Goal: Transaction & Acquisition: Book appointment/travel/reservation

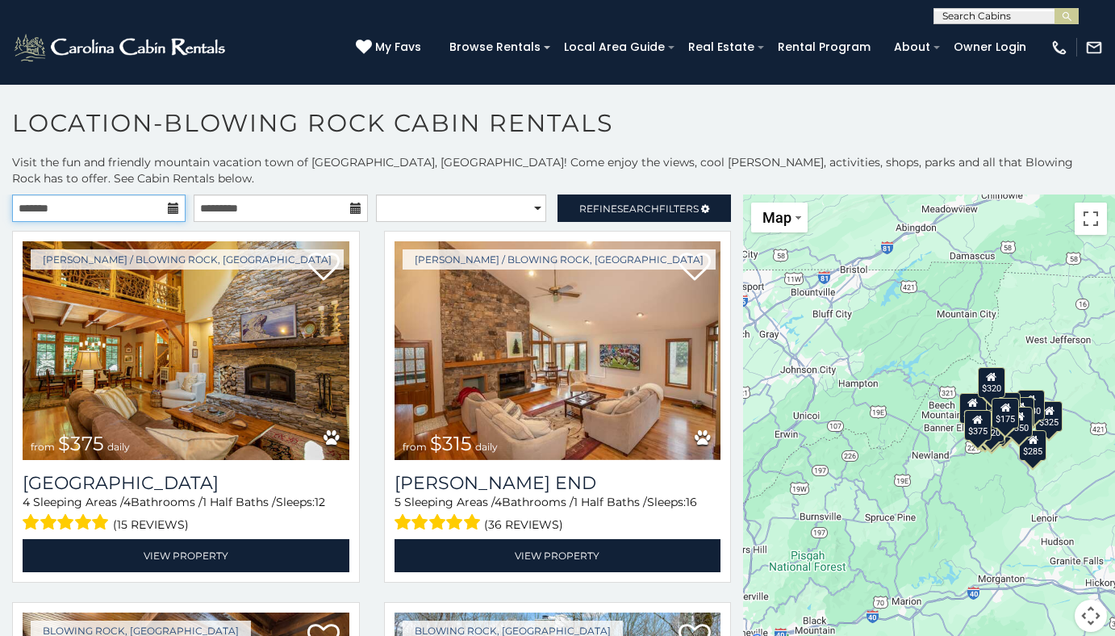
click at [158, 216] on input "text" at bounding box center [99, 207] width 174 height 27
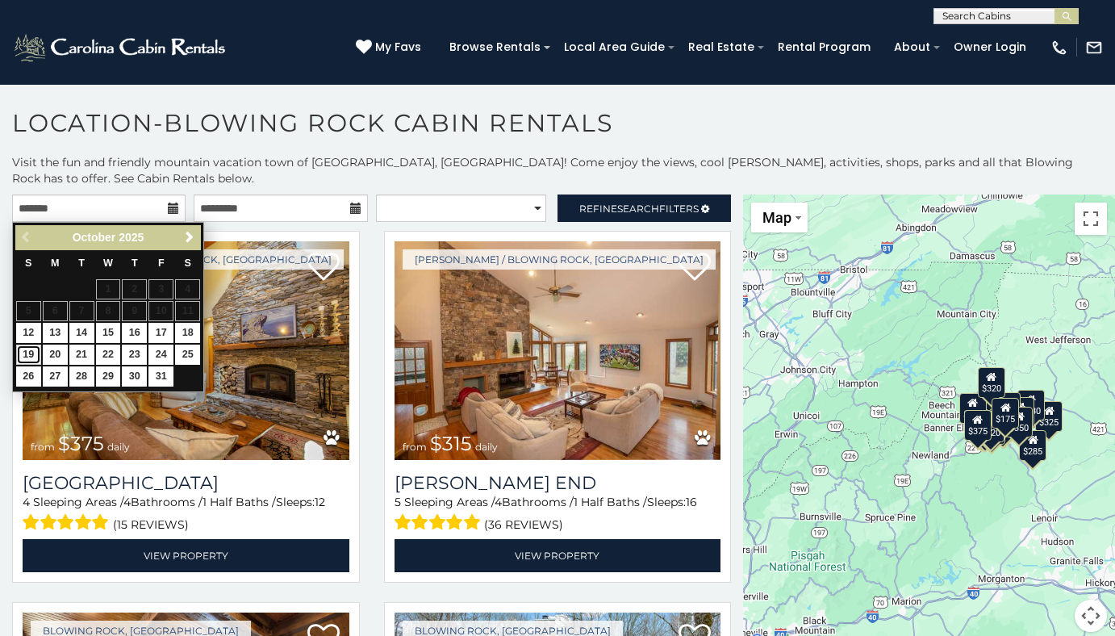
click at [32, 348] on link "19" at bounding box center [28, 355] width 25 height 20
type input "**********"
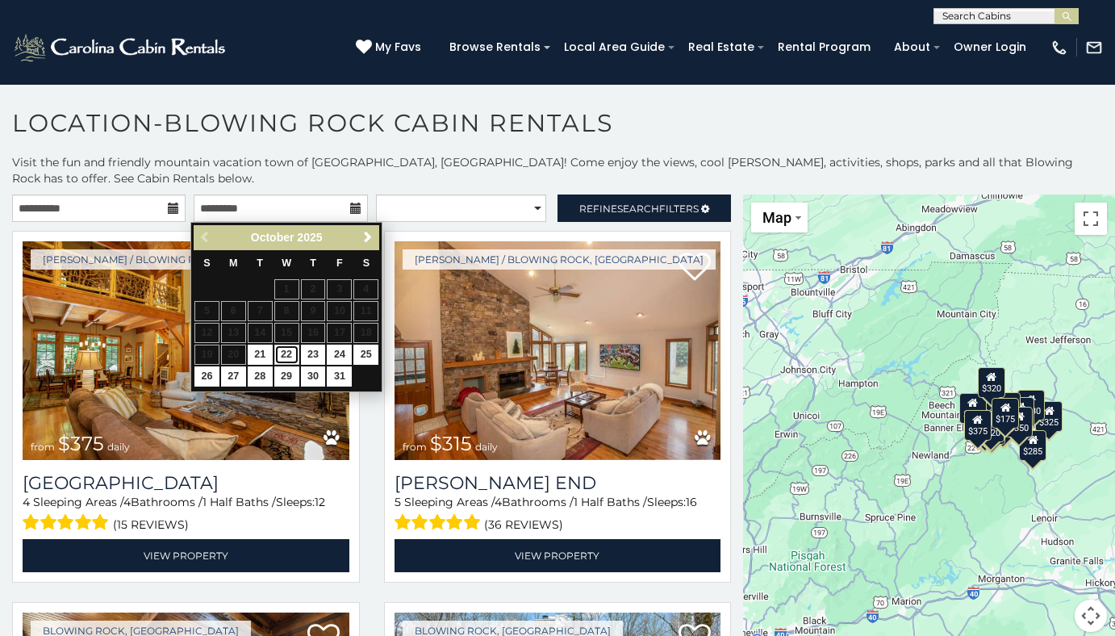
click at [281, 349] on link "22" at bounding box center [286, 355] width 25 height 20
type input "**********"
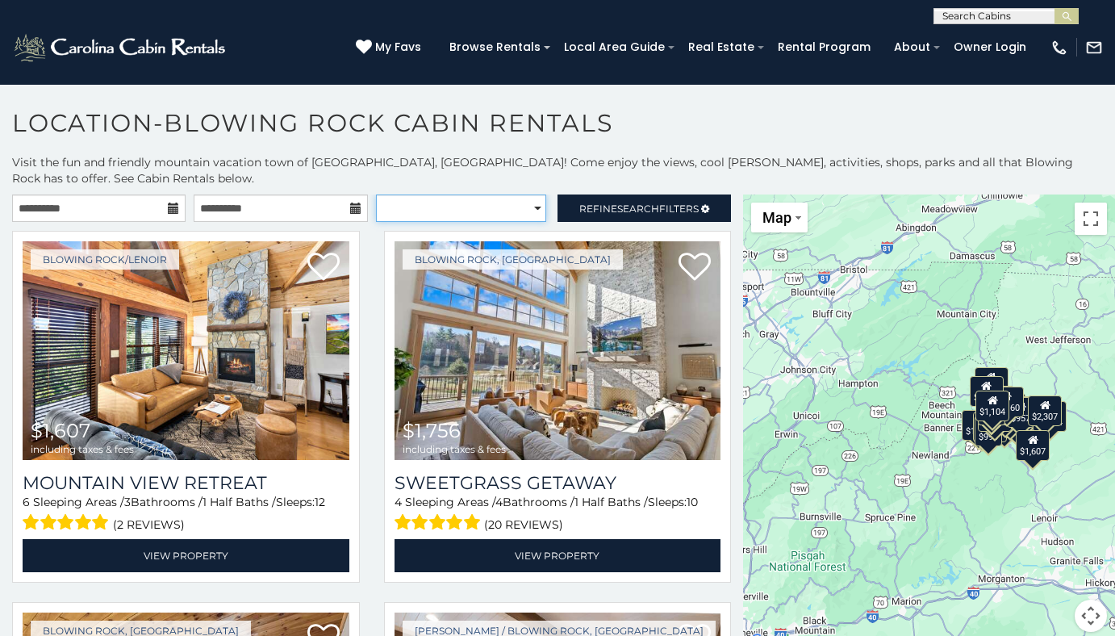
click at [529, 207] on select "**********" at bounding box center [461, 207] width 170 height 27
select select "*********"
click at [376, 194] on select "**********" at bounding box center [461, 207] width 170 height 27
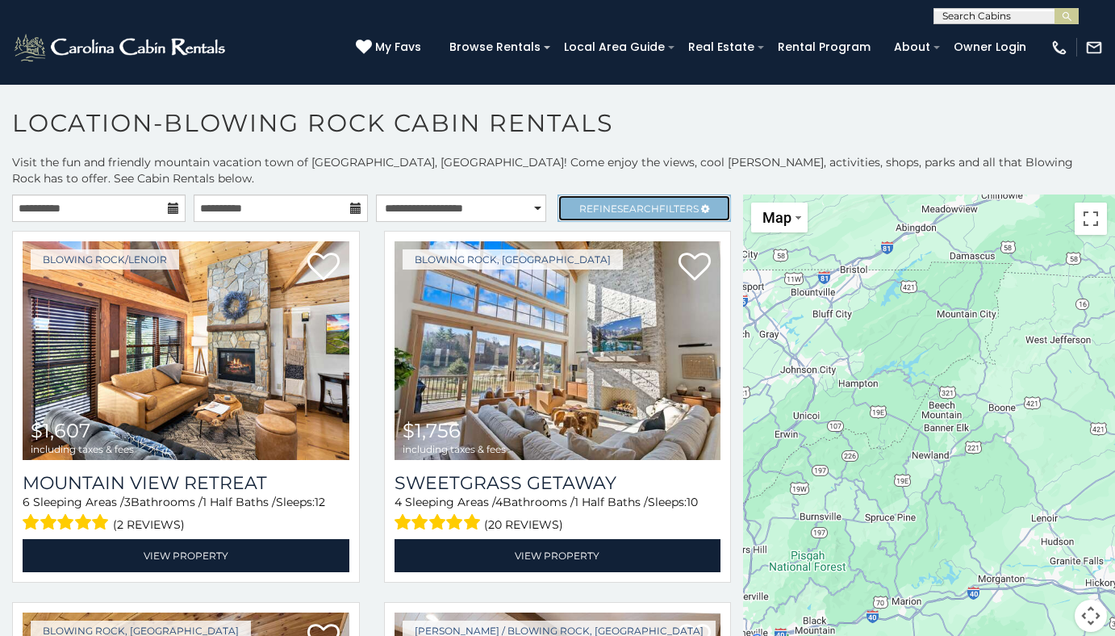
click at [654, 211] on span "Refine Search Filters" at bounding box center [638, 209] width 119 height 12
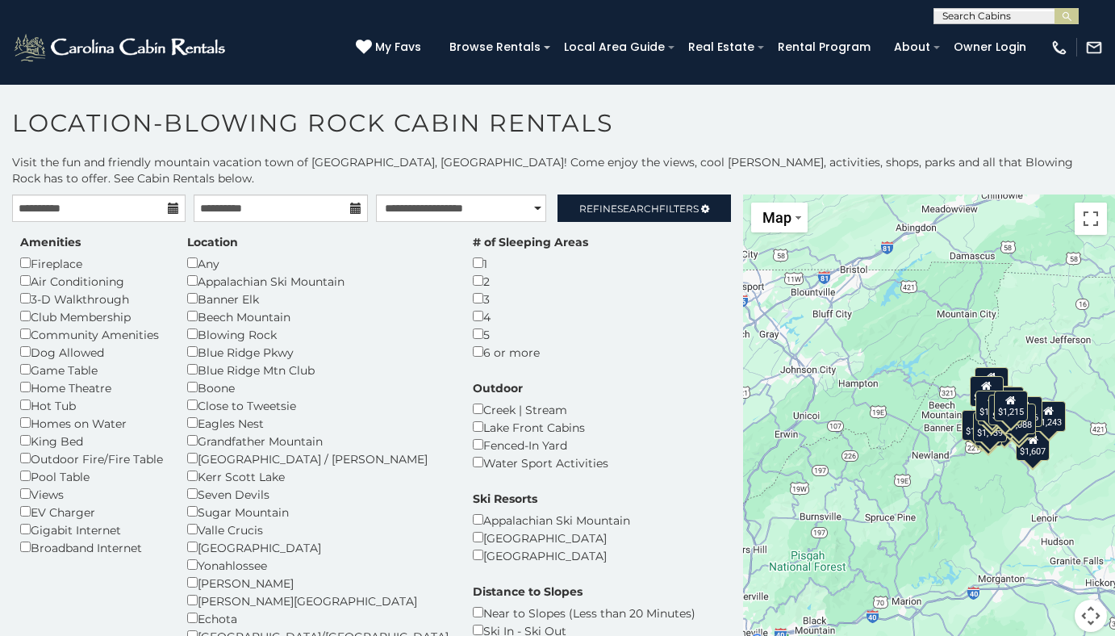
click at [19, 454] on div "Amenities Fireplace Air Conditioning 3-D Walkthrough Club Membership Community …" at bounding box center [91, 395] width 167 height 322
click at [621, 380] on div "Outdoor Creek | Stream Lake Front Cabins Fenced-In Yard Water Sport Activities" at bounding box center [541, 425] width 160 height 91
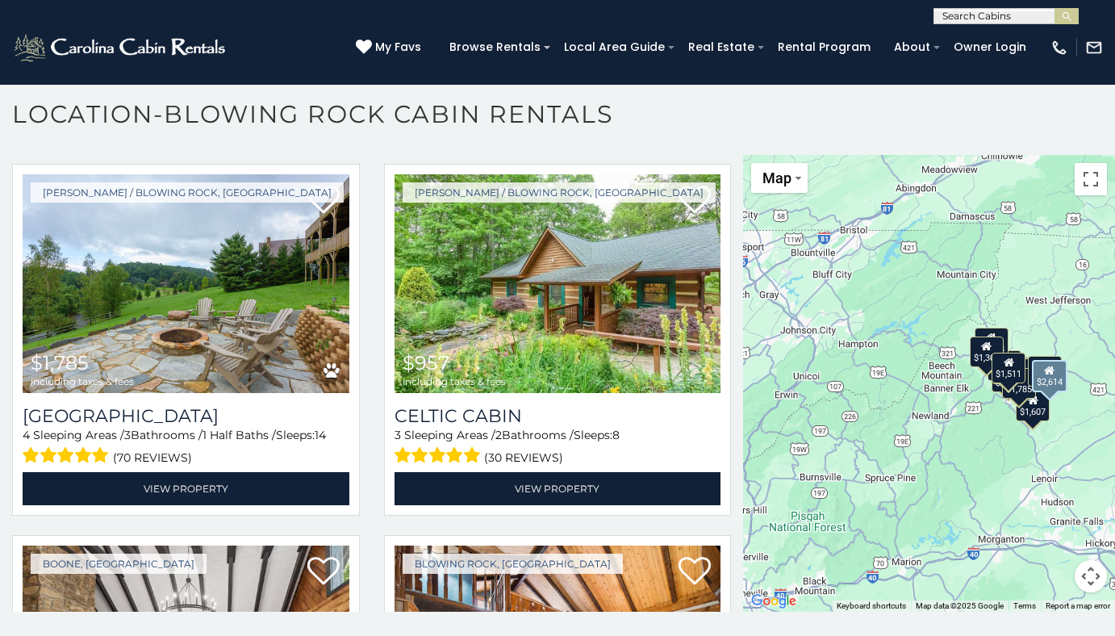
scroll to position [1118, 0]
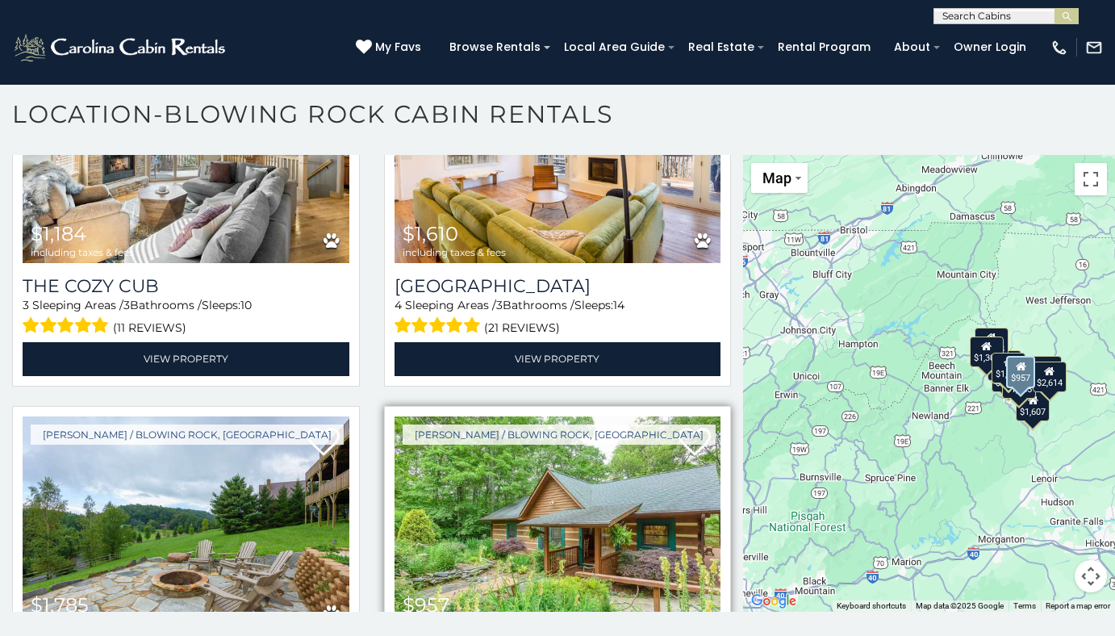
click at [484, 429] on img at bounding box center [558, 525] width 327 height 219
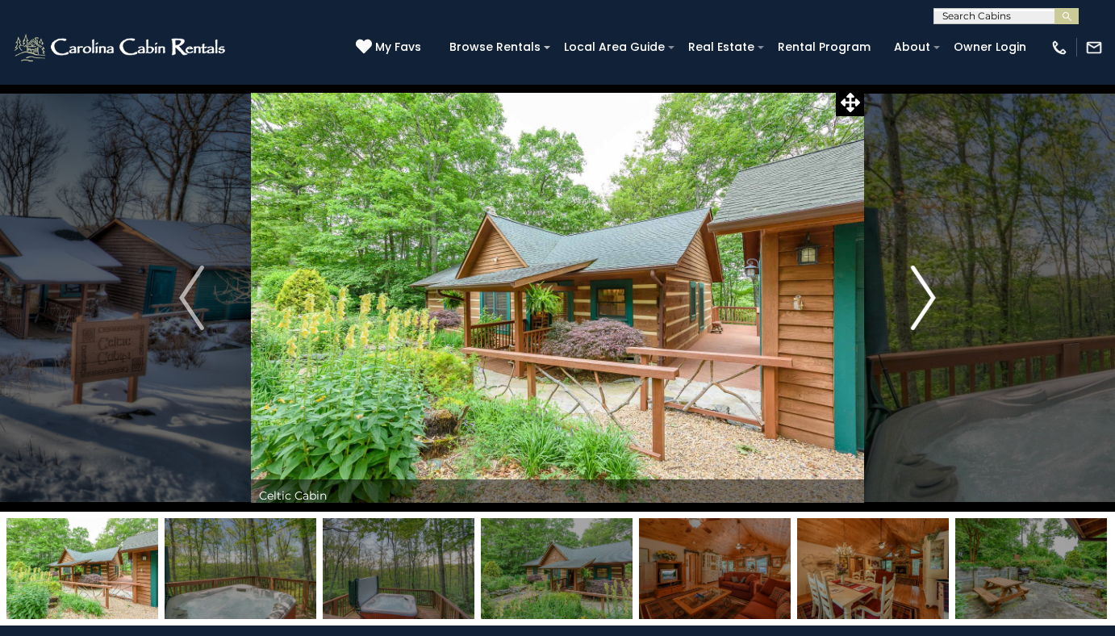
click at [934, 292] on img "Next" at bounding box center [923, 297] width 24 height 65
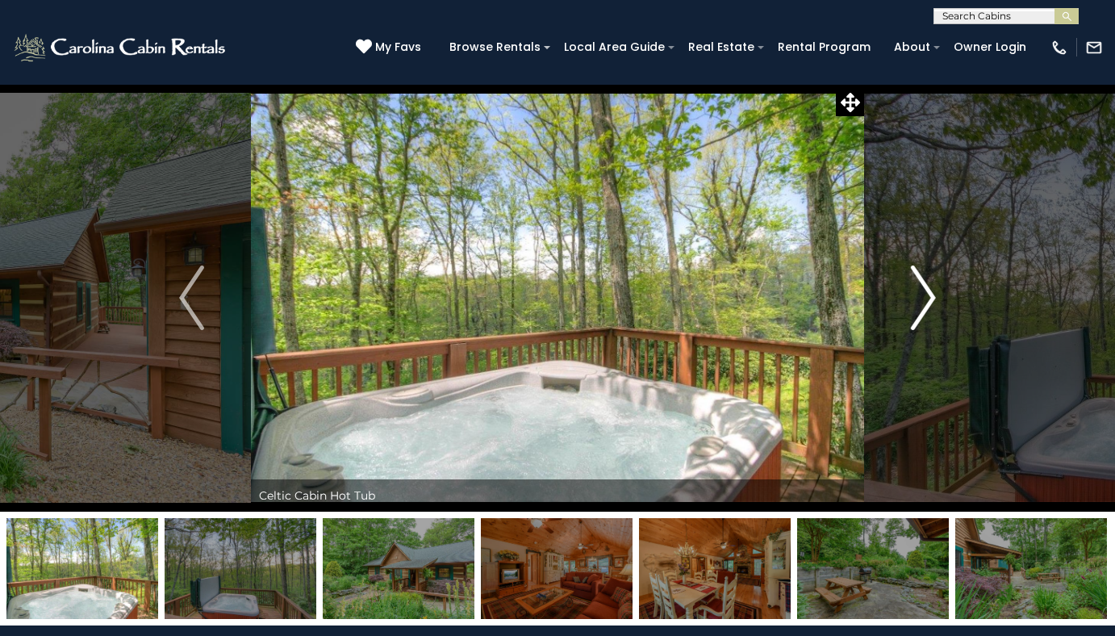
click at [930, 294] on img "Next" at bounding box center [923, 297] width 24 height 65
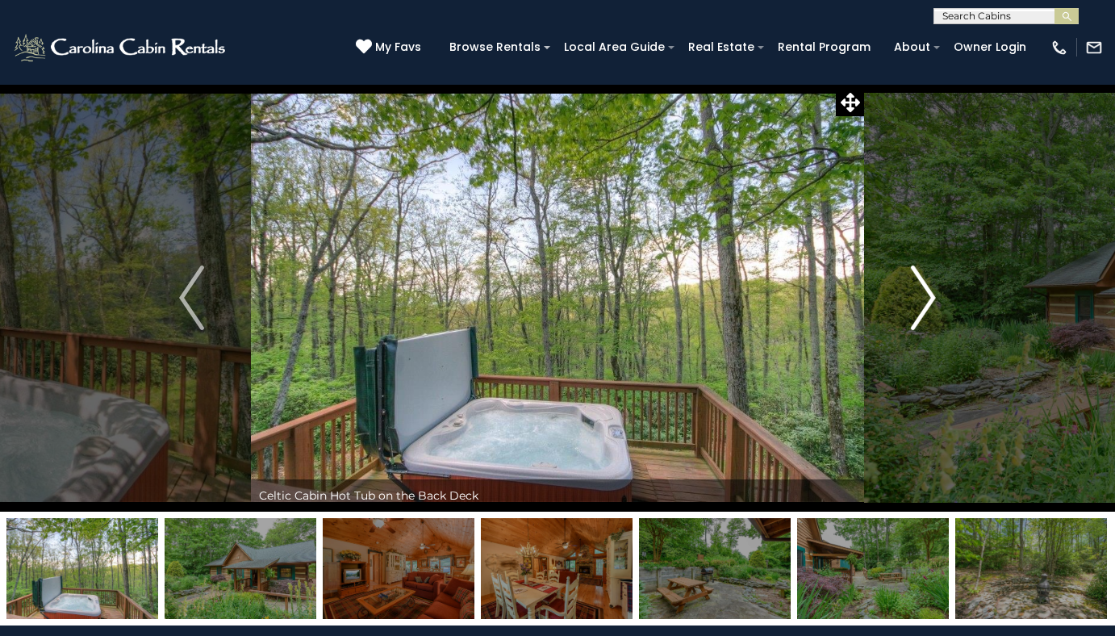
click at [928, 308] on img "Next" at bounding box center [923, 297] width 24 height 65
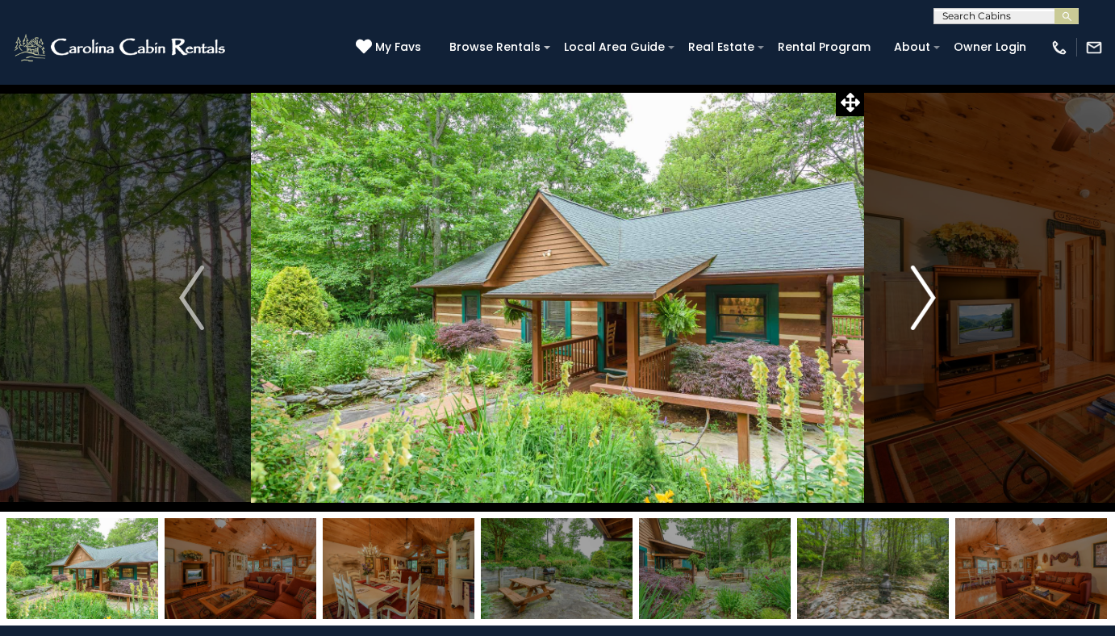
click at [921, 320] on img "Next" at bounding box center [923, 297] width 24 height 65
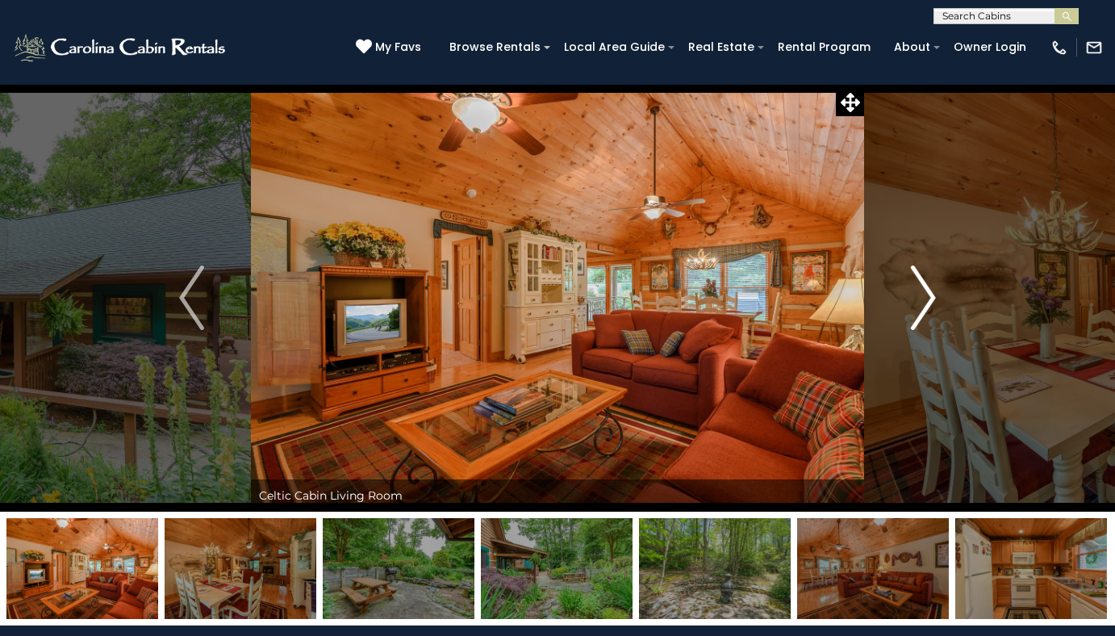
click at [921, 320] on img "Next" at bounding box center [923, 297] width 24 height 65
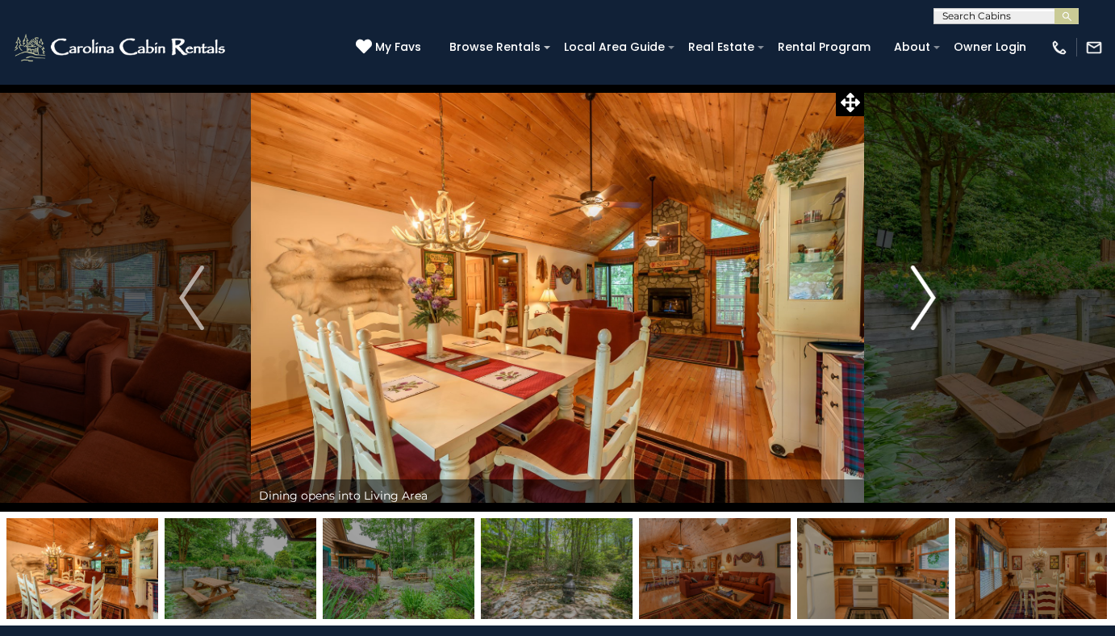
click at [918, 324] on img "Next" at bounding box center [923, 297] width 24 height 65
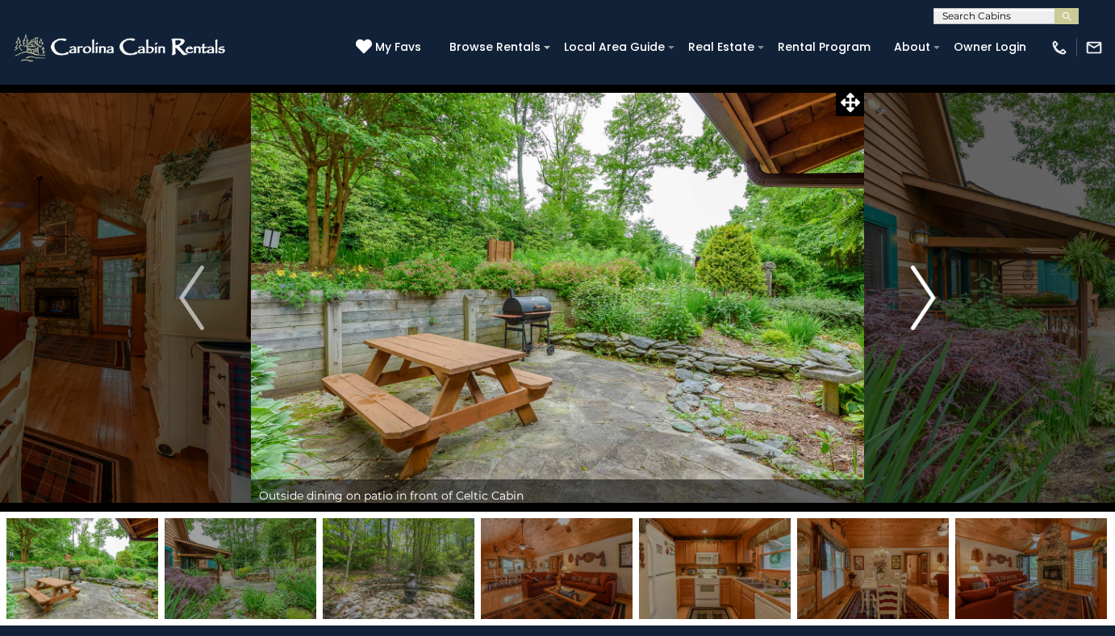
click at [918, 324] on img "Next" at bounding box center [923, 297] width 24 height 65
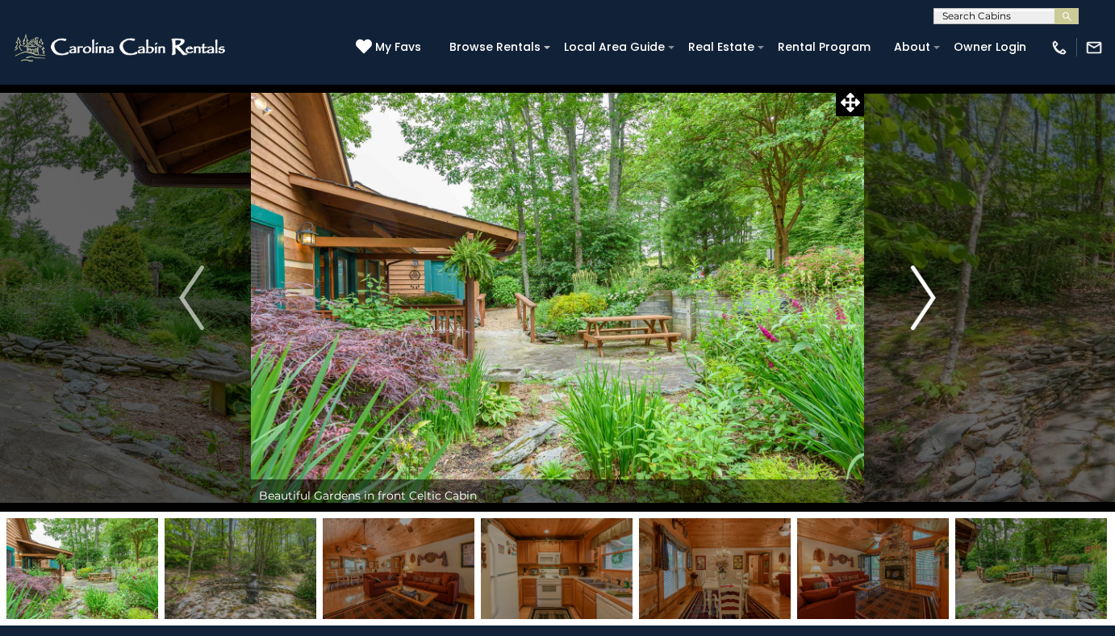
click at [918, 324] on img "Next" at bounding box center [923, 297] width 24 height 65
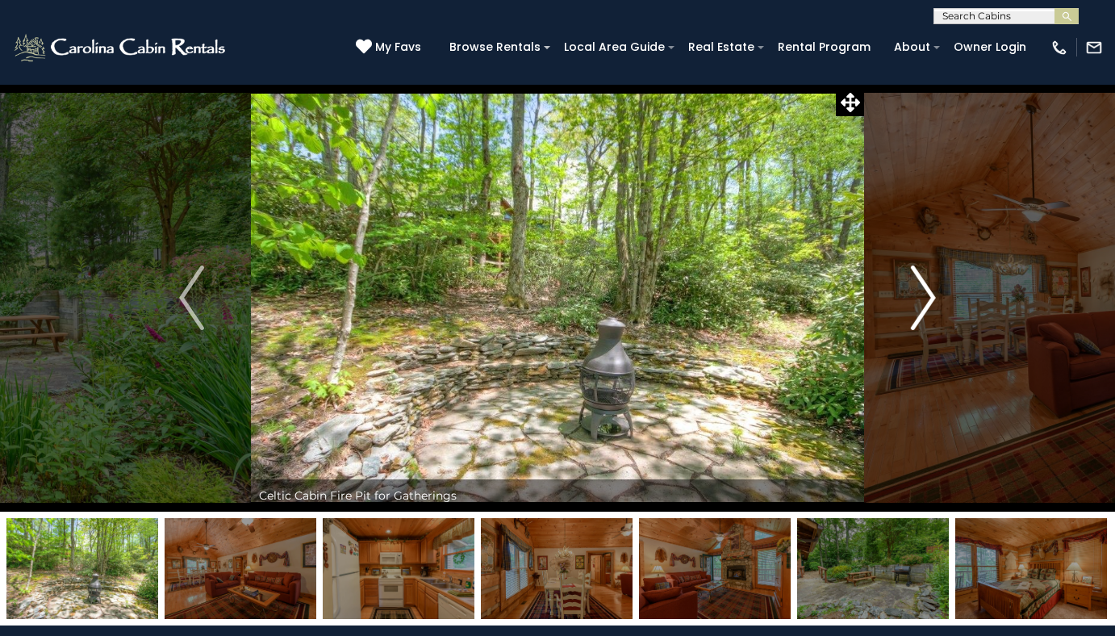
click at [918, 324] on img "Next" at bounding box center [923, 297] width 24 height 65
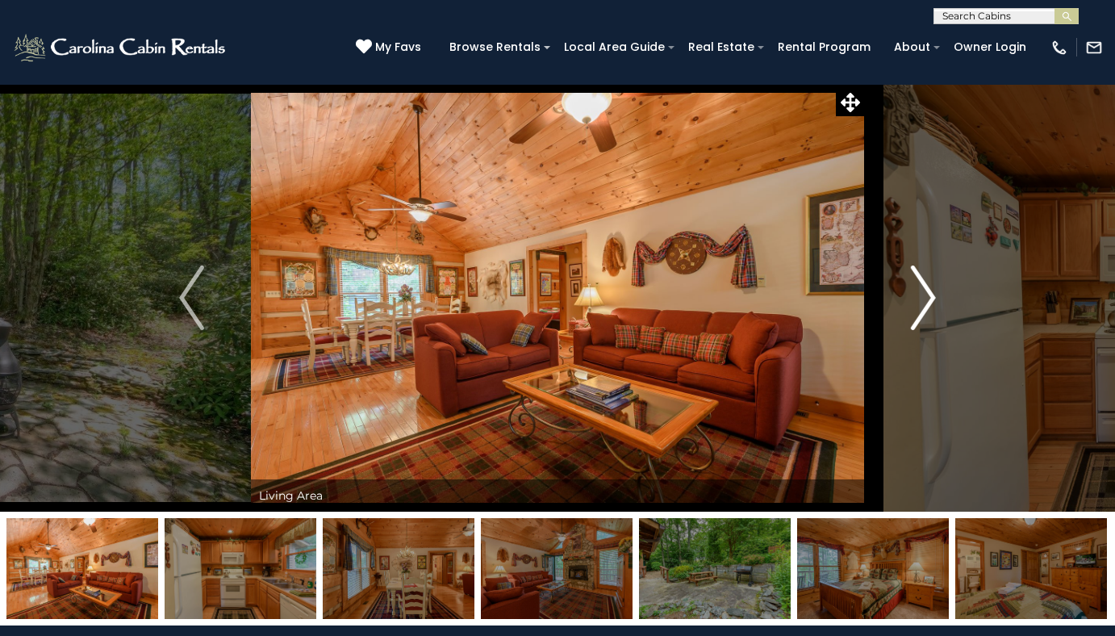
click at [918, 324] on img "Next" at bounding box center [923, 297] width 24 height 65
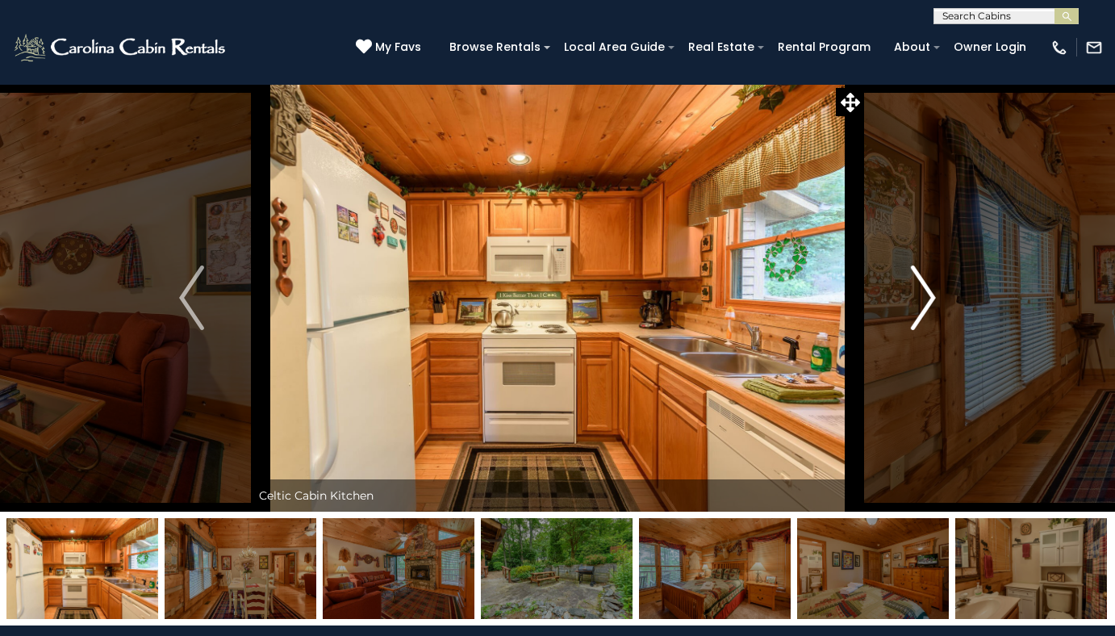
click at [918, 324] on img "Next" at bounding box center [923, 297] width 24 height 65
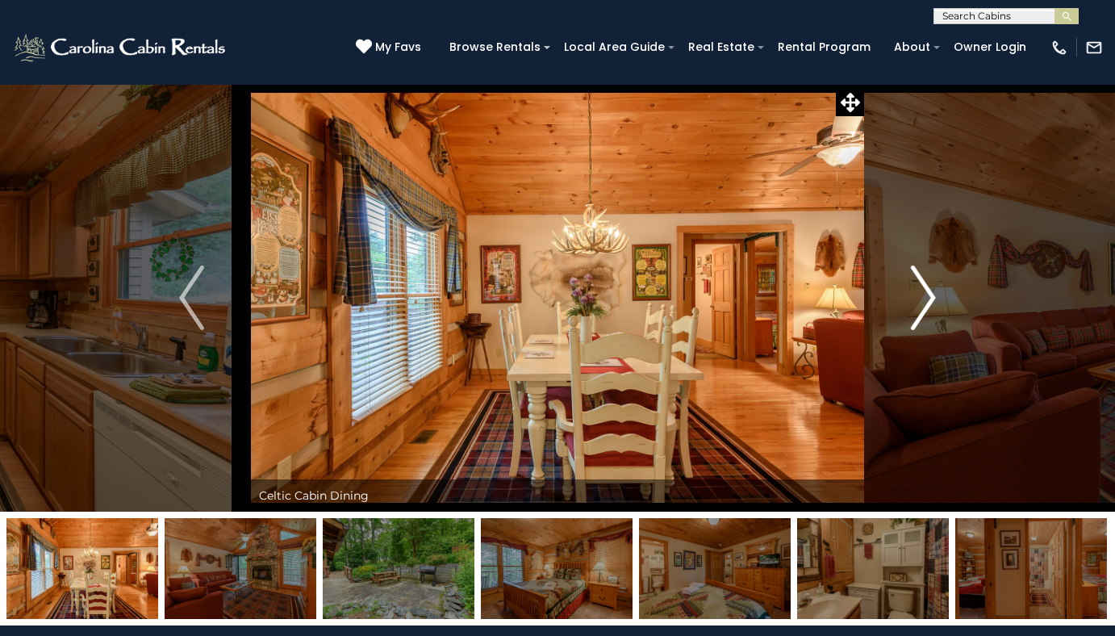
click at [918, 324] on img "Next" at bounding box center [923, 297] width 24 height 65
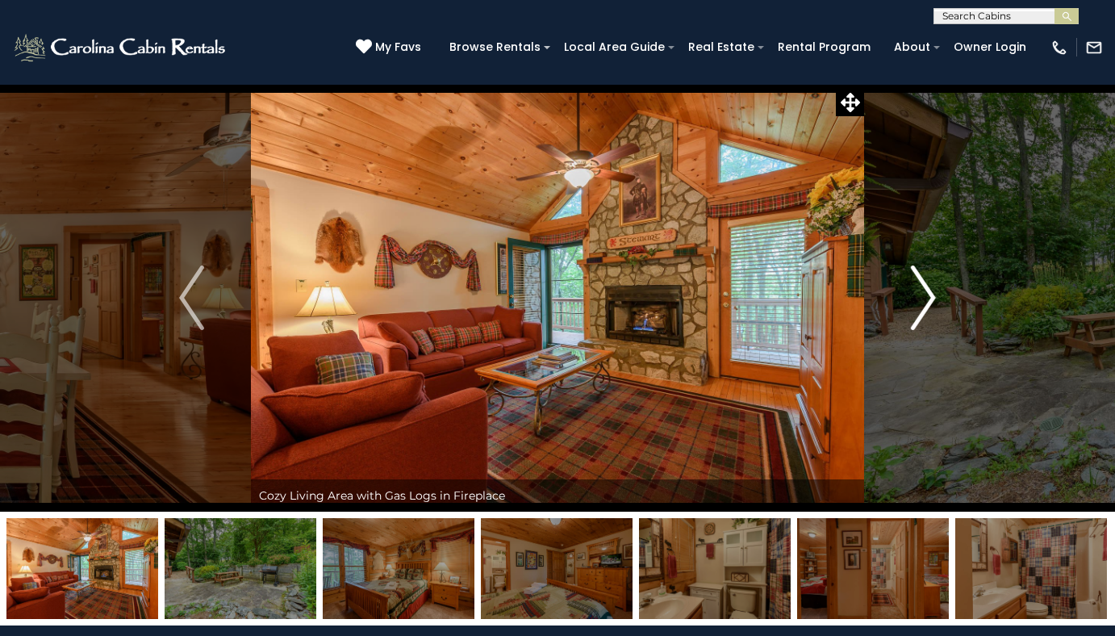
click at [918, 324] on img "Next" at bounding box center [923, 297] width 24 height 65
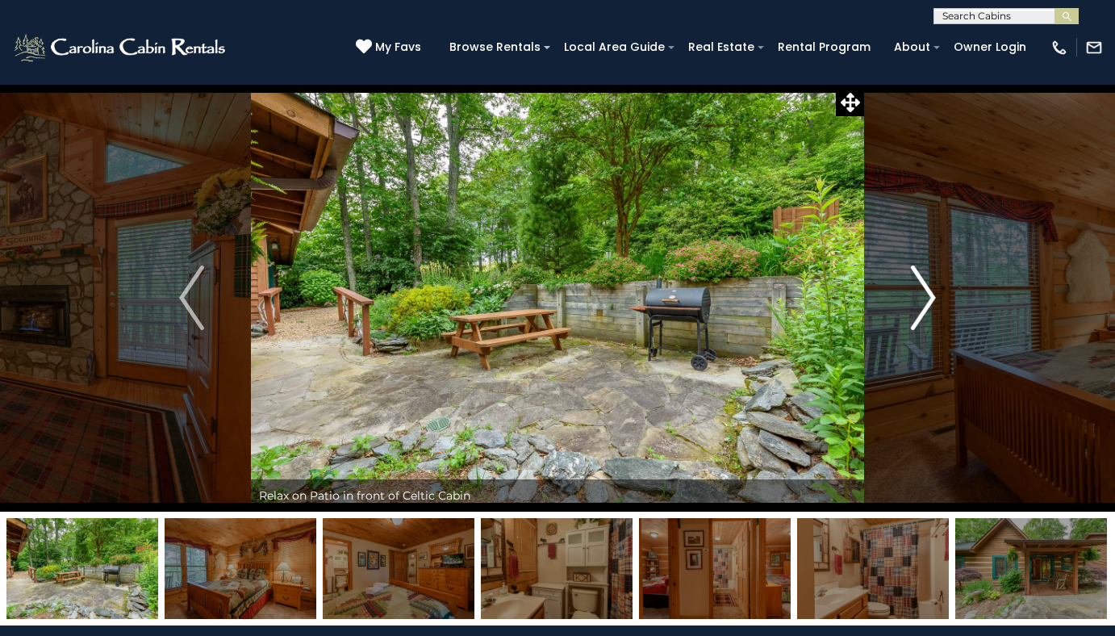
click at [921, 324] on img "Next" at bounding box center [923, 297] width 24 height 65
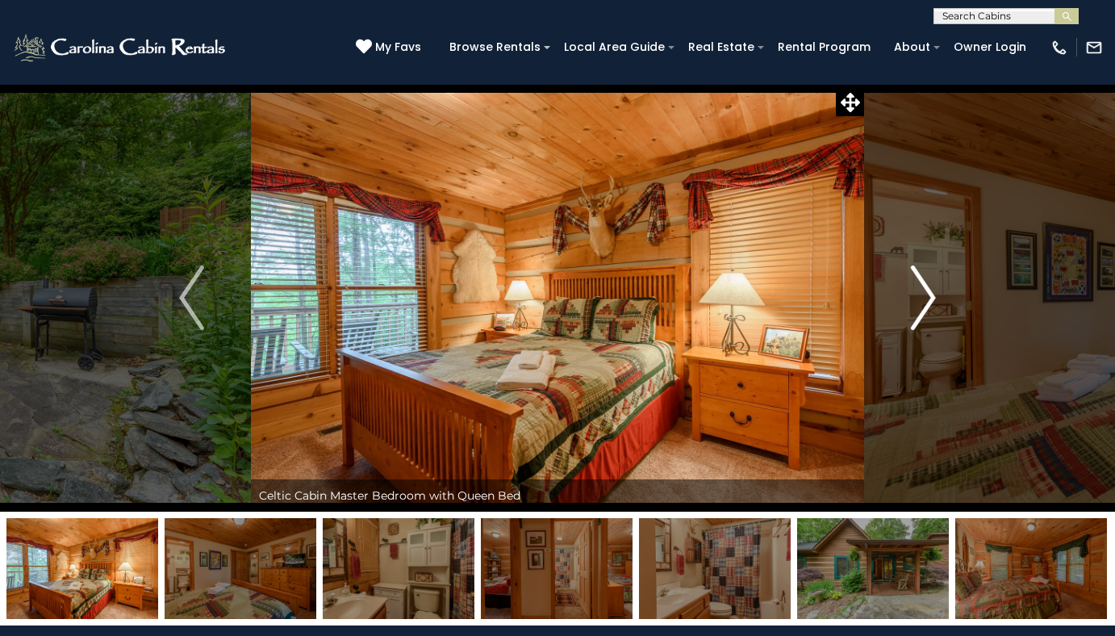
click at [923, 307] on img "Next" at bounding box center [923, 297] width 24 height 65
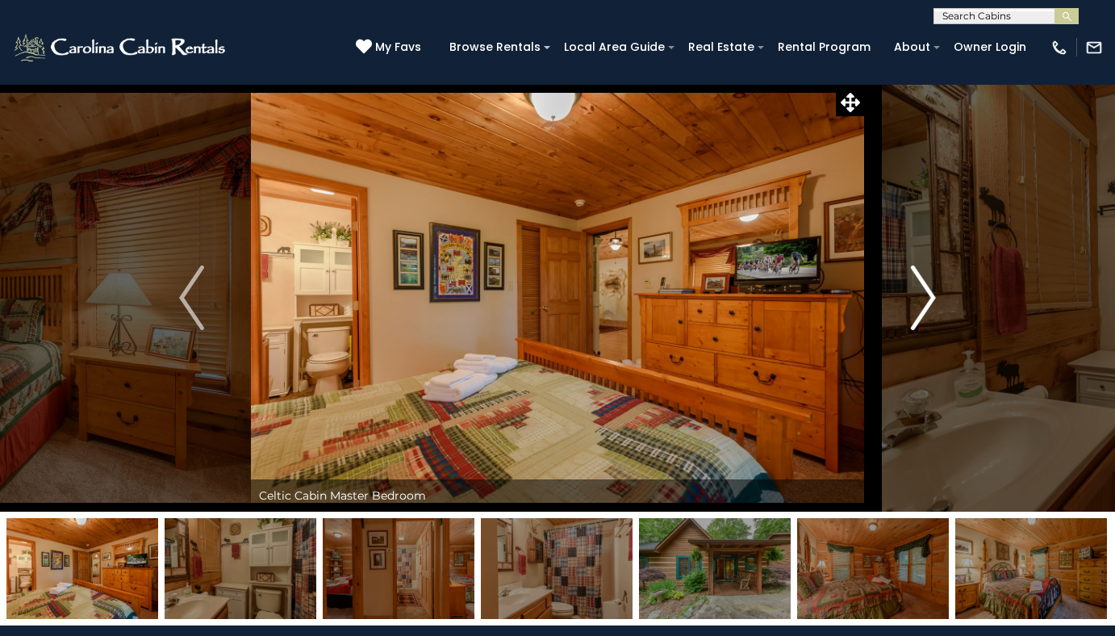
click at [922, 310] on img "Next" at bounding box center [923, 297] width 24 height 65
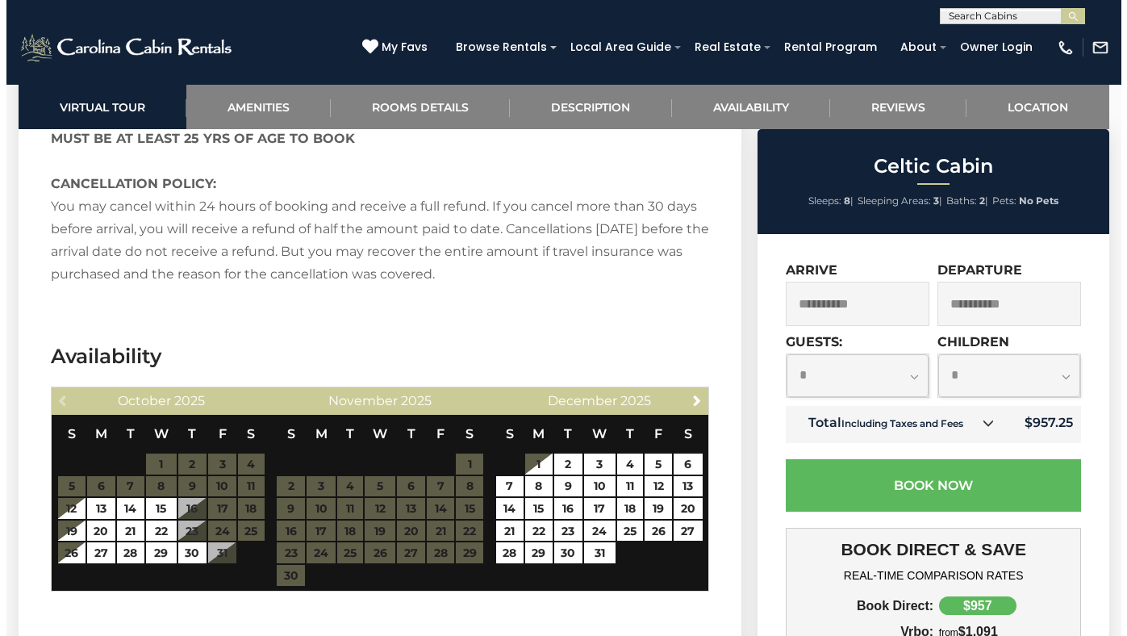
scroll to position [2824, 0]
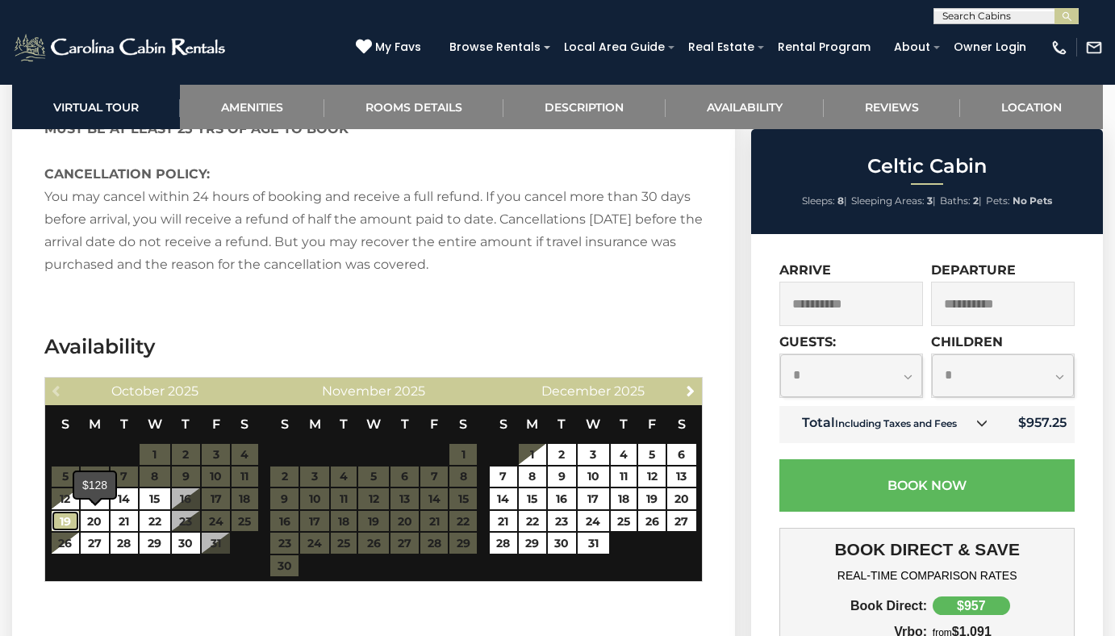
click at [72, 523] on link "19" at bounding box center [65, 521] width 27 height 21
type input "**********"
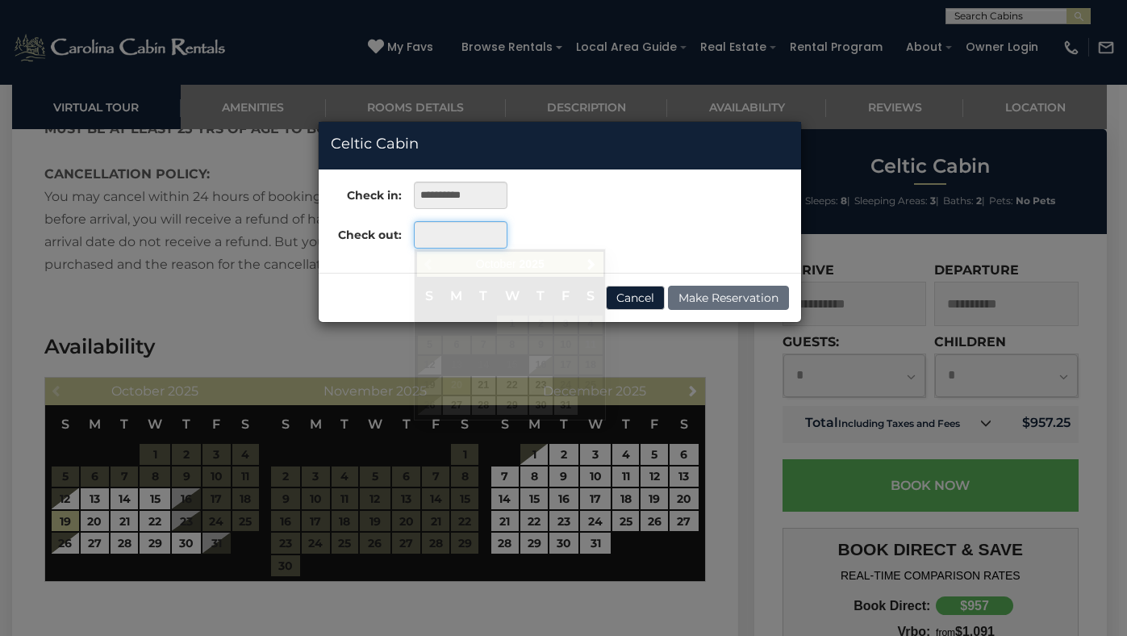
click at [437, 228] on input "text" at bounding box center [460, 234] width 93 height 27
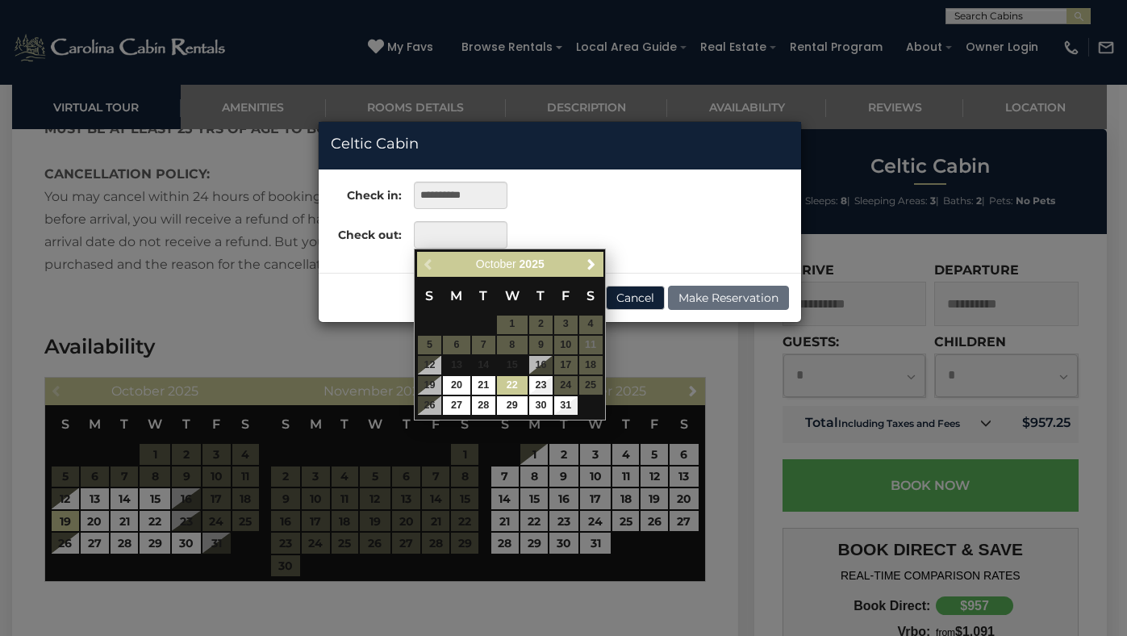
click at [511, 381] on link "22" at bounding box center [512, 385] width 31 height 19
type input "**********"
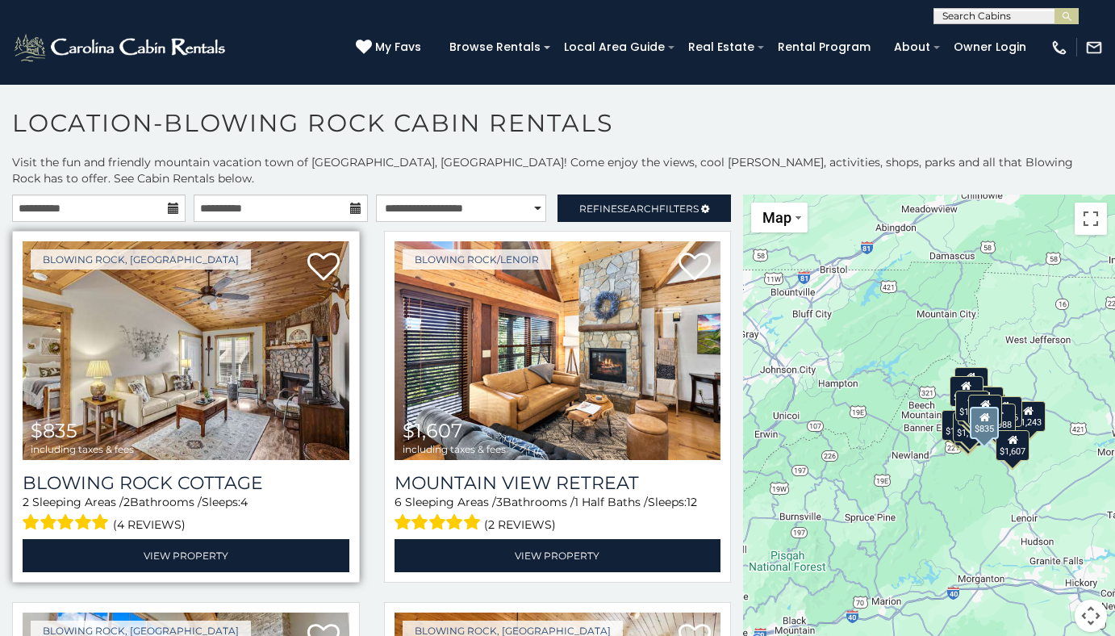
click at [176, 371] on img at bounding box center [186, 350] width 327 height 219
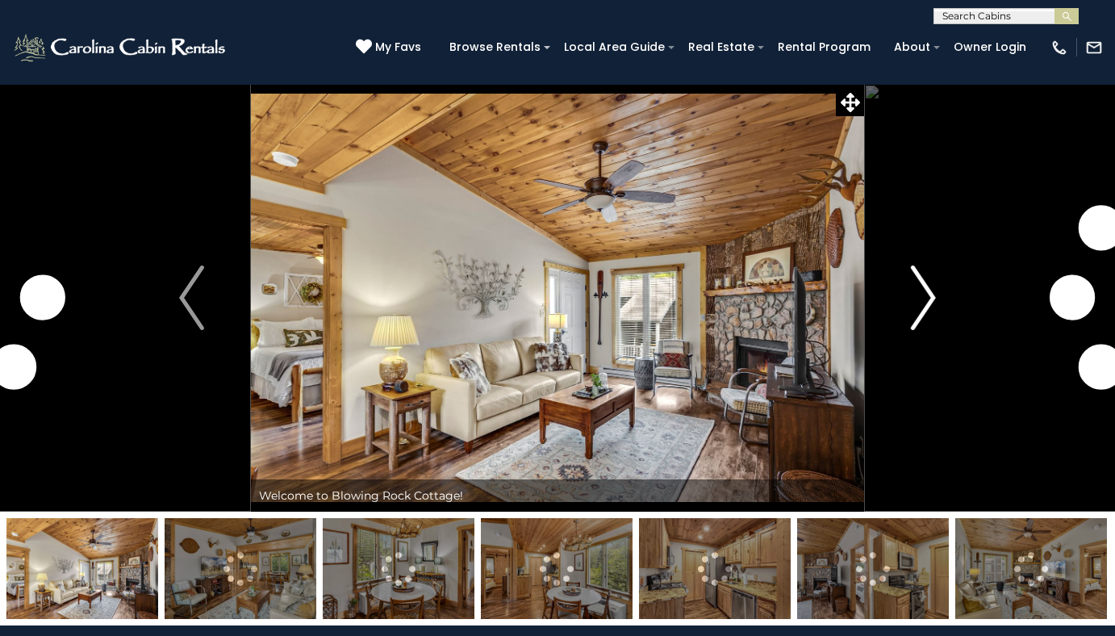
click at [918, 292] on img "Next" at bounding box center [923, 297] width 24 height 65
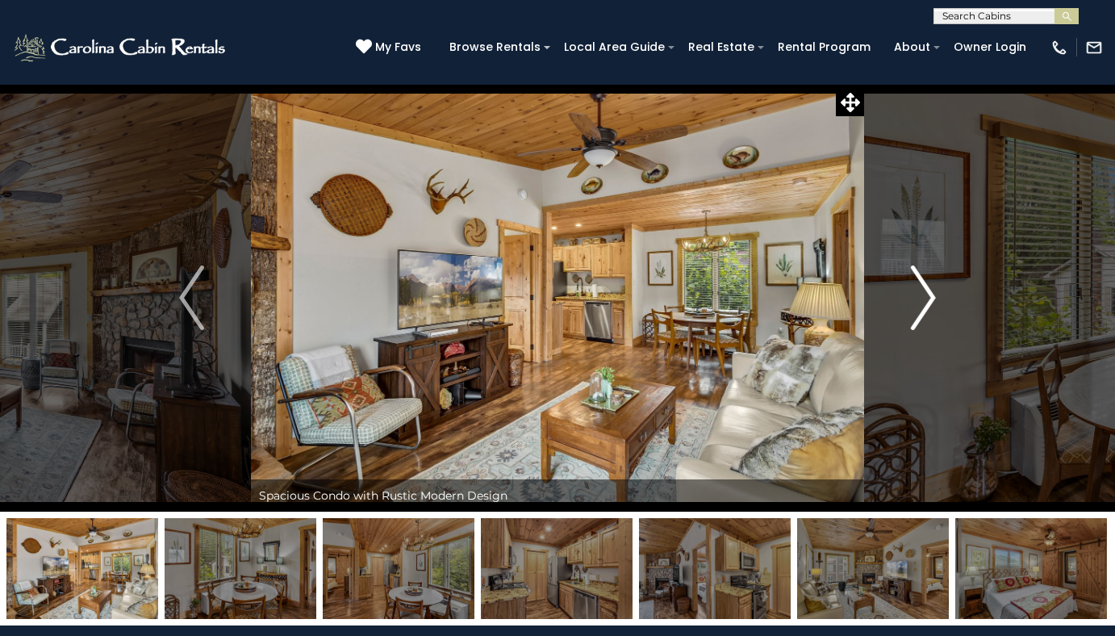
click at [929, 292] on img "Next" at bounding box center [923, 297] width 24 height 65
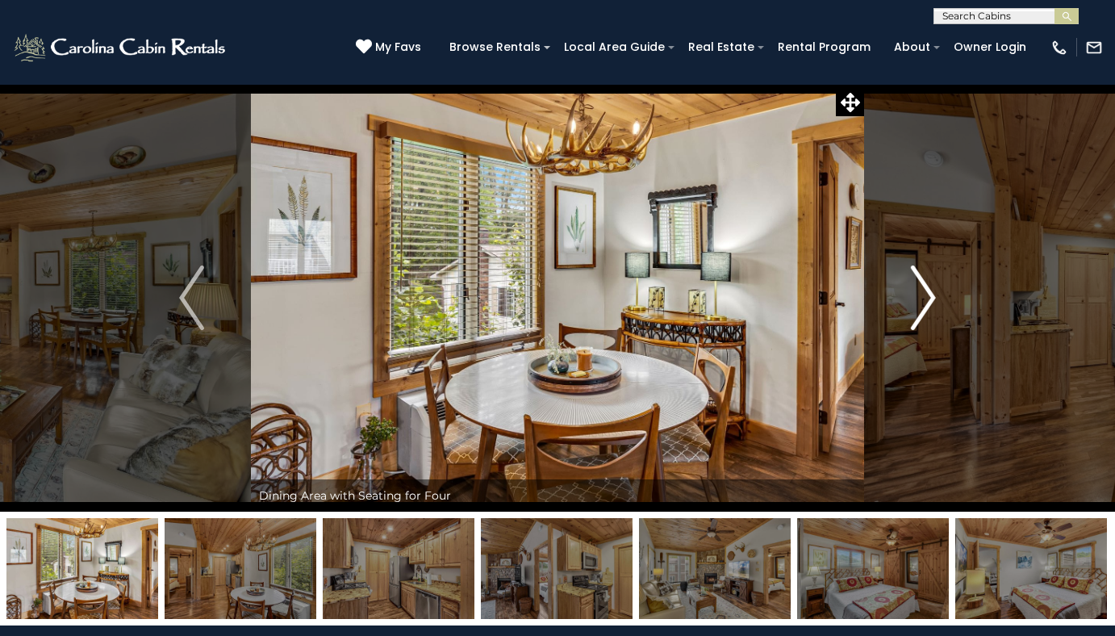
click at [929, 292] on img "Next" at bounding box center [923, 297] width 24 height 65
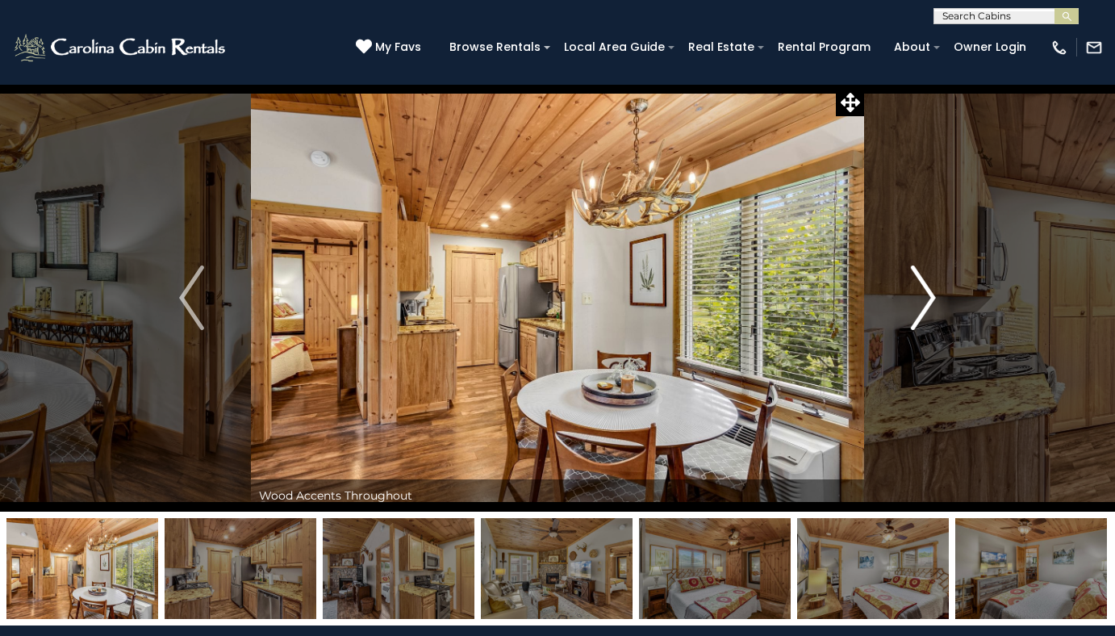
click at [929, 292] on img "Next" at bounding box center [923, 297] width 24 height 65
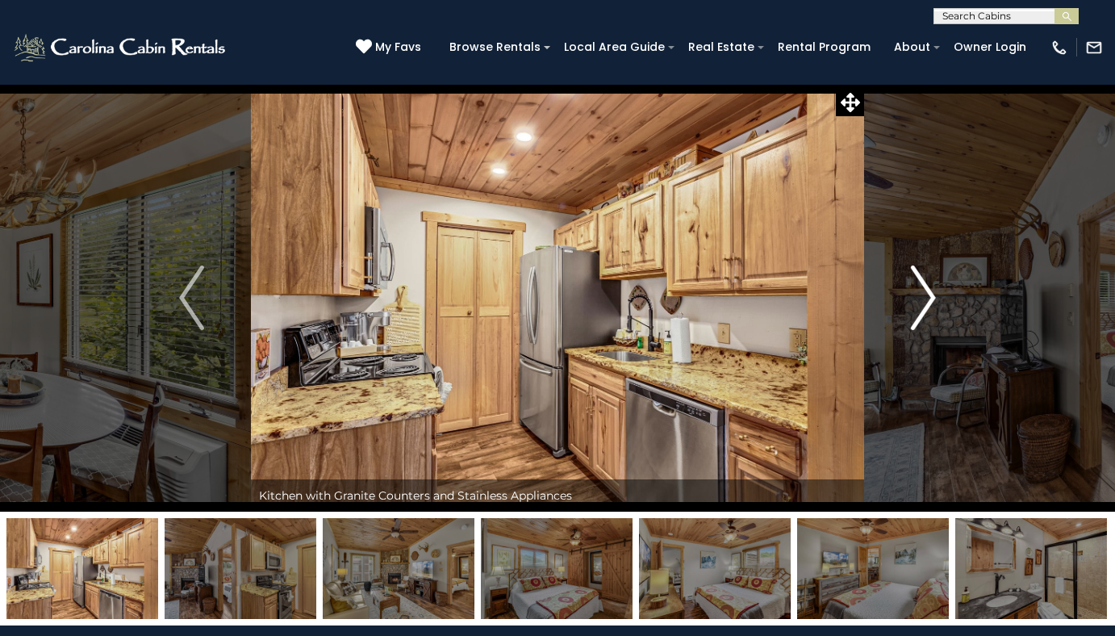
click at [929, 294] on img "Next" at bounding box center [923, 297] width 24 height 65
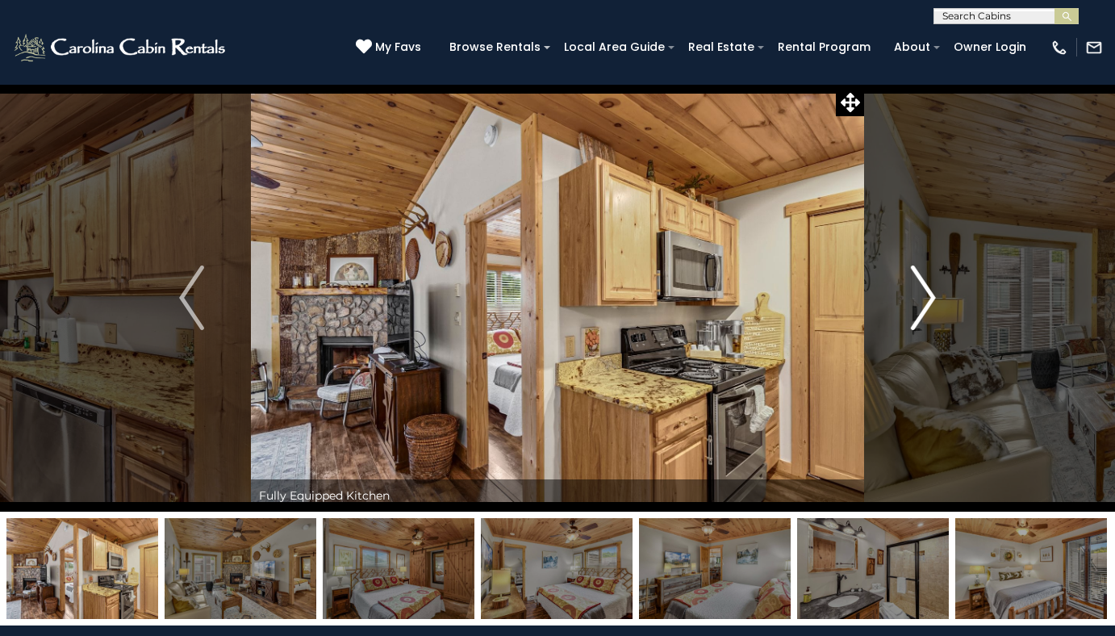
click at [929, 295] on img "Next" at bounding box center [923, 297] width 24 height 65
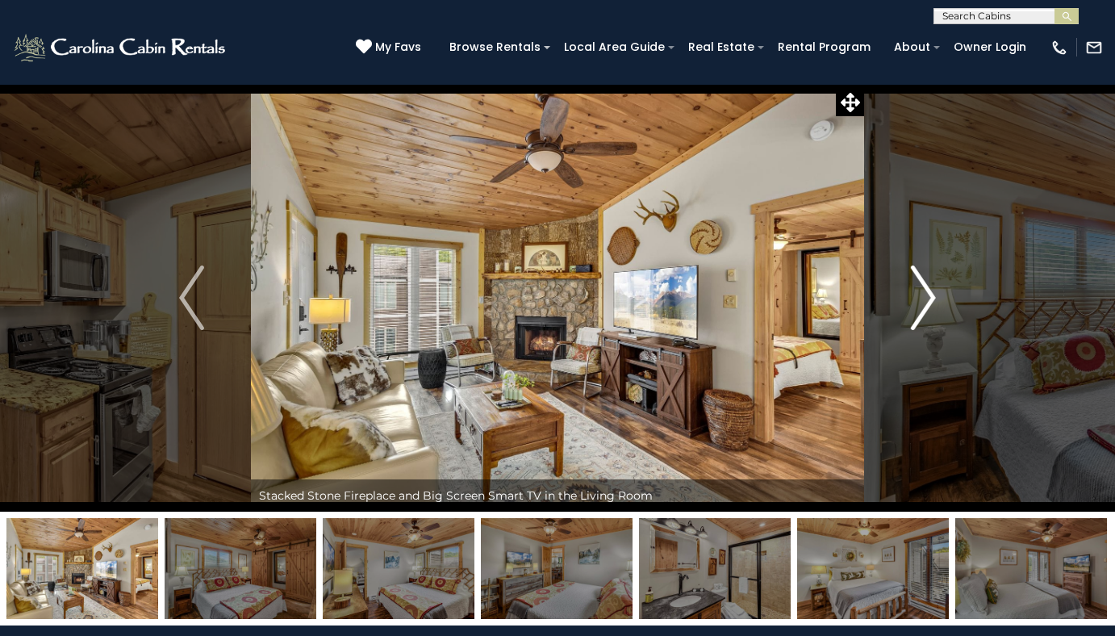
click at [929, 295] on img "Next" at bounding box center [923, 297] width 24 height 65
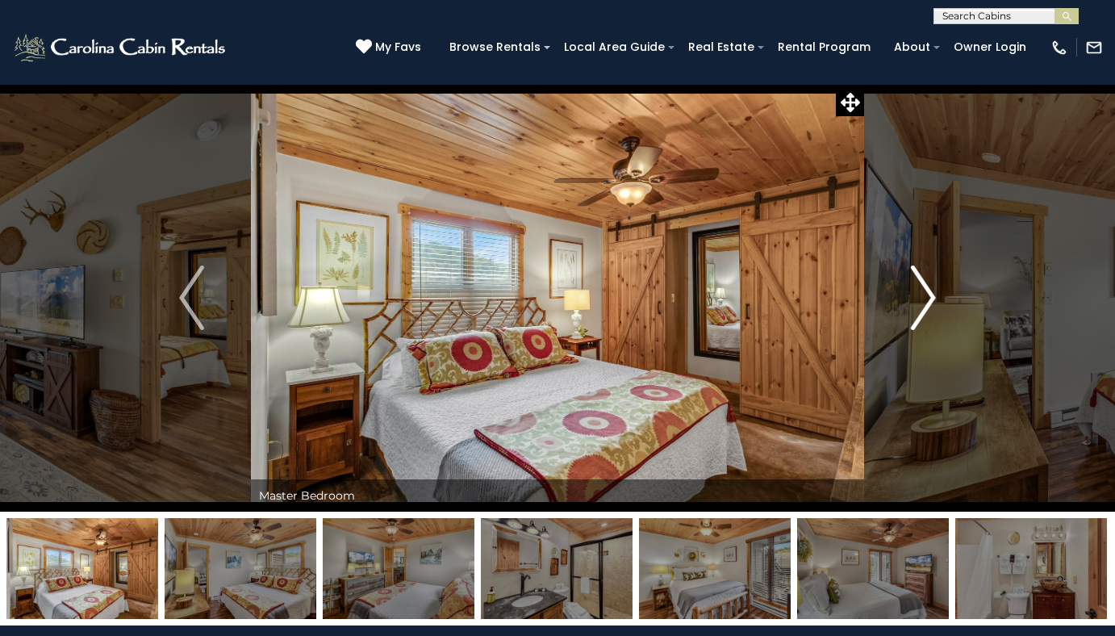
click at [929, 295] on img "Next" at bounding box center [923, 297] width 24 height 65
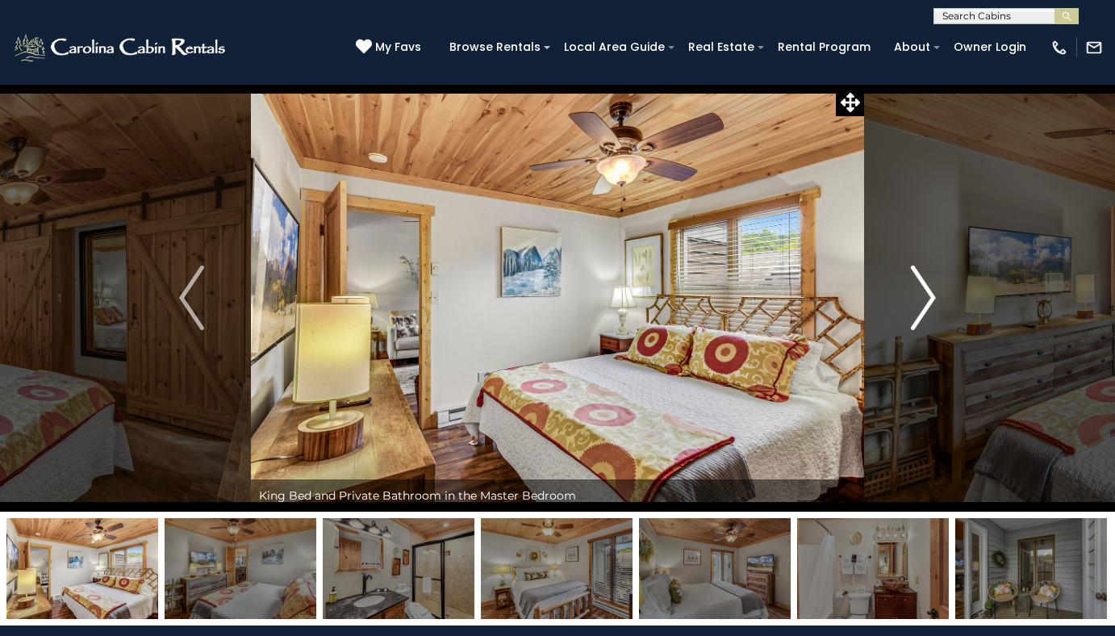
click at [929, 295] on img "Next" at bounding box center [923, 297] width 24 height 65
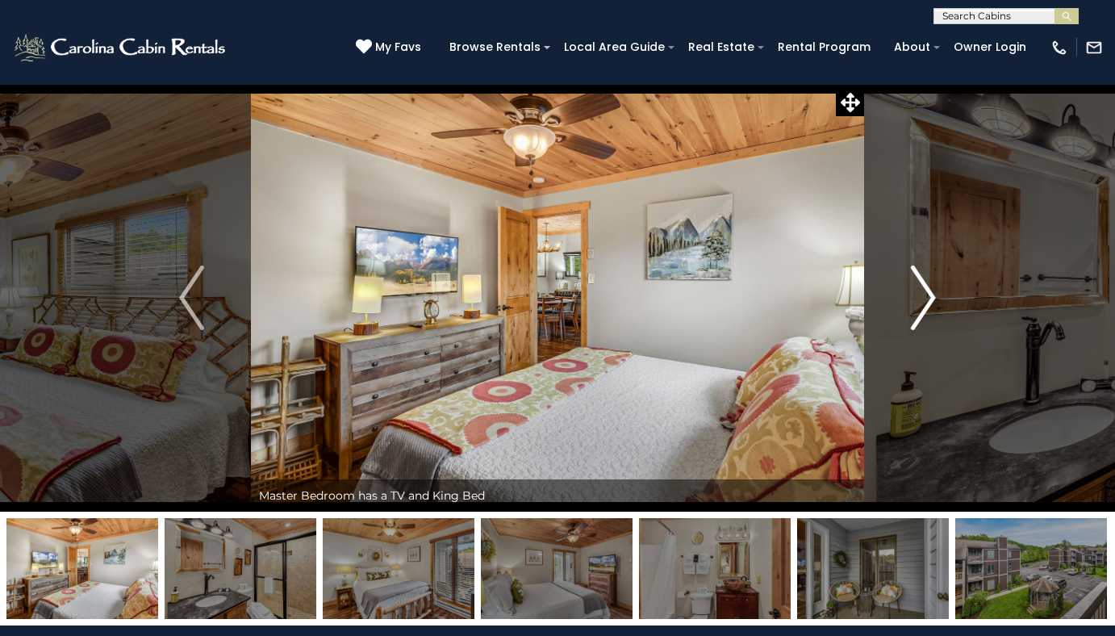
click at [929, 295] on img "Next" at bounding box center [923, 297] width 24 height 65
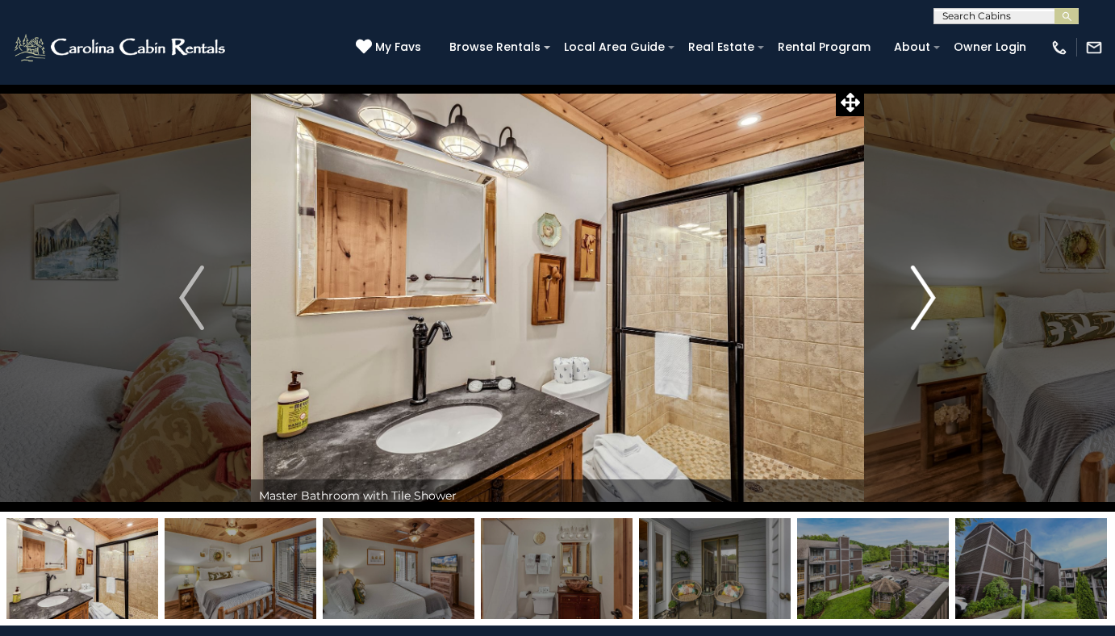
click at [929, 295] on img "Next" at bounding box center [923, 297] width 24 height 65
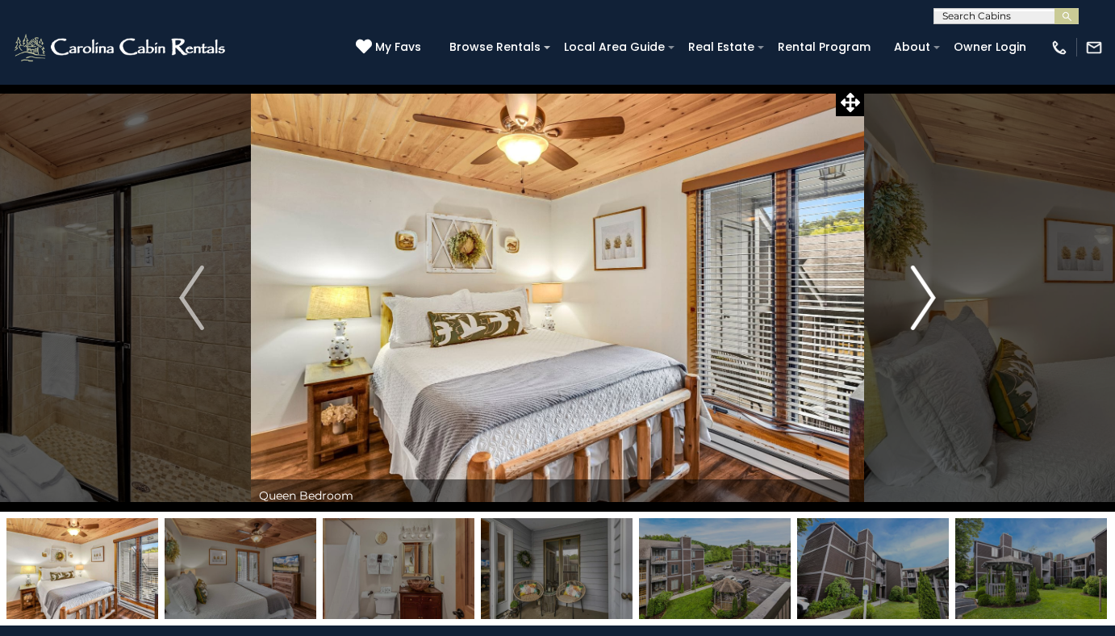
click at [929, 295] on img "Next" at bounding box center [923, 297] width 24 height 65
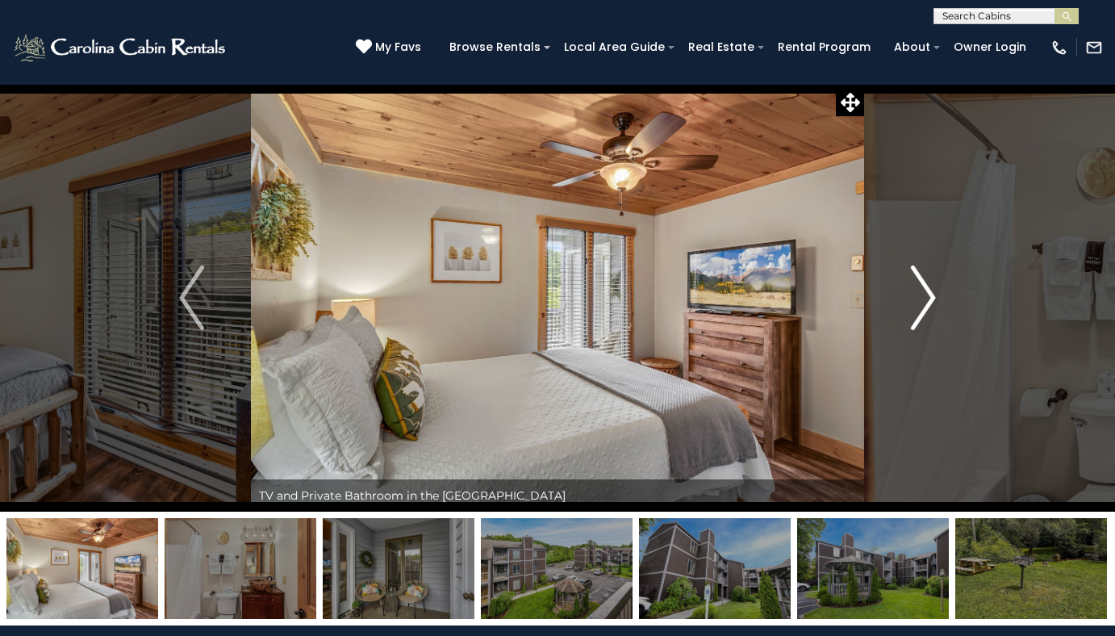
click at [929, 295] on img "Next" at bounding box center [923, 297] width 24 height 65
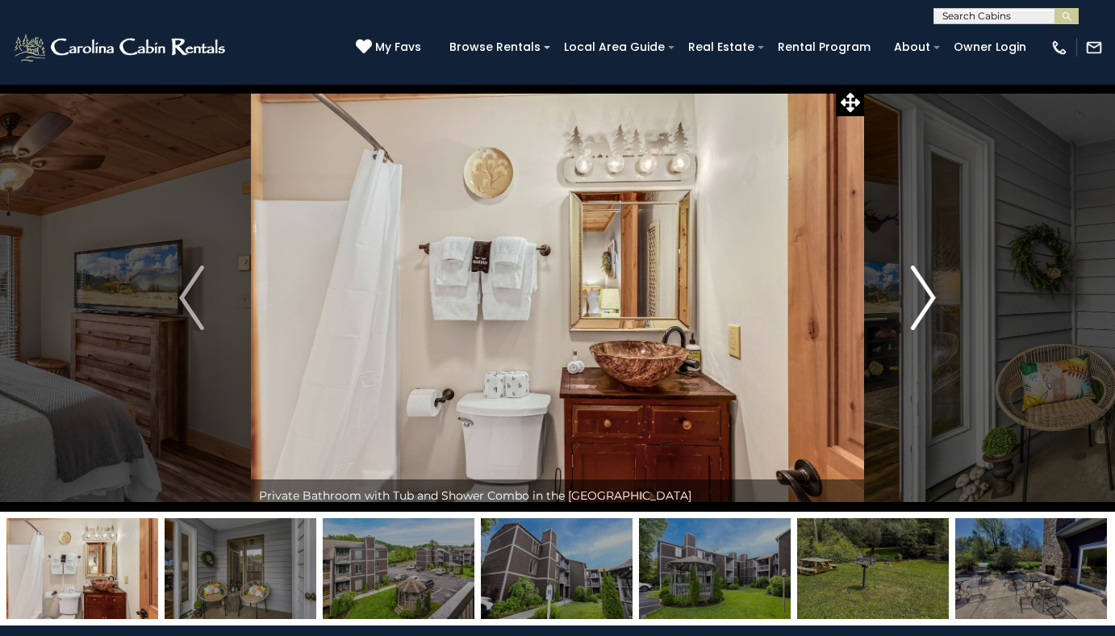
click at [929, 295] on img "Next" at bounding box center [923, 297] width 24 height 65
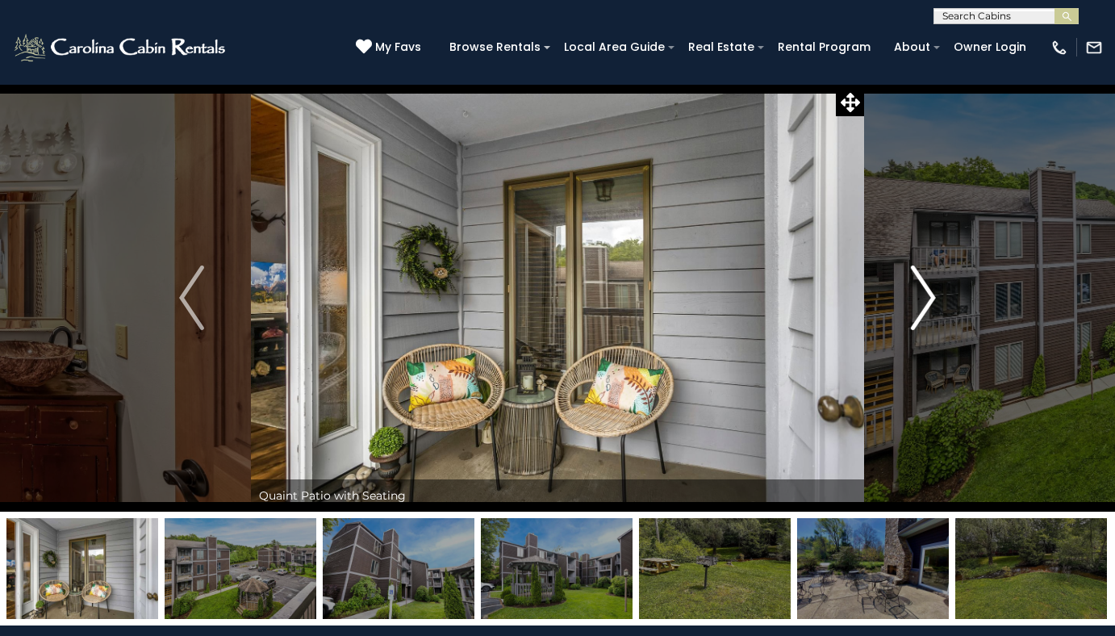
click at [929, 295] on img "Next" at bounding box center [923, 297] width 24 height 65
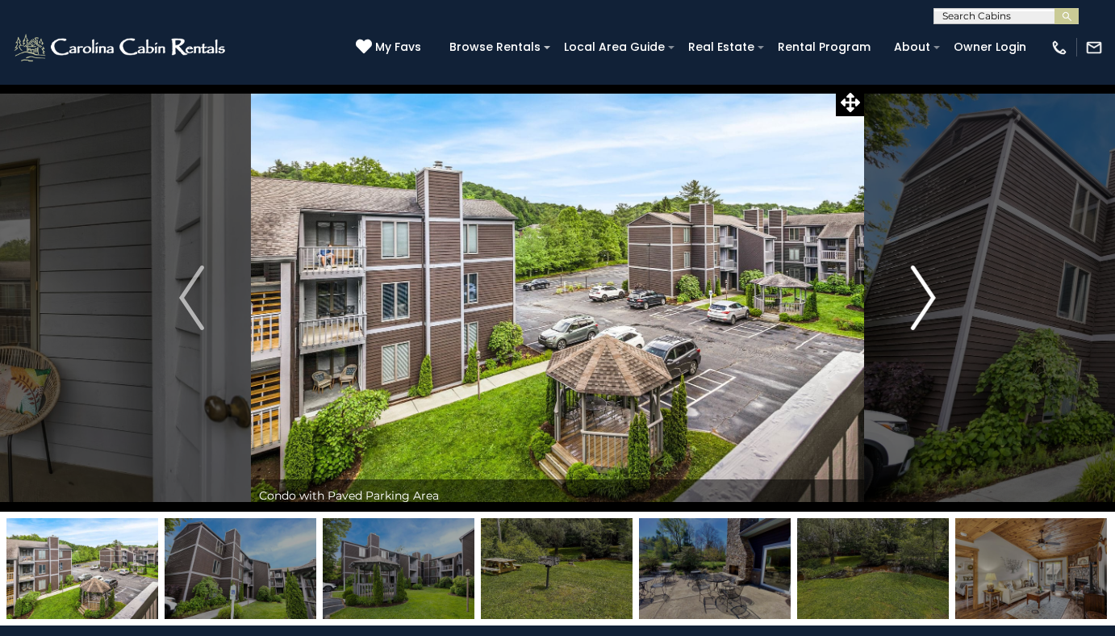
click at [929, 295] on img "Next" at bounding box center [923, 297] width 24 height 65
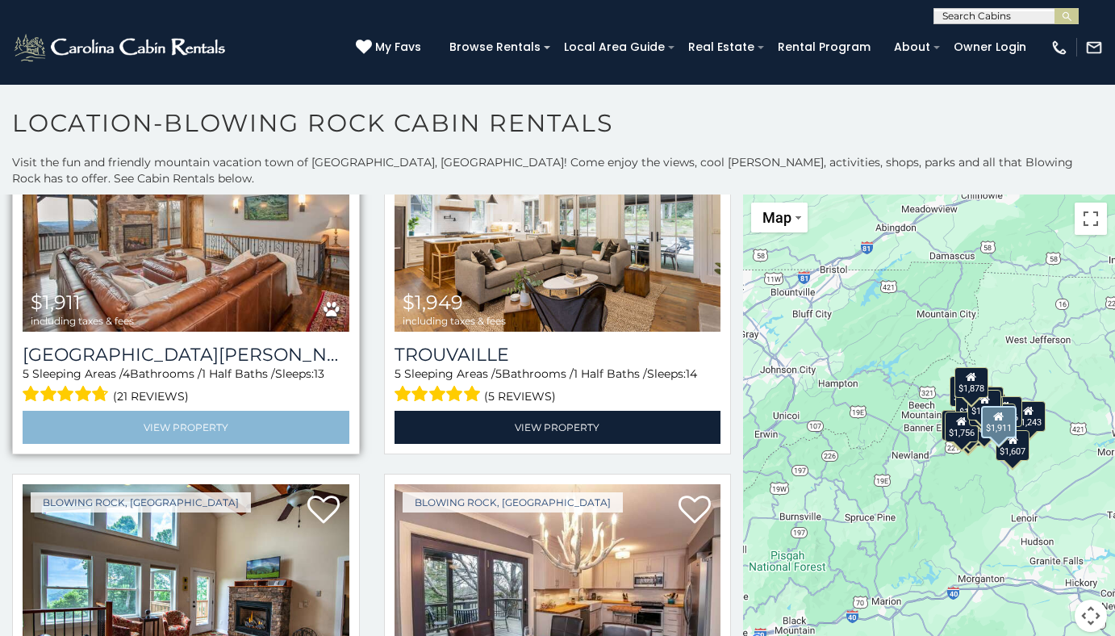
scroll to position [1775, 0]
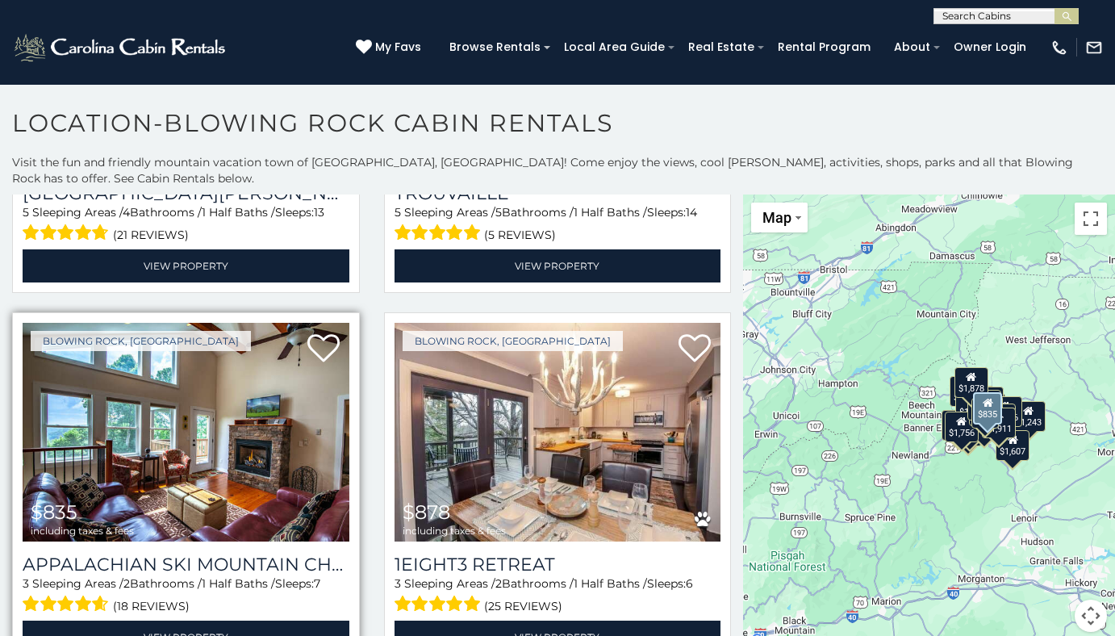
click at [295, 444] on img at bounding box center [186, 432] width 327 height 219
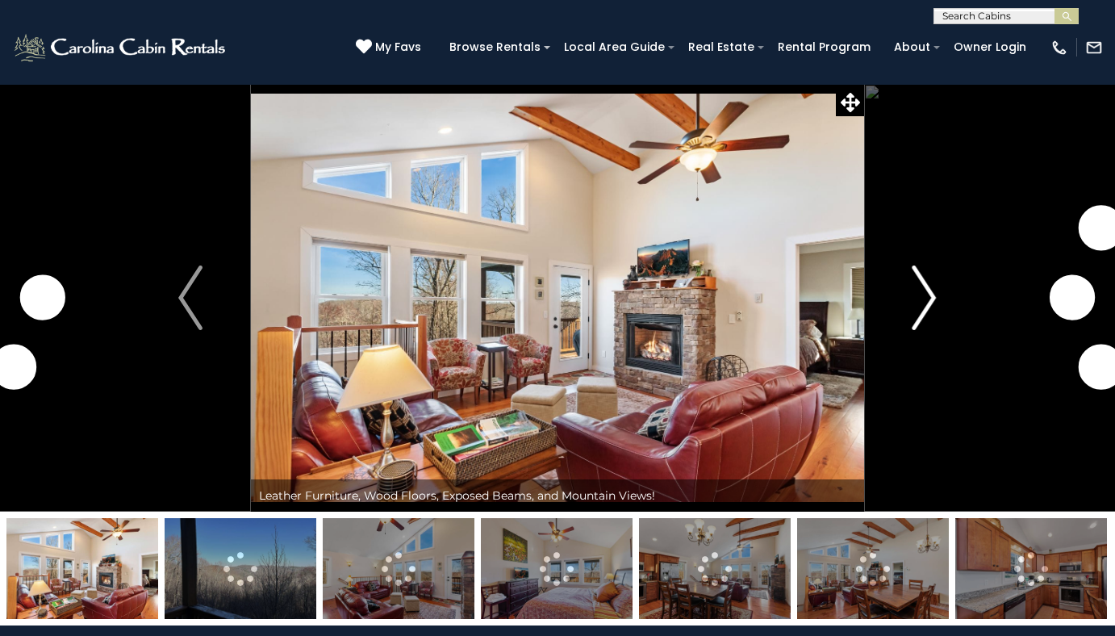
click at [911, 301] on button "Next" at bounding box center [924, 298] width 120 height 428
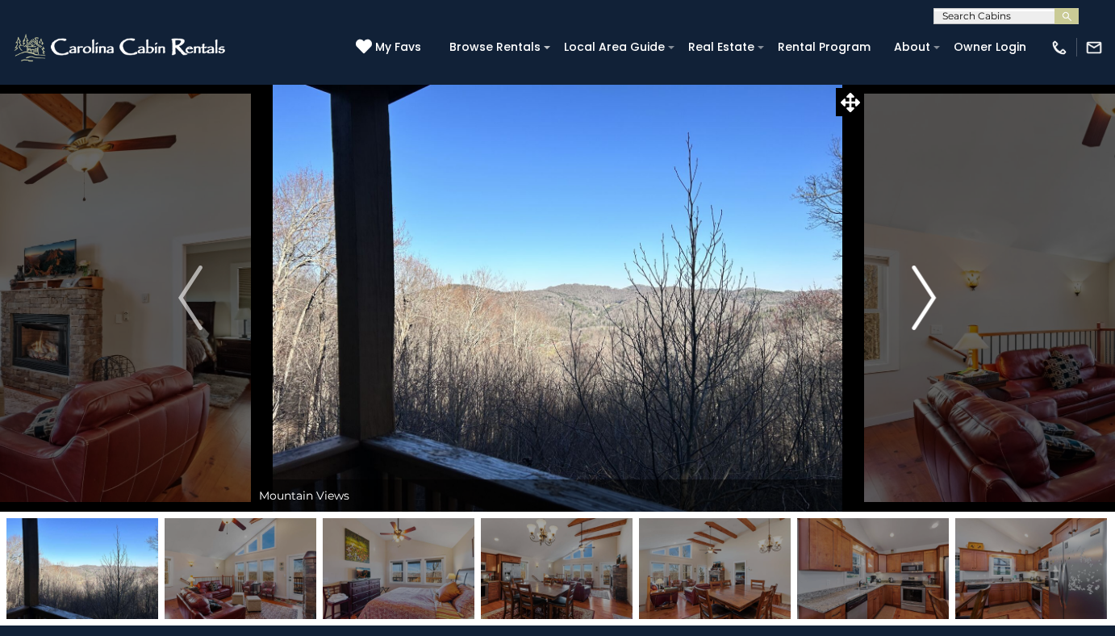
click at [911, 302] on button "Next" at bounding box center [924, 298] width 120 height 428
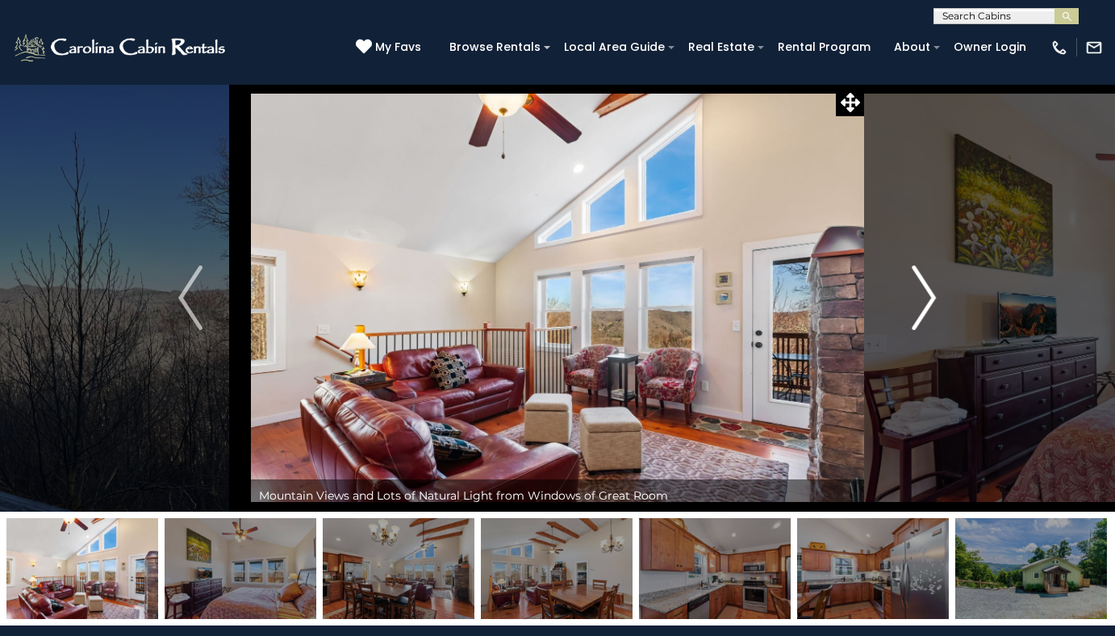
click at [911, 302] on button "Next" at bounding box center [924, 298] width 120 height 428
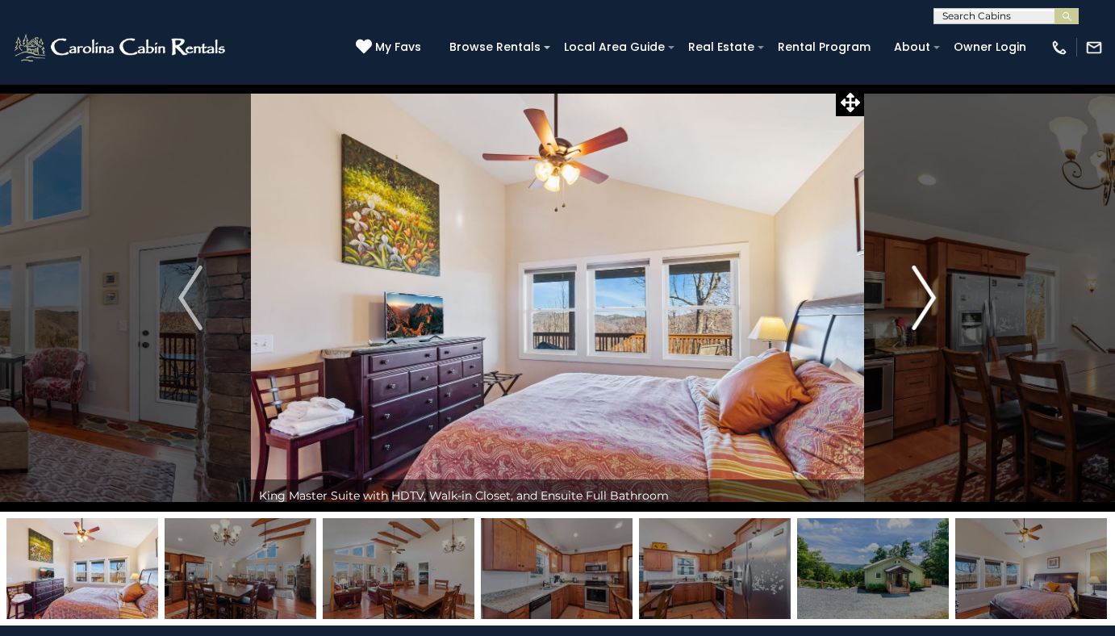
click at [911, 302] on button "Next" at bounding box center [924, 298] width 120 height 428
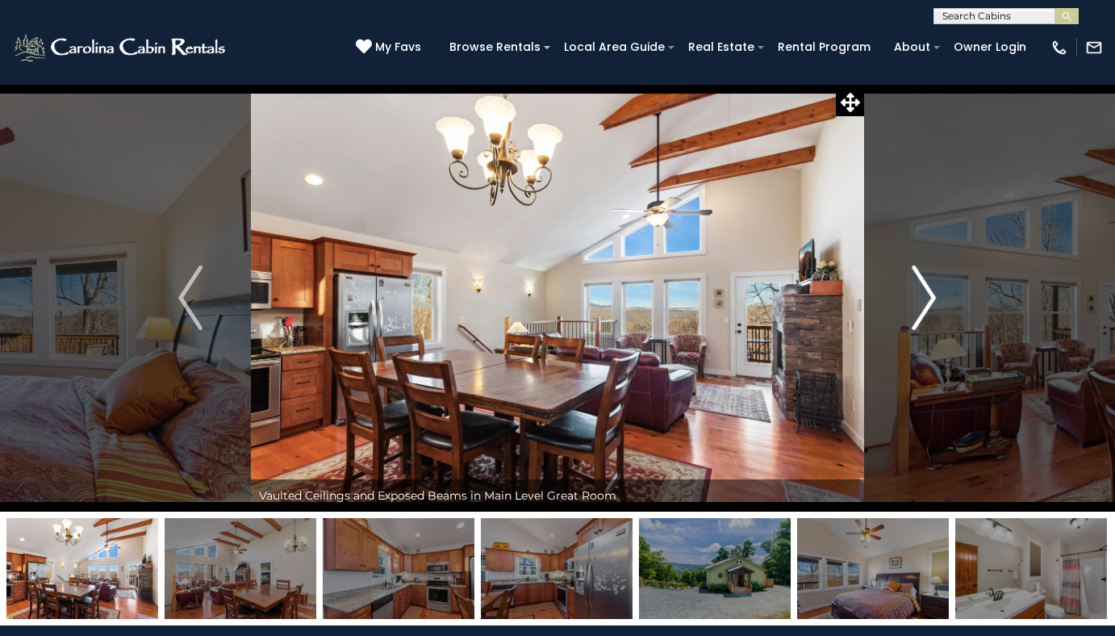
click at [911, 302] on button "Next" at bounding box center [924, 298] width 120 height 428
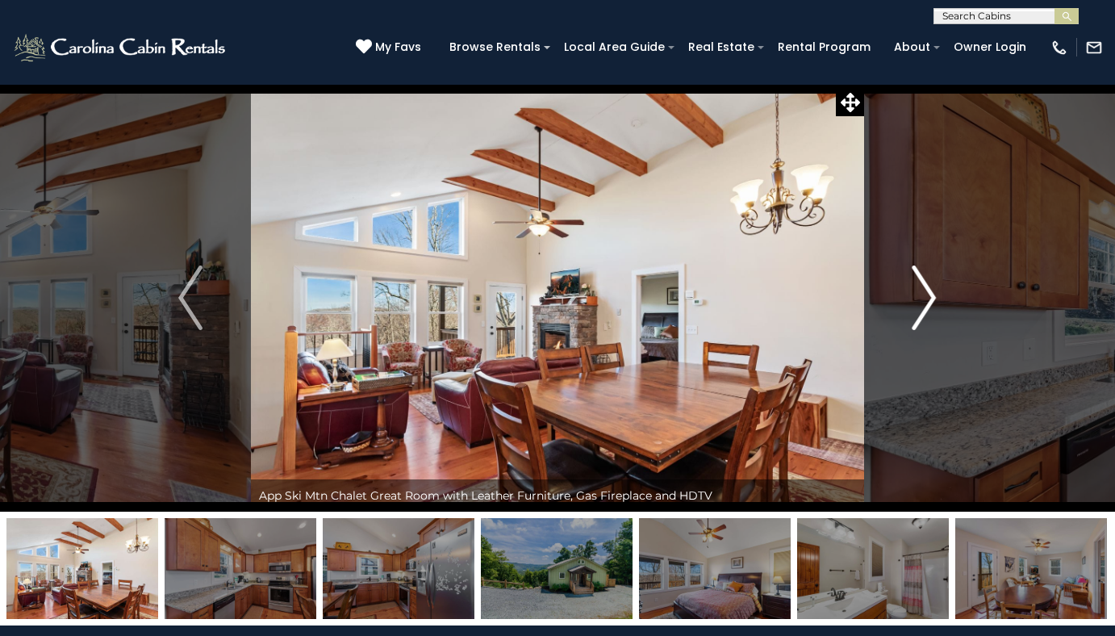
click at [911, 302] on button "Next" at bounding box center [924, 298] width 120 height 428
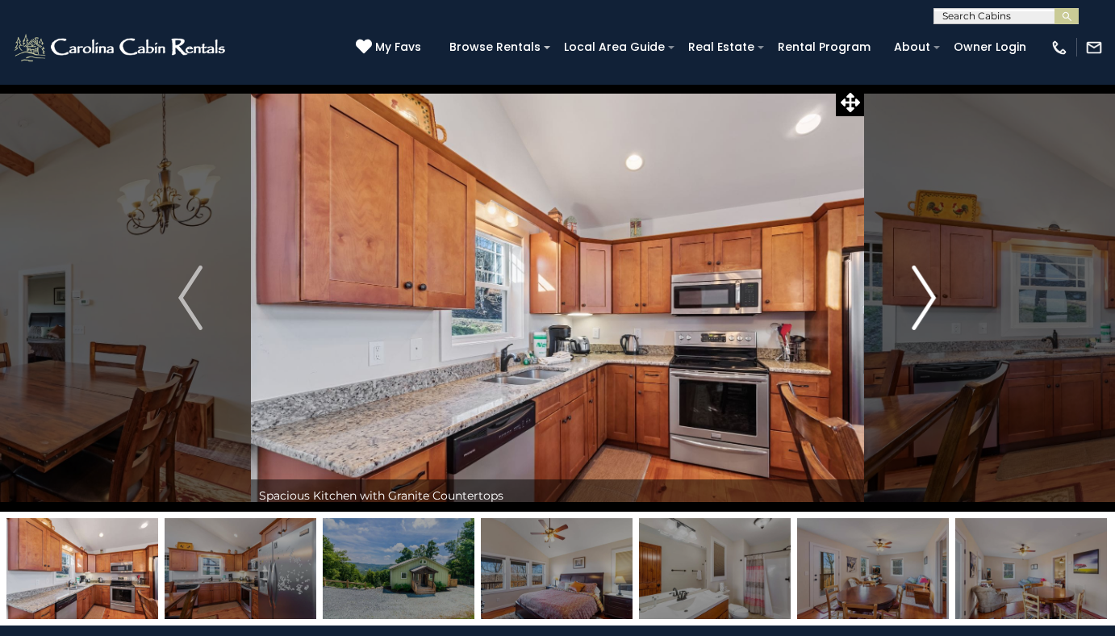
click at [911, 302] on button "Next" at bounding box center [924, 298] width 120 height 428
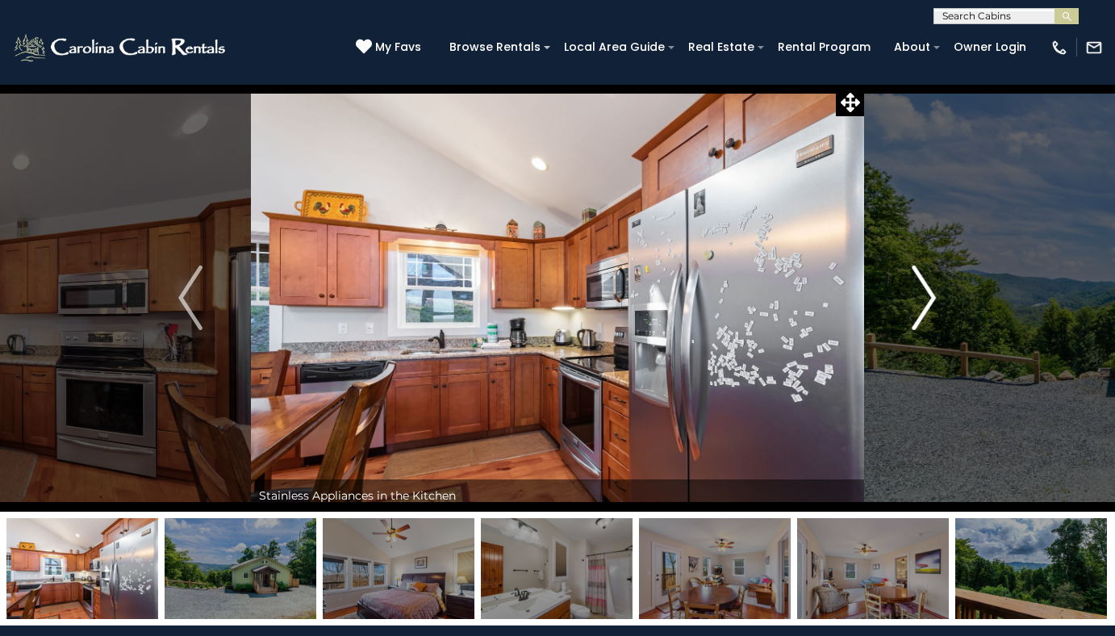
click at [911, 302] on button "Next" at bounding box center [924, 298] width 120 height 428
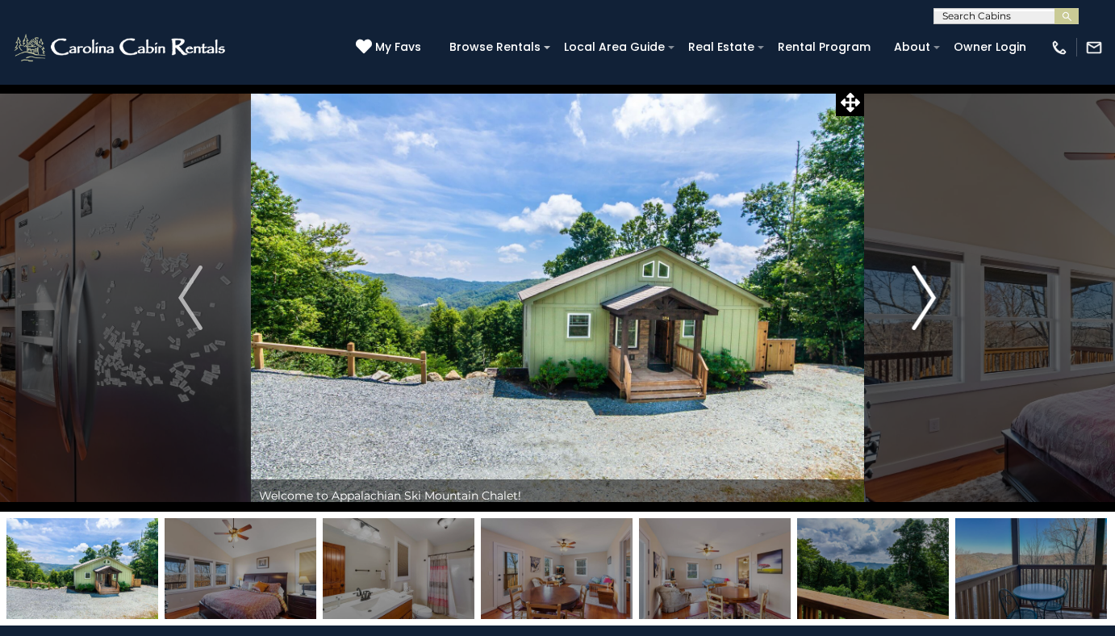
click at [916, 302] on img "Next" at bounding box center [925, 297] width 24 height 65
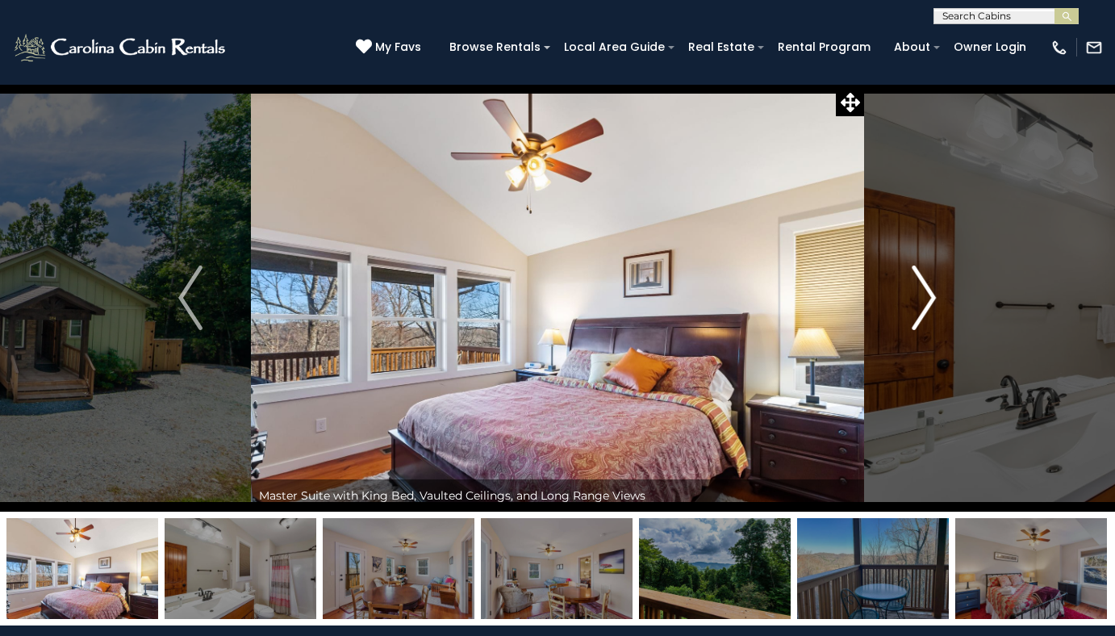
click at [916, 302] on img "Next" at bounding box center [925, 297] width 24 height 65
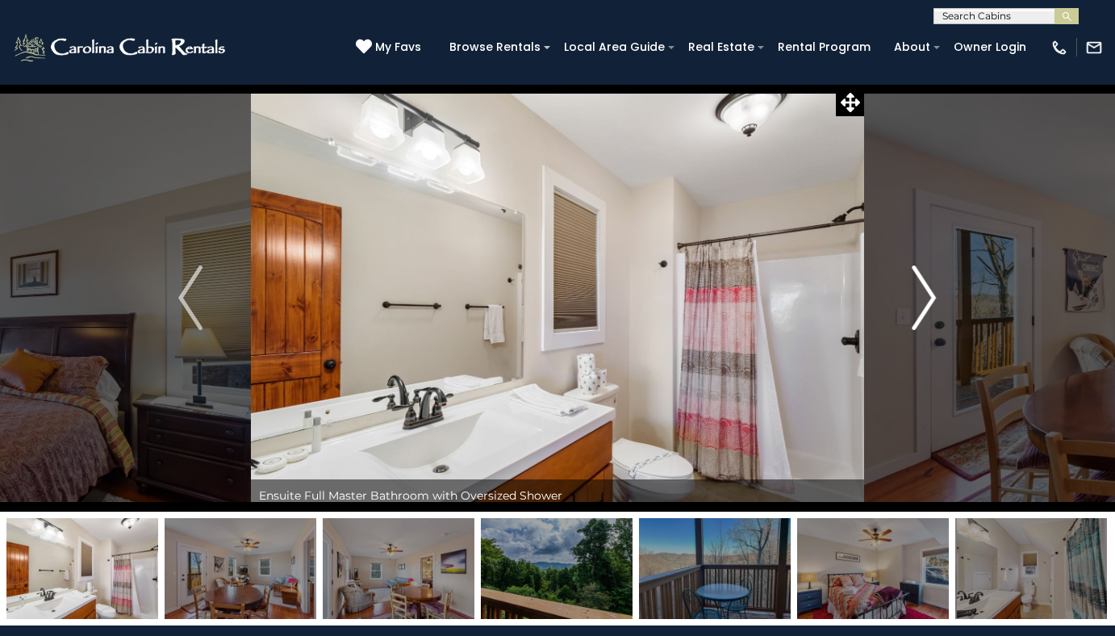
click at [916, 302] on img "Next" at bounding box center [925, 297] width 24 height 65
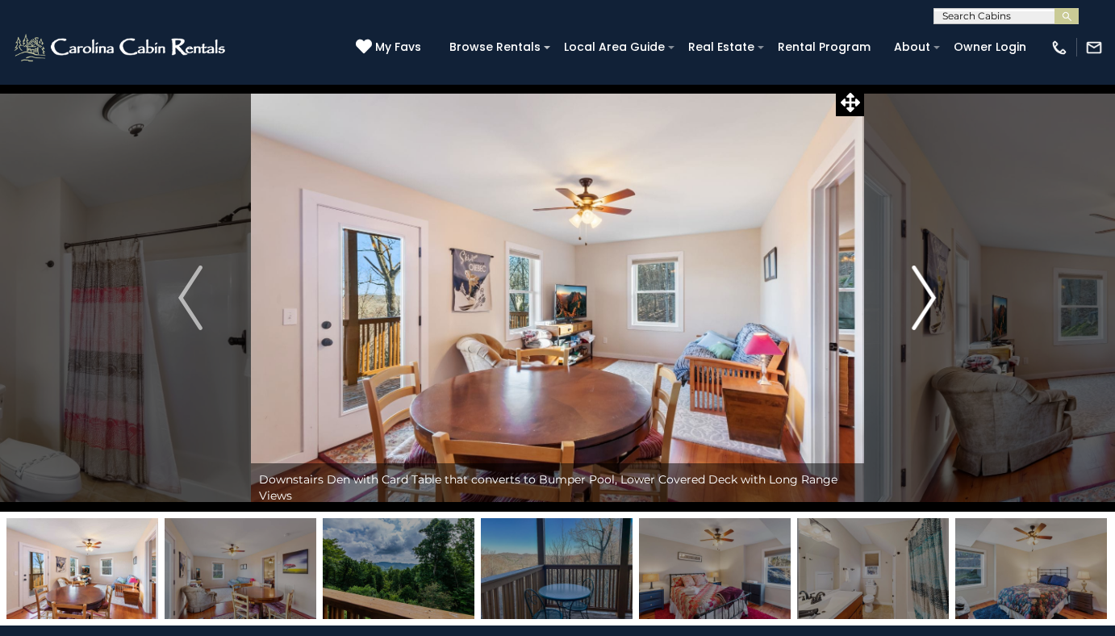
click at [916, 302] on img "Next" at bounding box center [925, 297] width 24 height 65
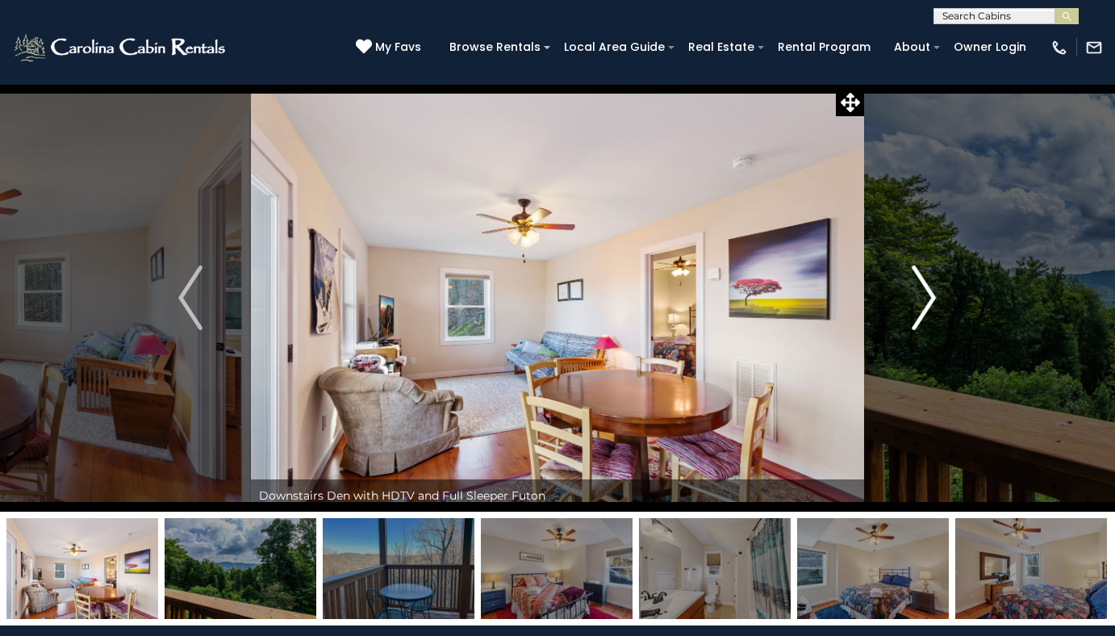
click at [916, 303] on img "Next" at bounding box center [925, 297] width 24 height 65
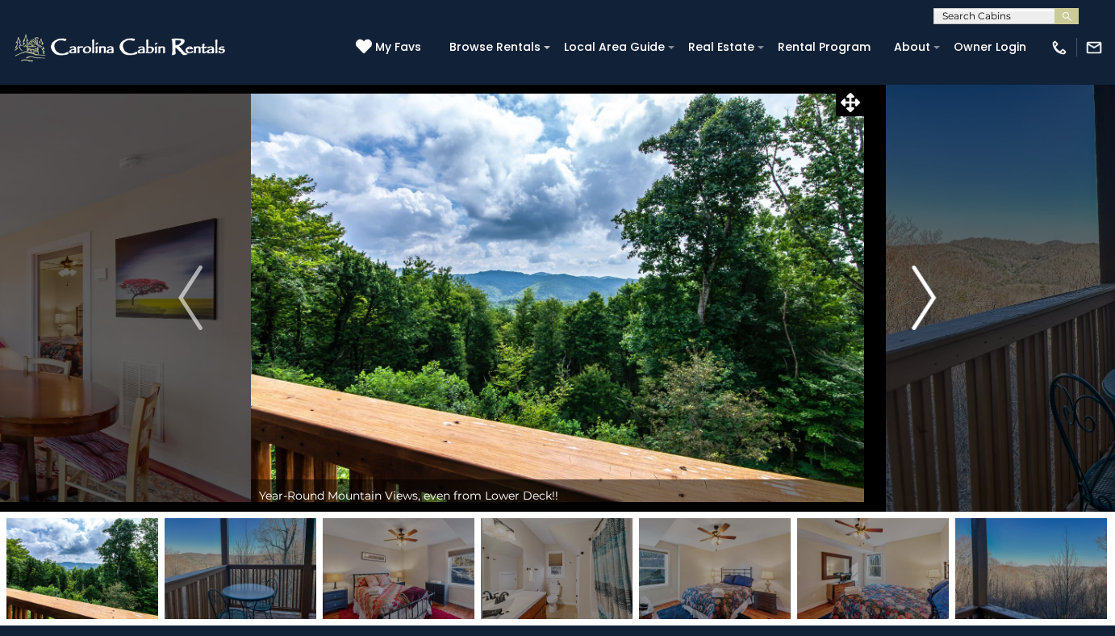
click at [916, 304] on img "Next" at bounding box center [925, 297] width 24 height 65
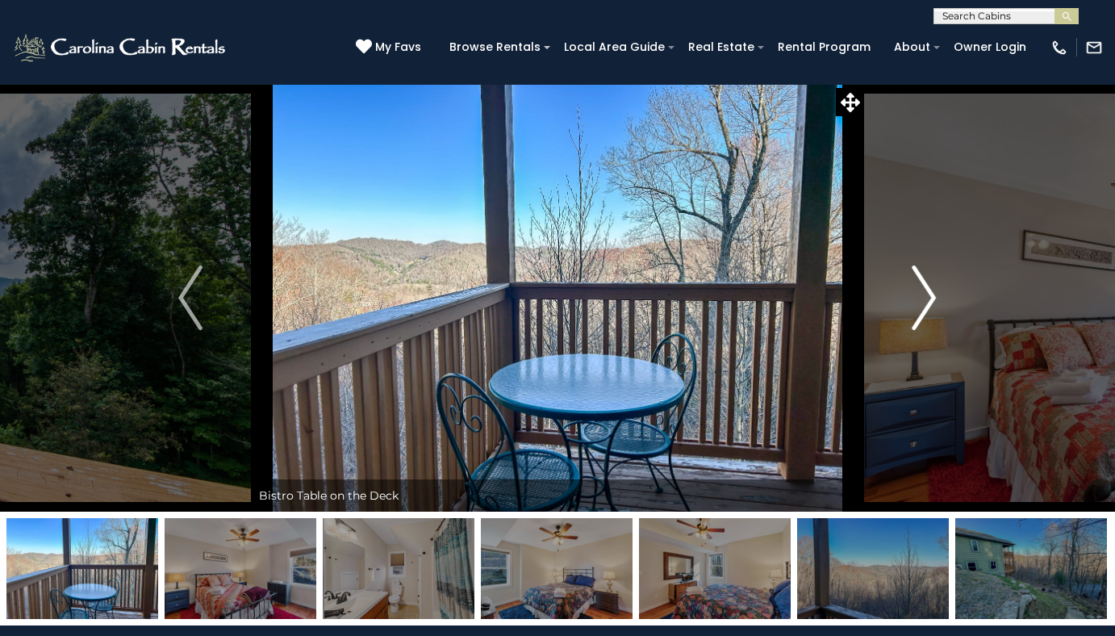
click at [916, 304] on img "Next" at bounding box center [925, 297] width 24 height 65
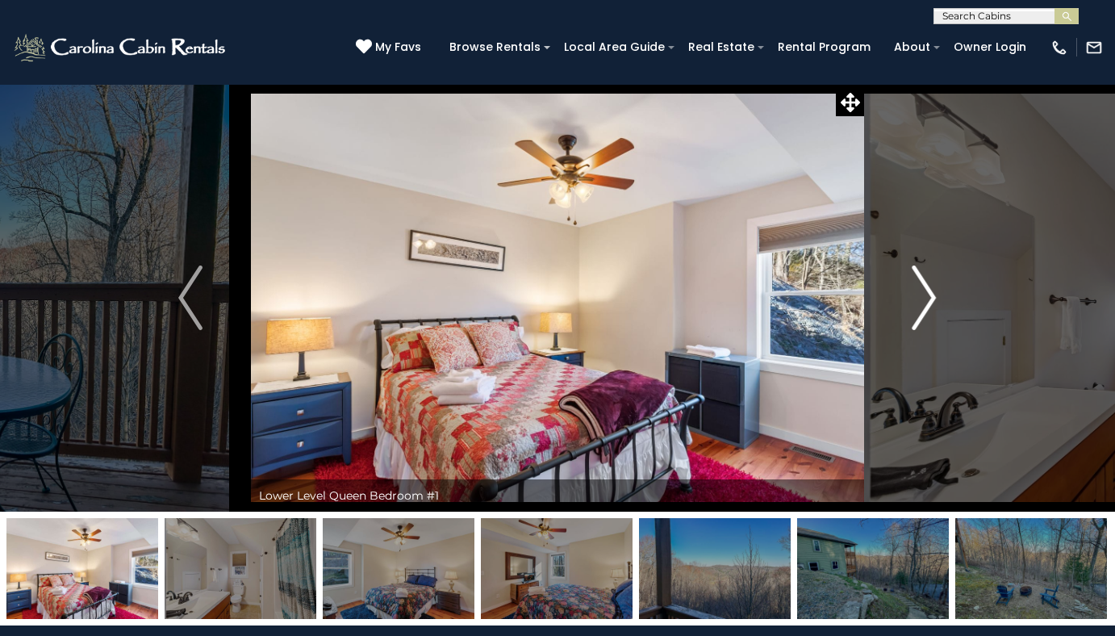
click at [916, 304] on img "Next" at bounding box center [925, 297] width 24 height 65
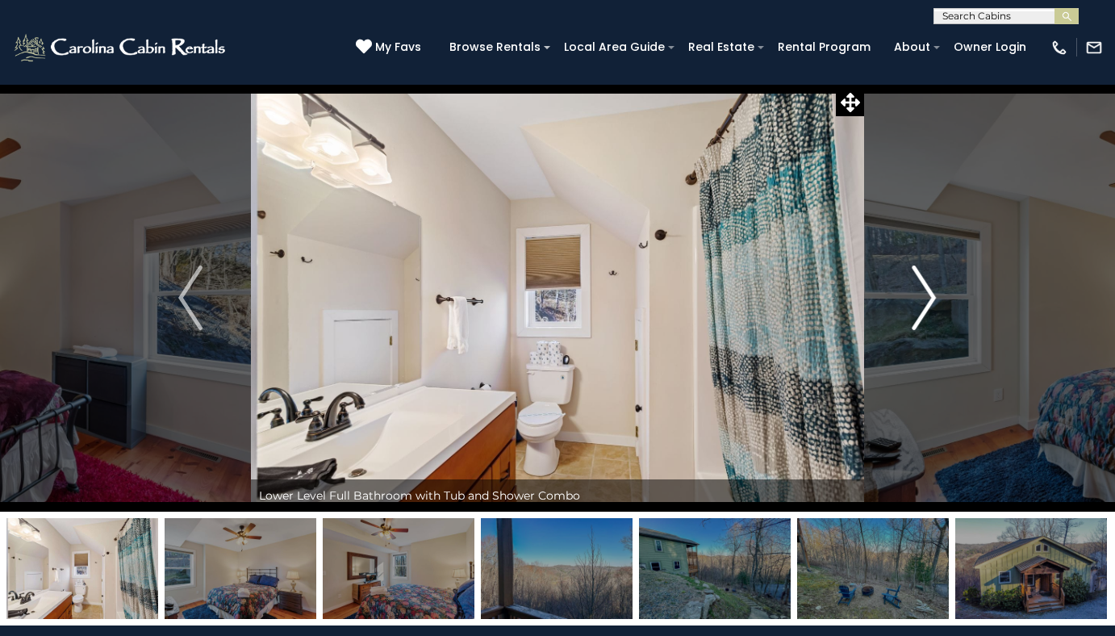
click at [916, 304] on img "Next" at bounding box center [925, 297] width 24 height 65
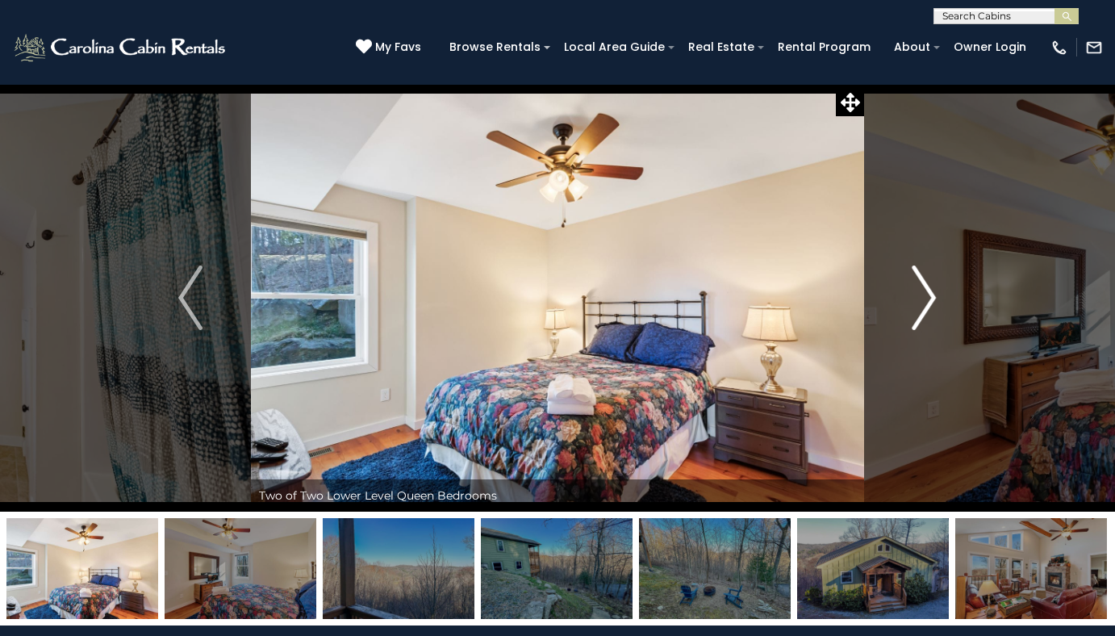
click at [916, 304] on img "Next" at bounding box center [925, 297] width 24 height 65
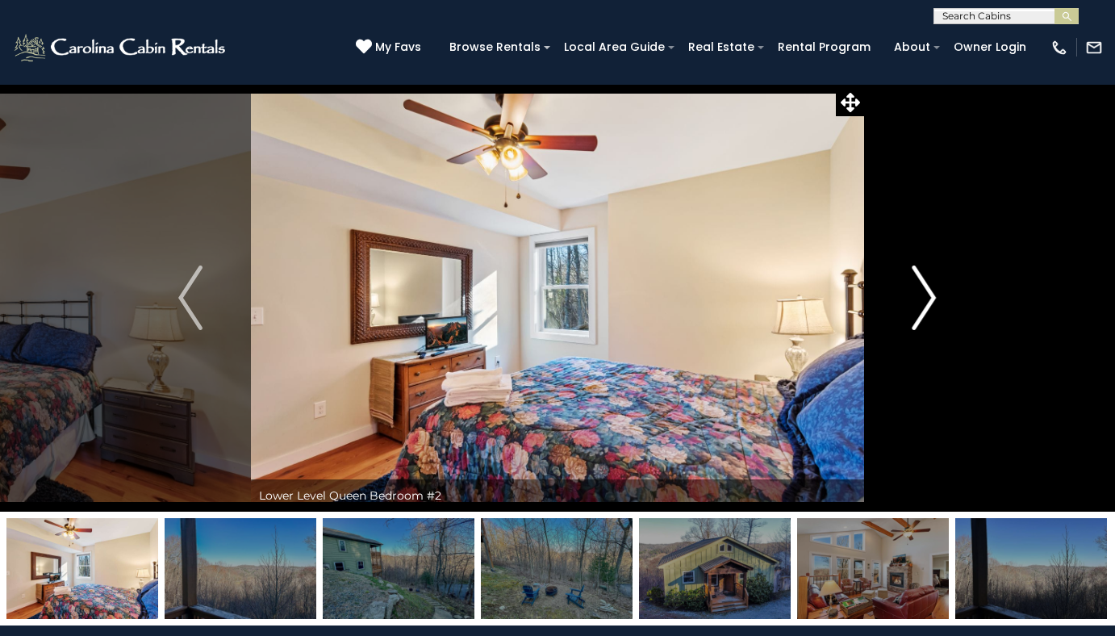
click at [916, 304] on img "Next" at bounding box center [925, 297] width 24 height 65
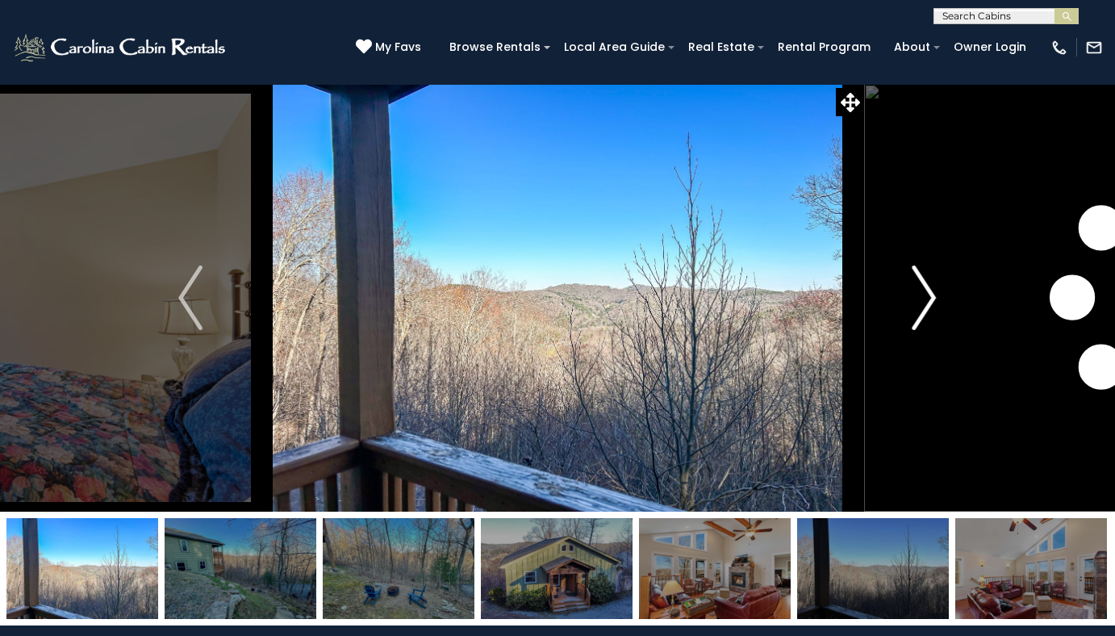
click at [916, 304] on img "Next" at bounding box center [925, 297] width 24 height 65
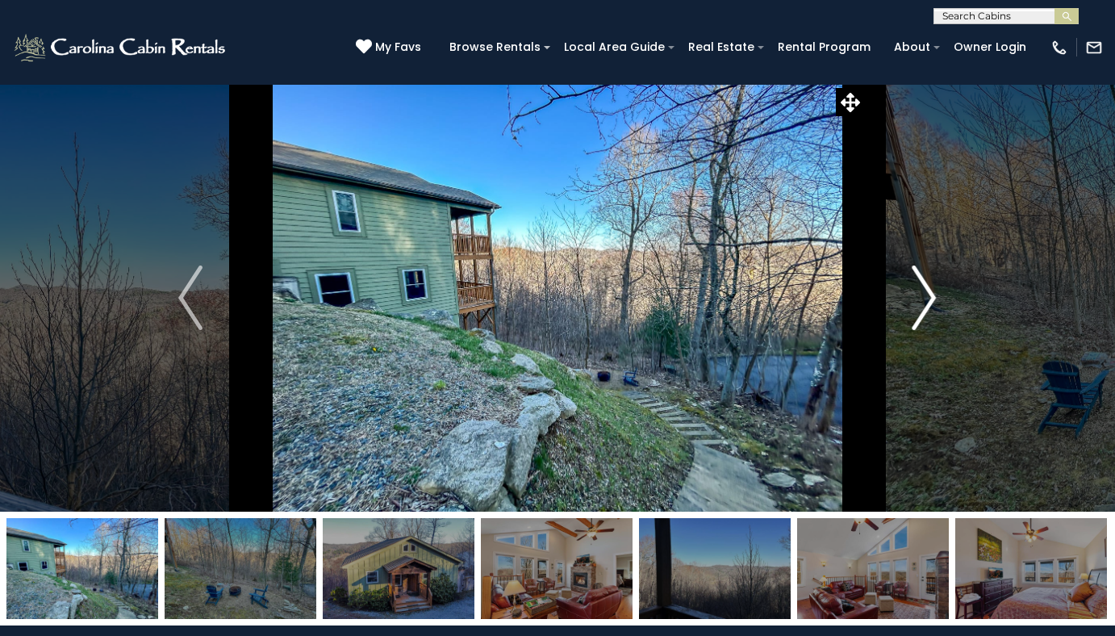
click at [916, 304] on img "Next" at bounding box center [925, 297] width 24 height 65
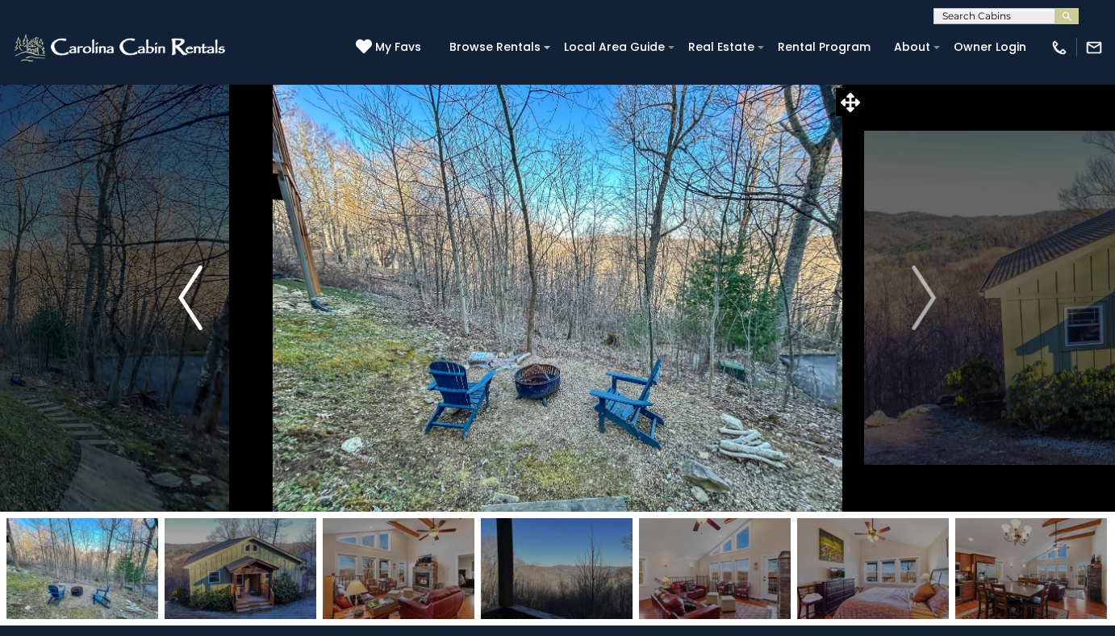
click at [199, 308] on img "Previous" at bounding box center [190, 297] width 24 height 65
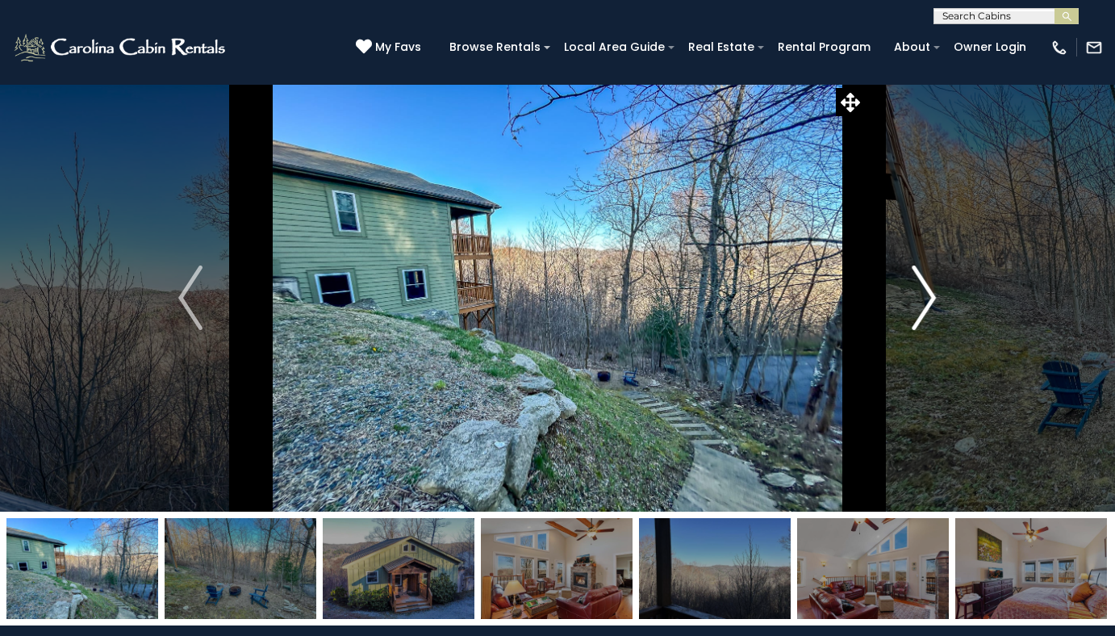
click at [927, 312] on img "Next" at bounding box center [925, 297] width 24 height 65
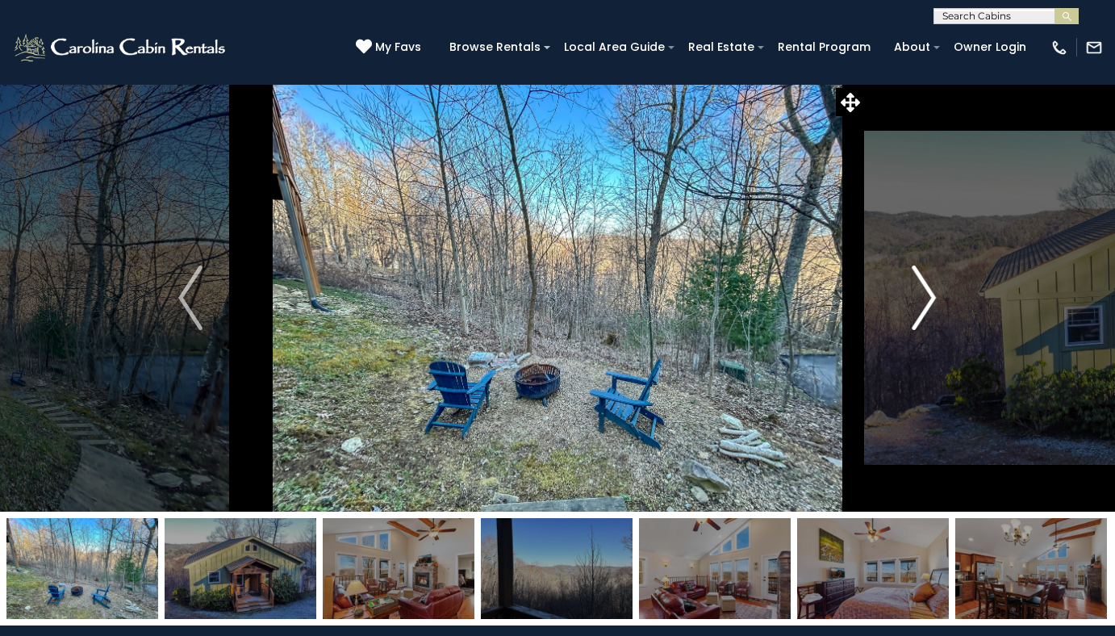
click at [927, 312] on img "Next" at bounding box center [925, 297] width 24 height 65
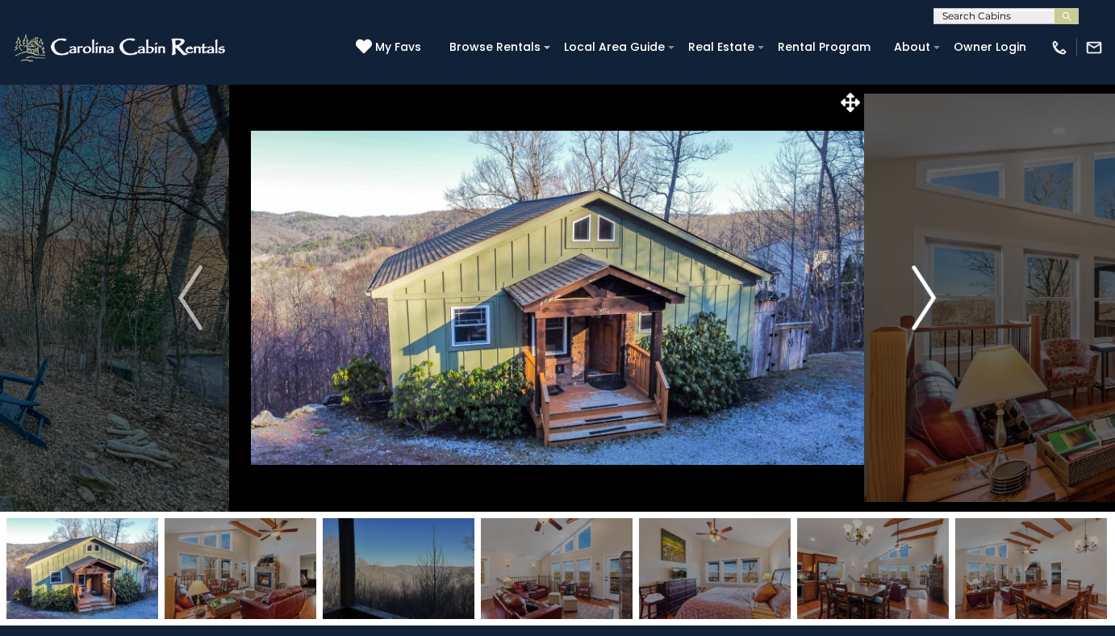
click at [927, 312] on img "Next" at bounding box center [925, 297] width 24 height 65
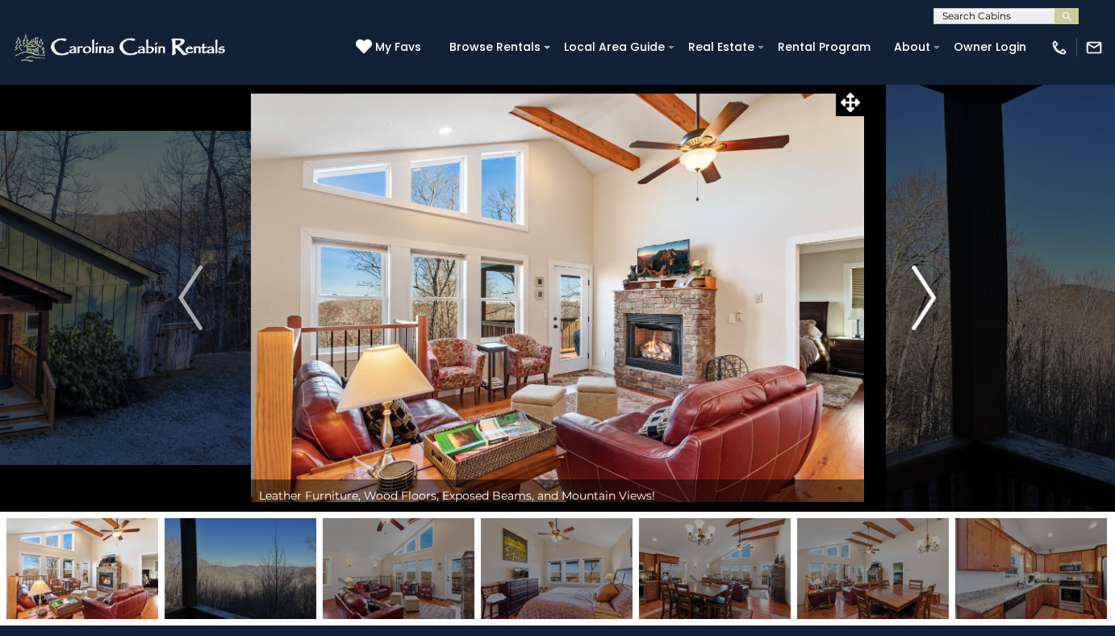
click at [927, 312] on img "Next" at bounding box center [925, 297] width 24 height 65
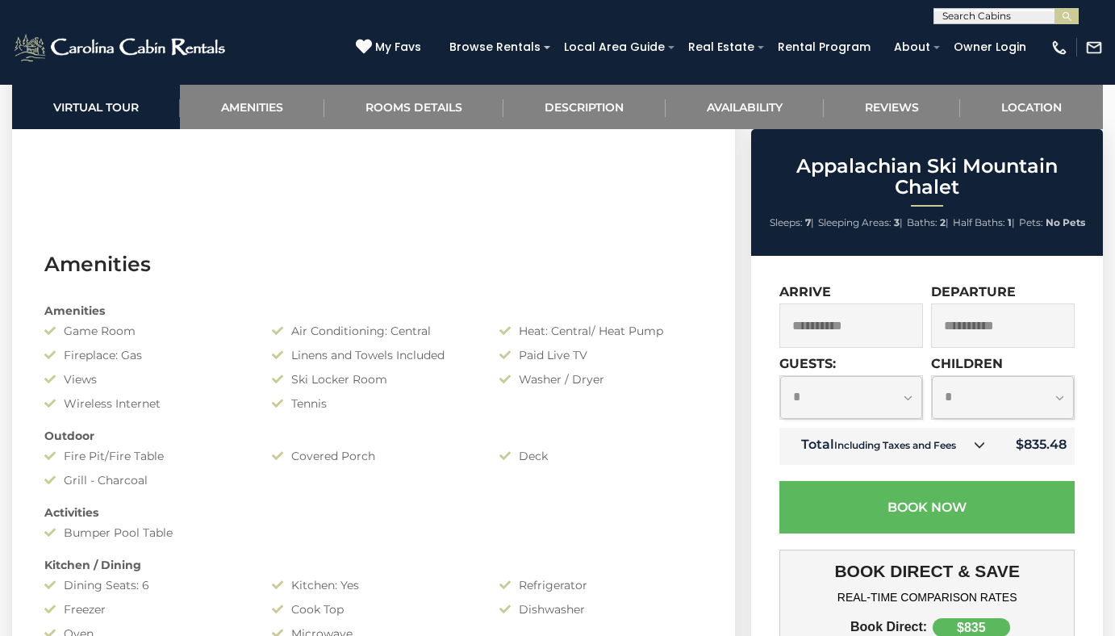
scroll to position [1130, 0]
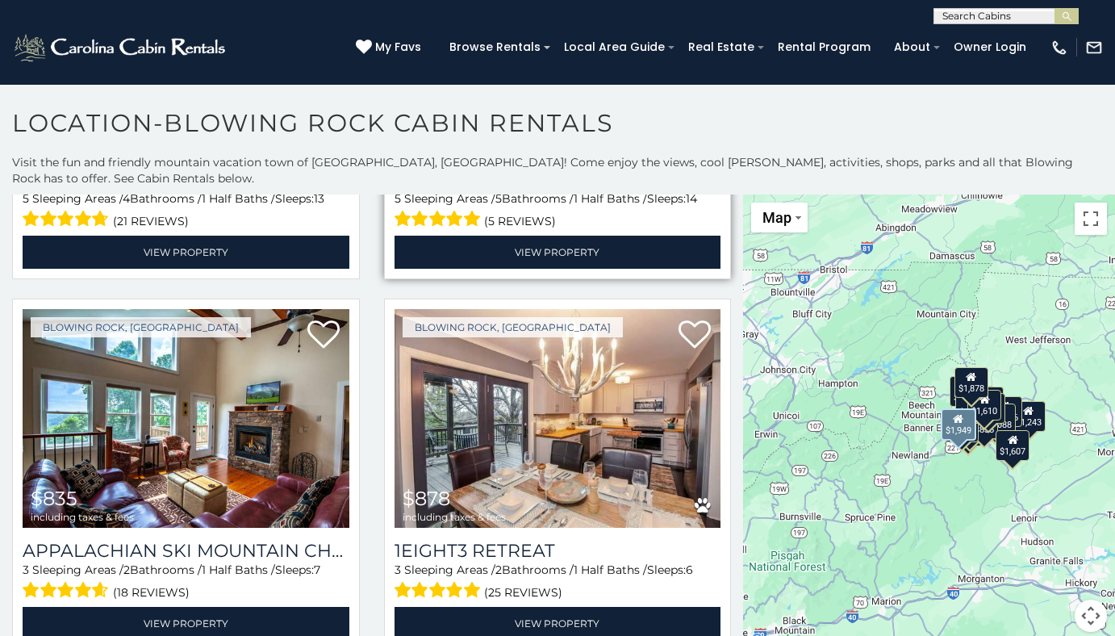
scroll to position [1937, 0]
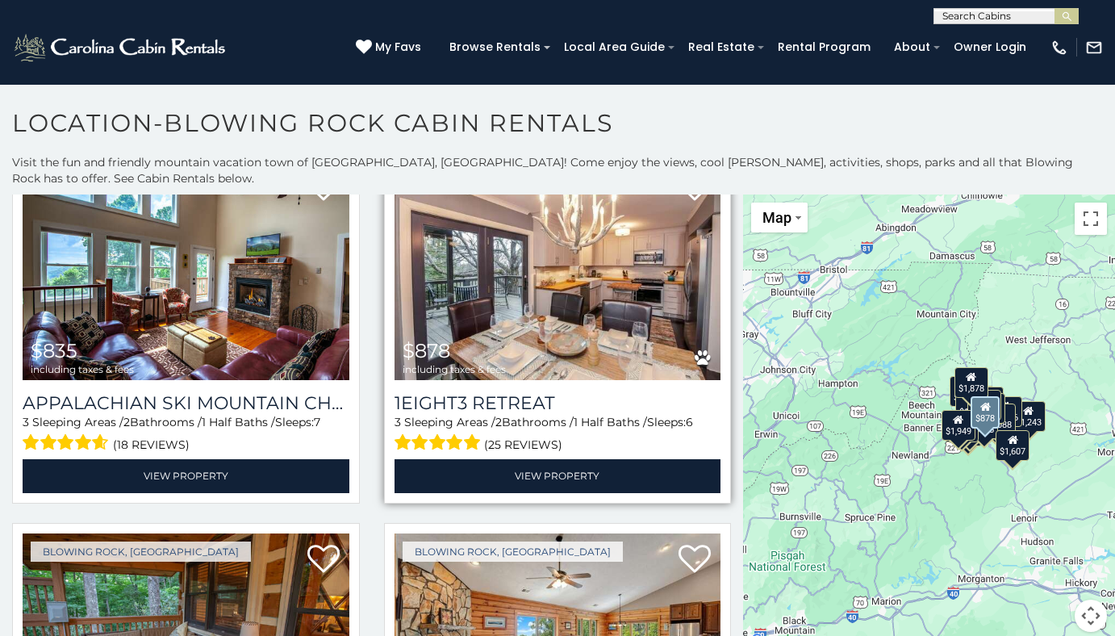
click at [474, 286] on img at bounding box center [558, 270] width 327 height 219
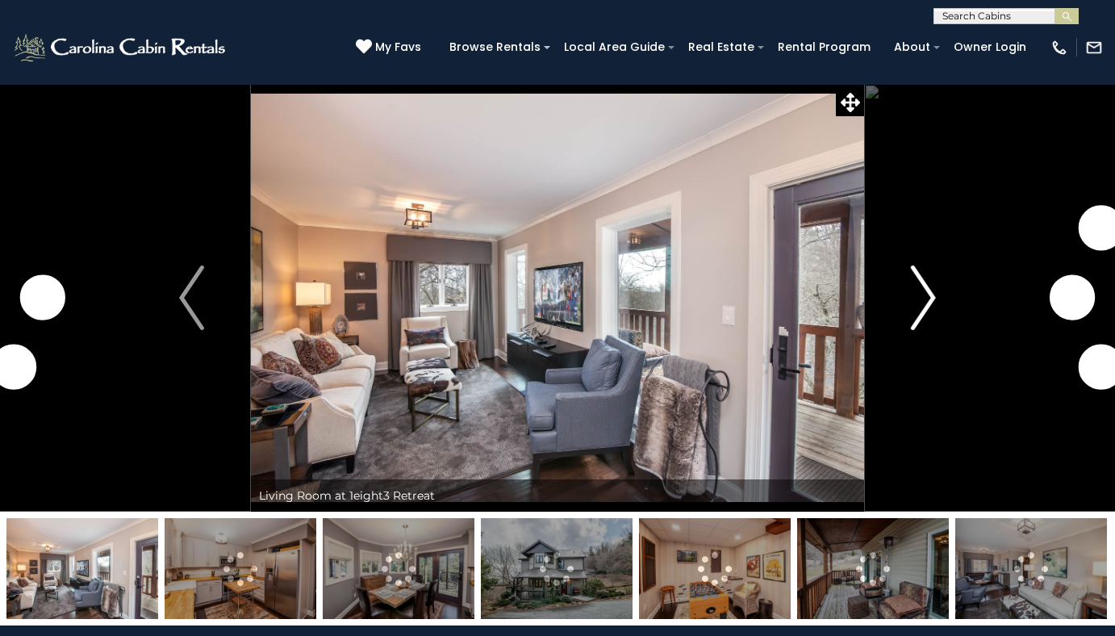
click at [932, 297] on img "Next" at bounding box center [923, 297] width 24 height 65
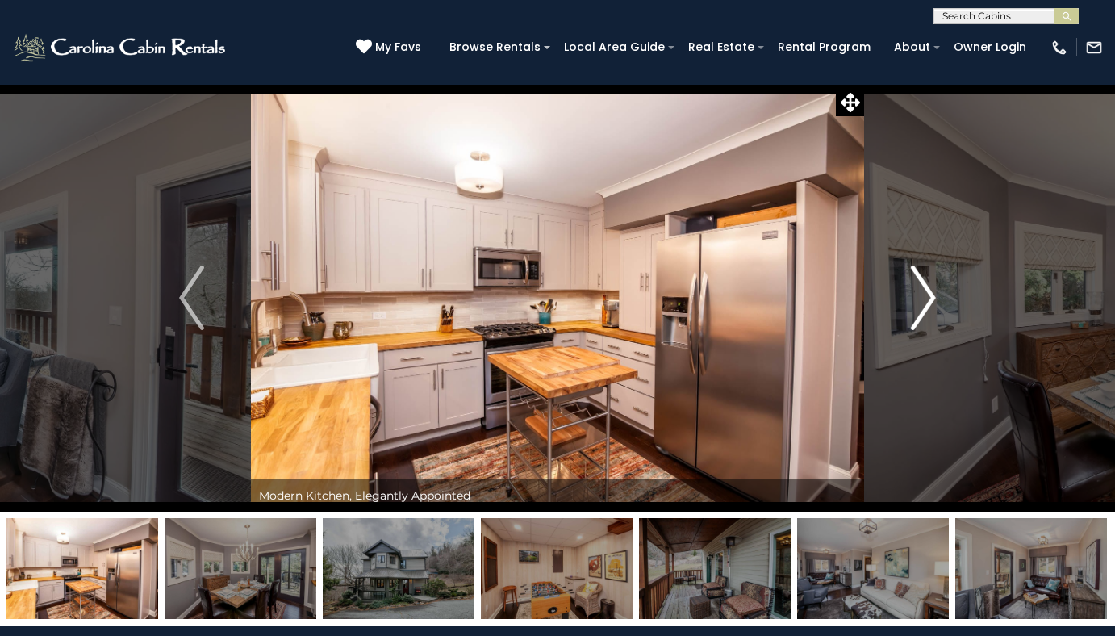
click at [929, 299] on img "Next" at bounding box center [923, 297] width 24 height 65
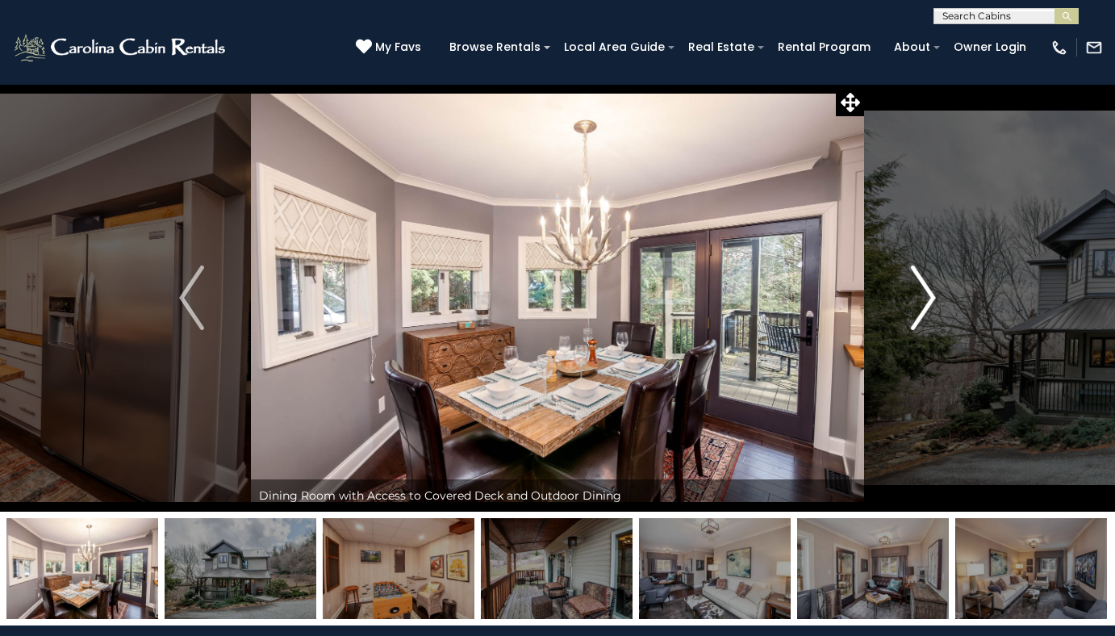
click at [929, 299] on img "Next" at bounding box center [923, 297] width 24 height 65
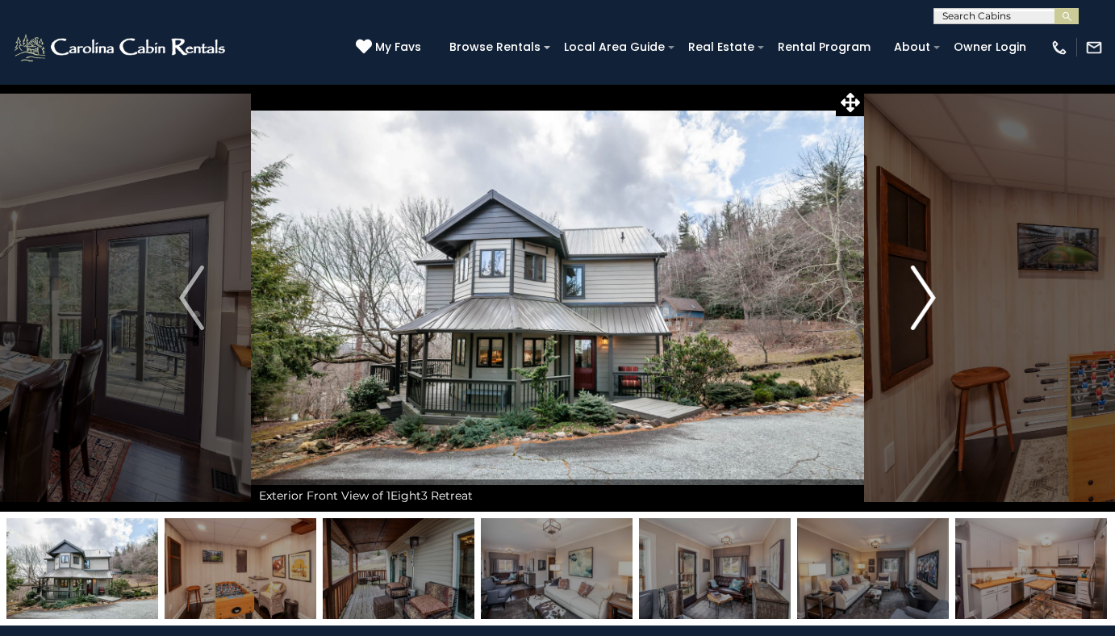
click at [929, 299] on img "Next" at bounding box center [923, 297] width 24 height 65
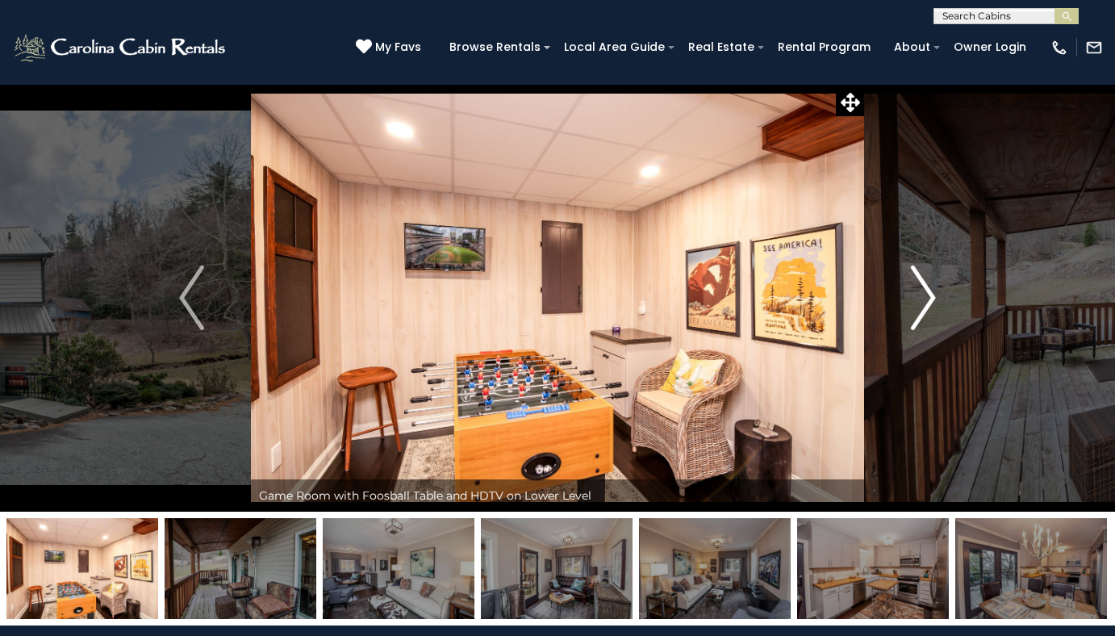
click at [929, 299] on img "Next" at bounding box center [923, 297] width 24 height 65
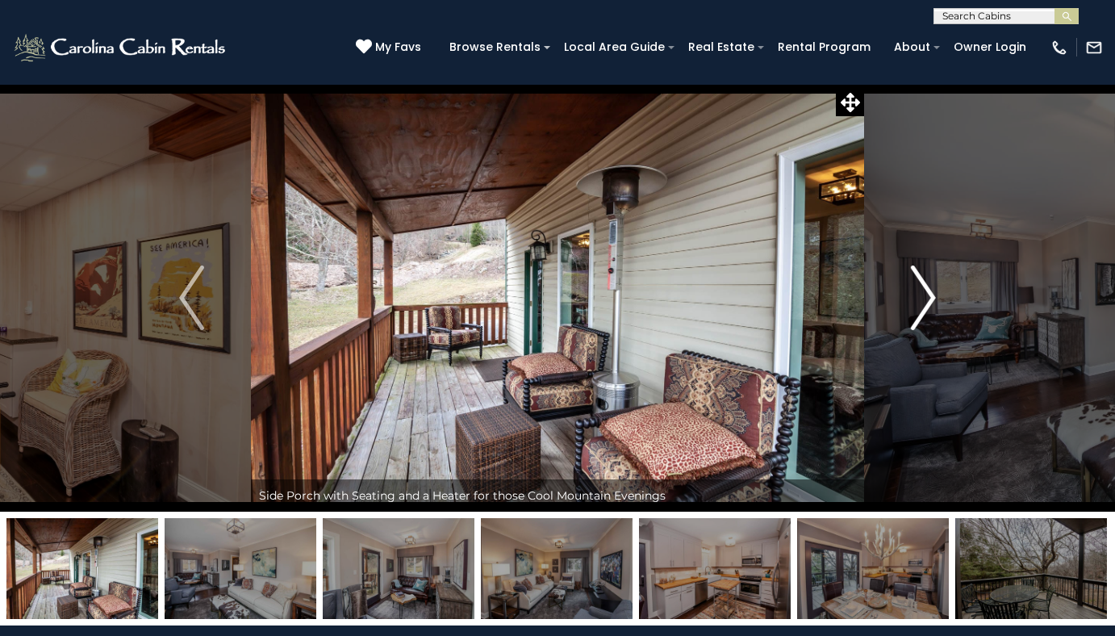
click at [929, 299] on img "Next" at bounding box center [923, 297] width 24 height 65
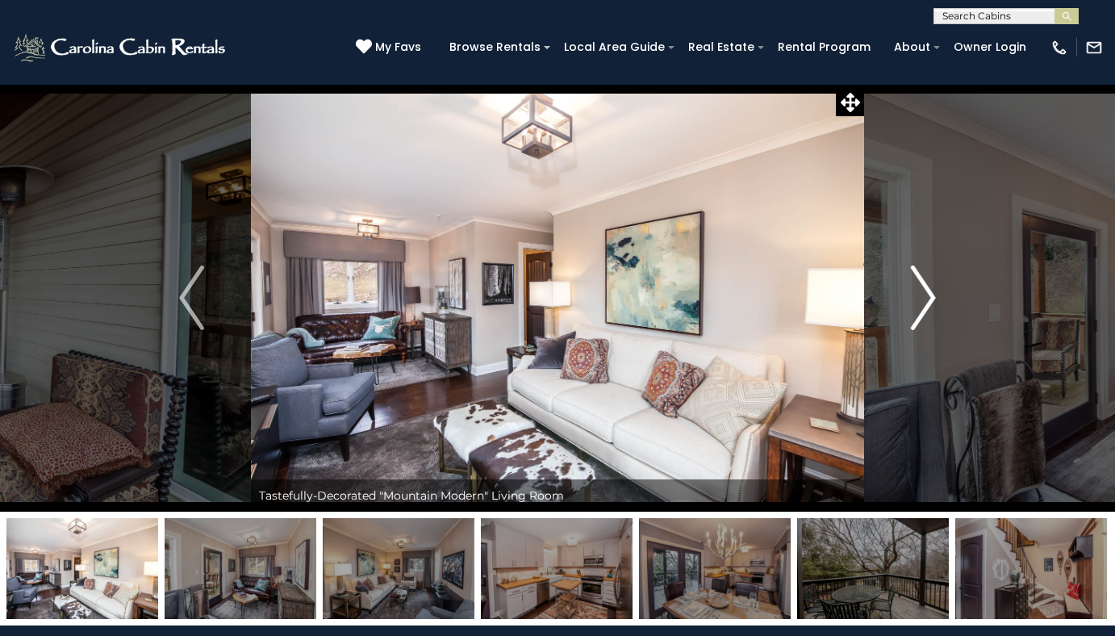
click at [929, 299] on img "Next" at bounding box center [923, 297] width 24 height 65
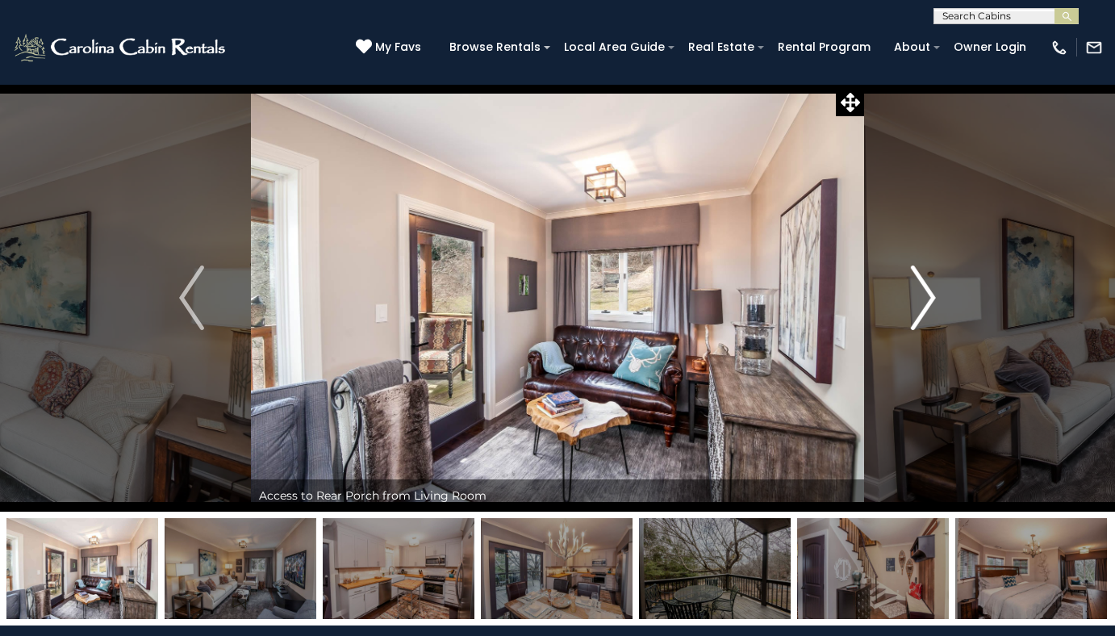
click at [929, 299] on img "Next" at bounding box center [923, 297] width 24 height 65
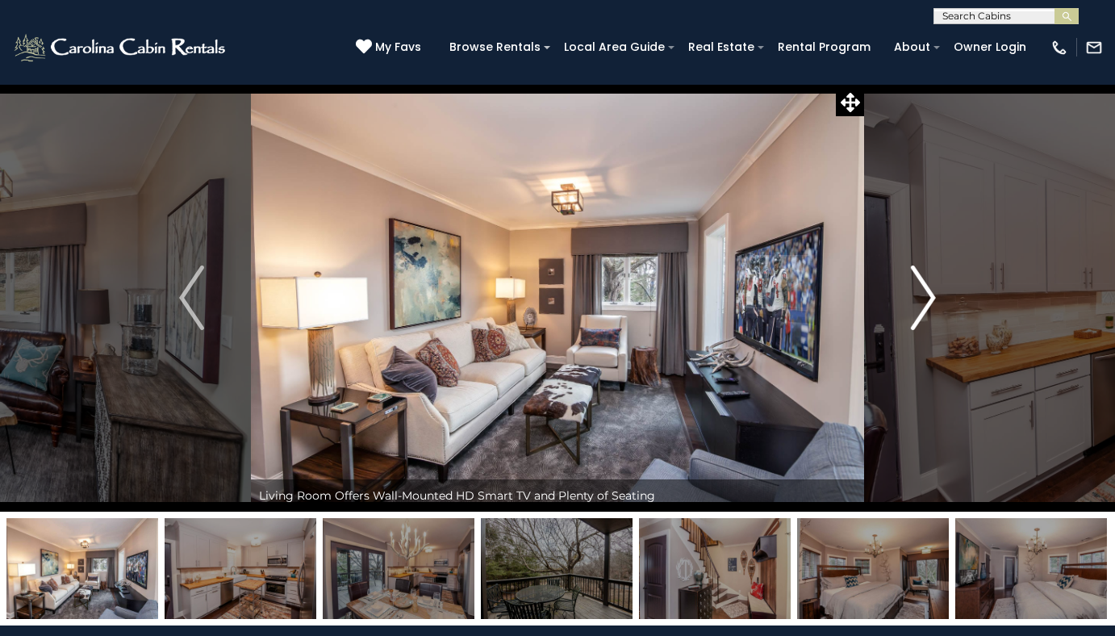
click at [929, 299] on img "Next" at bounding box center [923, 297] width 24 height 65
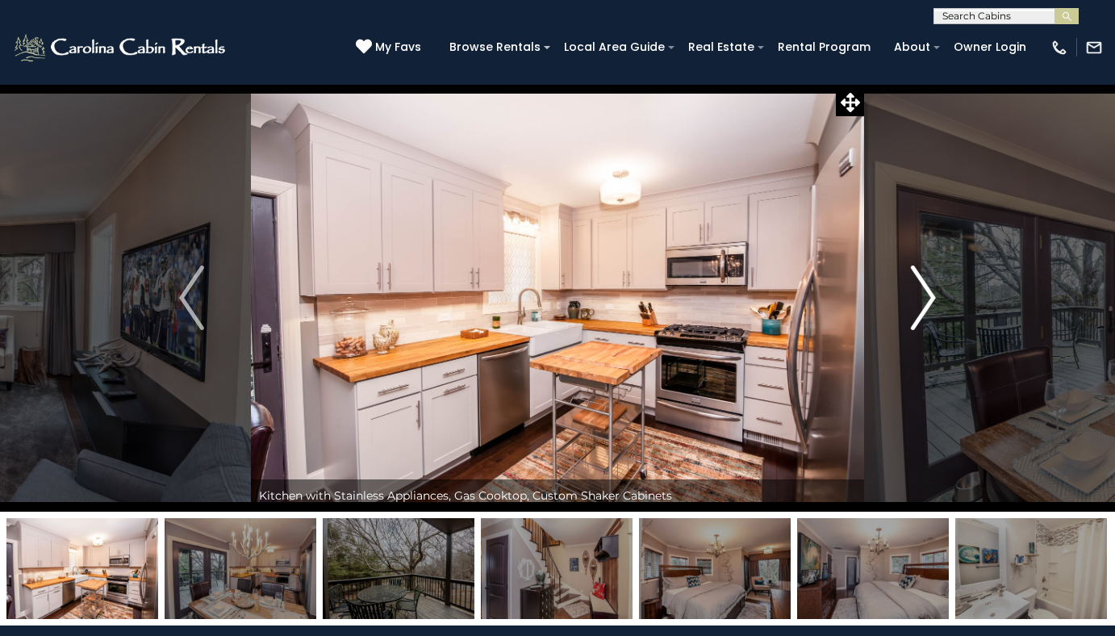
click at [929, 299] on img "Next" at bounding box center [923, 297] width 24 height 65
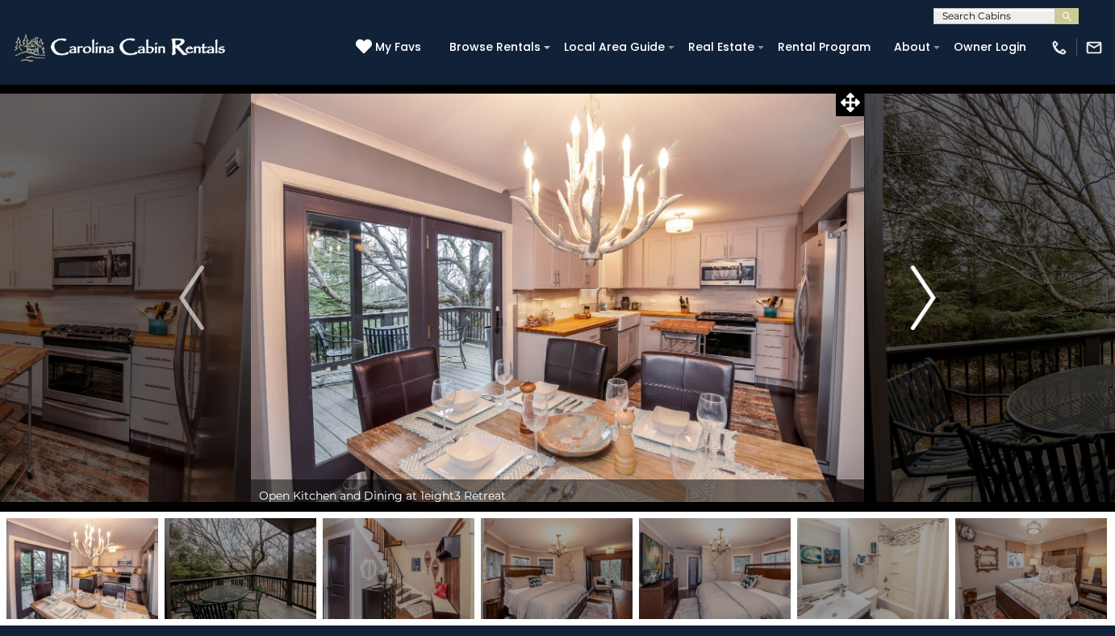
click at [929, 299] on img "Next" at bounding box center [923, 297] width 24 height 65
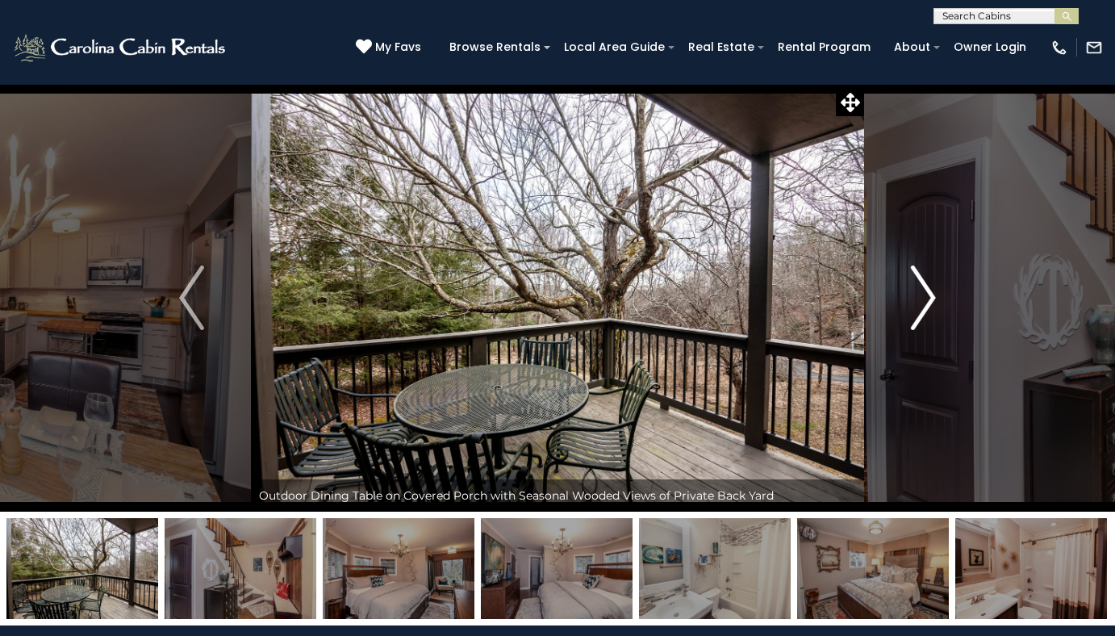
click at [929, 299] on img "Next" at bounding box center [923, 297] width 24 height 65
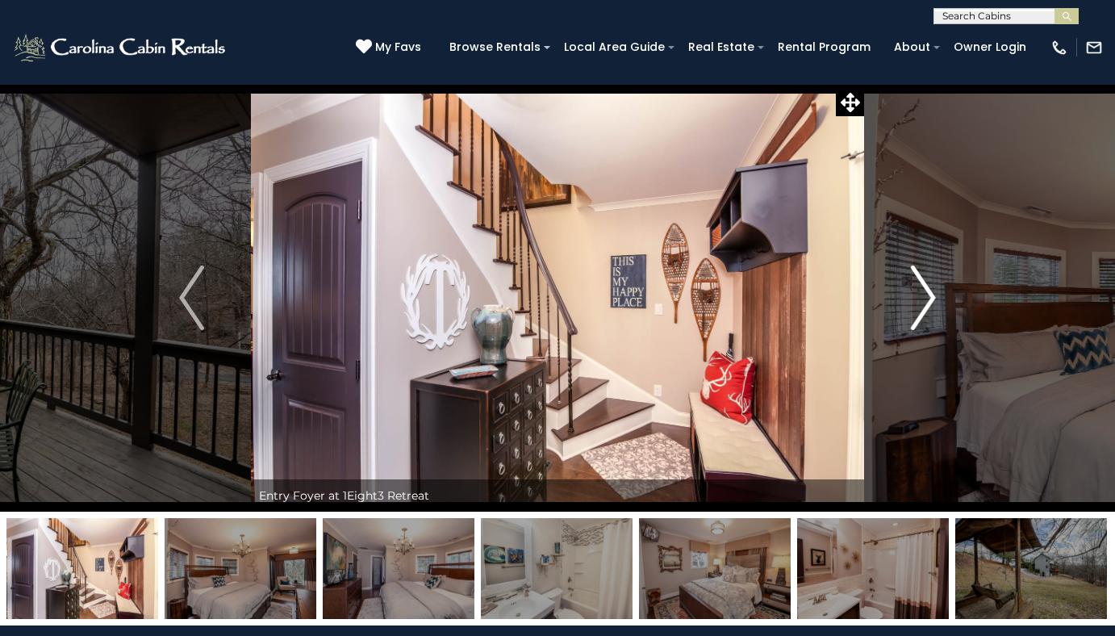
click at [929, 299] on img "Next" at bounding box center [923, 297] width 24 height 65
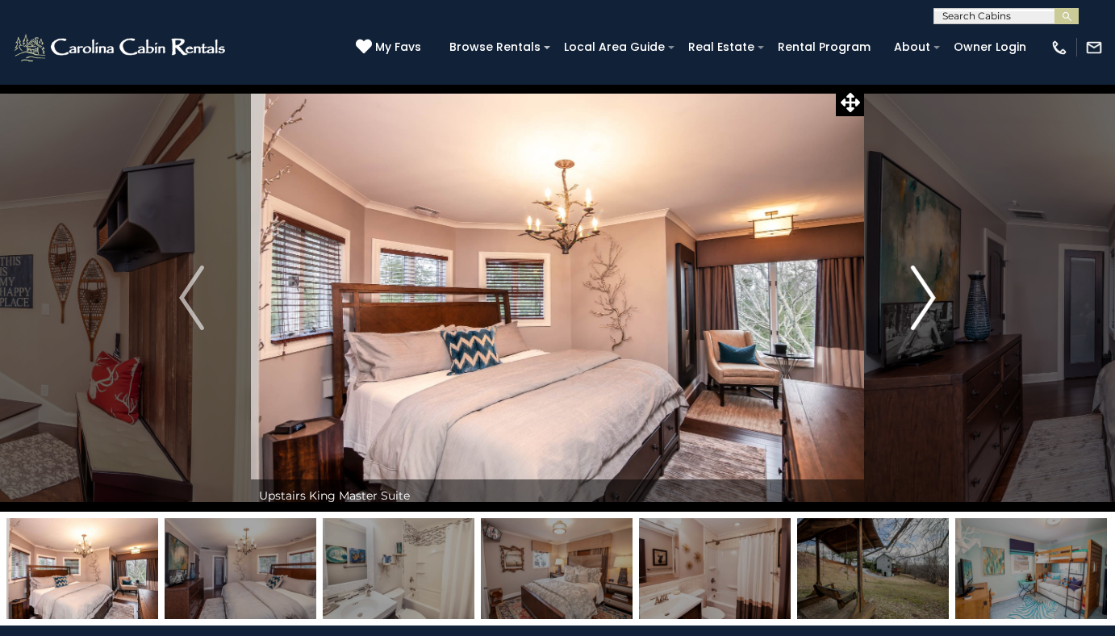
click at [929, 299] on img "Next" at bounding box center [923, 297] width 24 height 65
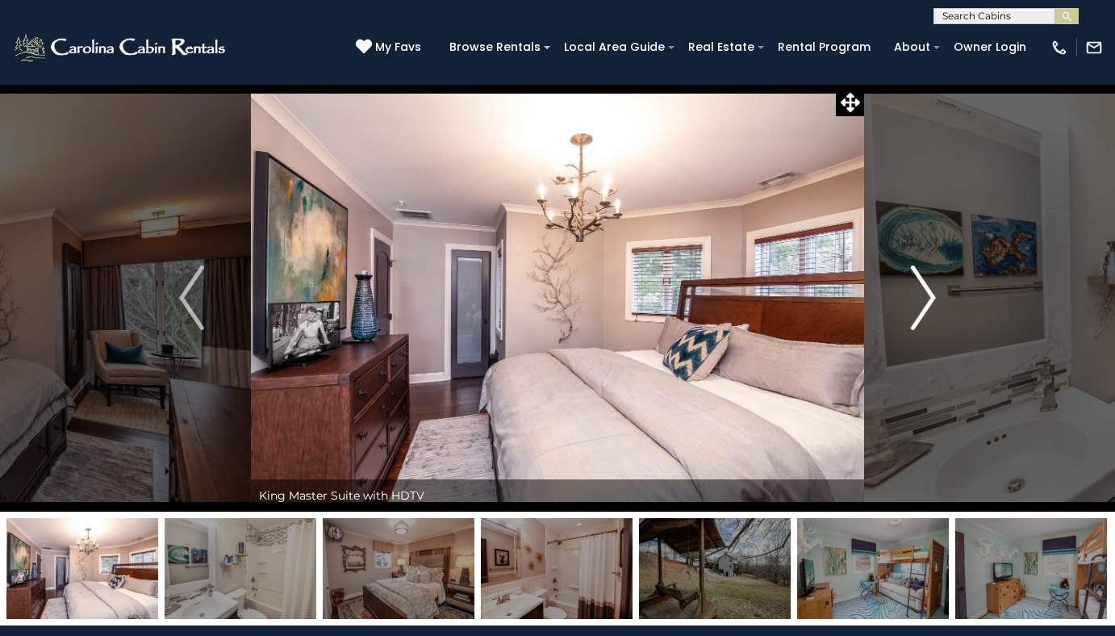
click at [929, 299] on img "Next" at bounding box center [923, 297] width 24 height 65
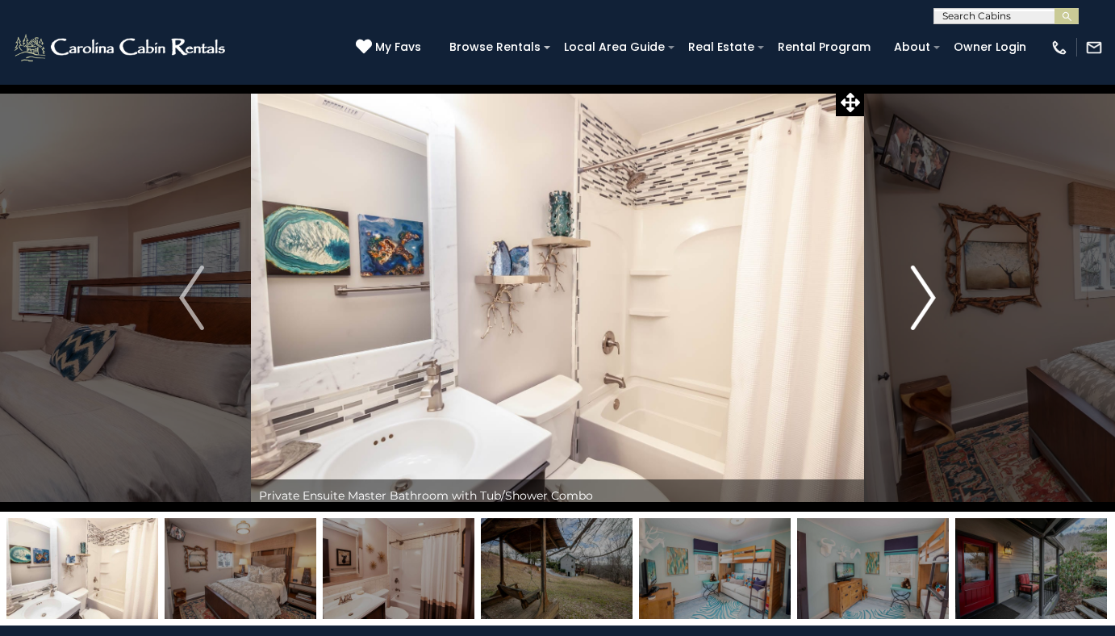
click at [929, 299] on img "Next" at bounding box center [923, 297] width 24 height 65
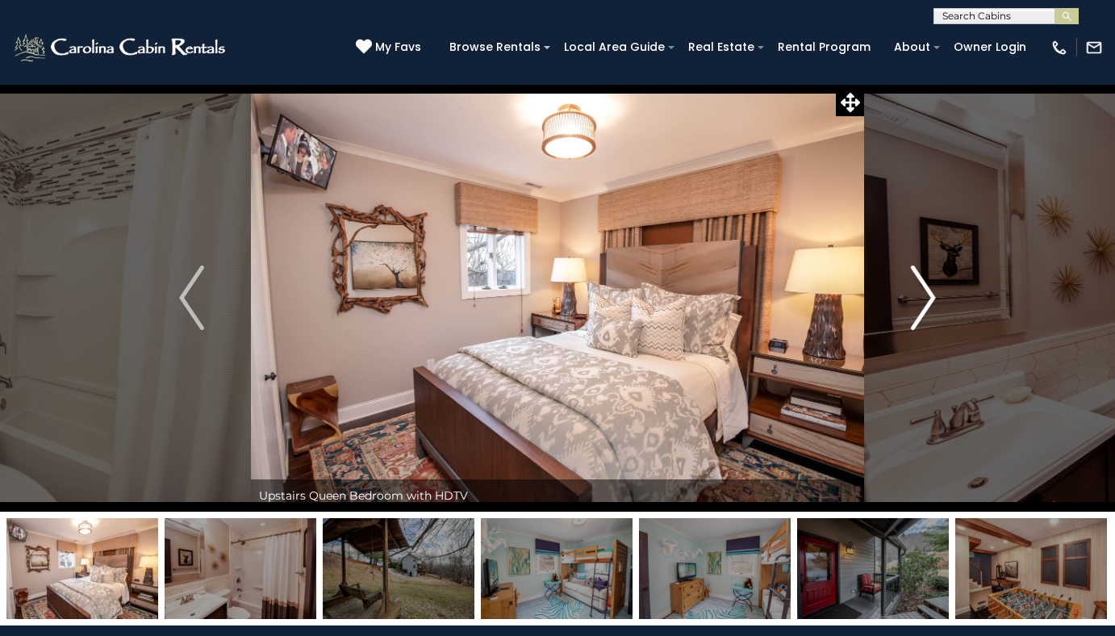
click at [929, 299] on img "Next" at bounding box center [923, 297] width 24 height 65
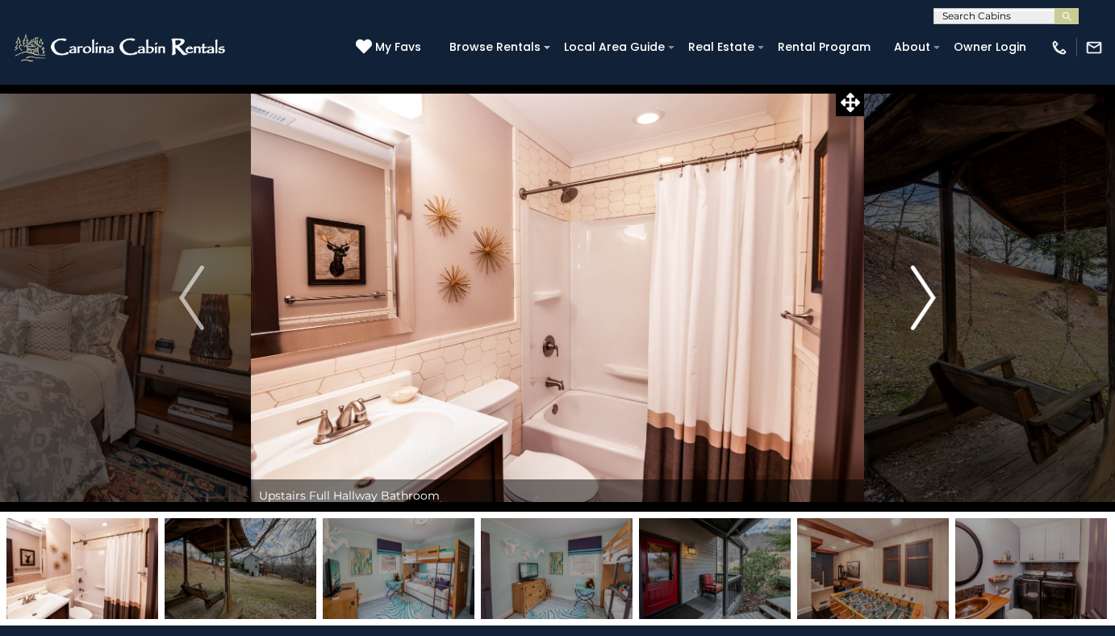
click at [929, 299] on img "Next" at bounding box center [923, 297] width 24 height 65
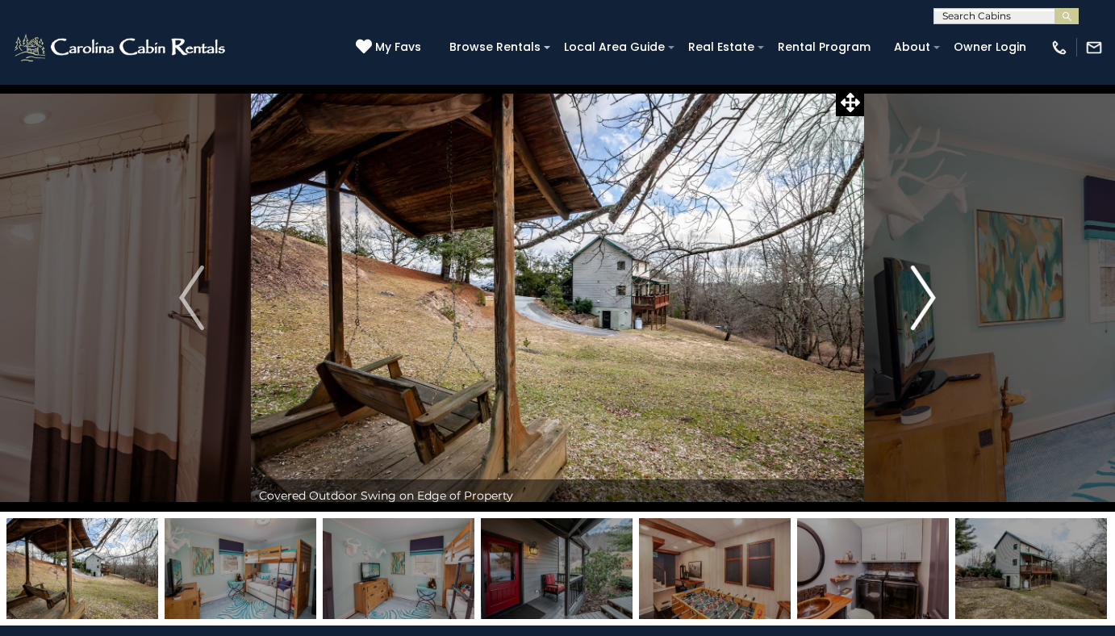
click at [929, 299] on img "Next" at bounding box center [923, 297] width 24 height 65
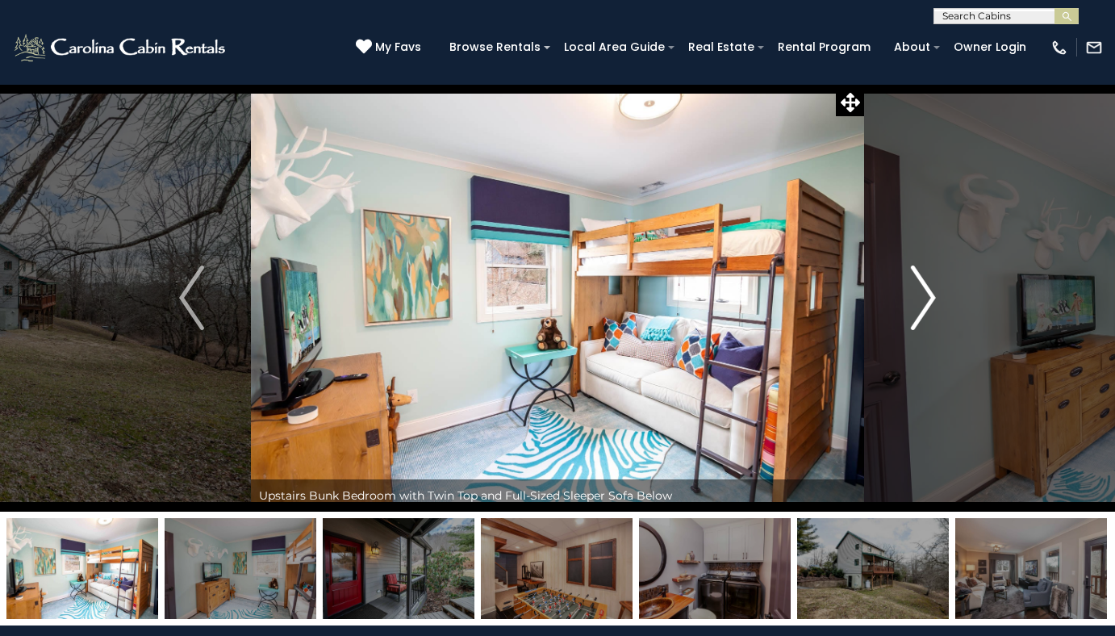
click at [929, 299] on img "Next" at bounding box center [923, 297] width 24 height 65
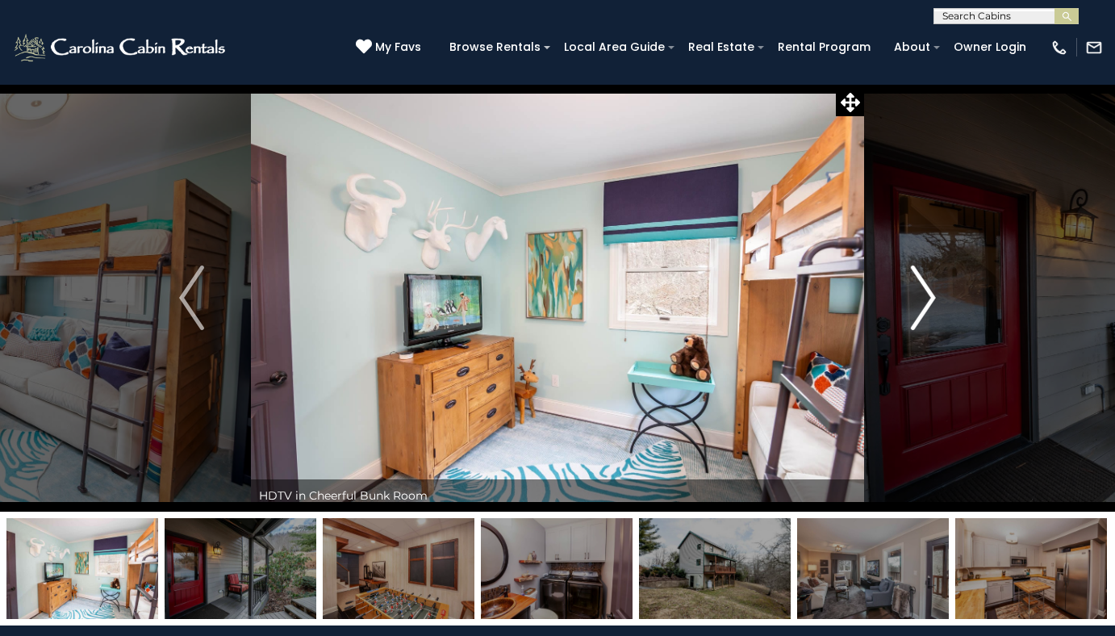
click at [929, 299] on img "Next" at bounding box center [923, 297] width 24 height 65
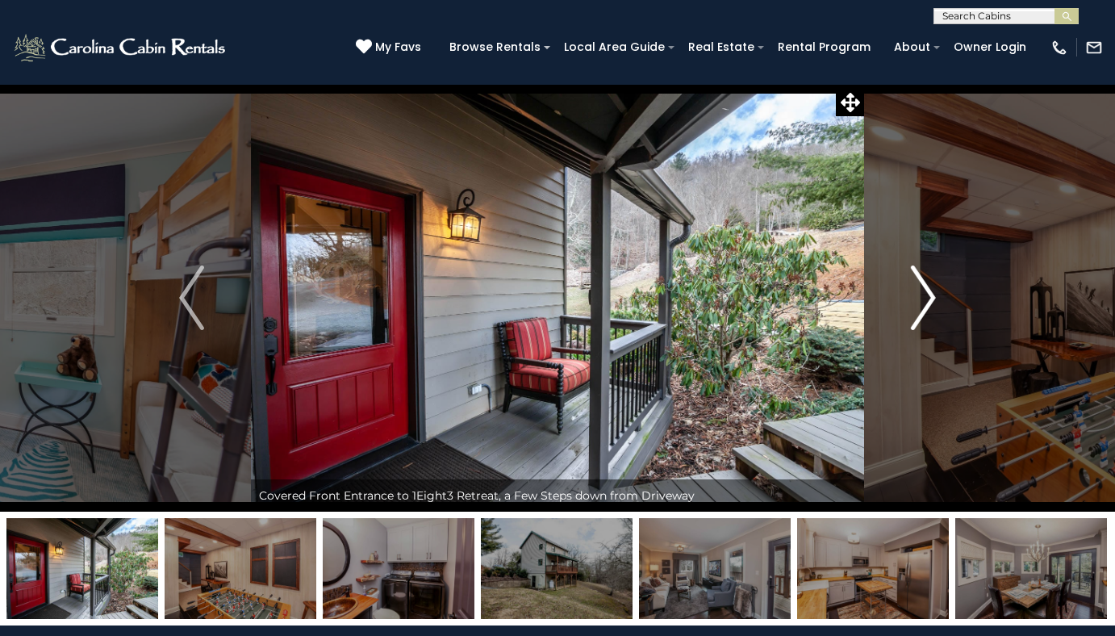
click at [929, 299] on img "Next" at bounding box center [923, 297] width 24 height 65
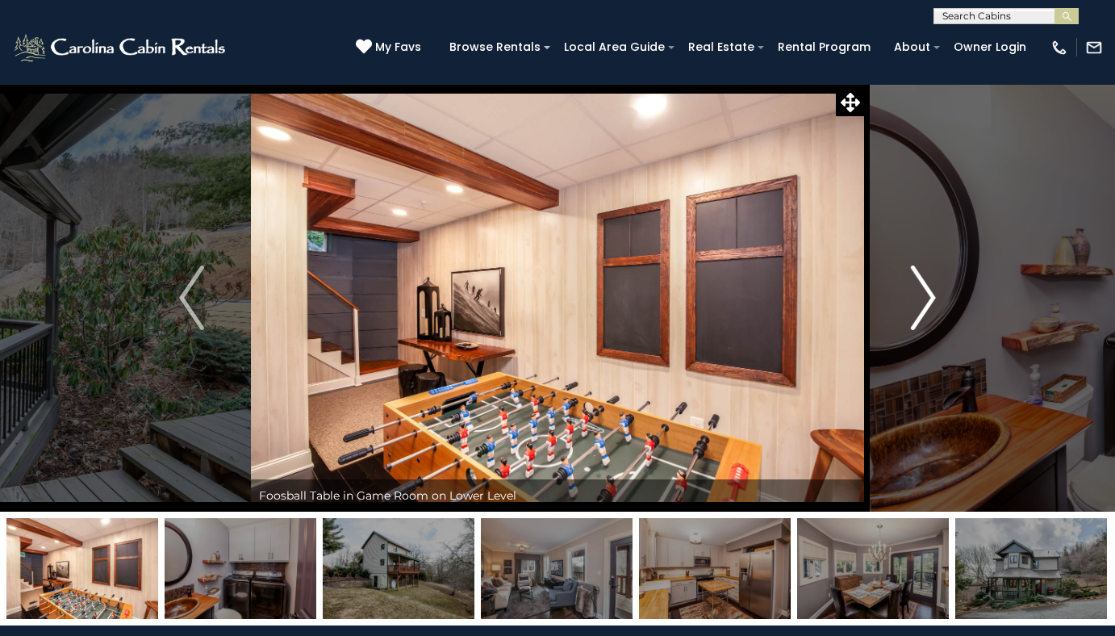
click at [929, 299] on img "Next" at bounding box center [923, 297] width 24 height 65
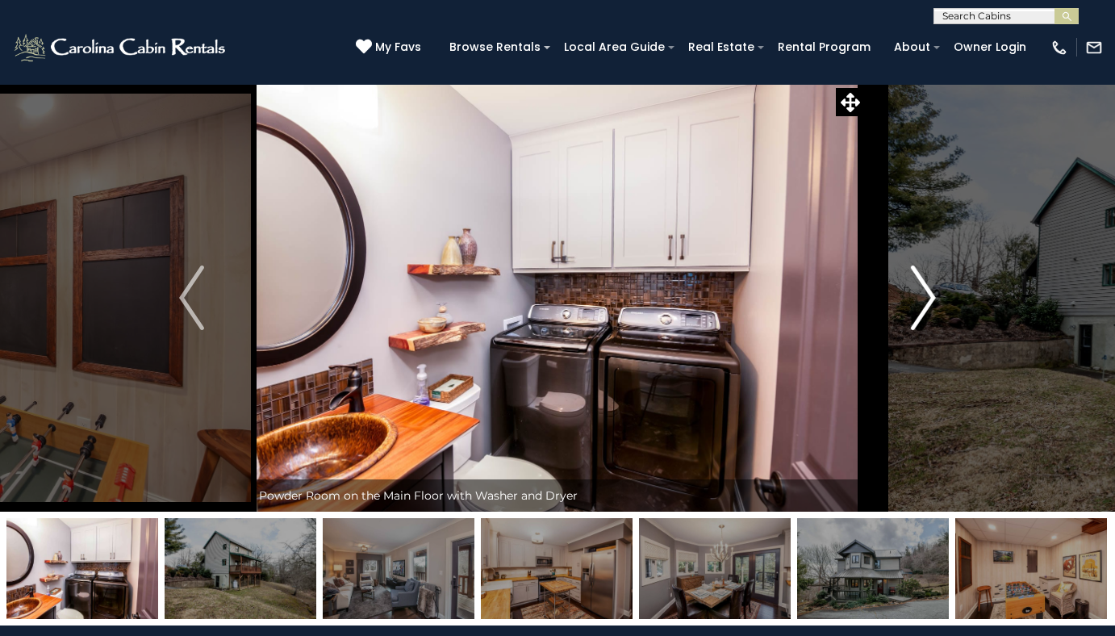
click at [929, 299] on img "Next" at bounding box center [923, 297] width 24 height 65
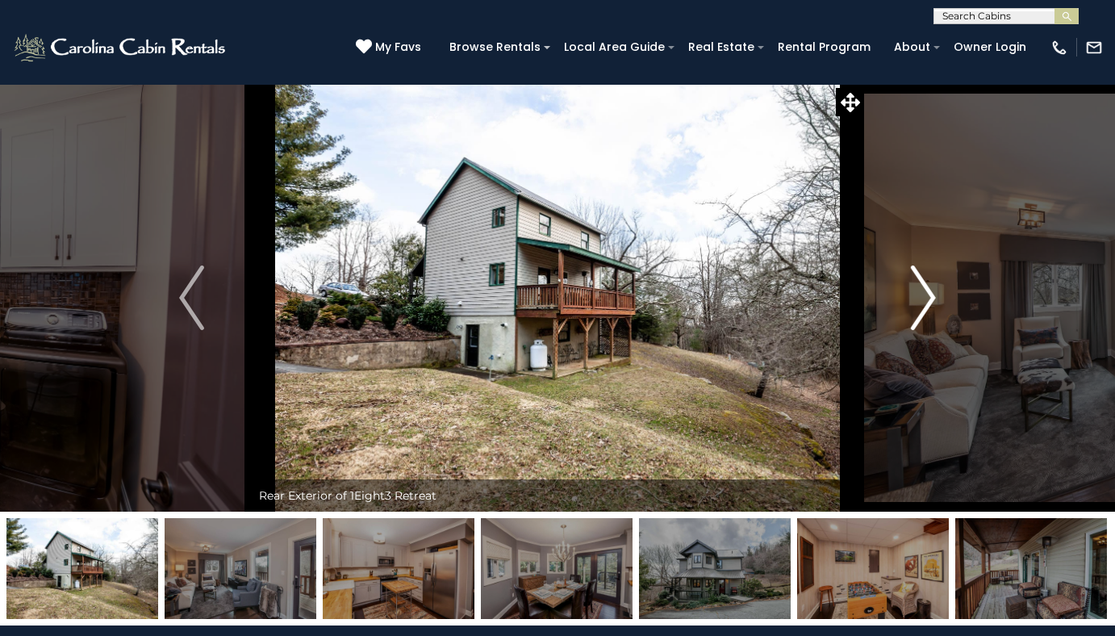
click at [929, 299] on img "Next" at bounding box center [923, 297] width 24 height 65
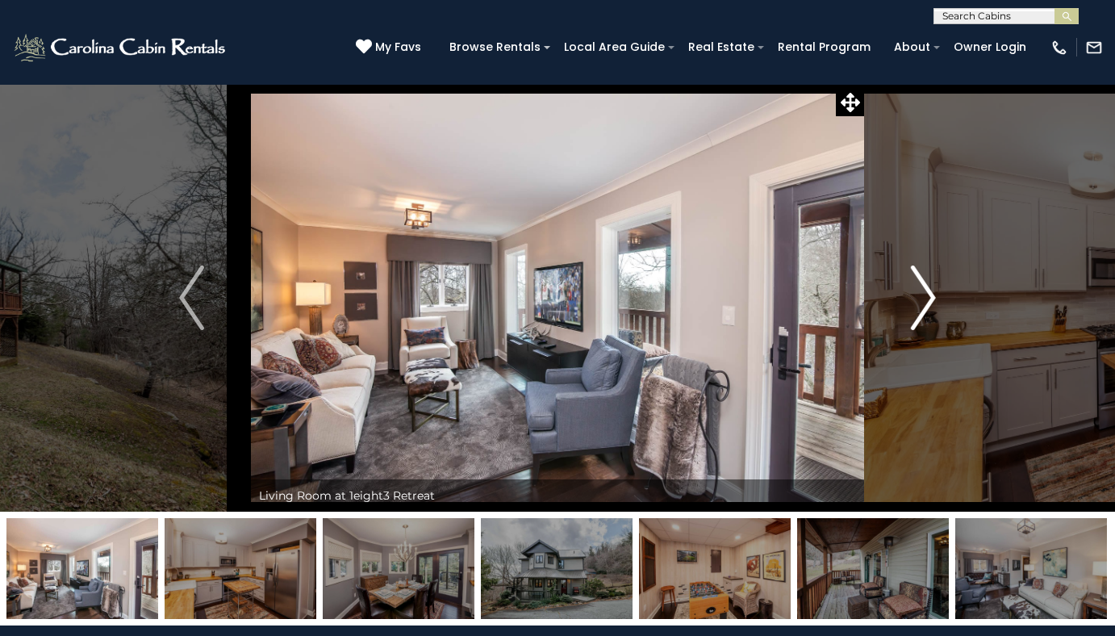
click at [929, 299] on img "Next" at bounding box center [923, 297] width 24 height 65
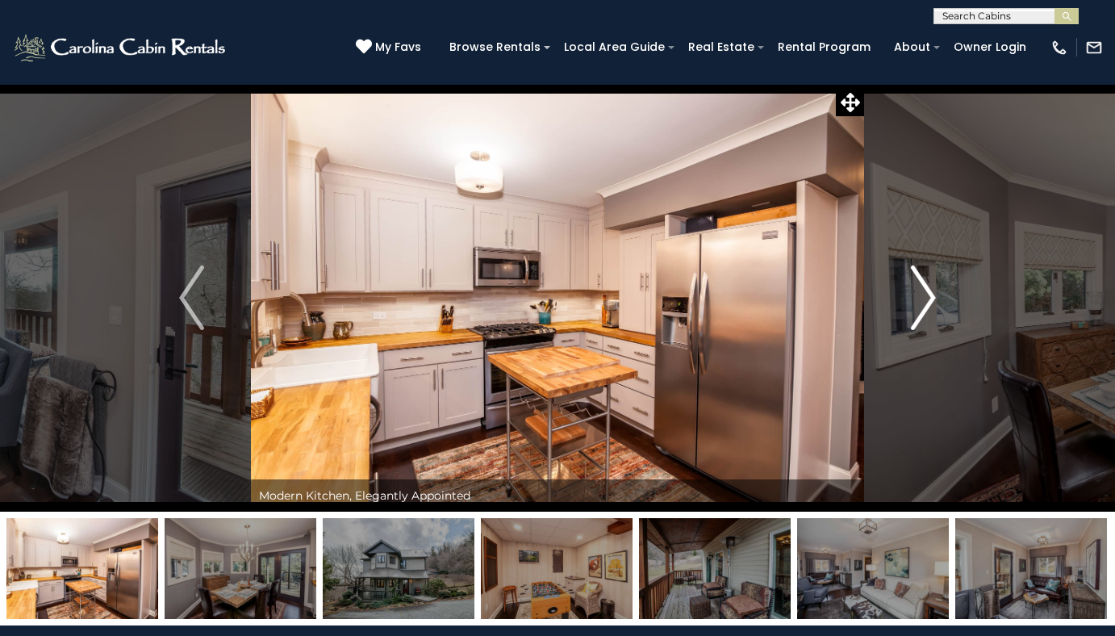
click at [929, 299] on img "Next" at bounding box center [923, 297] width 24 height 65
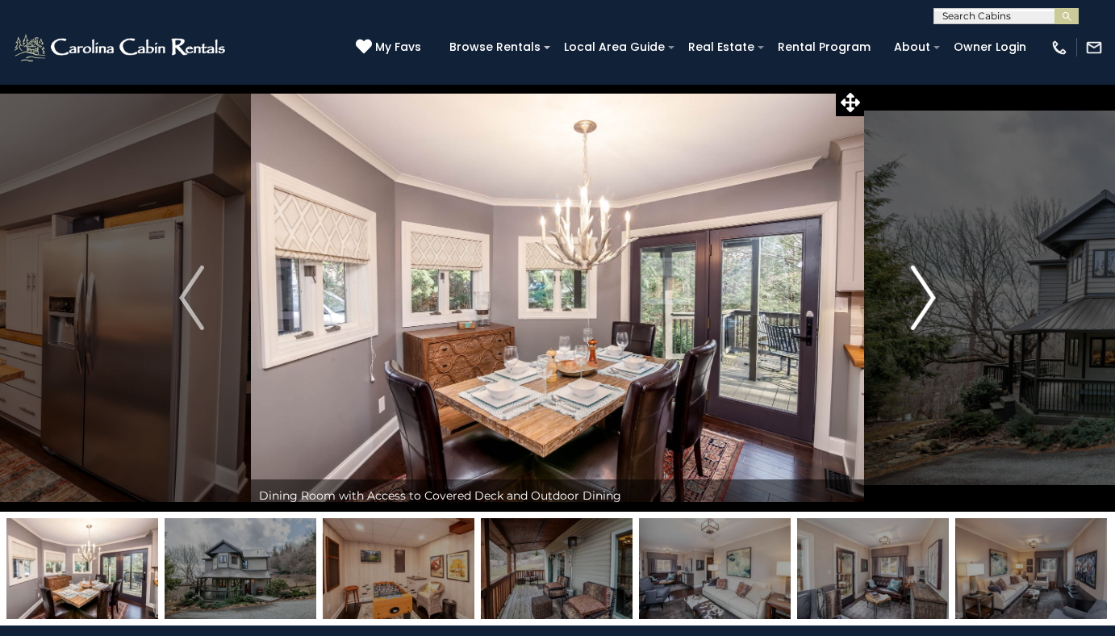
click at [929, 299] on img "Next" at bounding box center [923, 297] width 24 height 65
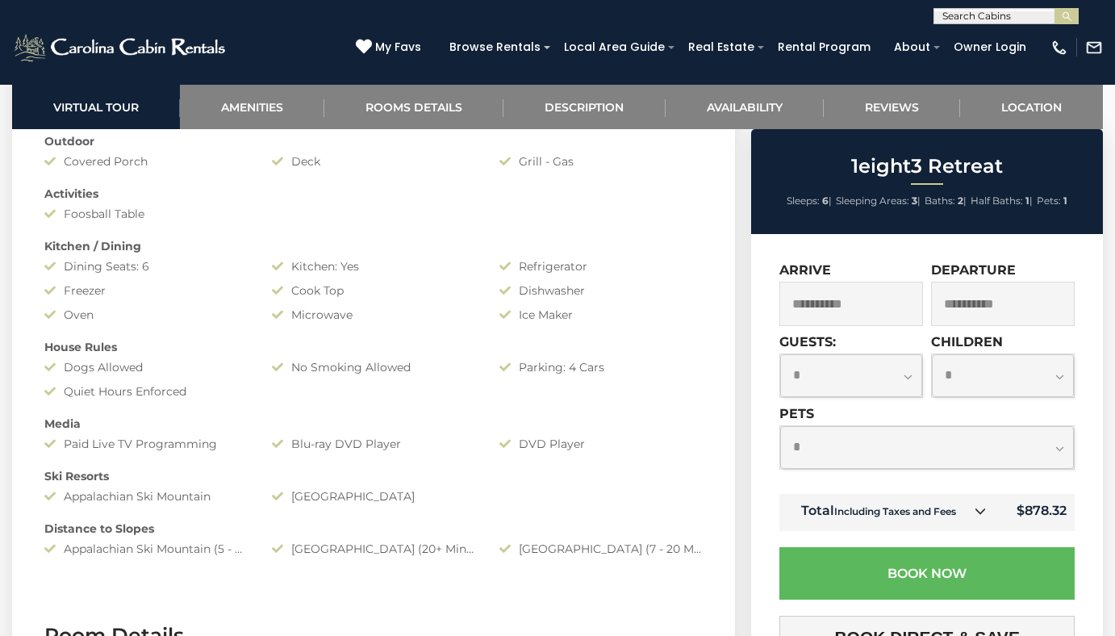
scroll to position [1291, 0]
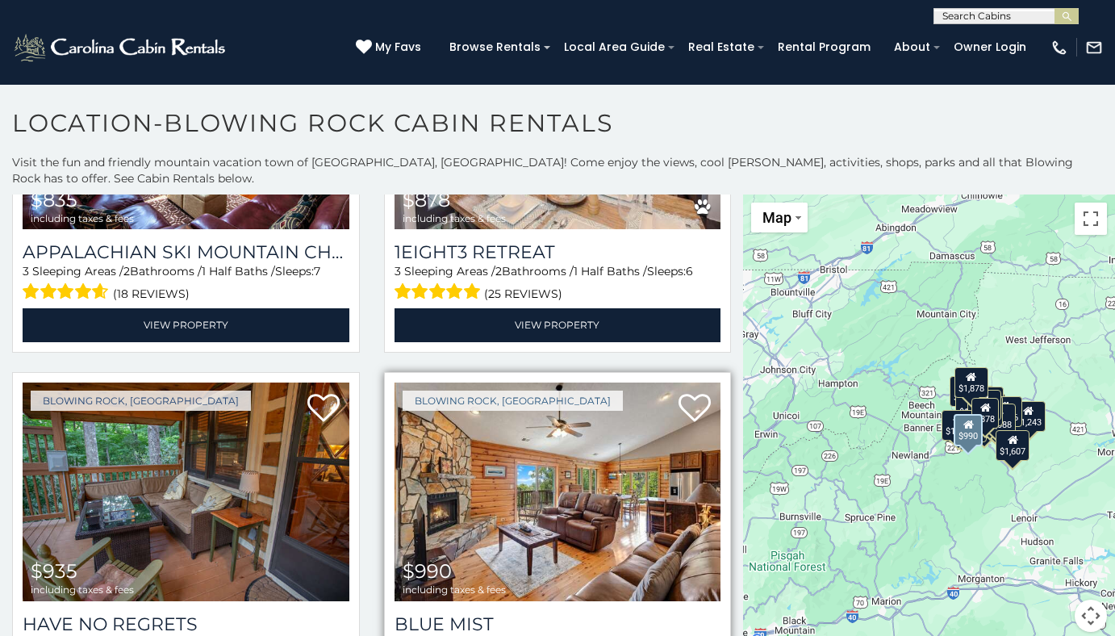
scroll to position [2179, 0]
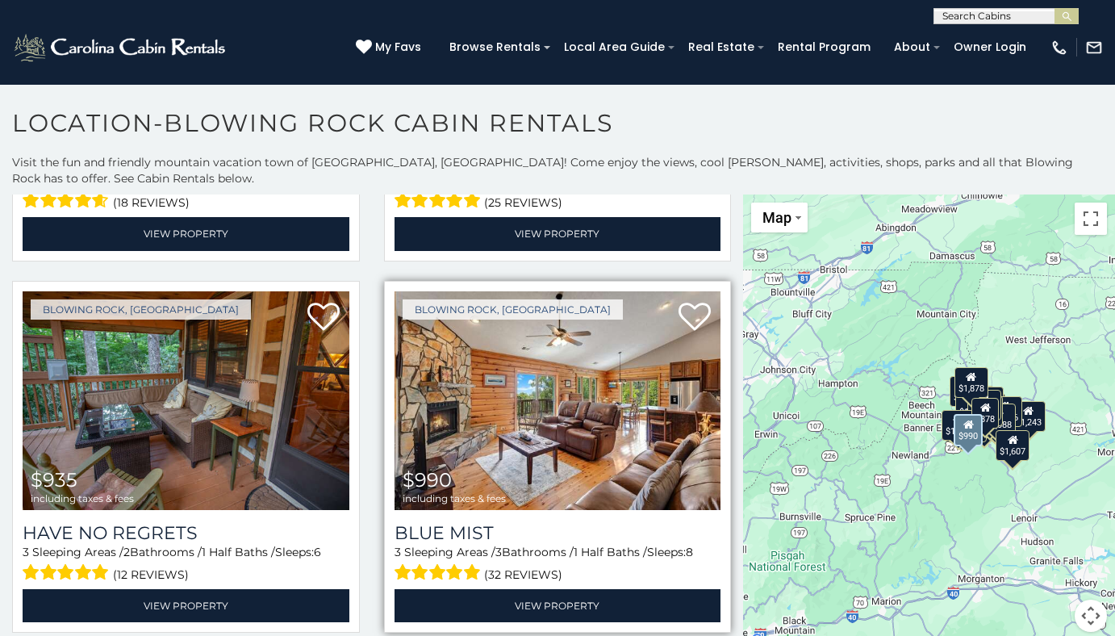
click at [502, 403] on img at bounding box center [558, 400] width 327 height 219
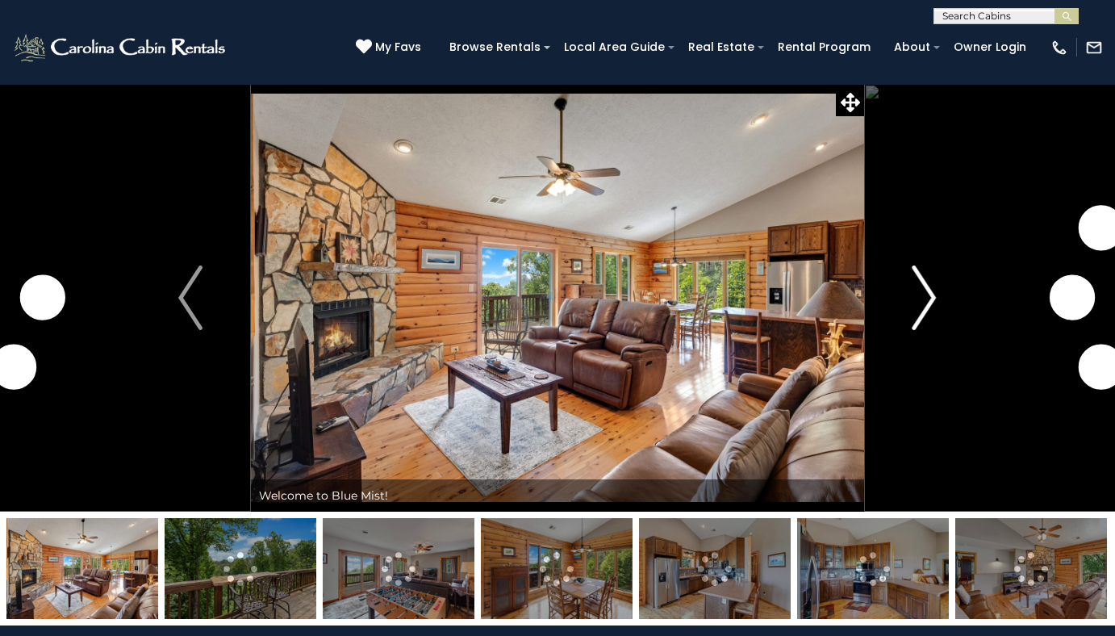
click at [919, 310] on img "Next" at bounding box center [925, 297] width 24 height 65
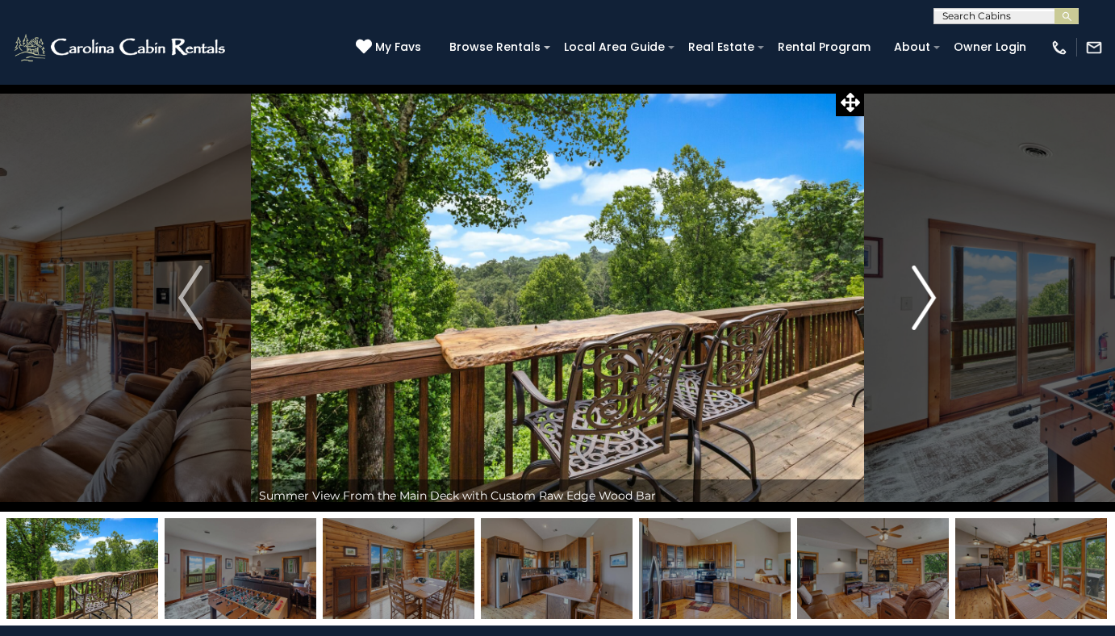
click at [930, 307] on img "Next" at bounding box center [925, 297] width 24 height 65
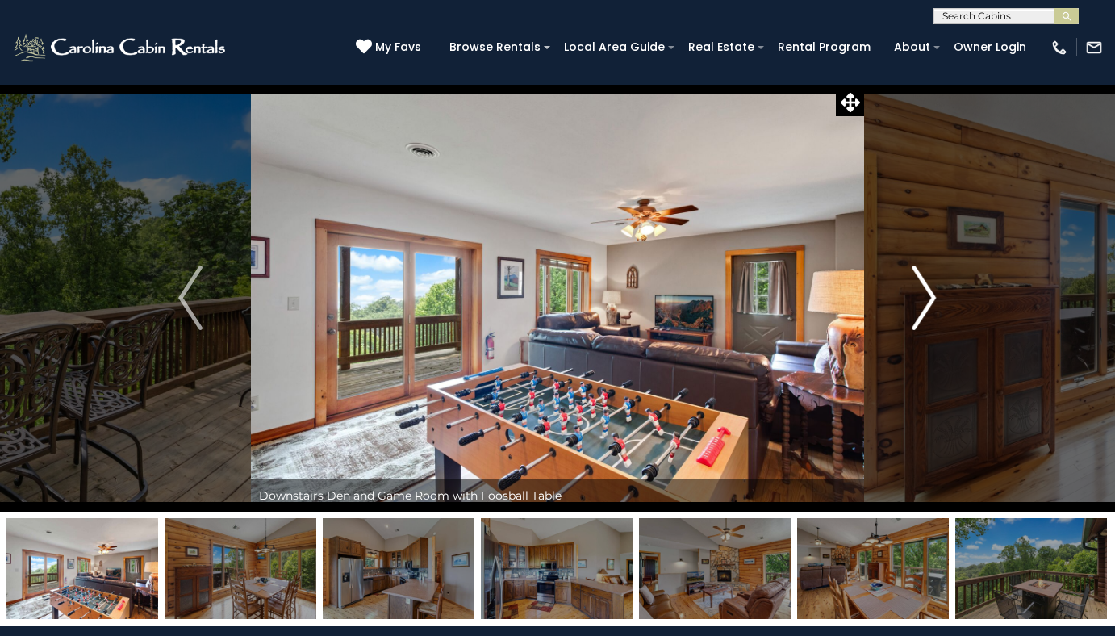
click at [930, 307] on img "Next" at bounding box center [925, 297] width 24 height 65
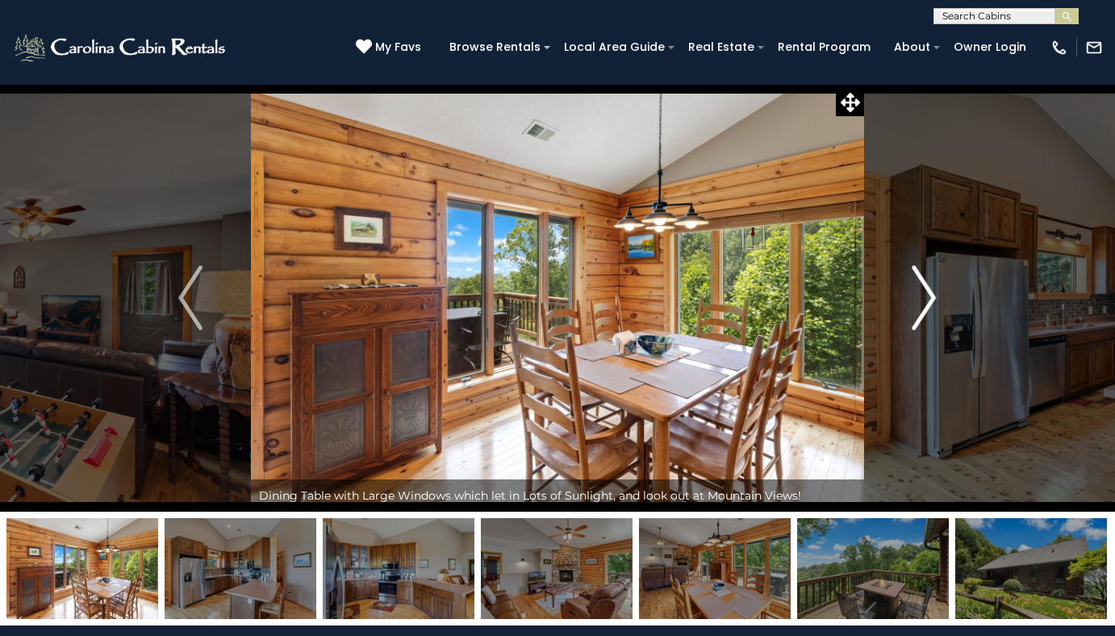
click at [930, 307] on img "Next" at bounding box center [925, 297] width 24 height 65
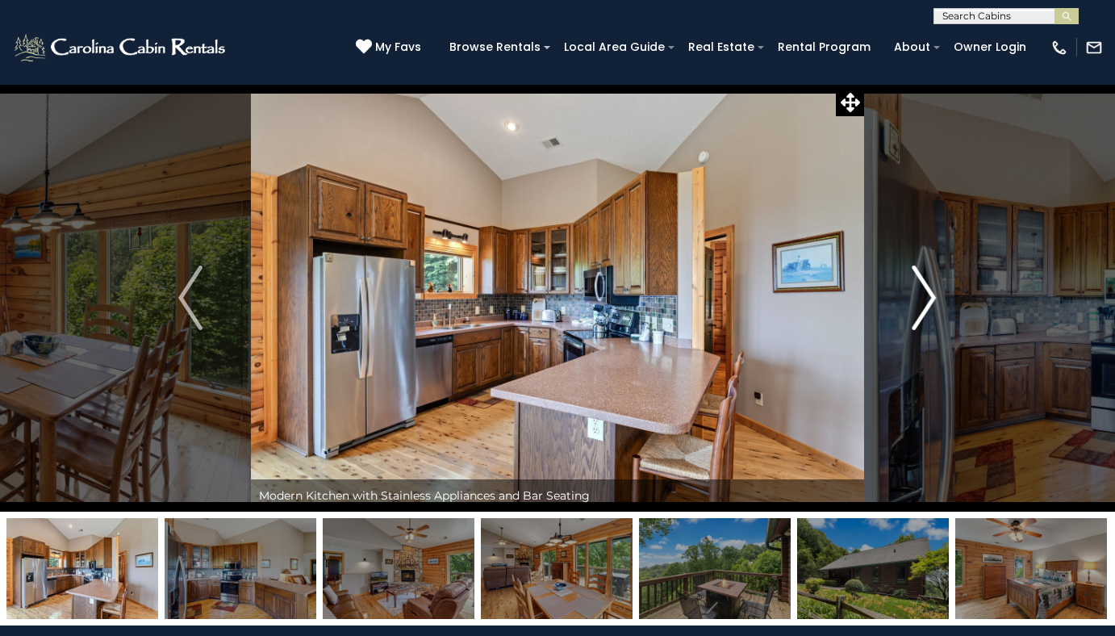
click at [930, 307] on img "Next" at bounding box center [925, 297] width 24 height 65
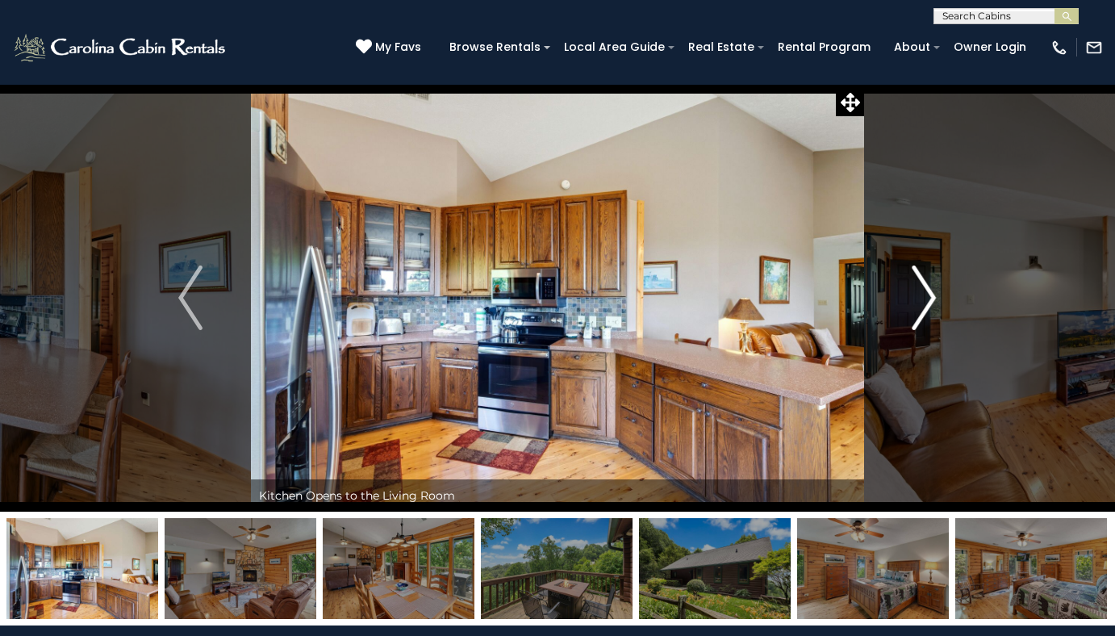
click at [930, 307] on img "Next" at bounding box center [925, 297] width 24 height 65
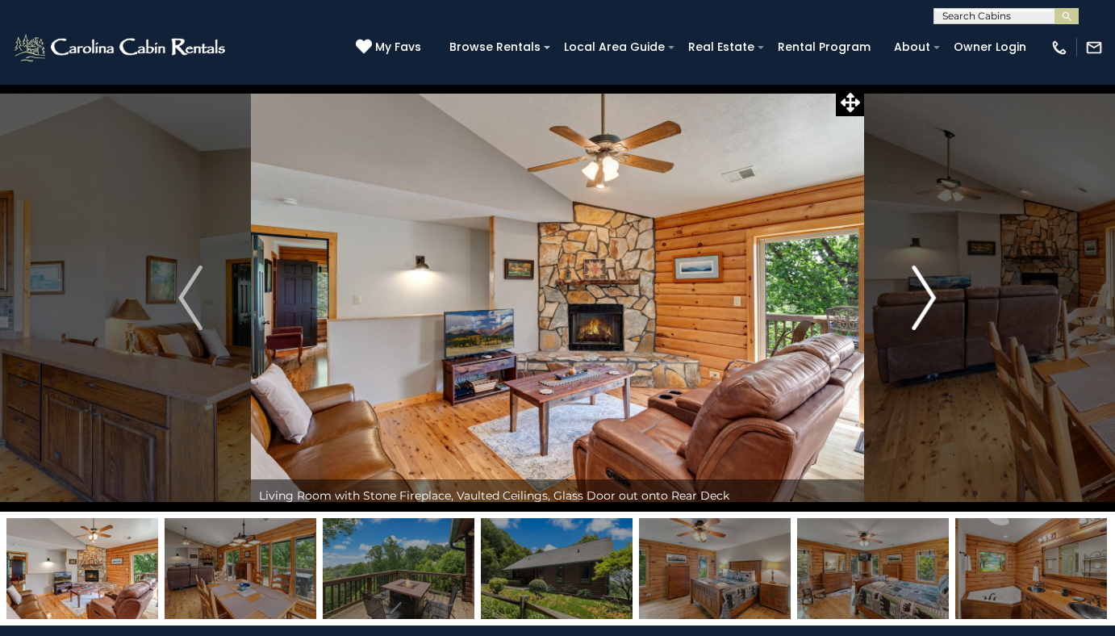
click at [930, 307] on img "Next" at bounding box center [925, 297] width 24 height 65
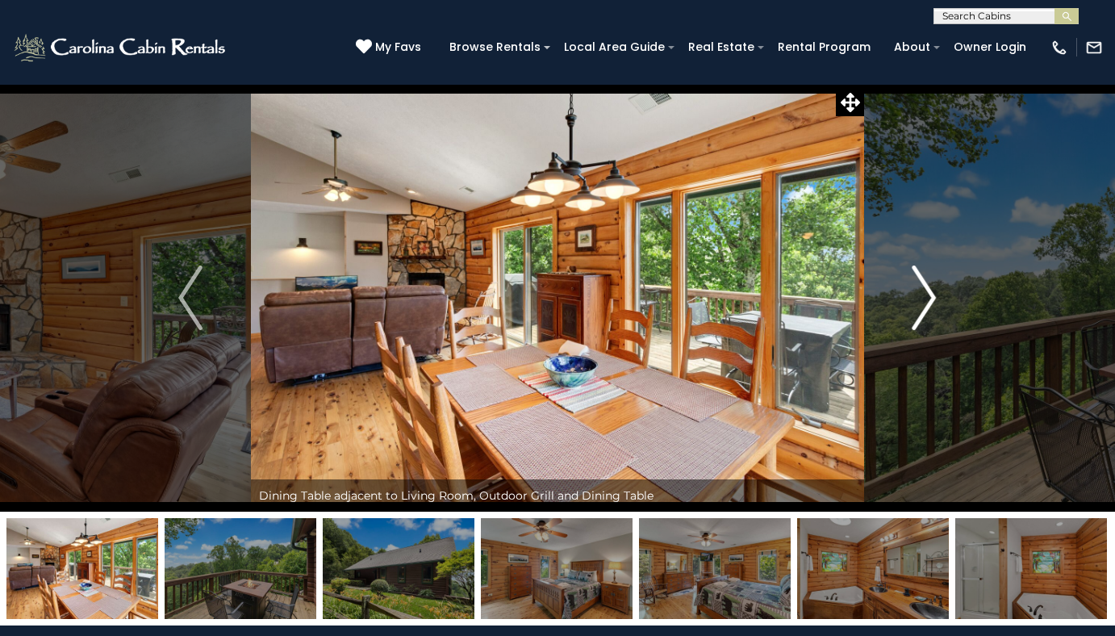
click at [930, 307] on img "Next" at bounding box center [925, 297] width 24 height 65
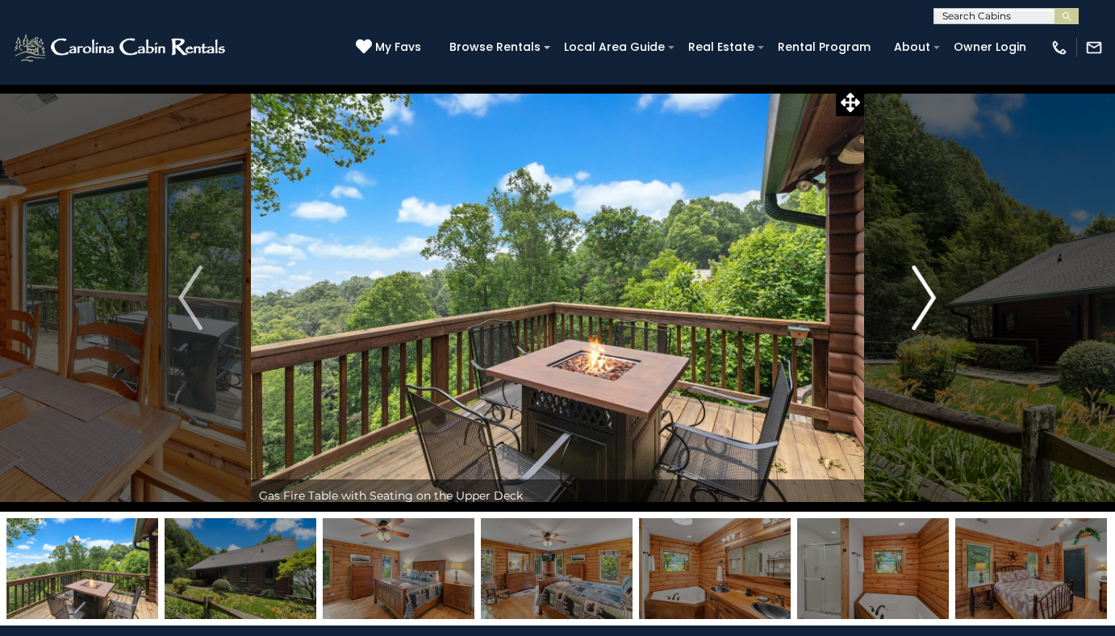
click at [930, 307] on img "Next" at bounding box center [925, 297] width 24 height 65
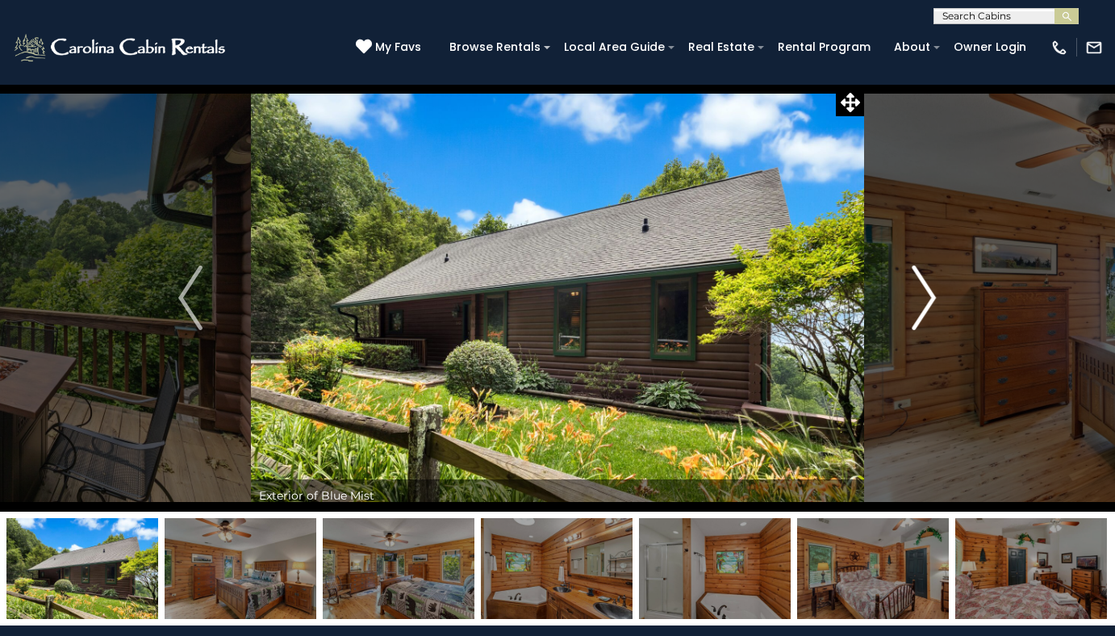
click at [930, 307] on img "Next" at bounding box center [925, 297] width 24 height 65
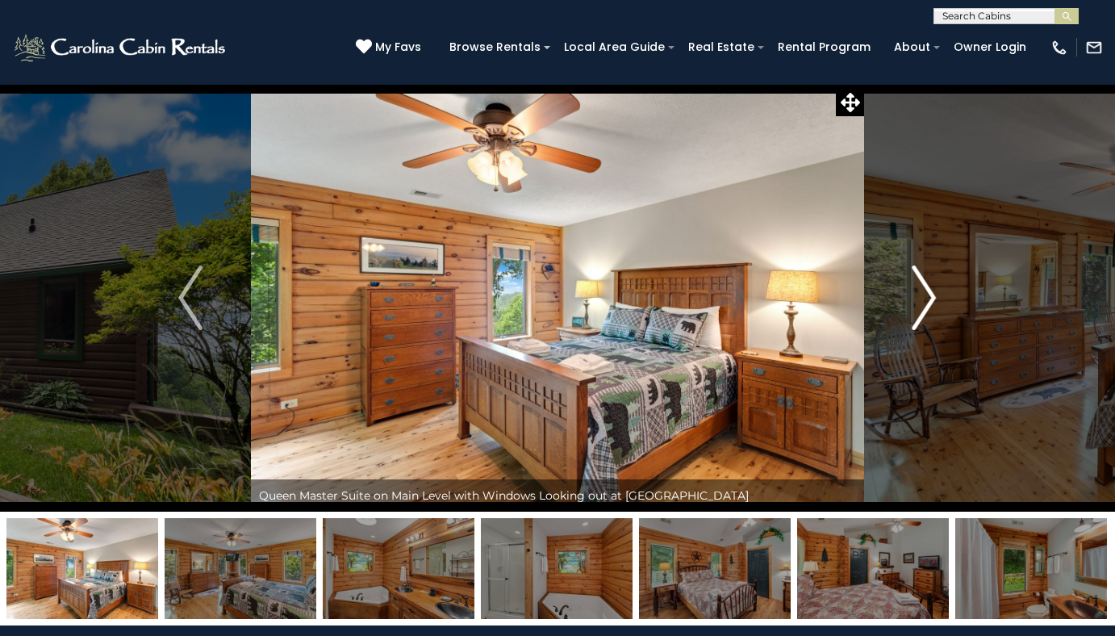
click at [930, 307] on img "Next" at bounding box center [925, 297] width 24 height 65
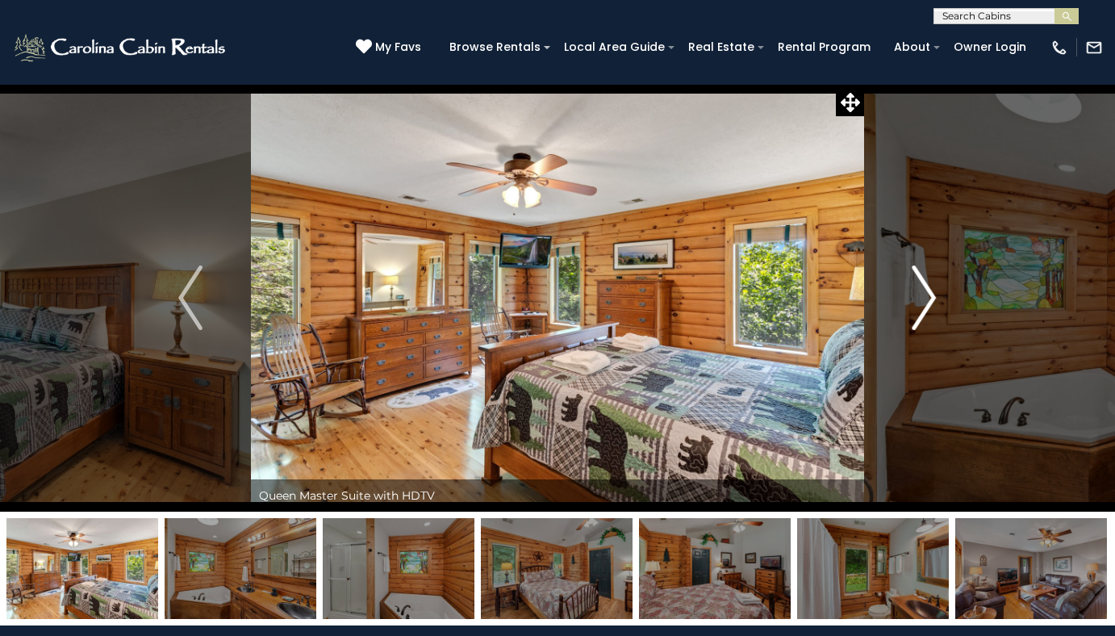
click at [930, 307] on img "Next" at bounding box center [925, 297] width 24 height 65
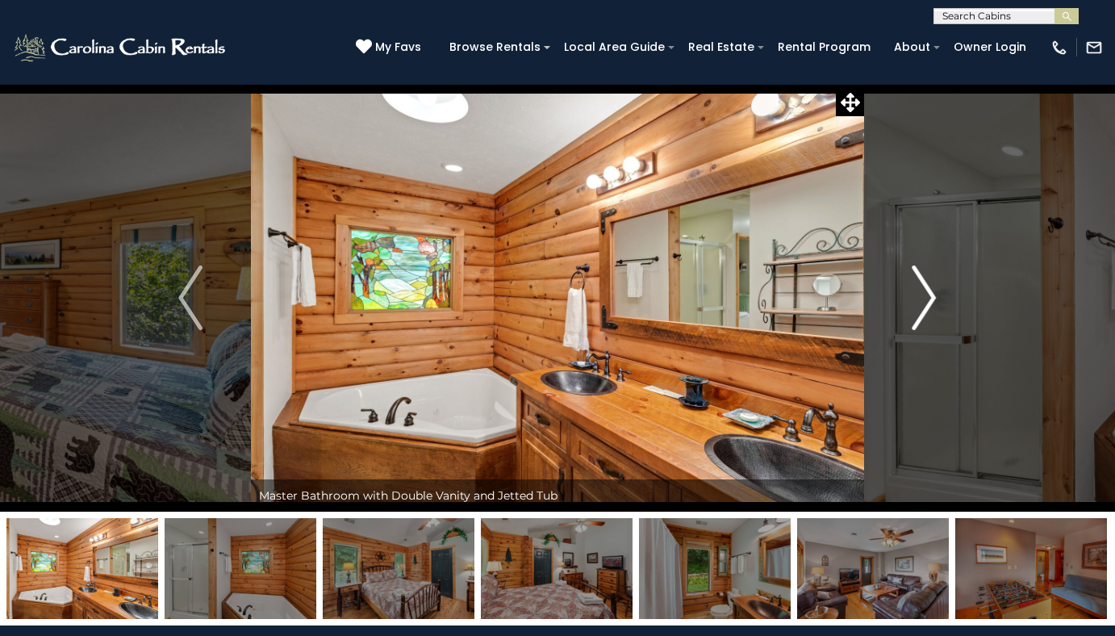
click at [930, 307] on img "Next" at bounding box center [925, 297] width 24 height 65
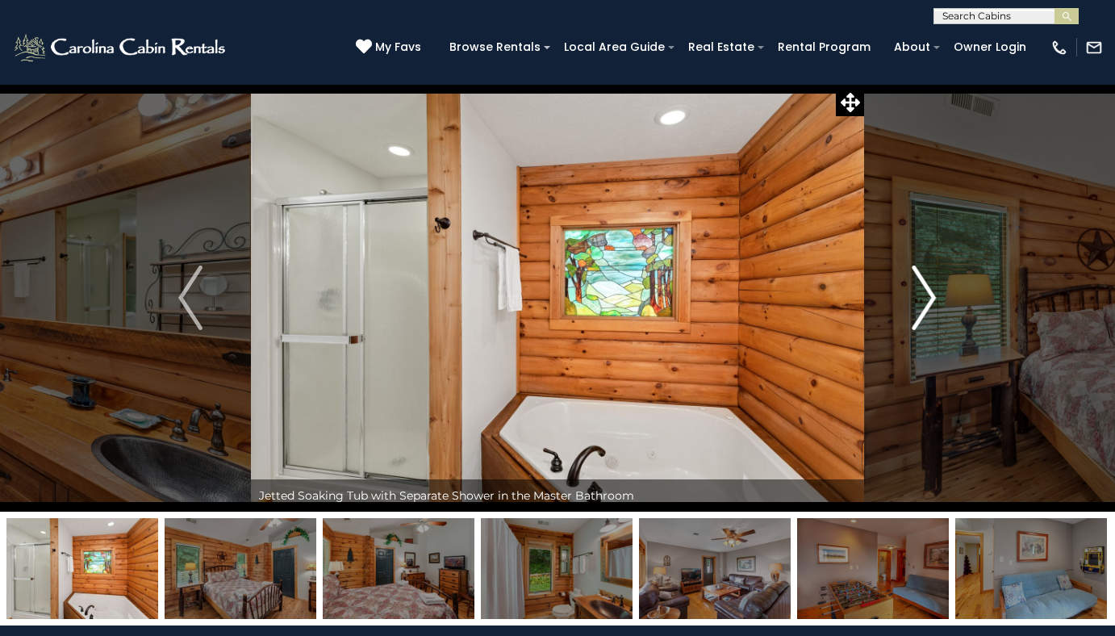
click at [930, 307] on img "Next" at bounding box center [925, 297] width 24 height 65
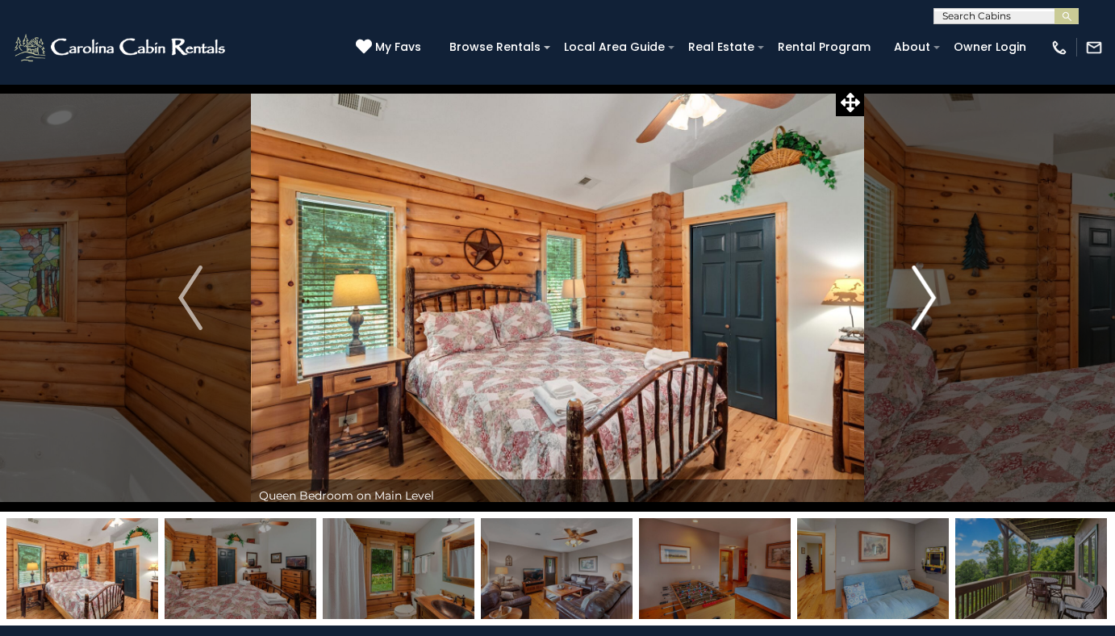
click at [930, 307] on img "Next" at bounding box center [925, 297] width 24 height 65
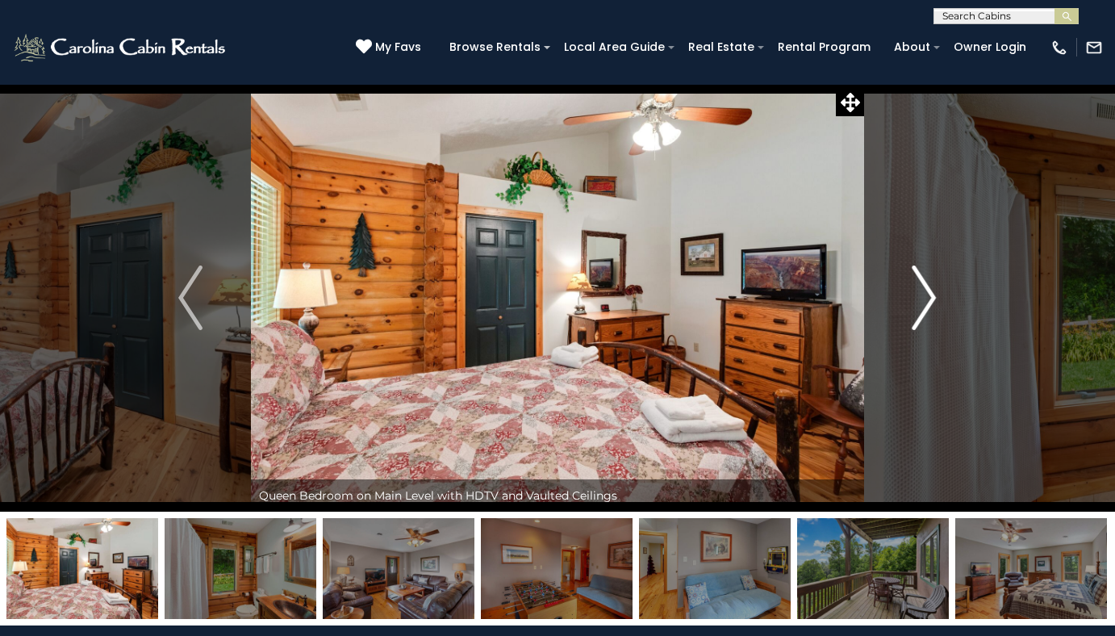
click at [930, 307] on img "Next" at bounding box center [925, 297] width 24 height 65
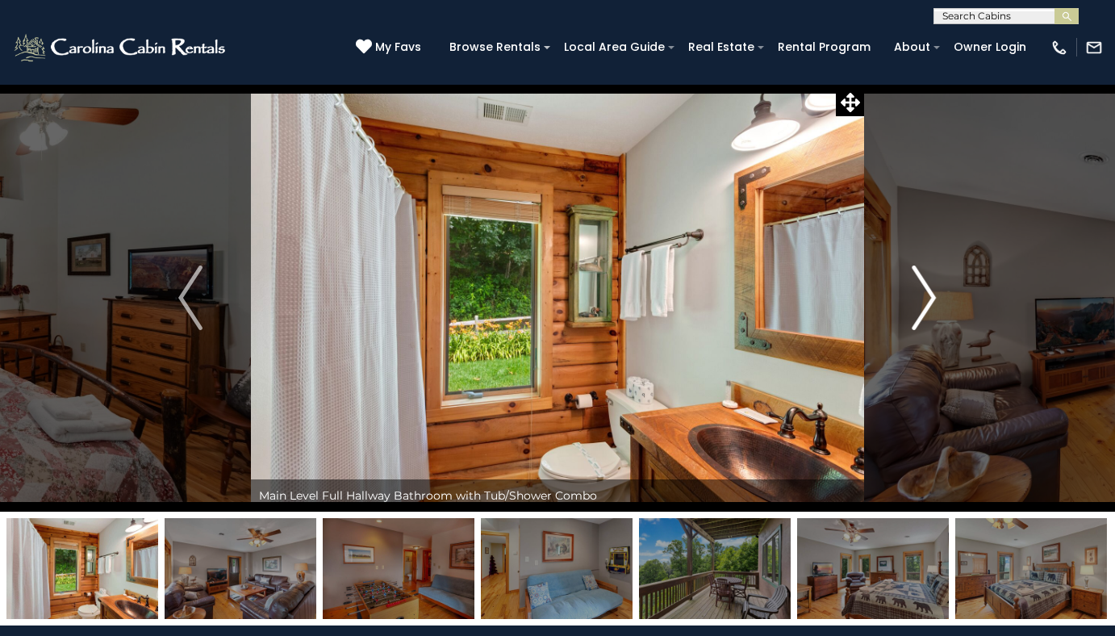
click at [930, 307] on img "Next" at bounding box center [925, 297] width 24 height 65
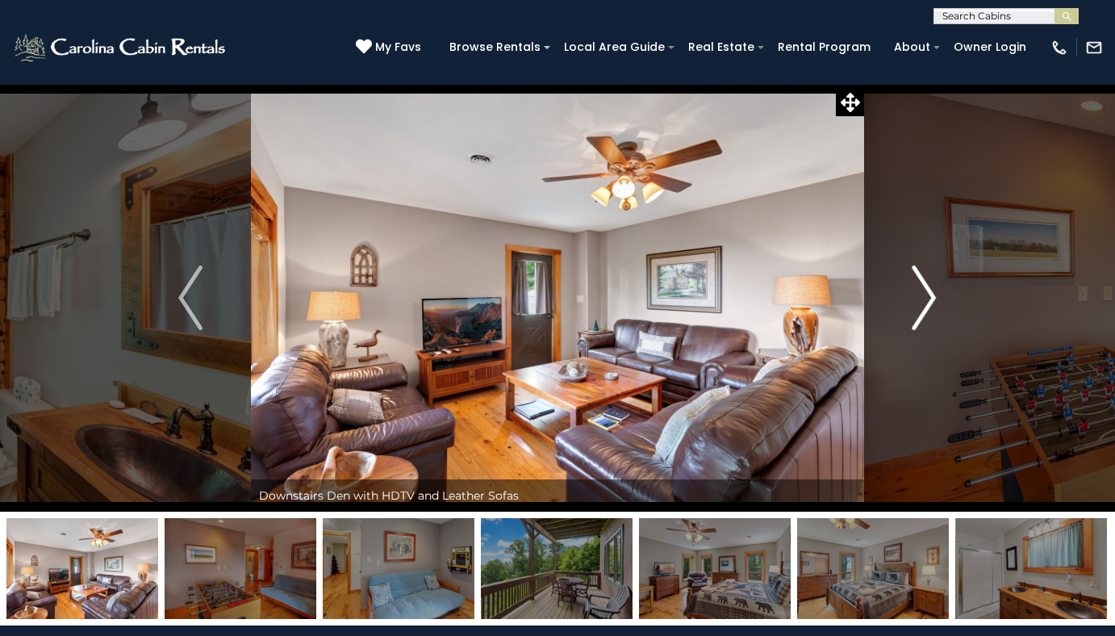
click at [930, 307] on img "Next" at bounding box center [925, 297] width 24 height 65
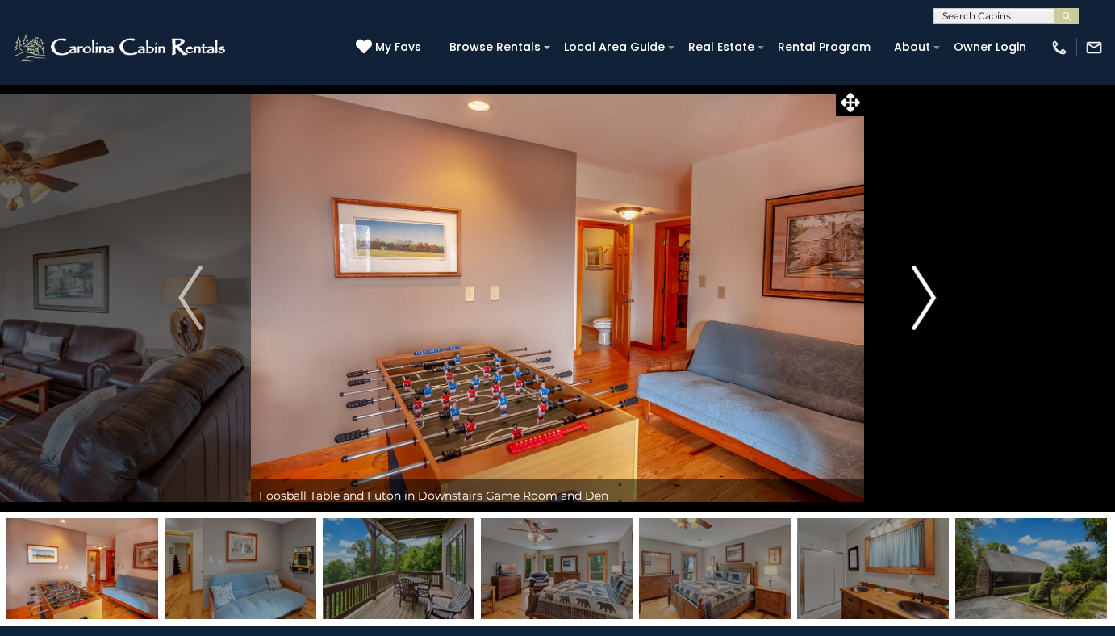
click at [930, 307] on img "Next" at bounding box center [925, 297] width 24 height 65
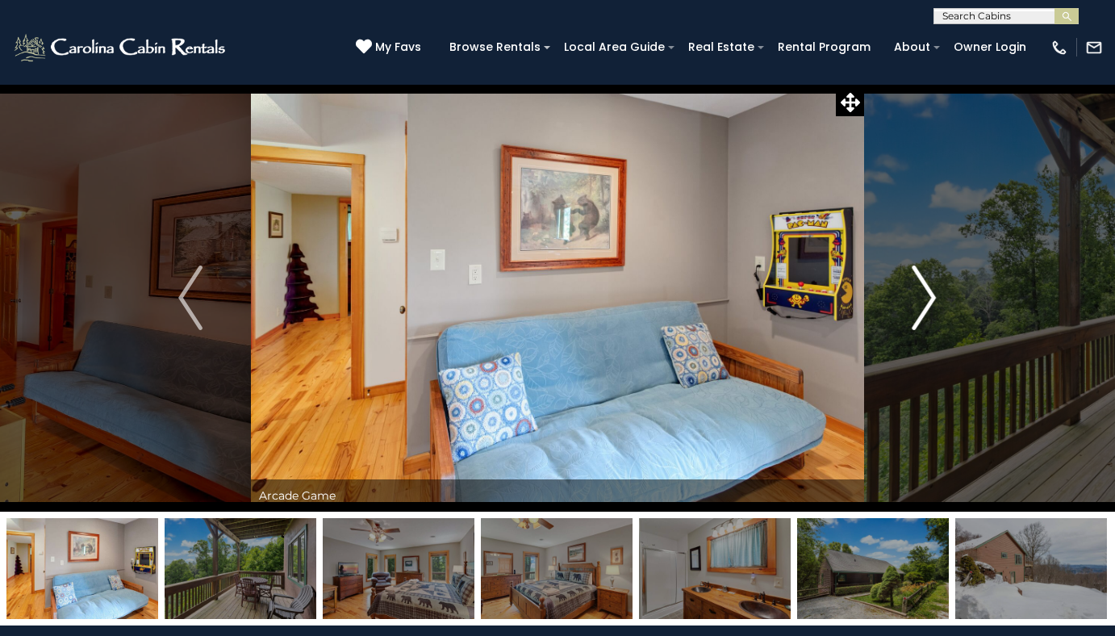
click at [930, 307] on img "Next" at bounding box center [925, 297] width 24 height 65
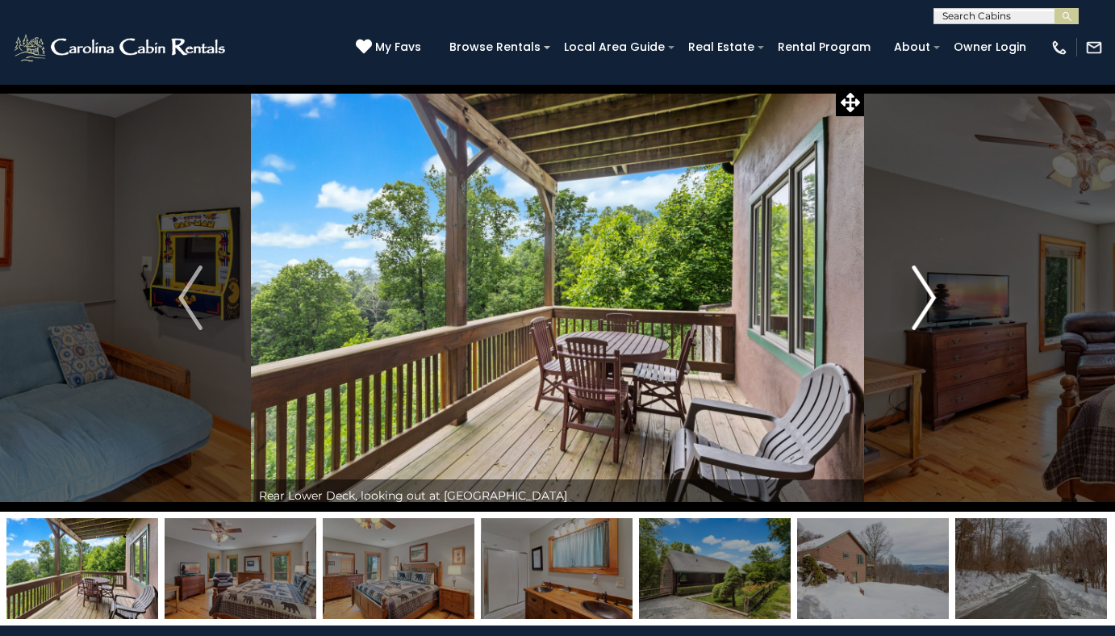
click at [930, 307] on img "Next" at bounding box center [925, 297] width 24 height 65
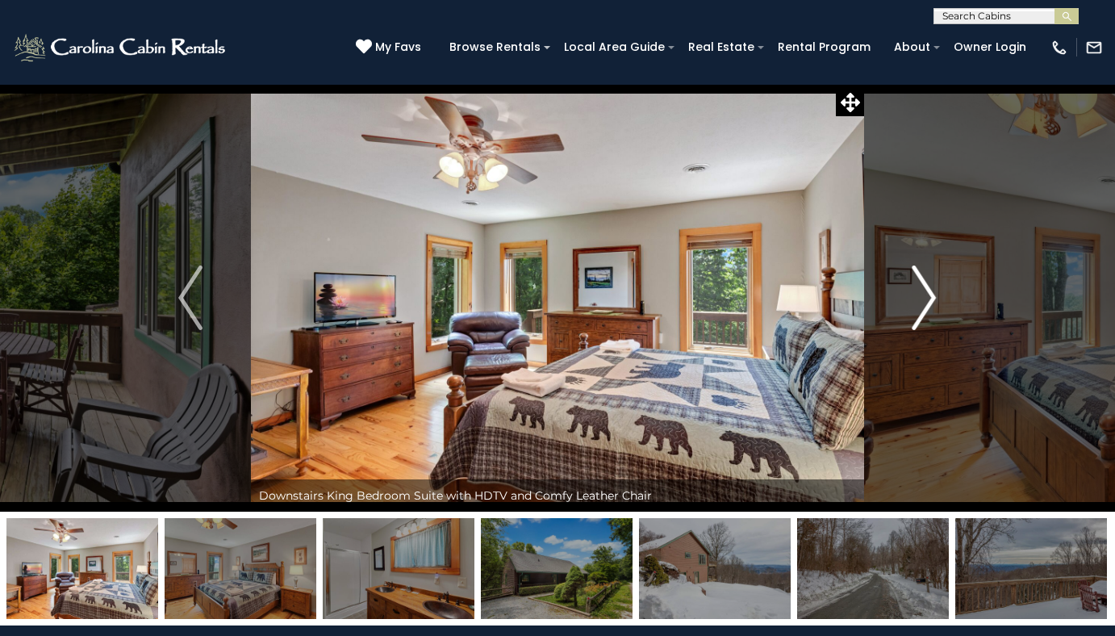
click at [930, 307] on img "Next" at bounding box center [925, 297] width 24 height 65
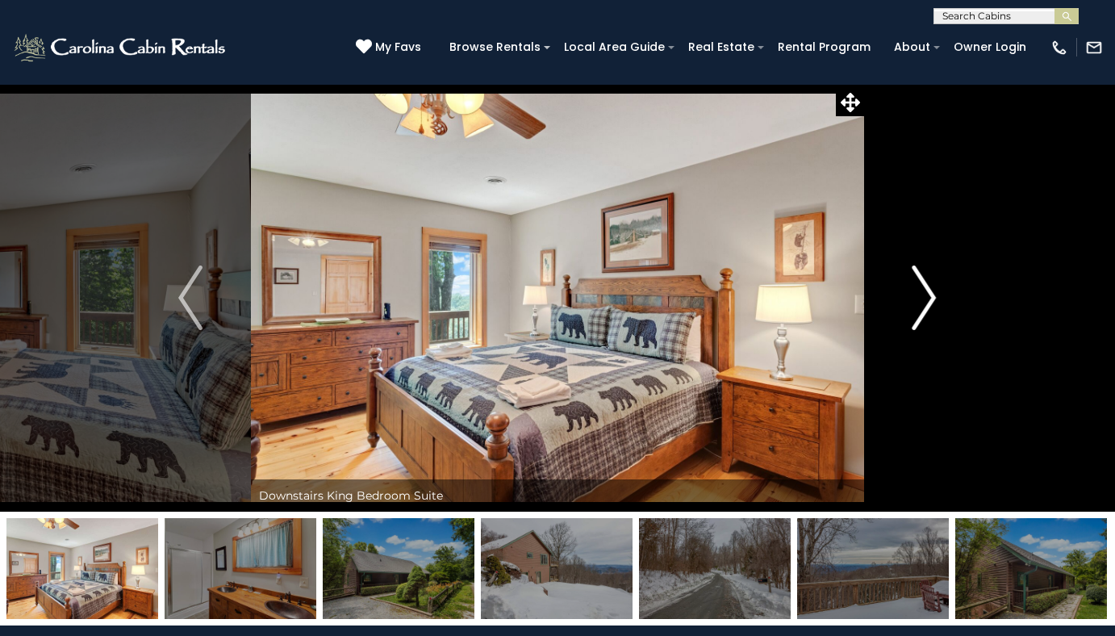
click at [930, 307] on img "Next" at bounding box center [925, 297] width 24 height 65
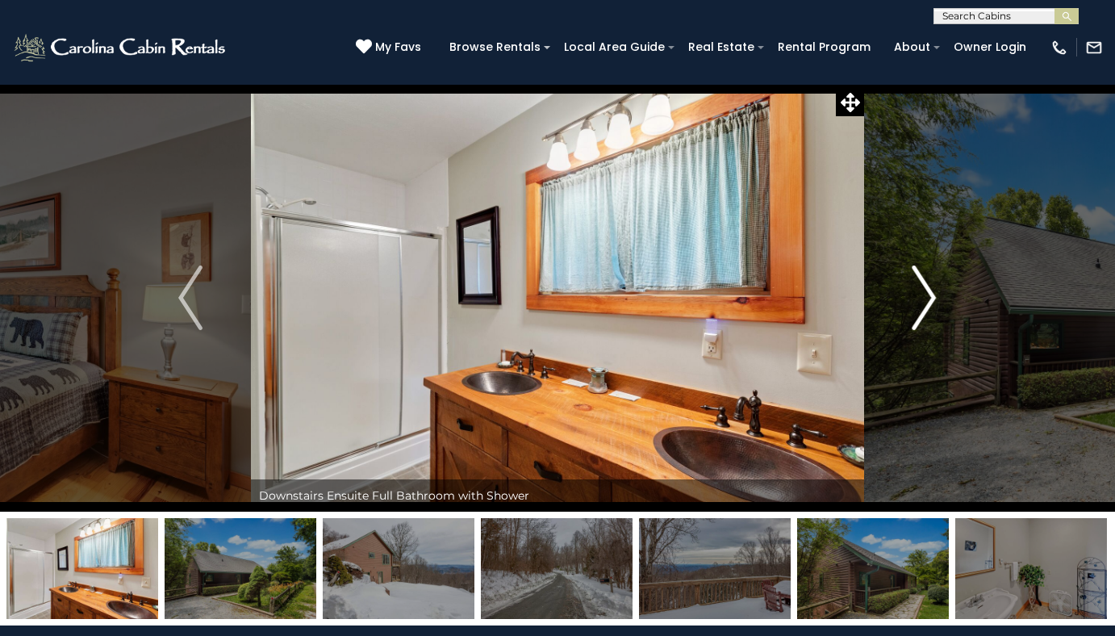
click at [930, 307] on img "Next" at bounding box center [925, 297] width 24 height 65
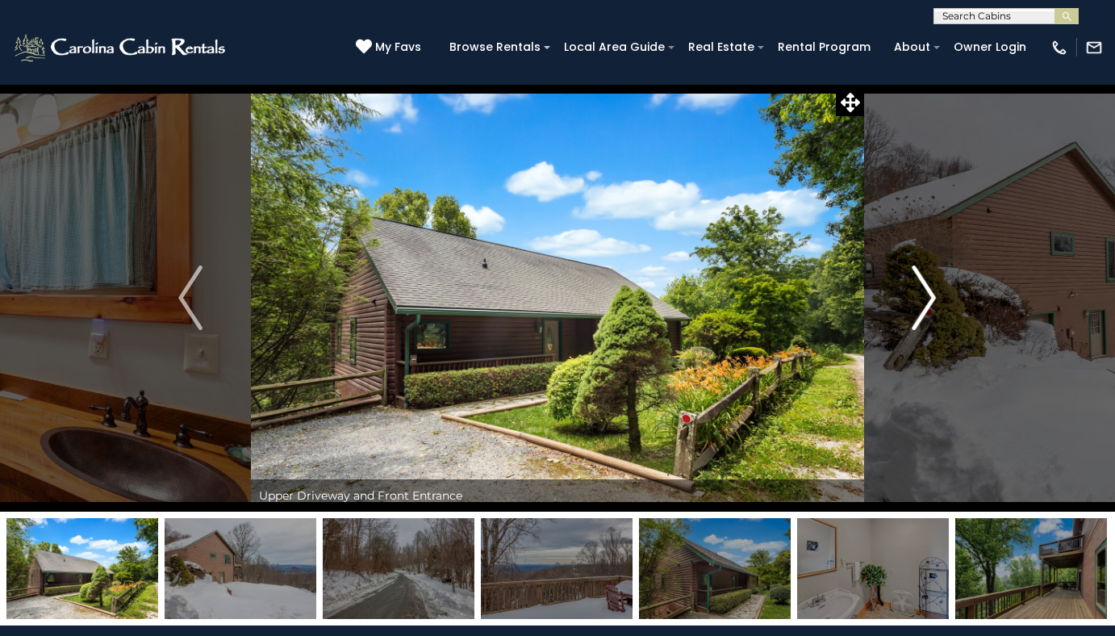
click at [930, 307] on img "Next" at bounding box center [925, 297] width 24 height 65
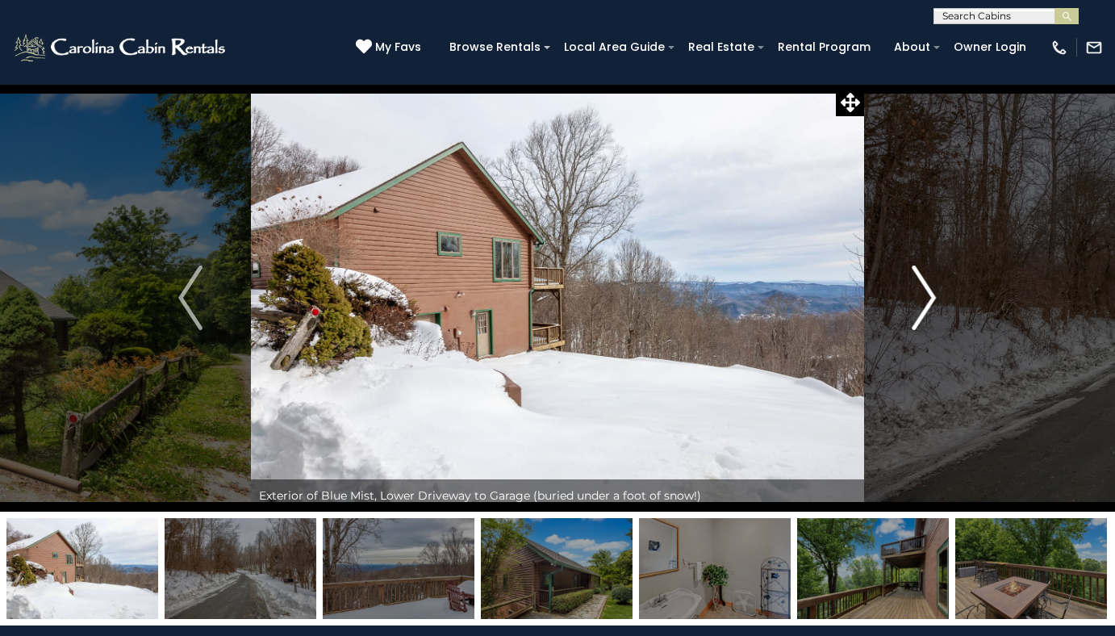
click at [930, 307] on img "Next" at bounding box center [925, 297] width 24 height 65
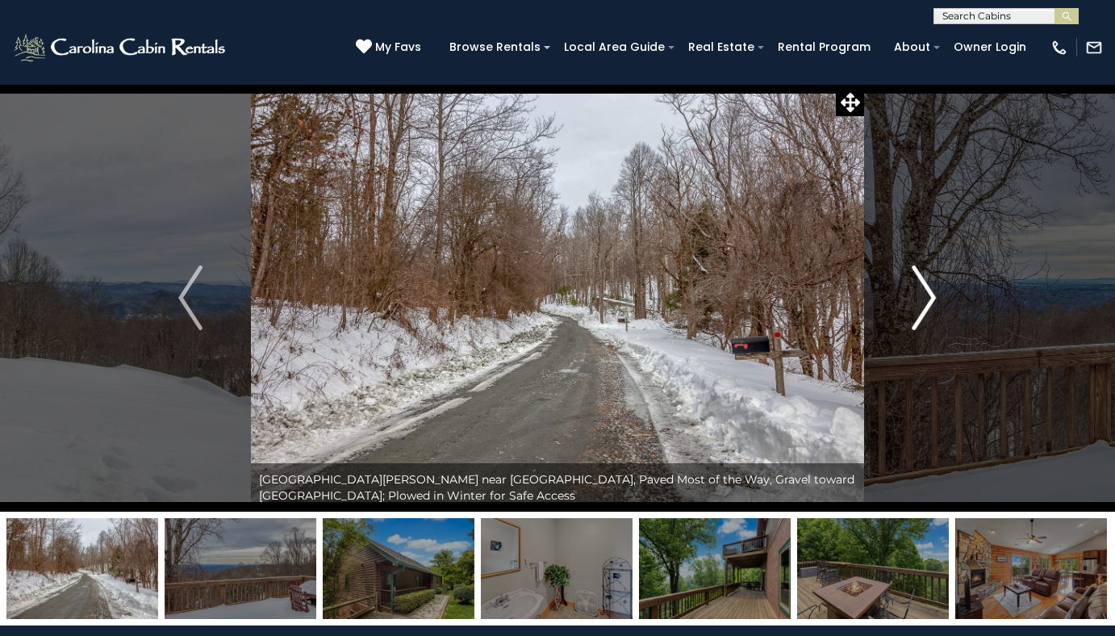
click at [930, 307] on img "Next" at bounding box center [925, 297] width 24 height 65
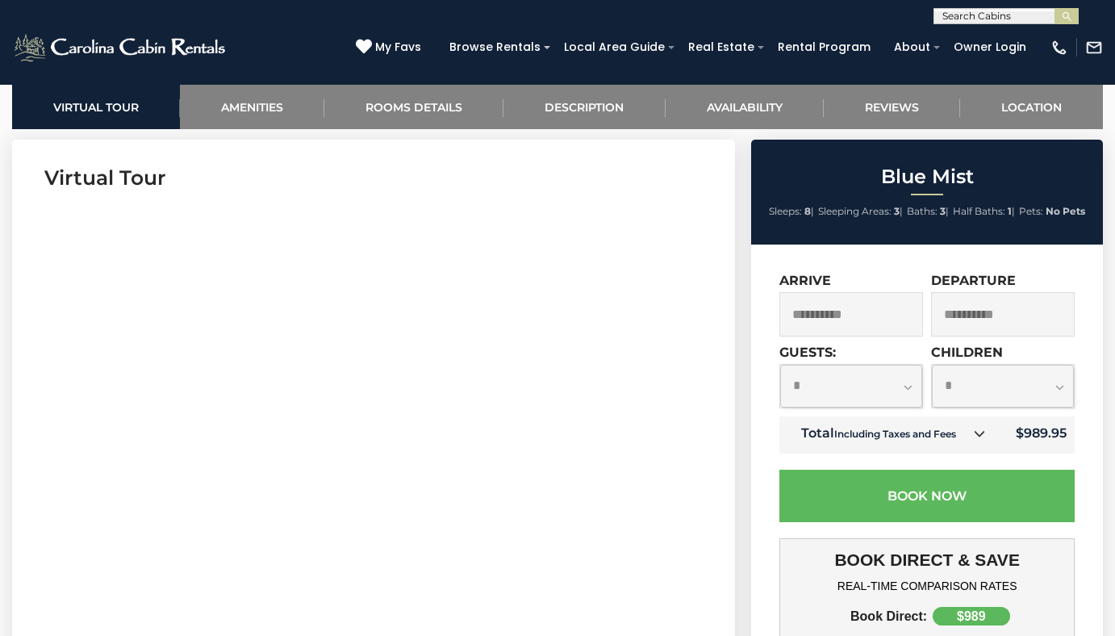
scroll to position [646, 0]
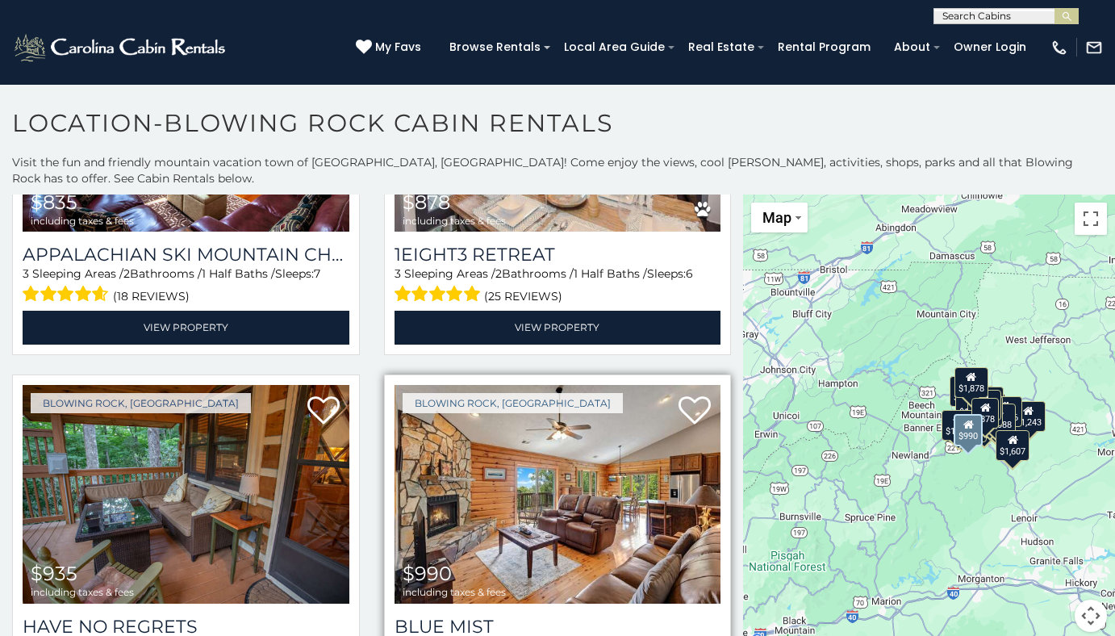
scroll to position [2179, 0]
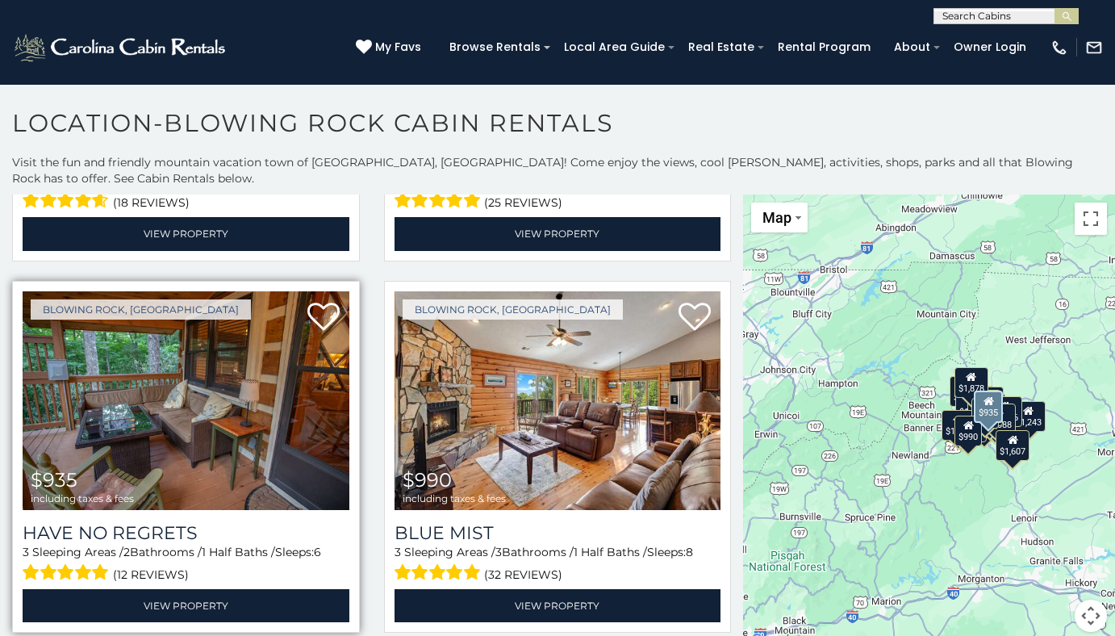
click at [180, 422] on img at bounding box center [186, 400] width 327 height 219
click at [180, 424] on img at bounding box center [186, 400] width 327 height 219
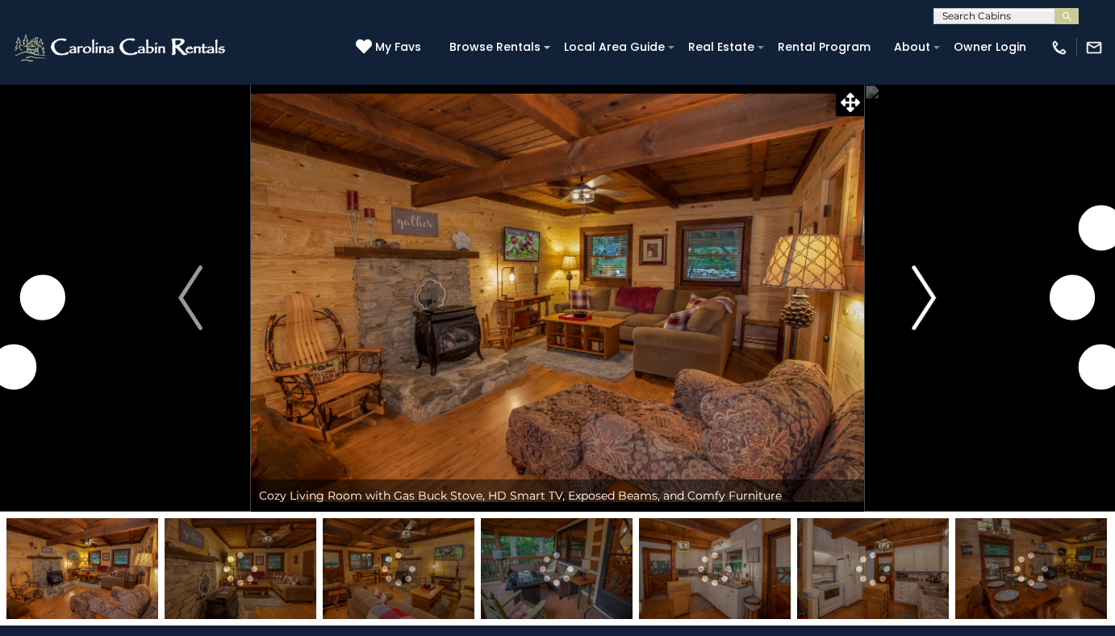
click at [951, 297] on button "Next" at bounding box center [924, 298] width 120 height 428
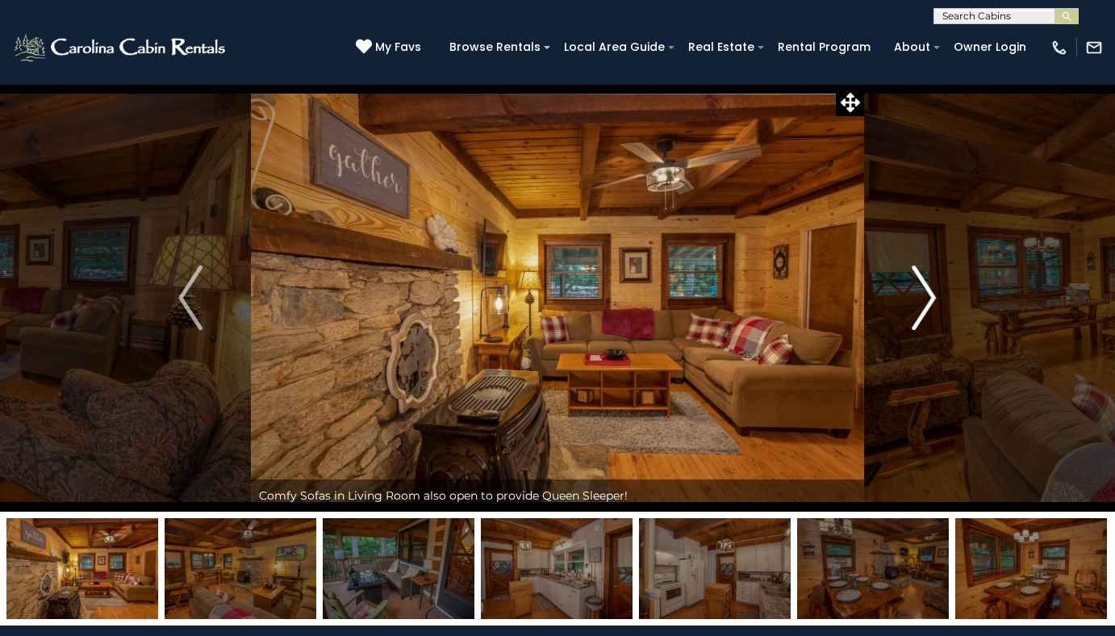
click at [935, 300] on img "Next" at bounding box center [925, 297] width 24 height 65
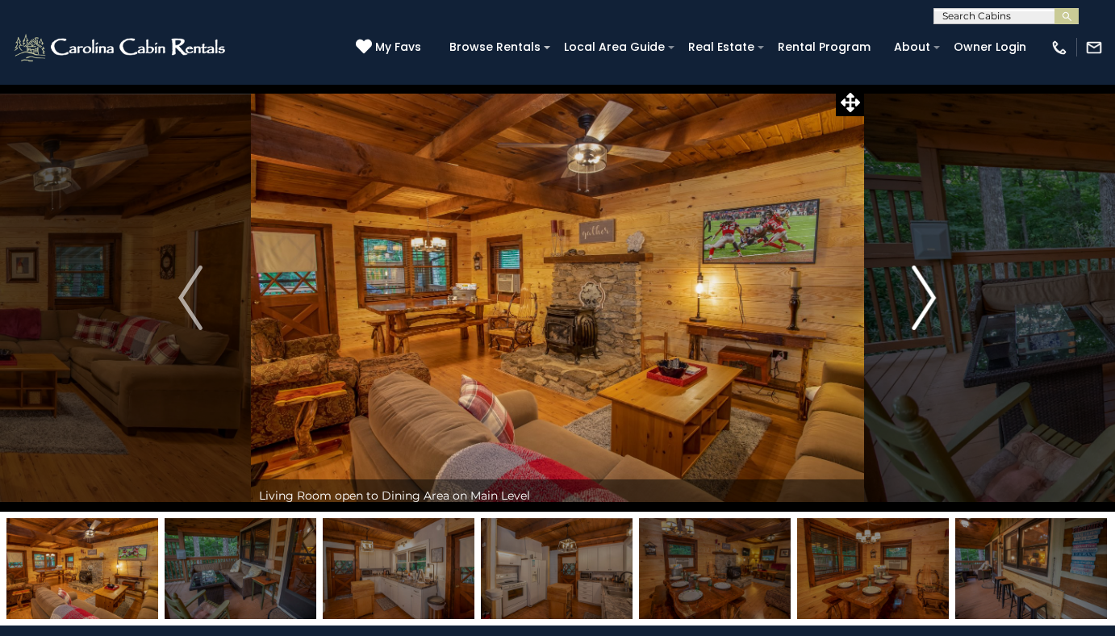
click at [935, 300] on img "Next" at bounding box center [925, 297] width 24 height 65
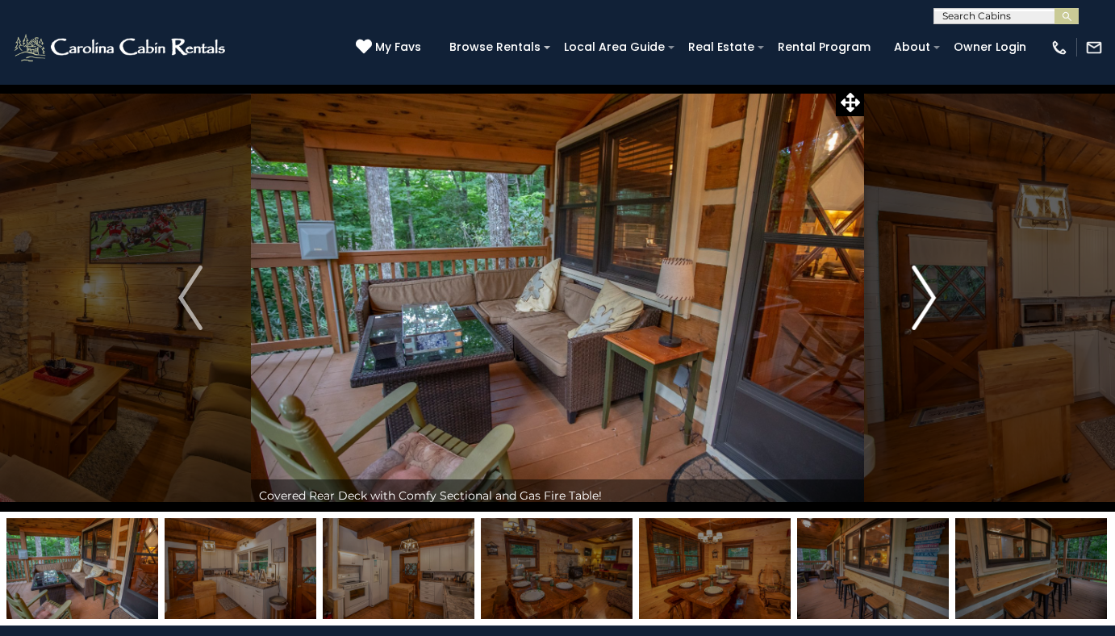
click at [935, 300] on img "Next" at bounding box center [925, 297] width 24 height 65
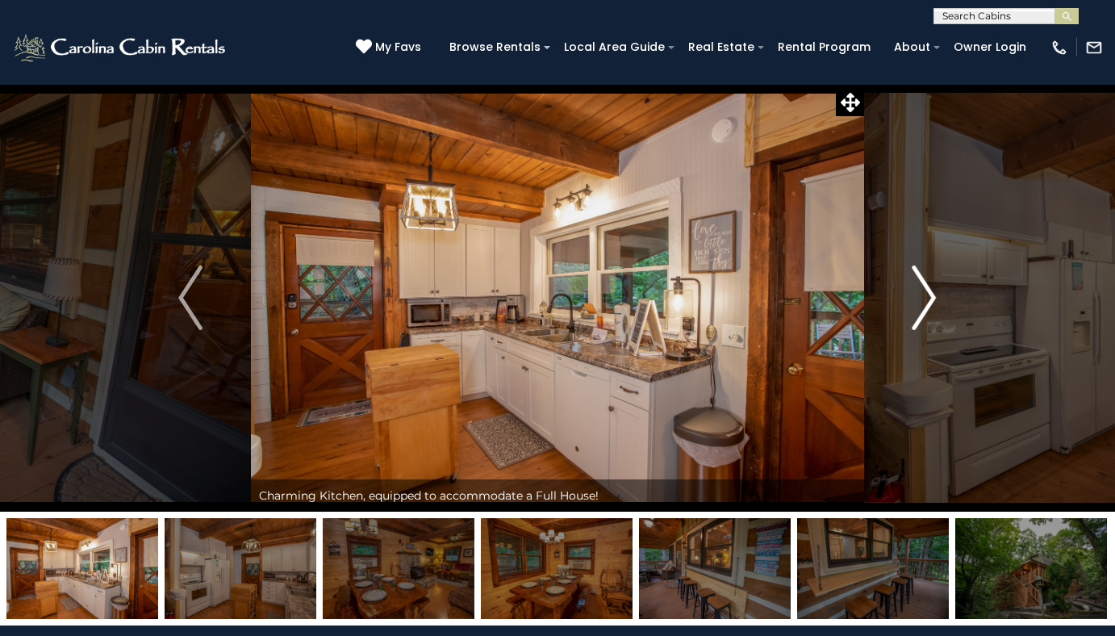
click at [935, 300] on img "Next" at bounding box center [925, 297] width 24 height 65
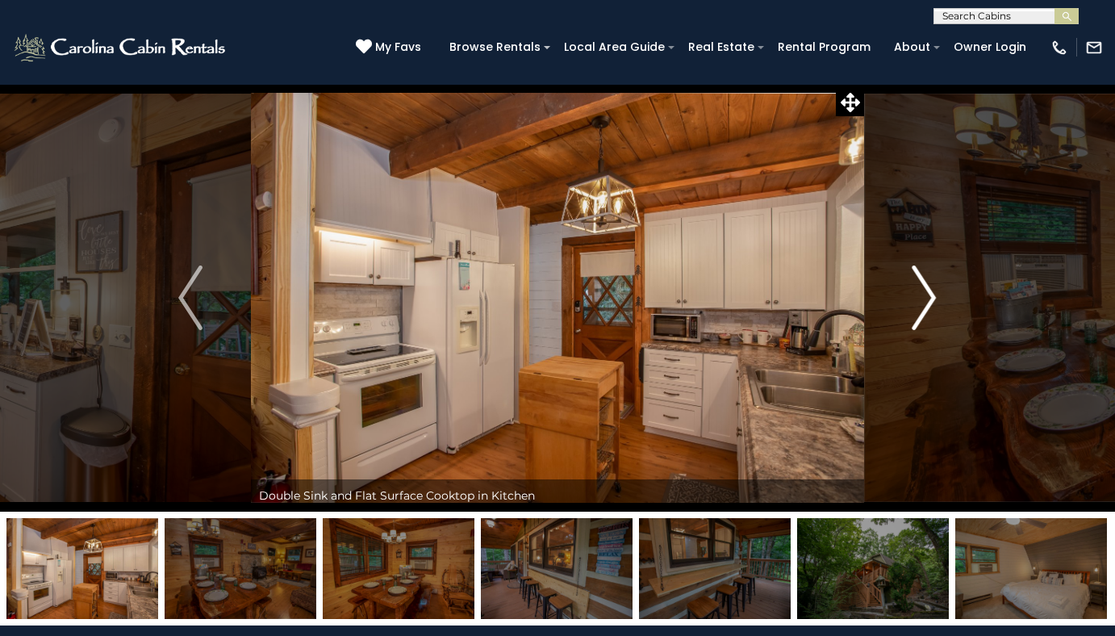
click at [935, 300] on img "Next" at bounding box center [925, 297] width 24 height 65
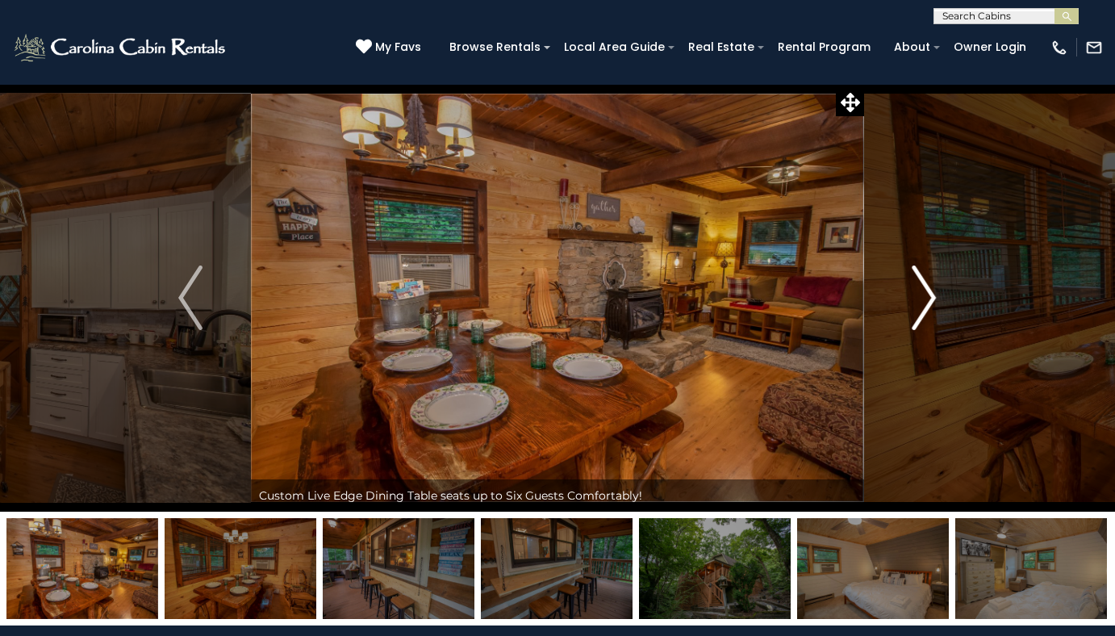
click at [934, 303] on img "Next" at bounding box center [925, 297] width 24 height 65
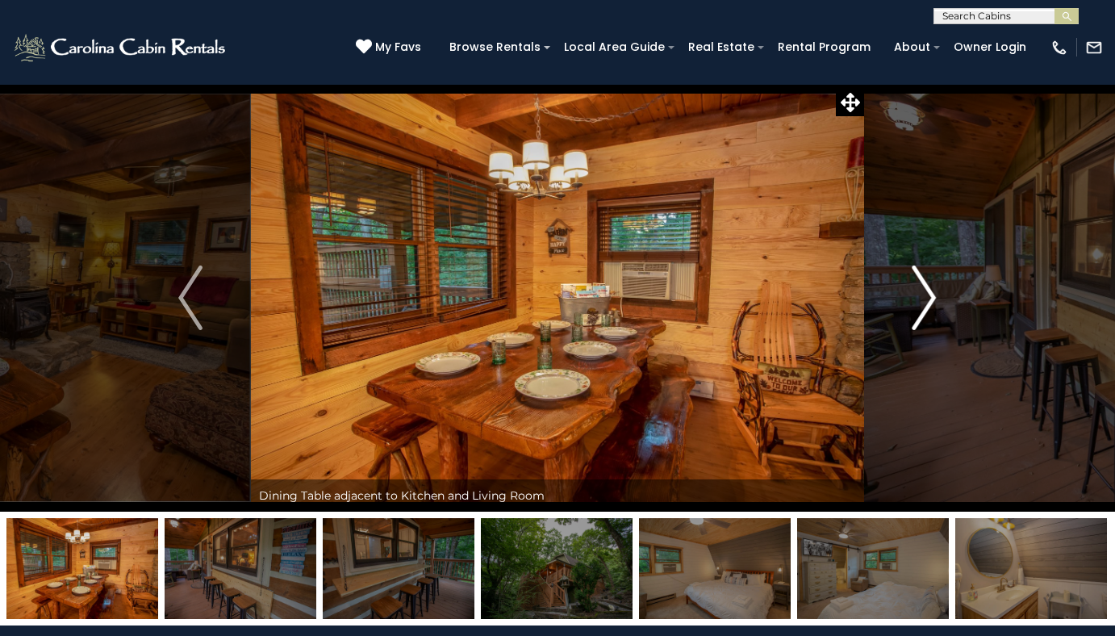
click at [934, 303] on img "Next" at bounding box center [925, 297] width 24 height 65
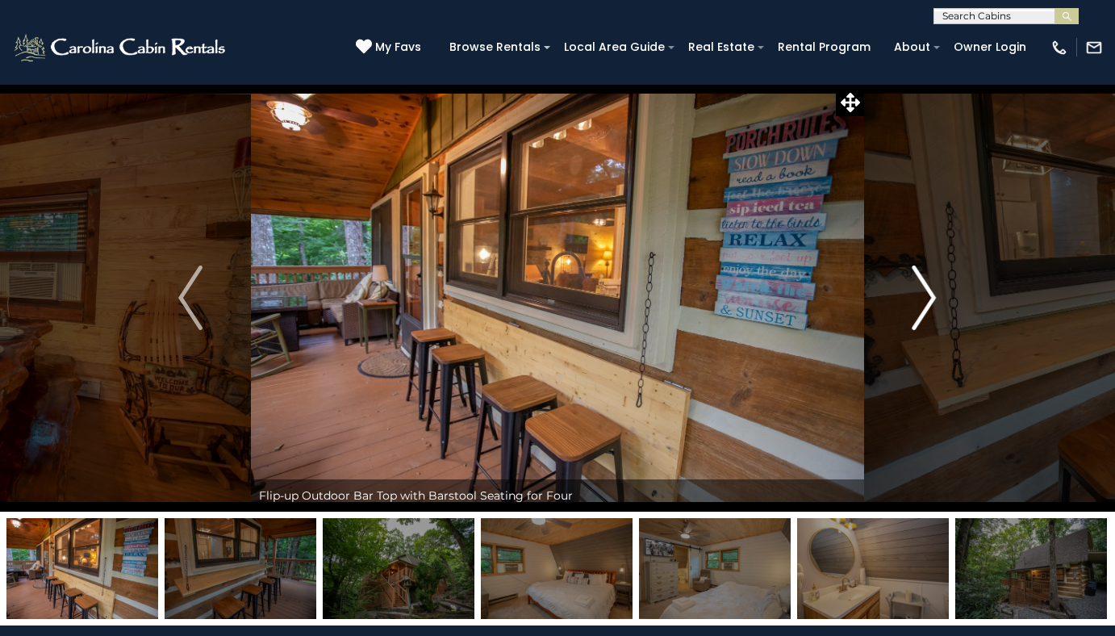
click at [930, 307] on img "Next" at bounding box center [925, 297] width 24 height 65
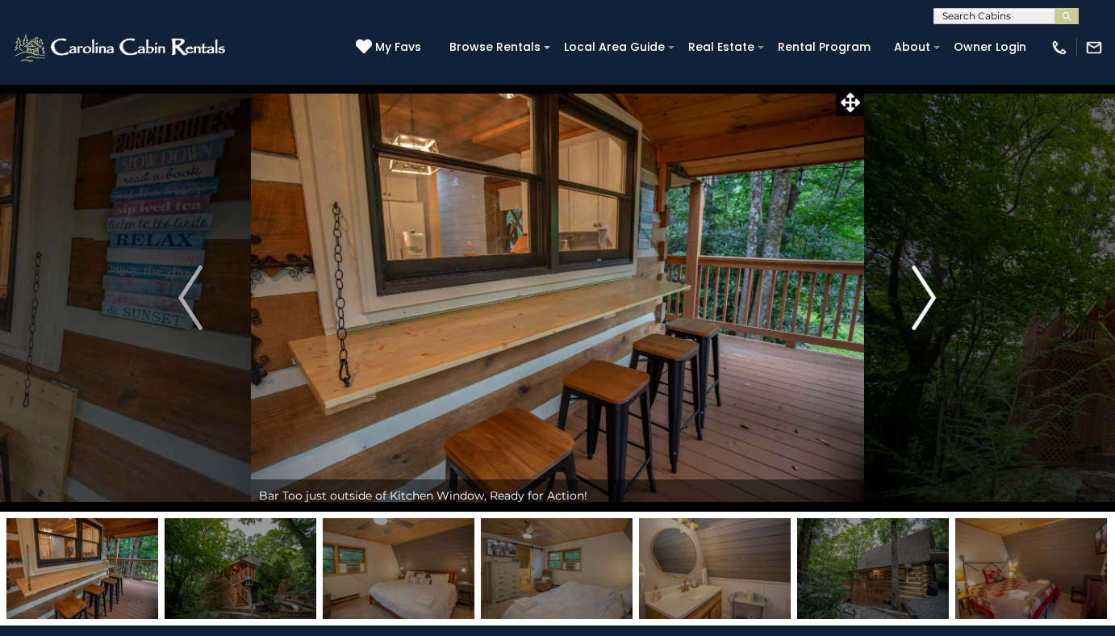
click at [930, 307] on img "Next" at bounding box center [925, 297] width 24 height 65
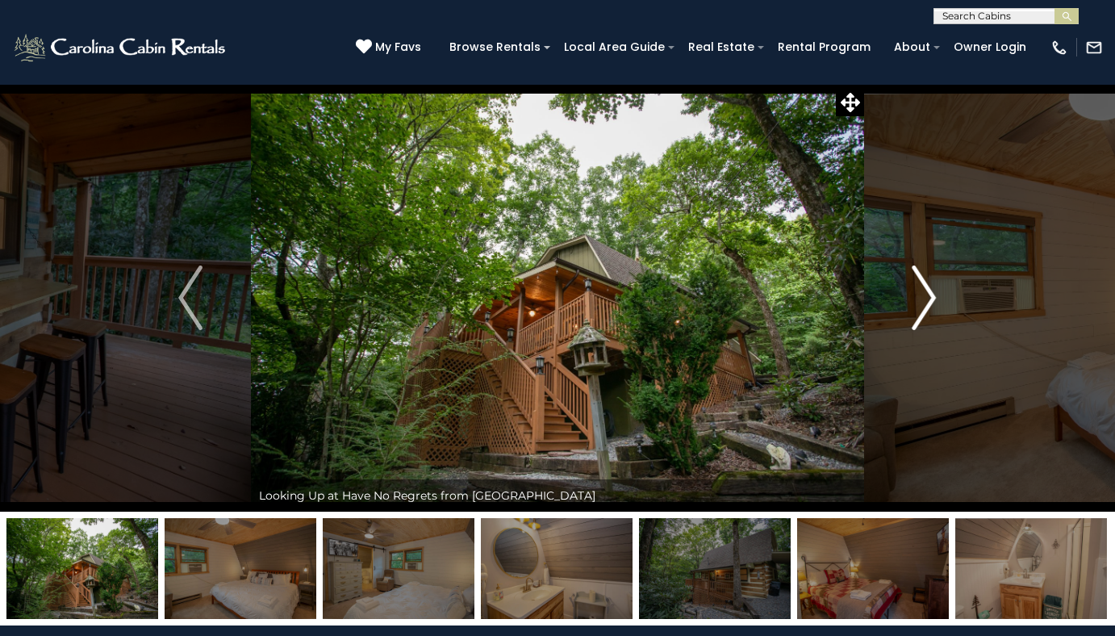
click at [930, 307] on img "Next" at bounding box center [925, 297] width 24 height 65
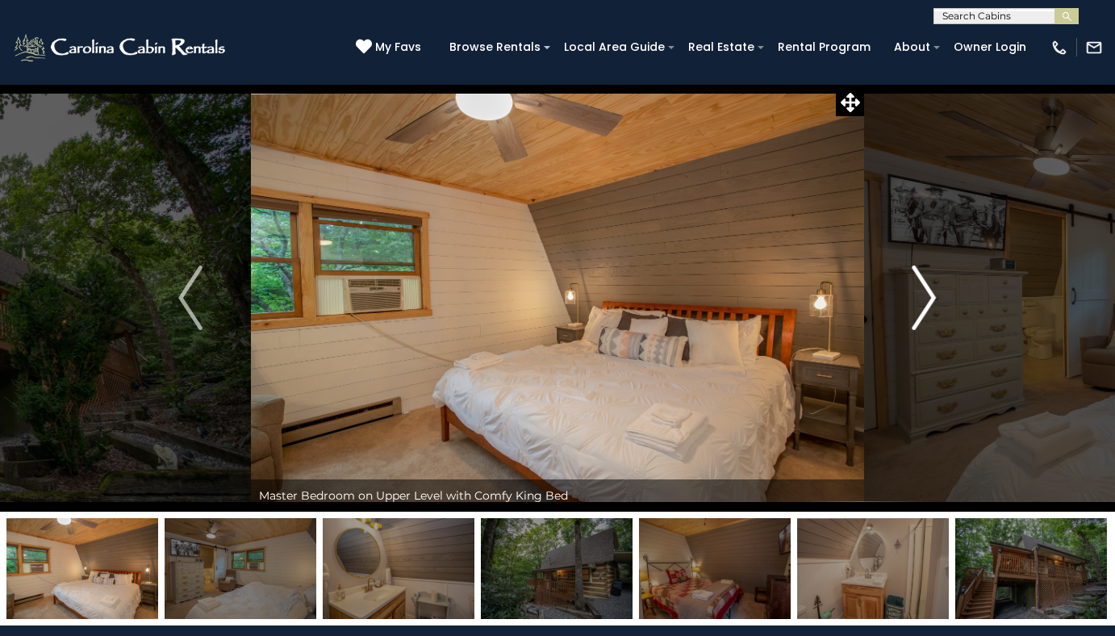
click at [930, 307] on img "Next" at bounding box center [925, 297] width 24 height 65
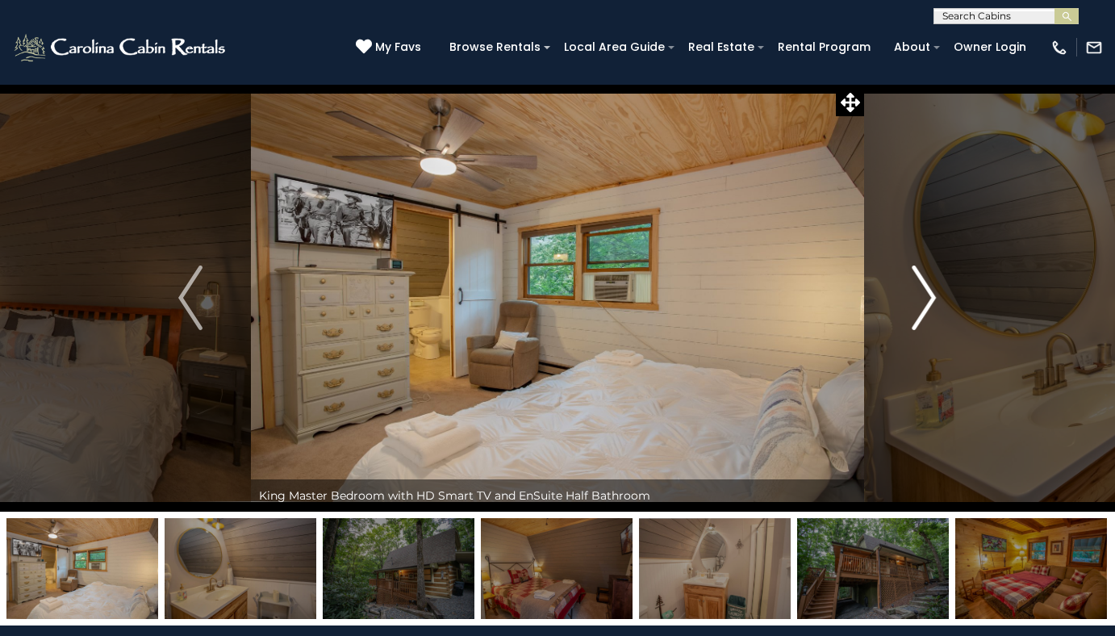
click at [930, 307] on img "Next" at bounding box center [925, 297] width 24 height 65
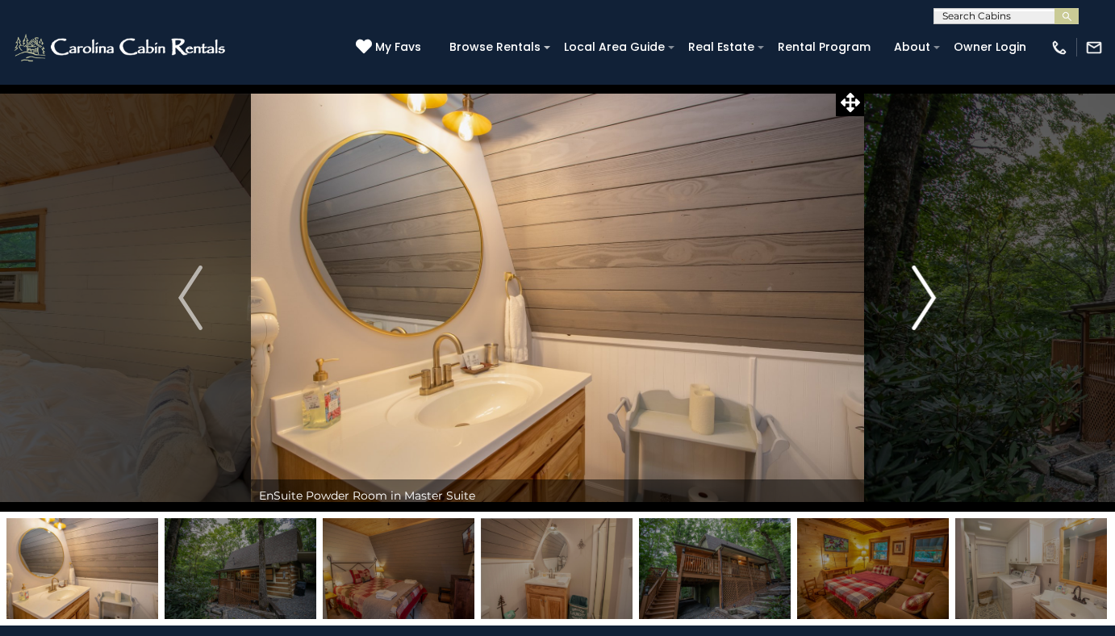
click at [930, 308] on img "Next" at bounding box center [925, 297] width 24 height 65
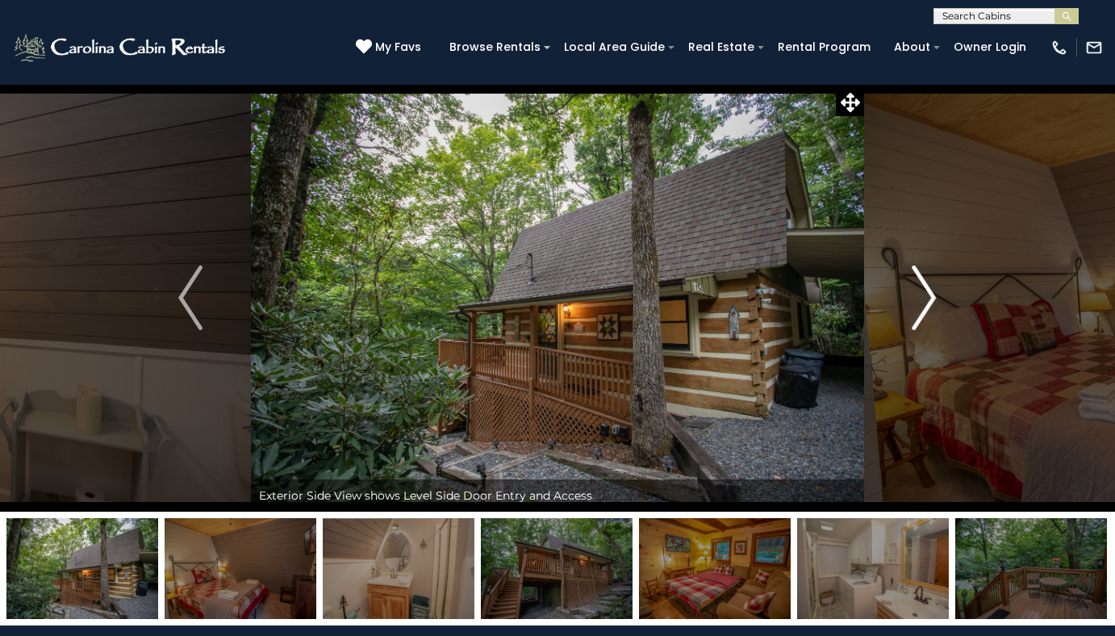
click at [930, 308] on img "Next" at bounding box center [925, 297] width 24 height 65
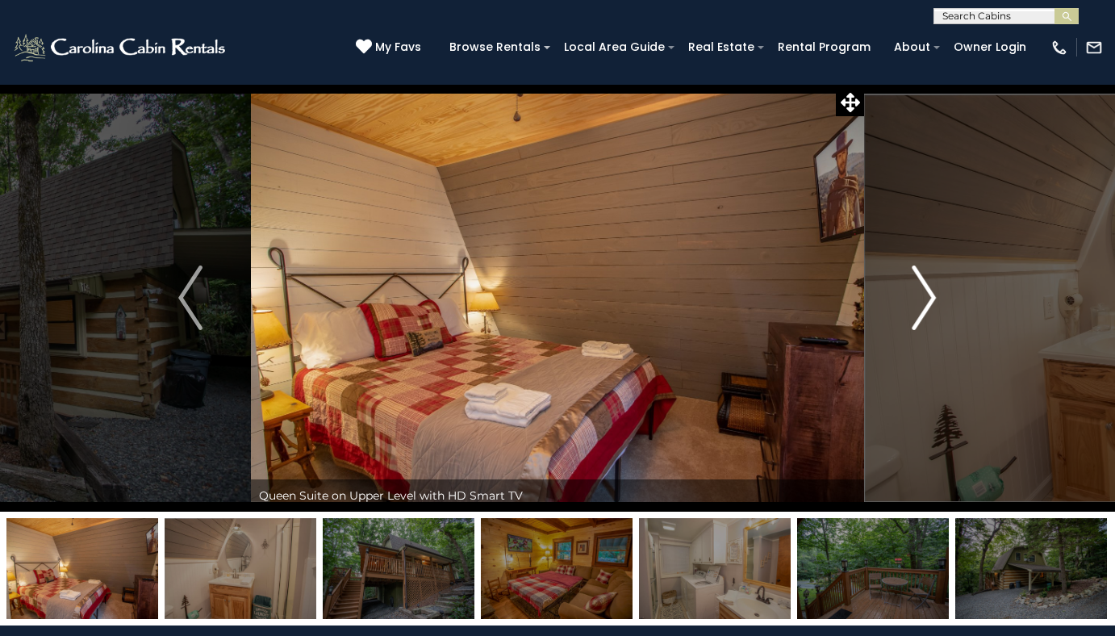
click at [930, 308] on img "Next" at bounding box center [925, 297] width 24 height 65
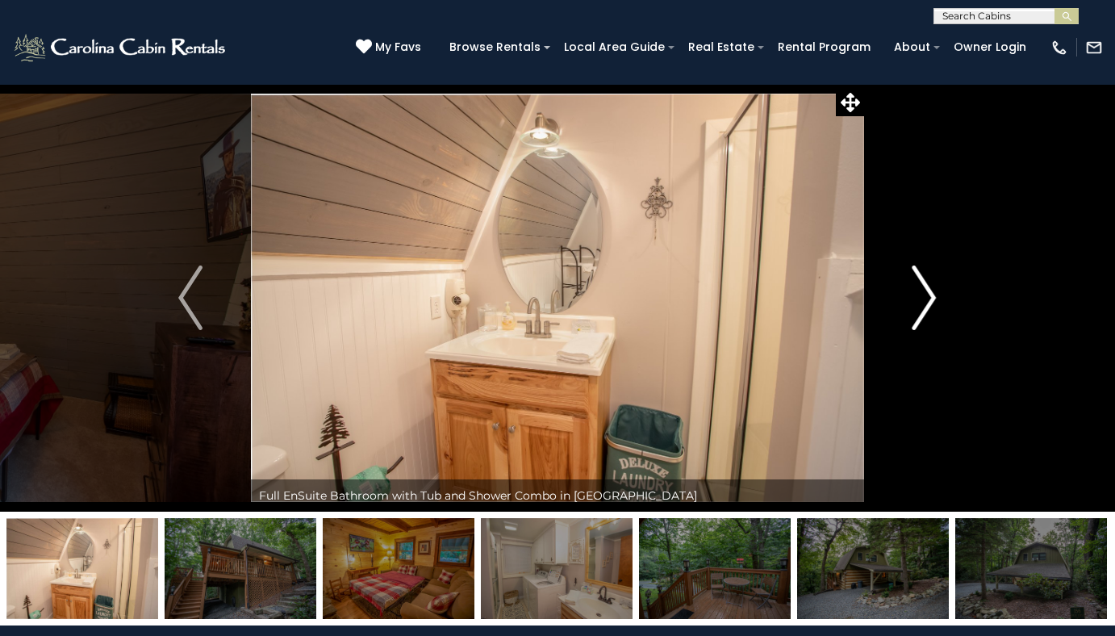
click at [929, 308] on img "Next" at bounding box center [925, 297] width 24 height 65
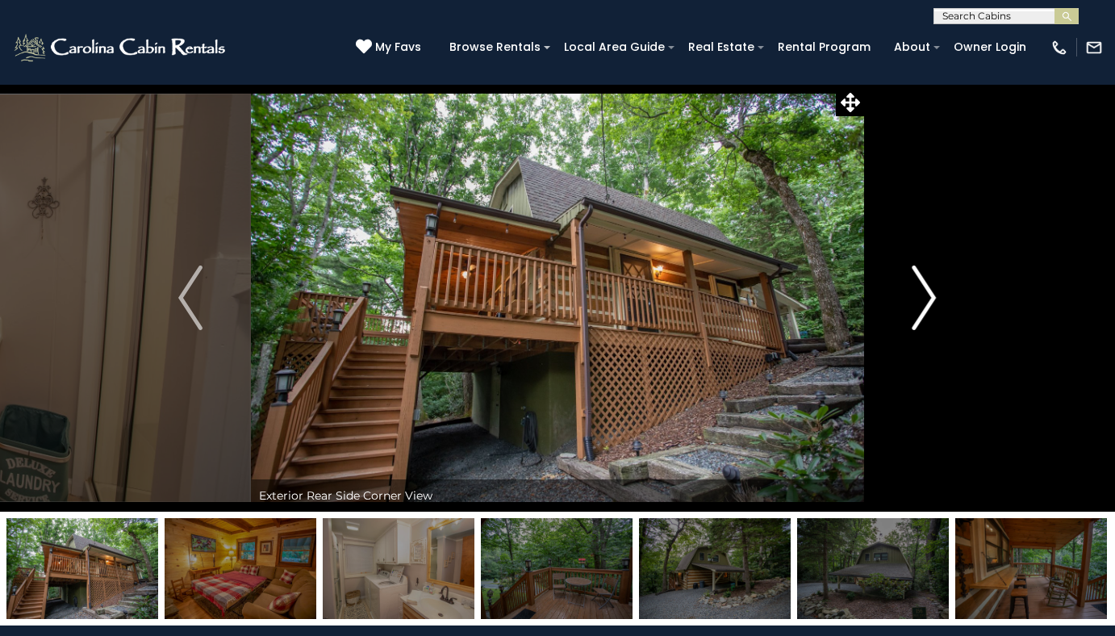
click at [929, 308] on img "Next" at bounding box center [925, 297] width 24 height 65
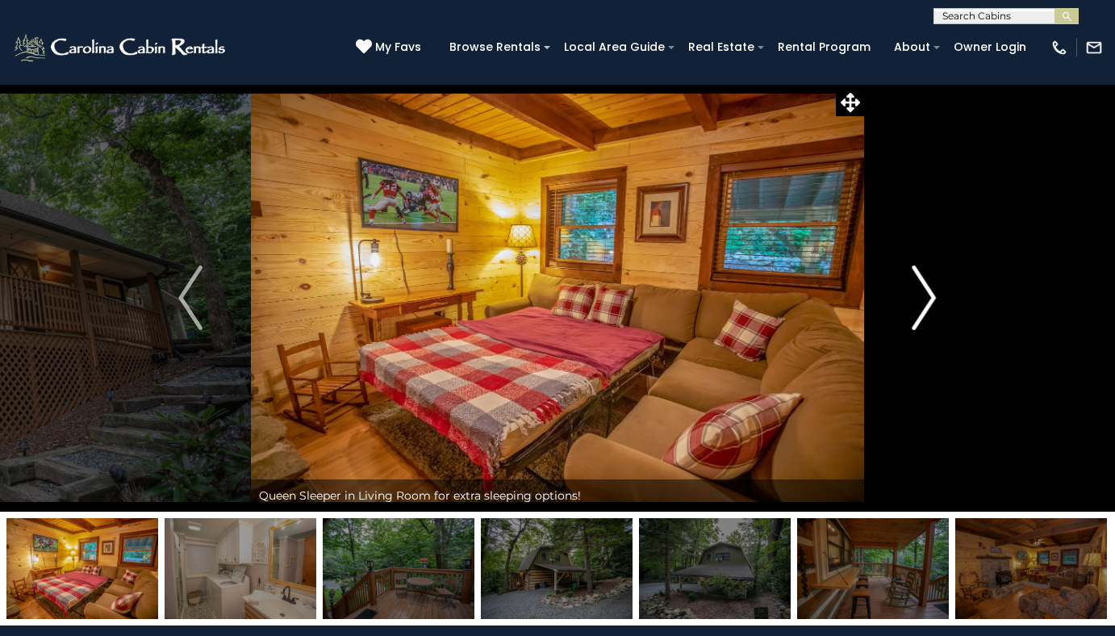
click at [929, 308] on img "Next" at bounding box center [925, 297] width 24 height 65
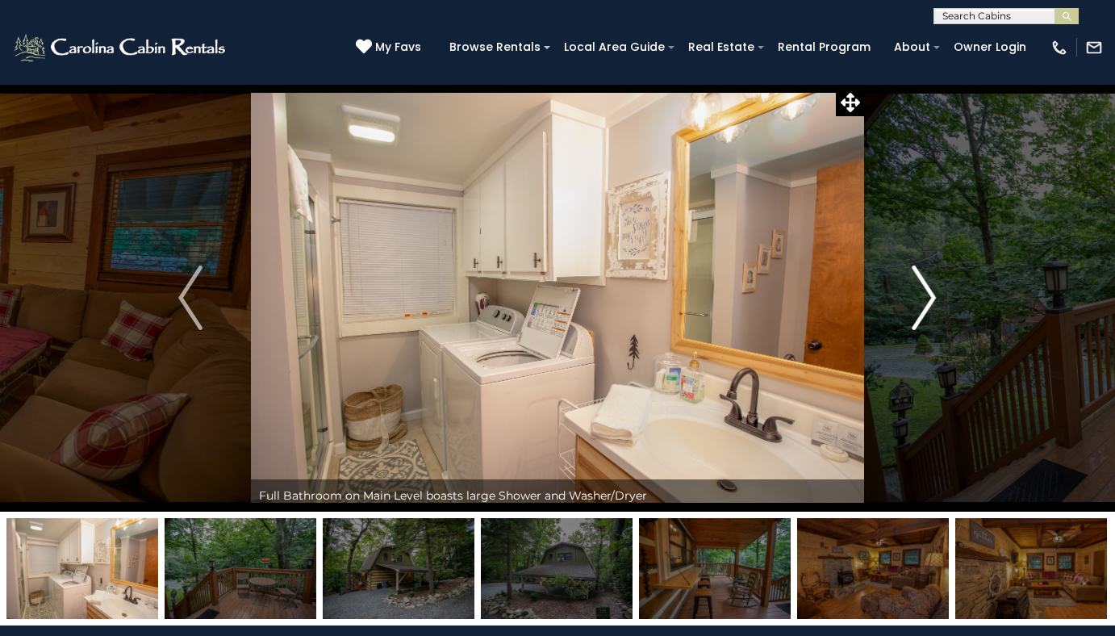
click at [929, 308] on img "Next" at bounding box center [925, 297] width 24 height 65
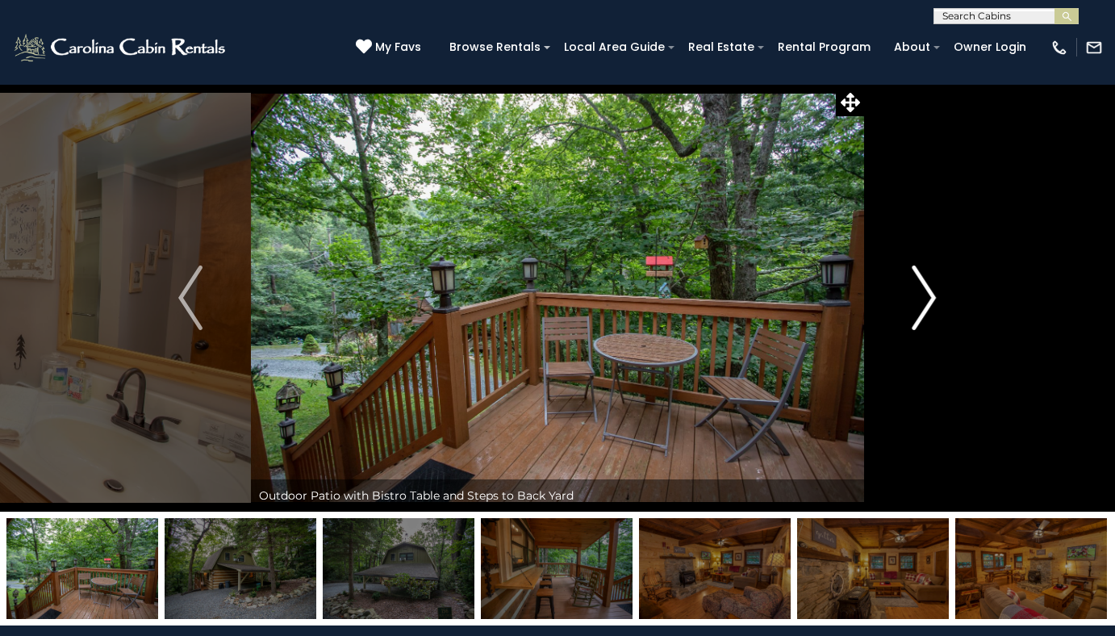
click at [929, 308] on img "Next" at bounding box center [925, 297] width 24 height 65
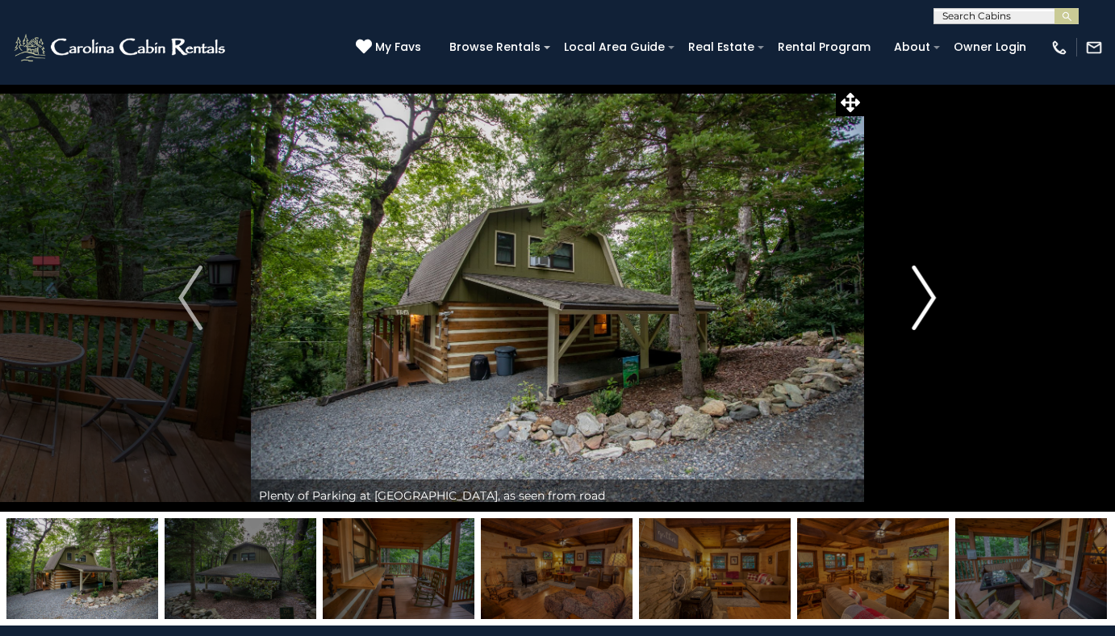
click at [929, 308] on img "Next" at bounding box center [925, 297] width 24 height 65
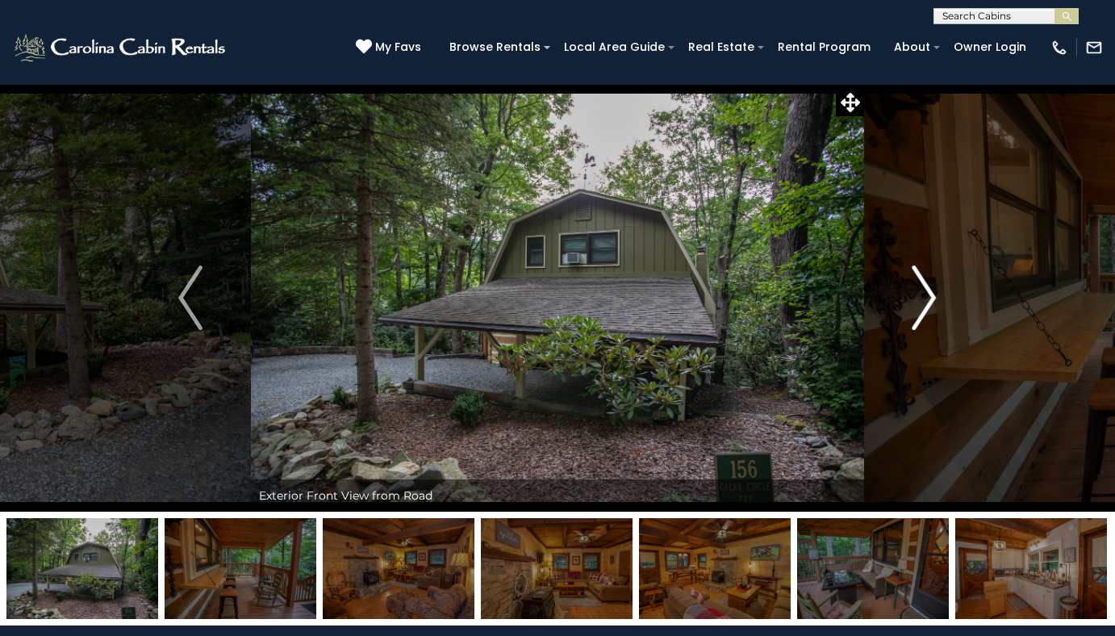
click at [929, 308] on img "Next" at bounding box center [925, 297] width 24 height 65
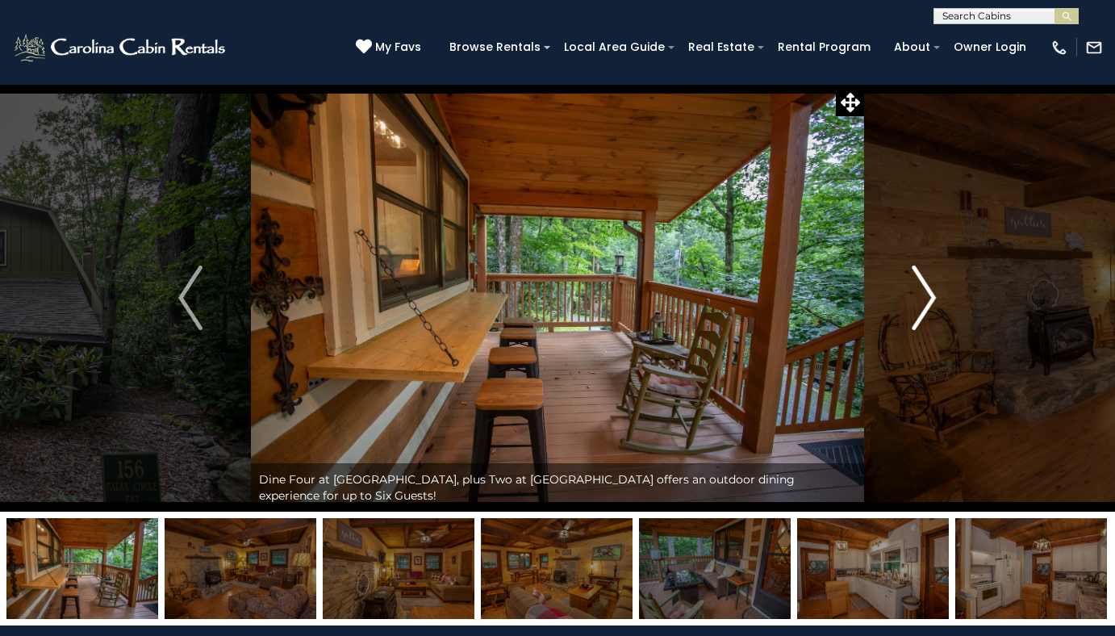
click at [929, 308] on img "Next" at bounding box center [925, 297] width 24 height 65
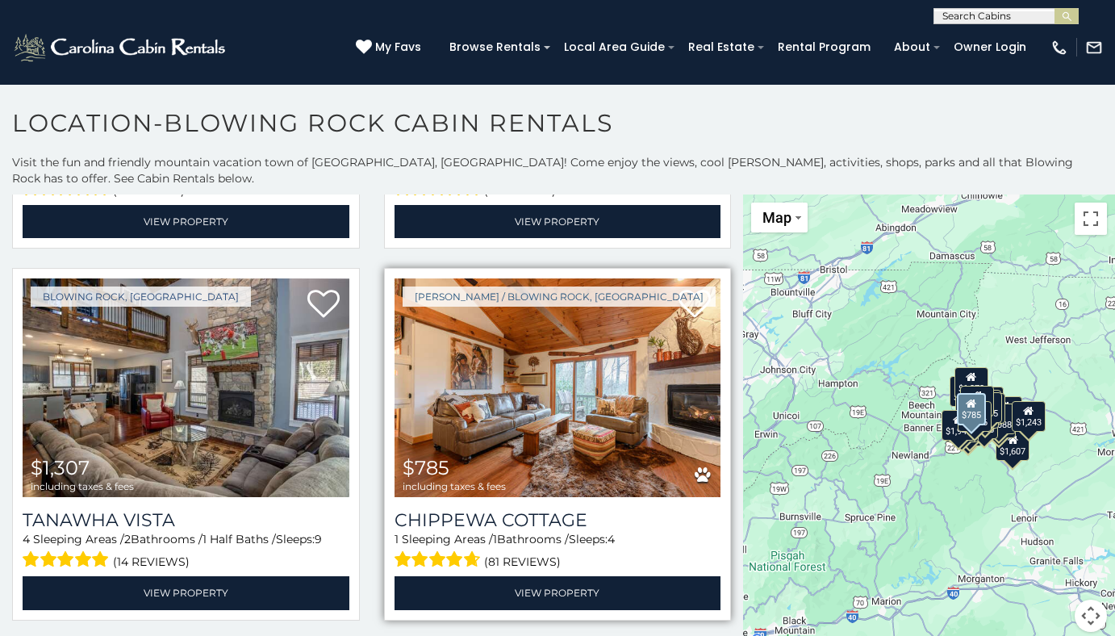
scroll to position [3309, 0]
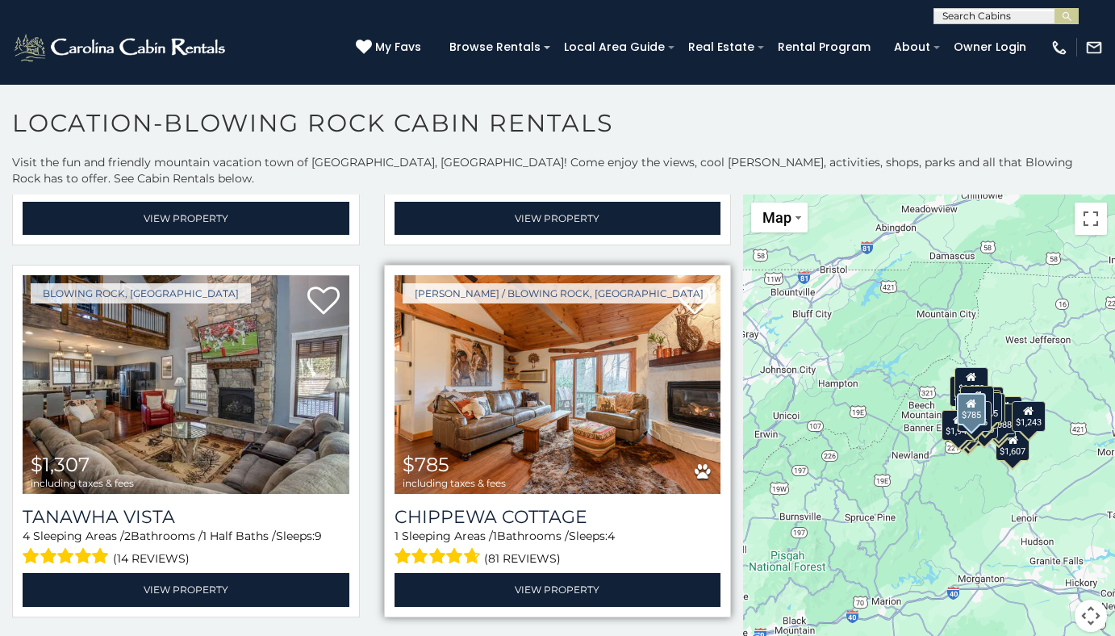
click at [486, 368] on img at bounding box center [558, 384] width 327 height 219
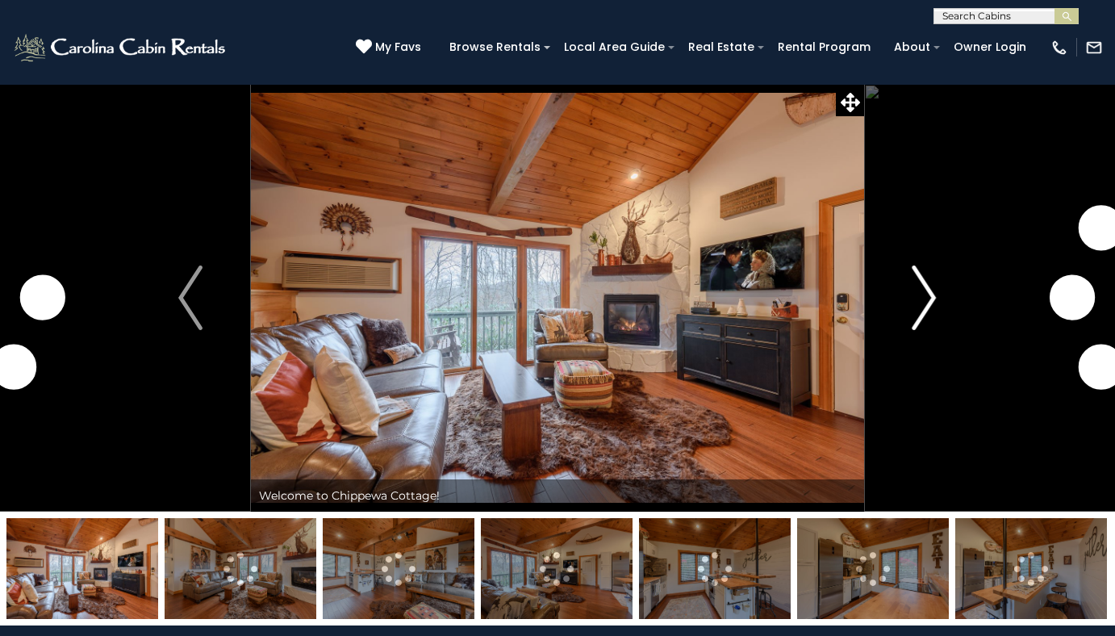
click at [924, 303] on img "Next" at bounding box center [925, 297] width 24 height 65
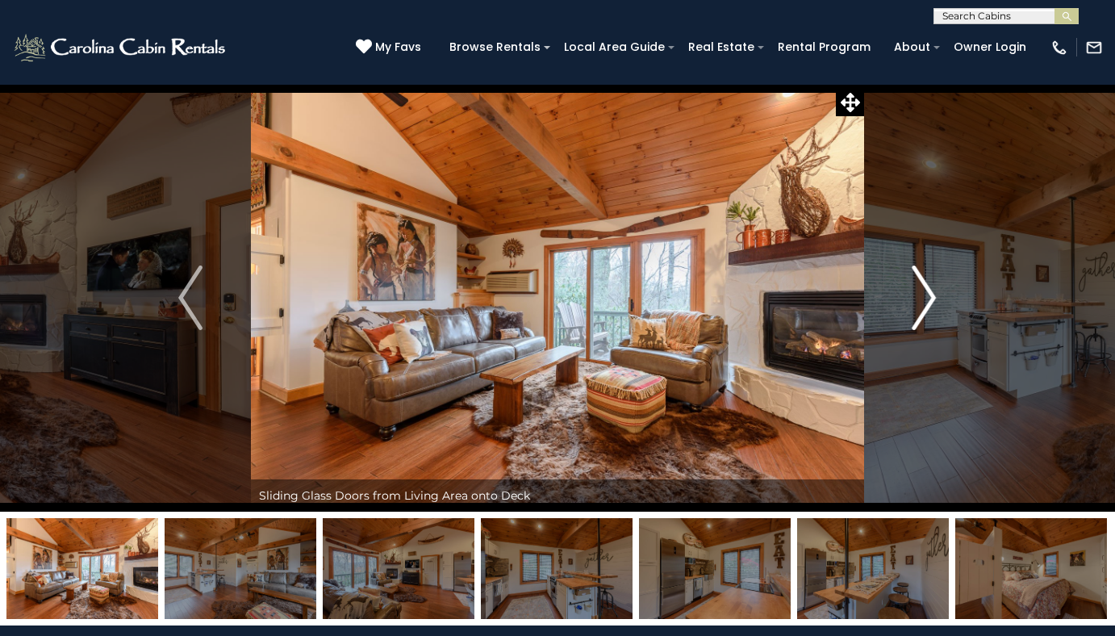
click at [924, 303] on img "Next" at bounding box center [925, 297] width 24 height 65
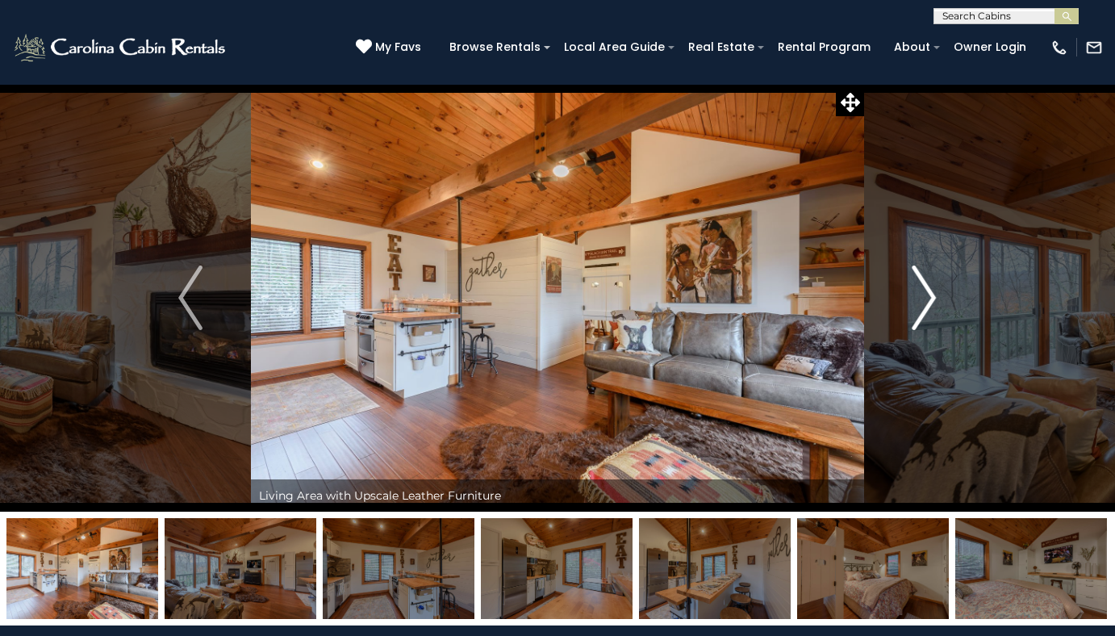
click at [924, 303] on img "Next" at bounding box center [925, 297] width 24 height 65
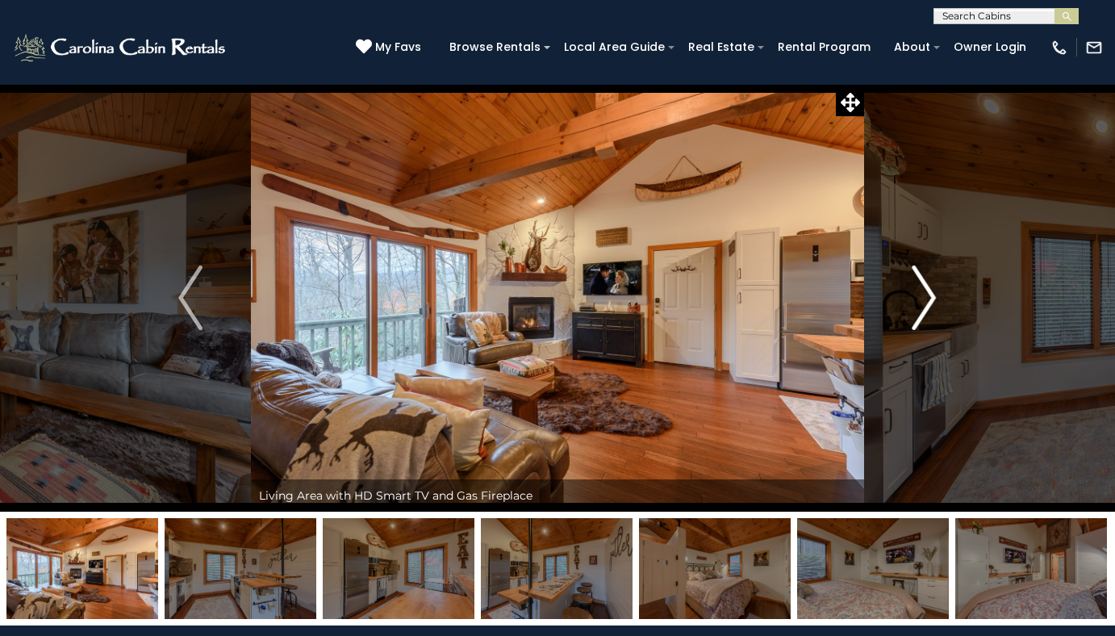
click at [924, 303] on img "Next" at bounding box center [925, 297] width 24 height 65
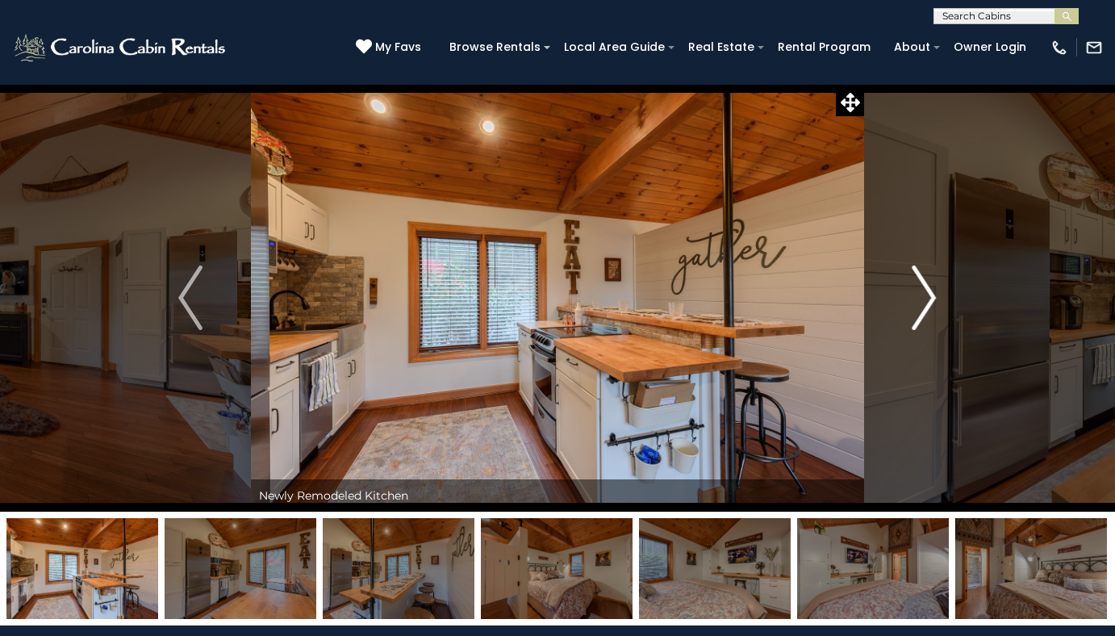
click at [924, 303] on img "Next" at bounding box center [925, 297] width 24 height 65
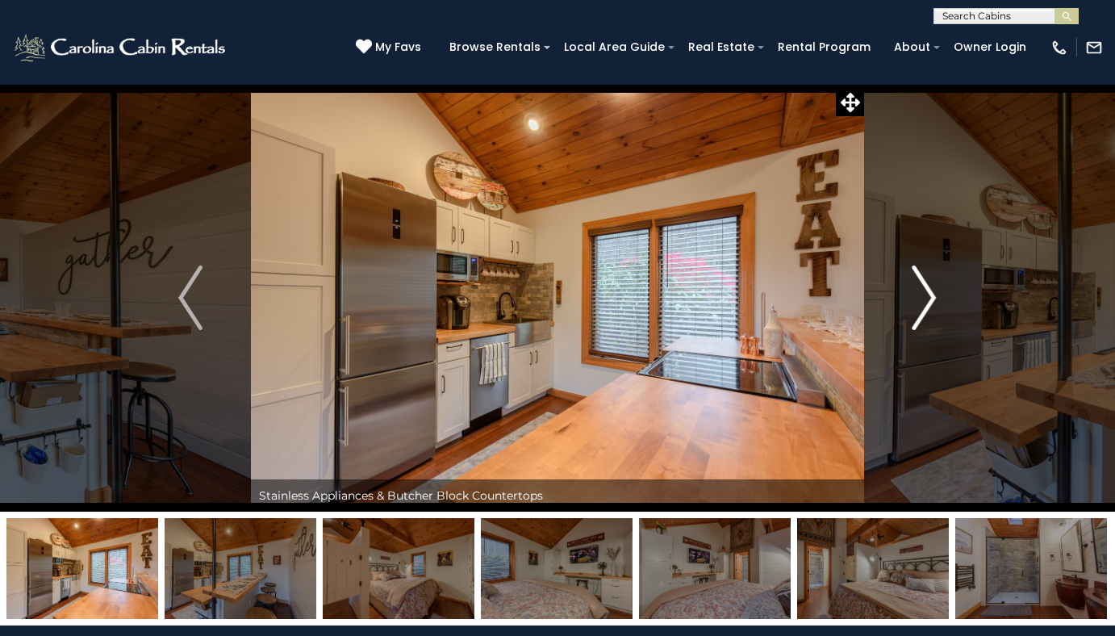
click at [924, 303] on img "Next" at bounding box center [925, 297] width 24 height 65
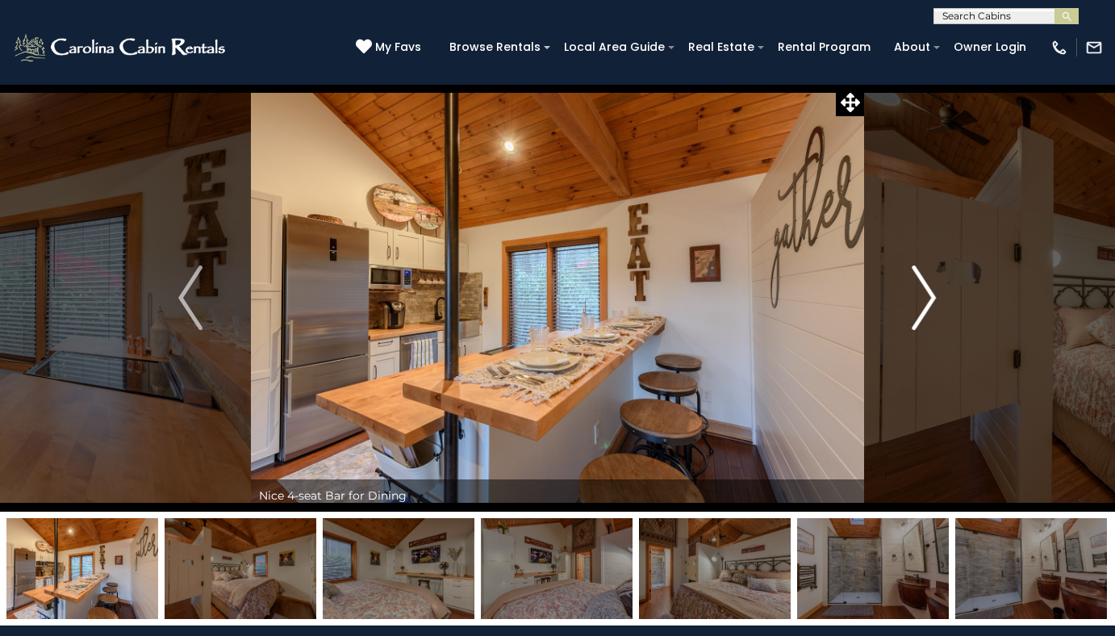
click at [924, 303] on img "Next" at bounding box center [925, 297] width 24 height 65
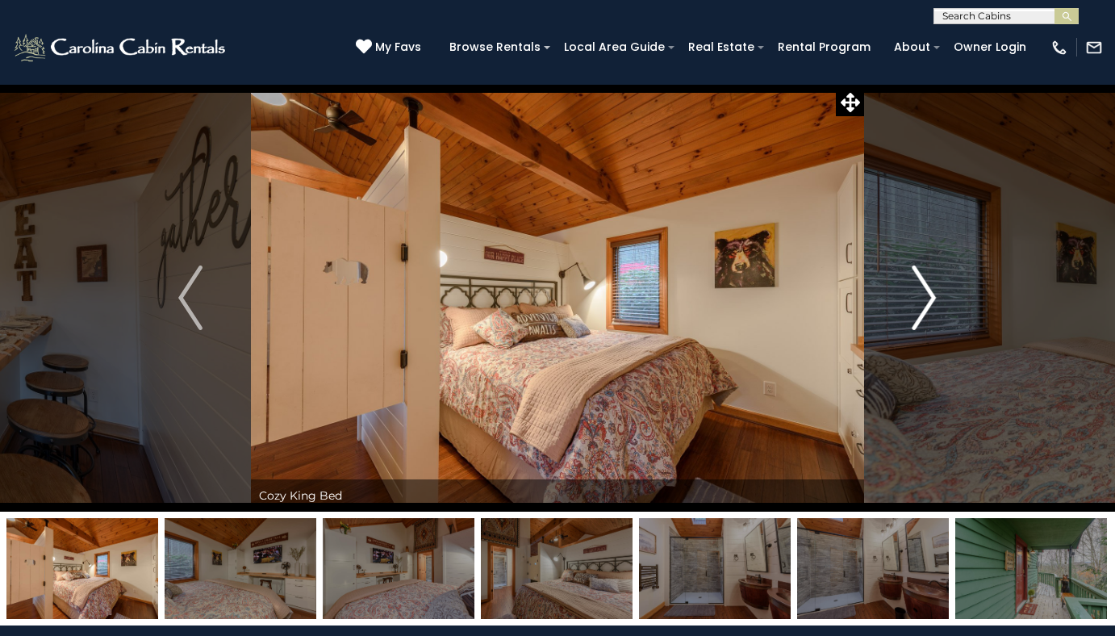
click at [936, 301] on img "Next" at bounding box center [925, 297] width 24 height 65
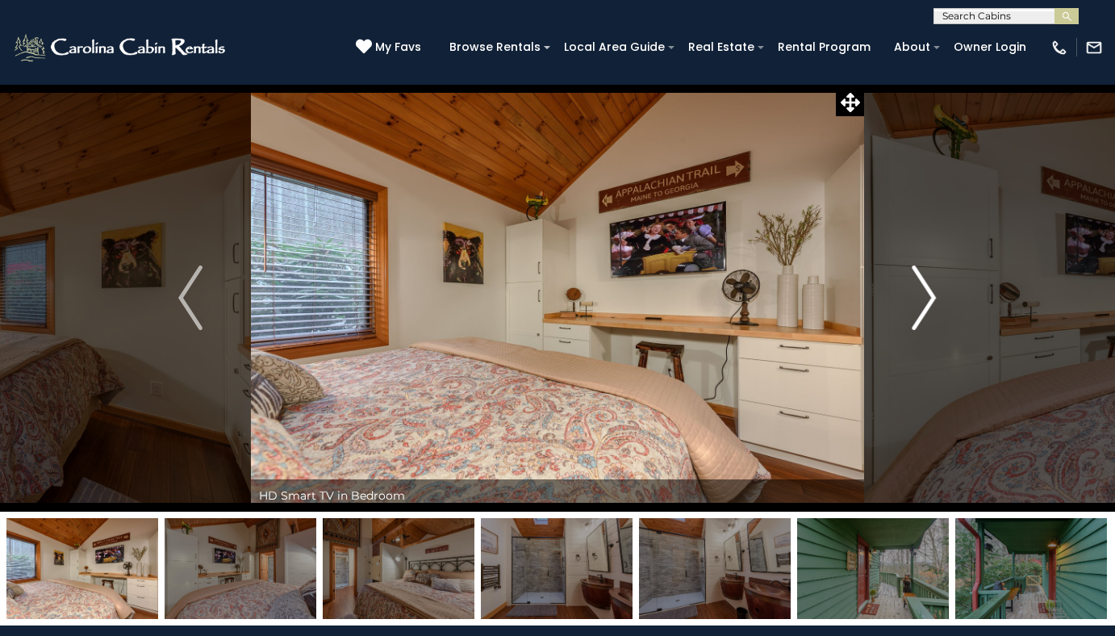
click at [936, 301] on img "Next" at bounding box center [925, 297] width 24 height 65
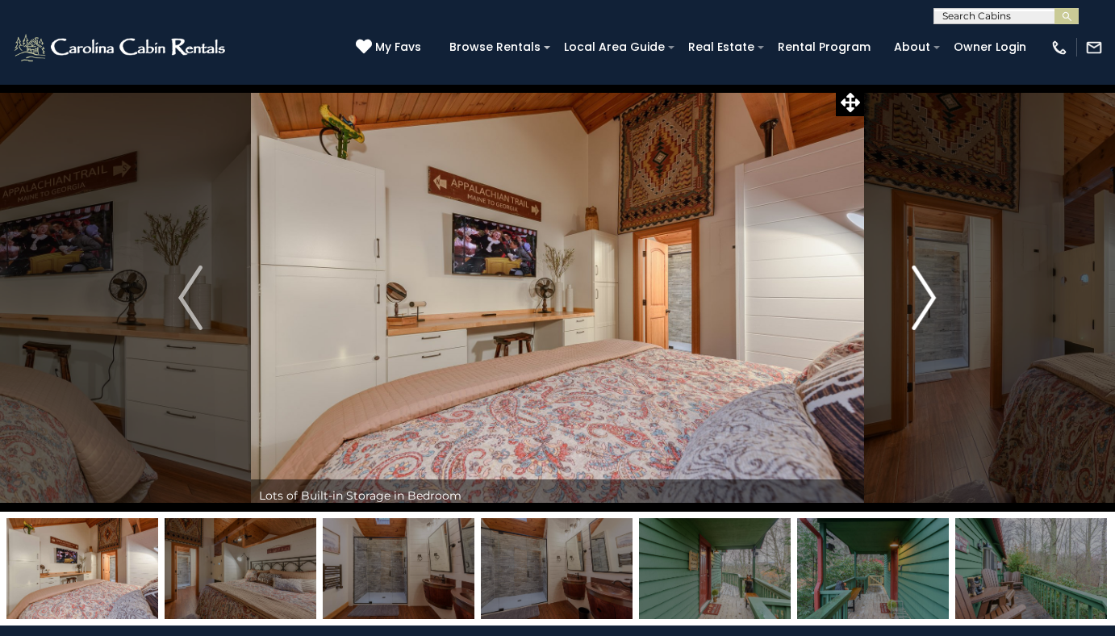
click at [936, 301] on img "Next" at bounding box center [925, 297] width 24 height 65
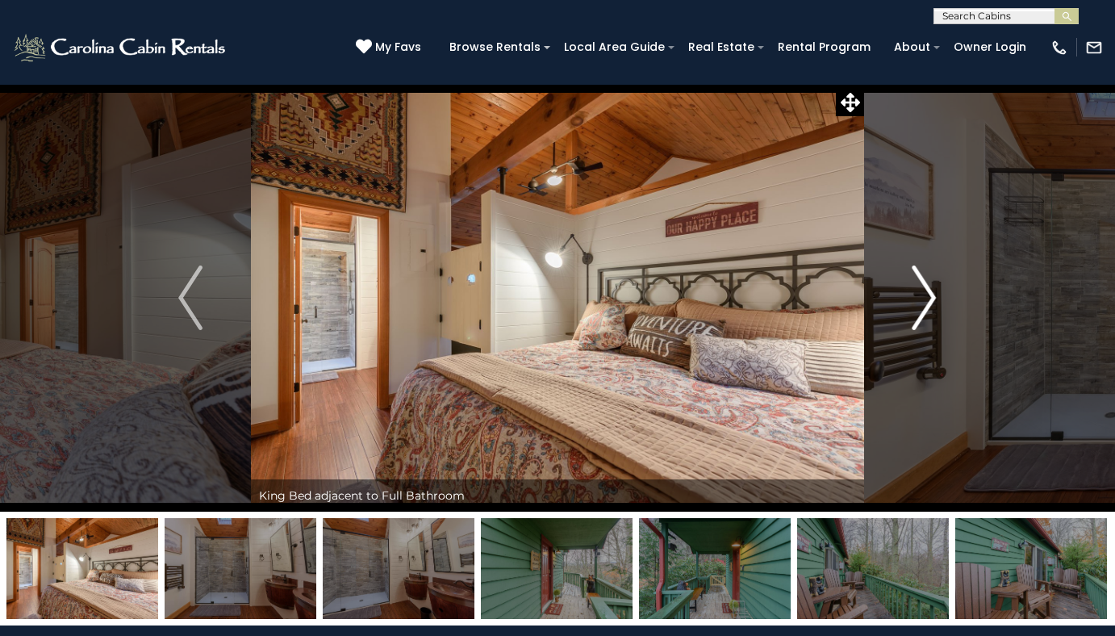
click at [935, 303] on img "Next" at bounding box center [925, 297] width 24 height 65
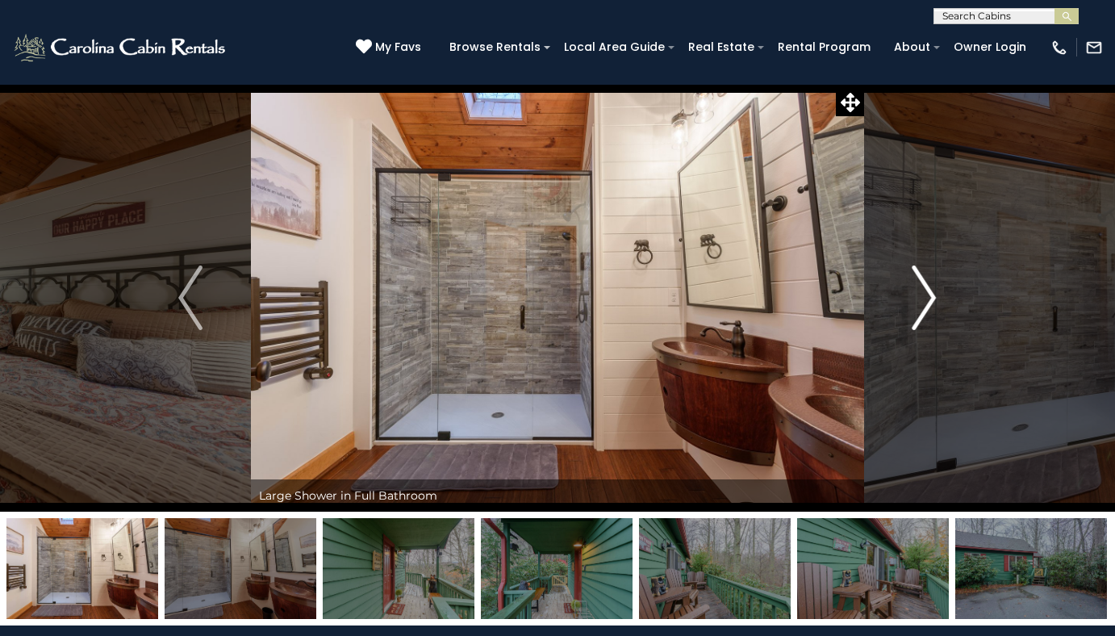
click at [935, 303] on img "Next" at bounding box center [925, 297] width 24 height 65
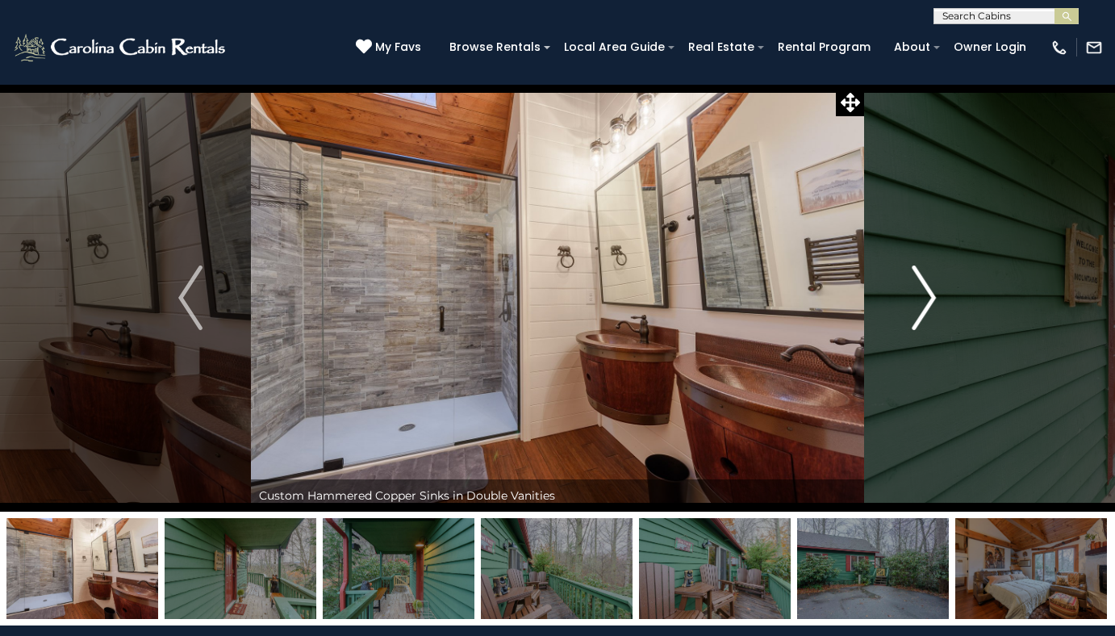
click at [934, 304] on img "Next" at bounding box center [925, 297] width 24 height 65
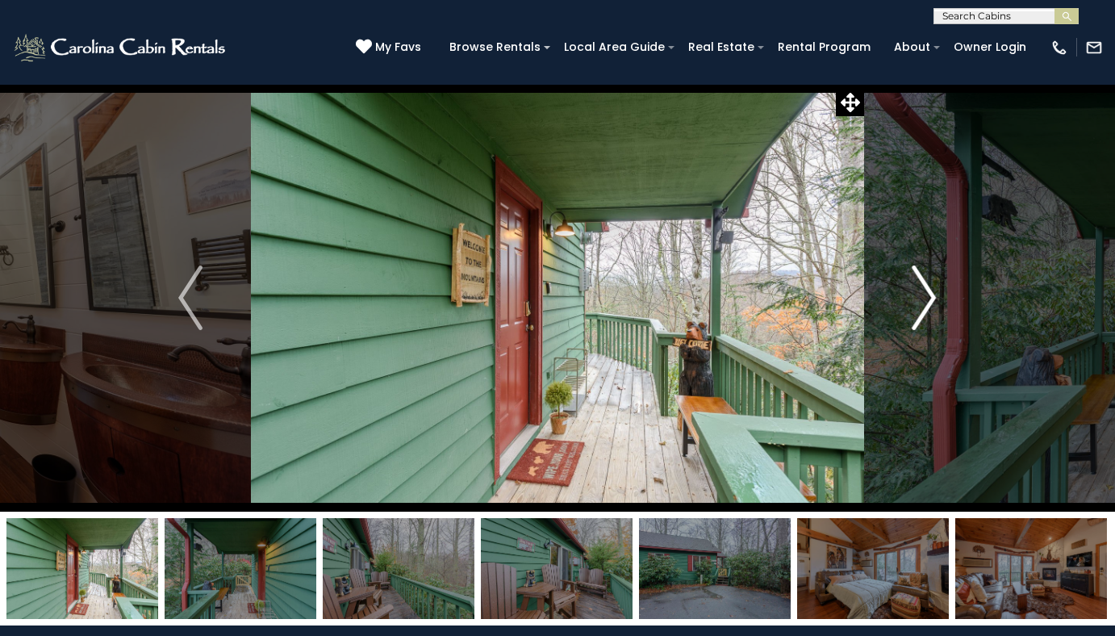
click at [934, 304] on img "Next" at bounding box center [925, 297] width 24 height 65
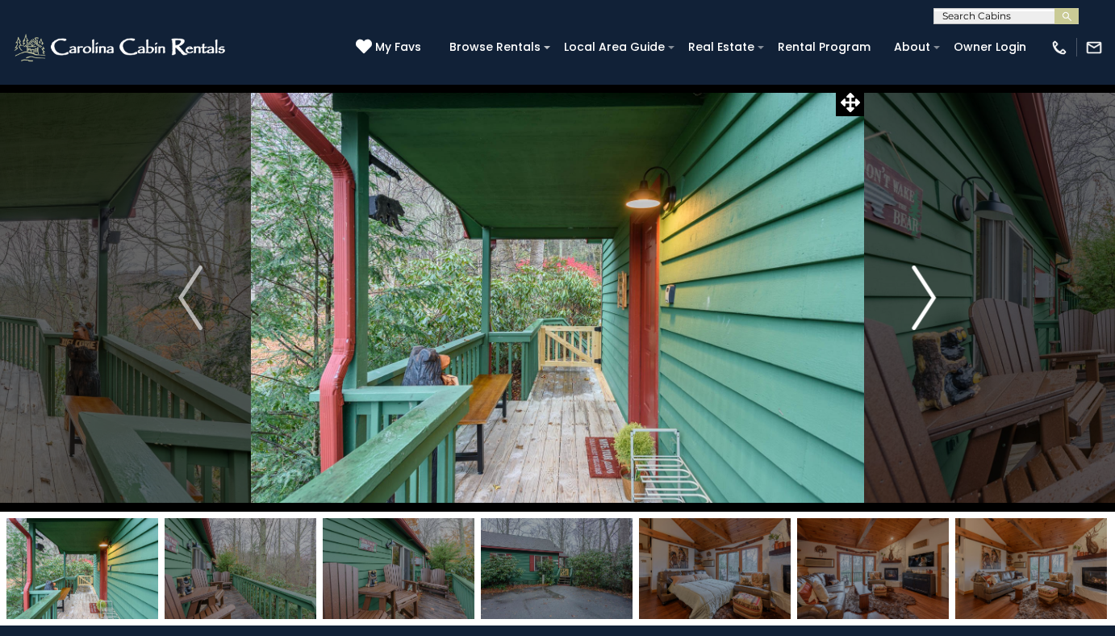
click at [934, 304] on img "Next" at bounding box center [925, 297] width 24 height 65
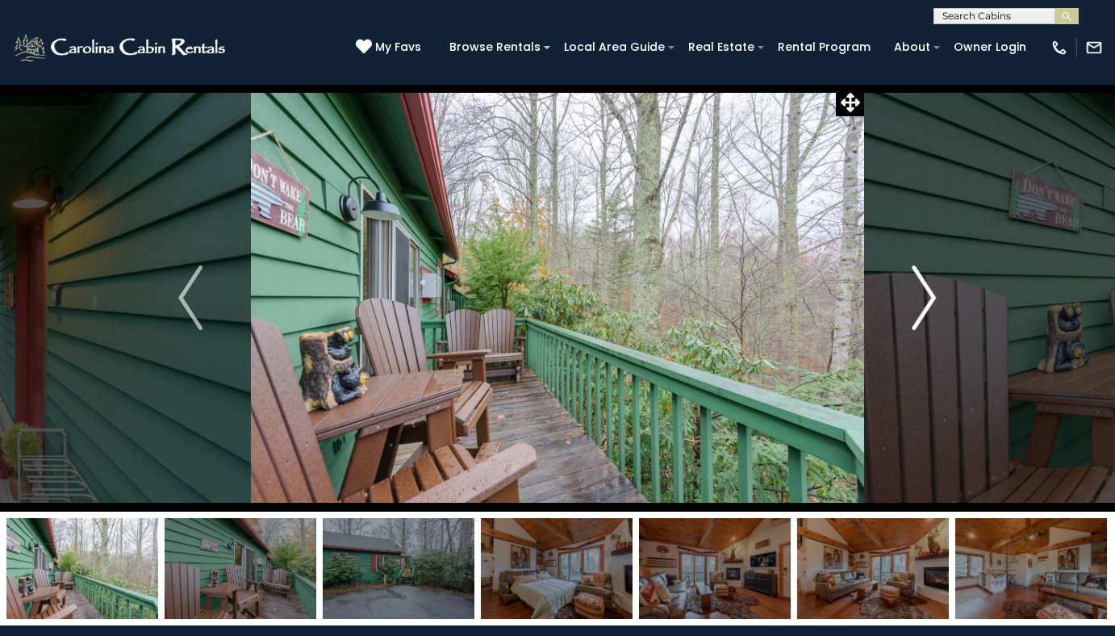
click at [934, 304] on img "Next" at bounding box center [925, 297] width 24 height 65
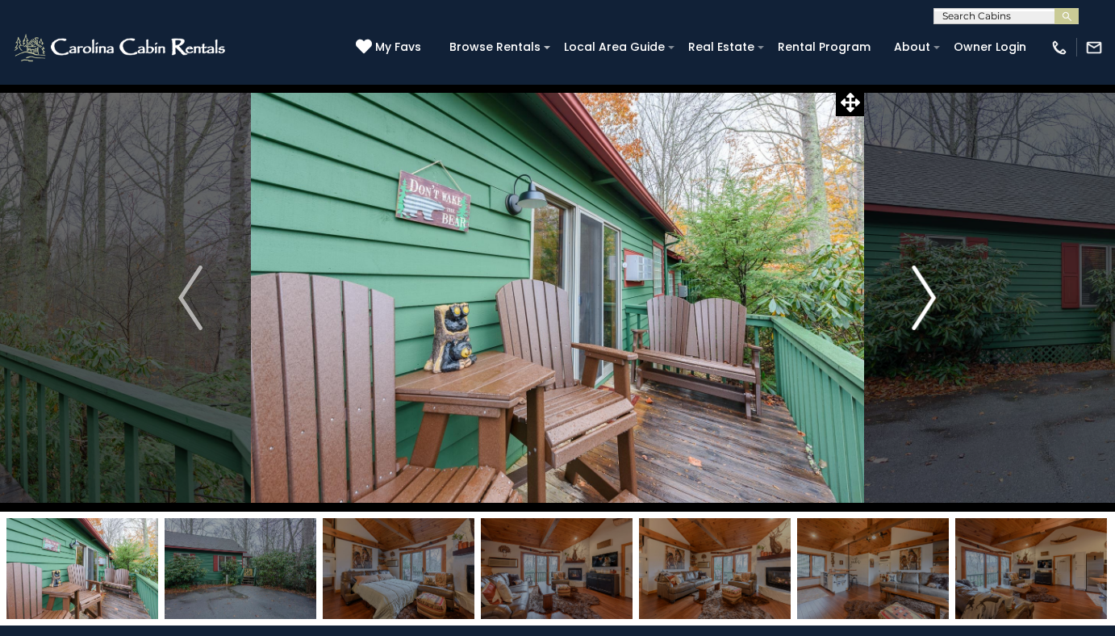
click at [934, 304] on img "Next" at bounding box center [925, 297] width 24 height 65
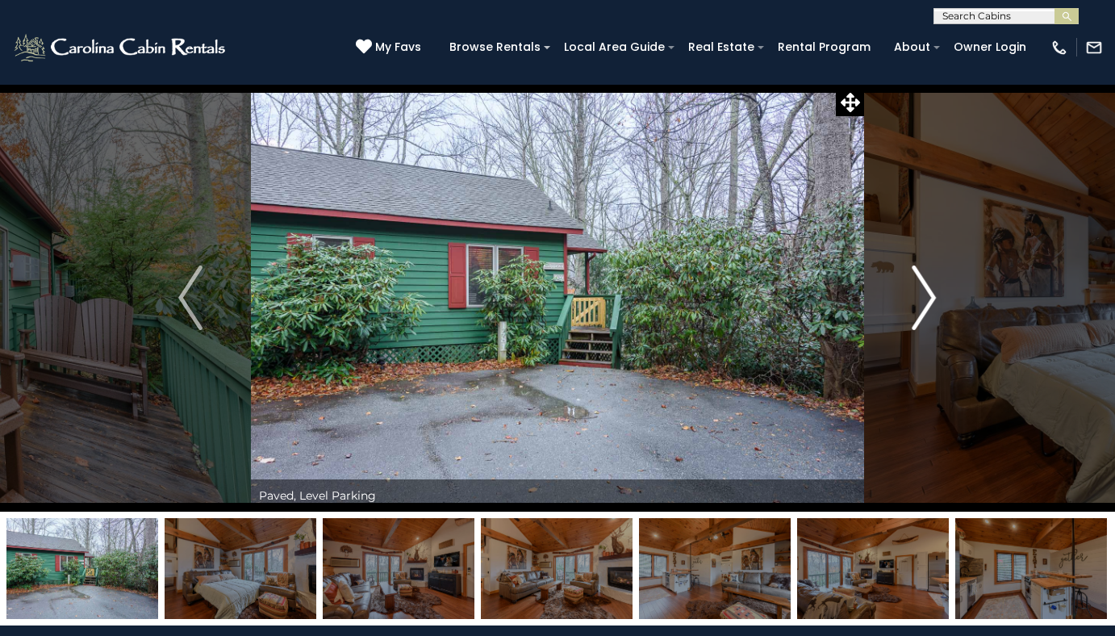
click at [934, 304] on img "Next" at bounding box center [925, 297] width 24 height 65
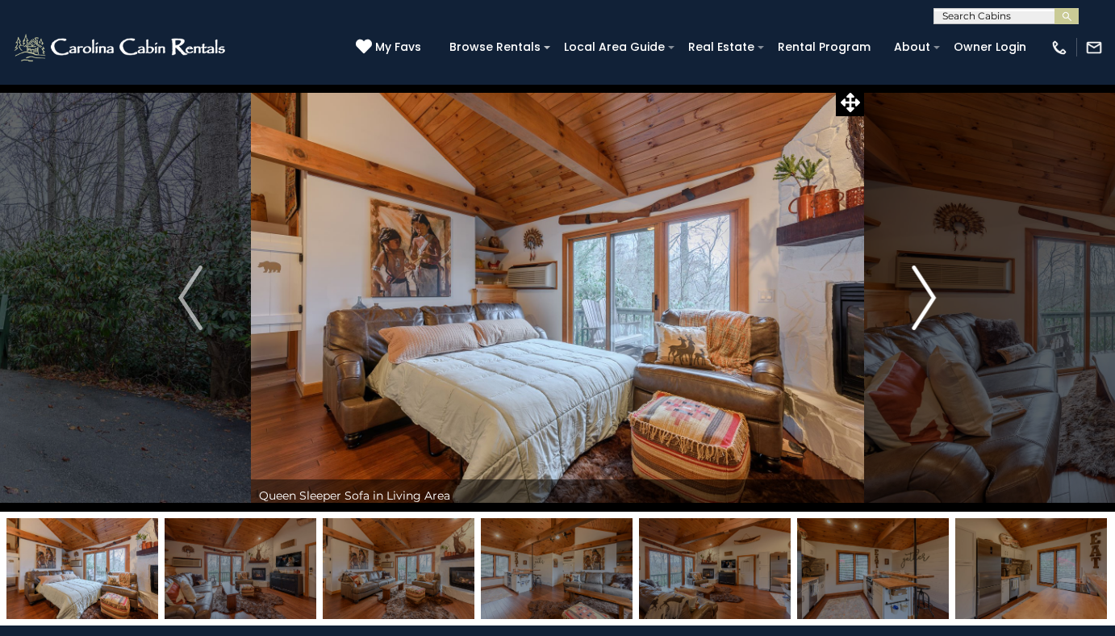
click at [933, 292] on img "Next" at bounding box center [925, 297] width 24 height 65
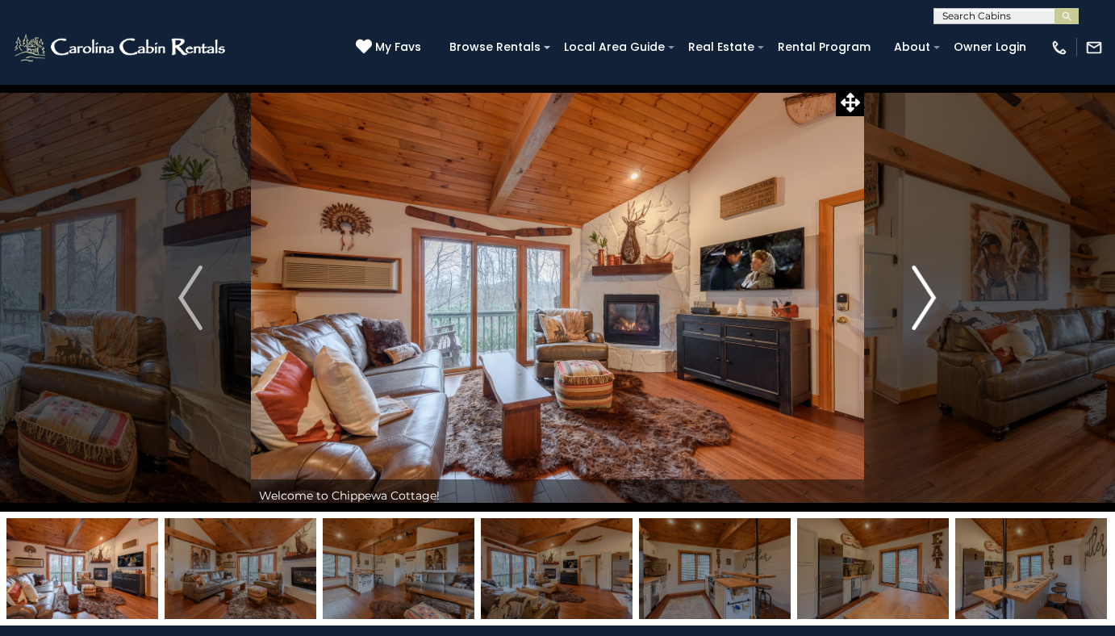
click at [931, 295] on img "Next" at bounding box center [925, 297] width 24 height 65
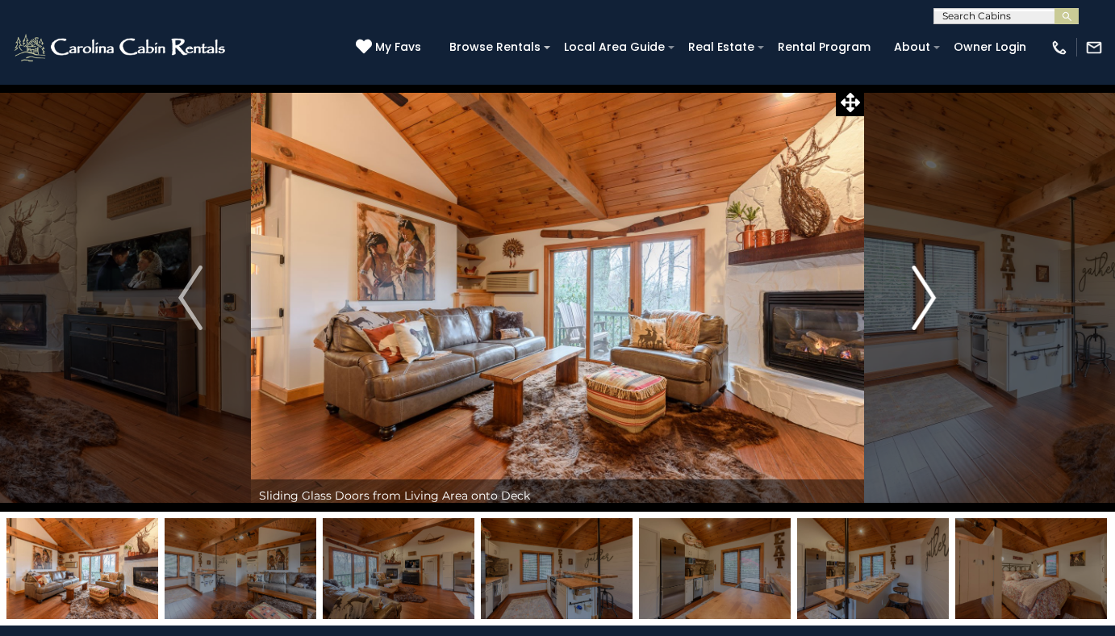
click at [934, 293] on img "Next" at bounding box center [925, 297] width 24 height 65
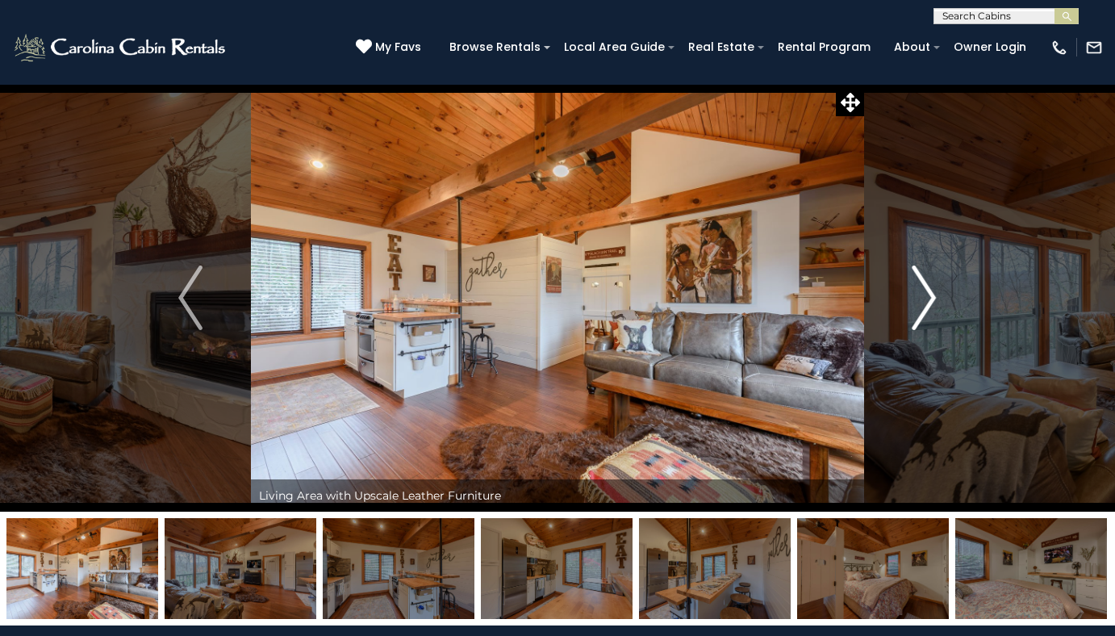
click at [934, 293] on img "Next" at bounding box center [925, 297] width 24 height 65
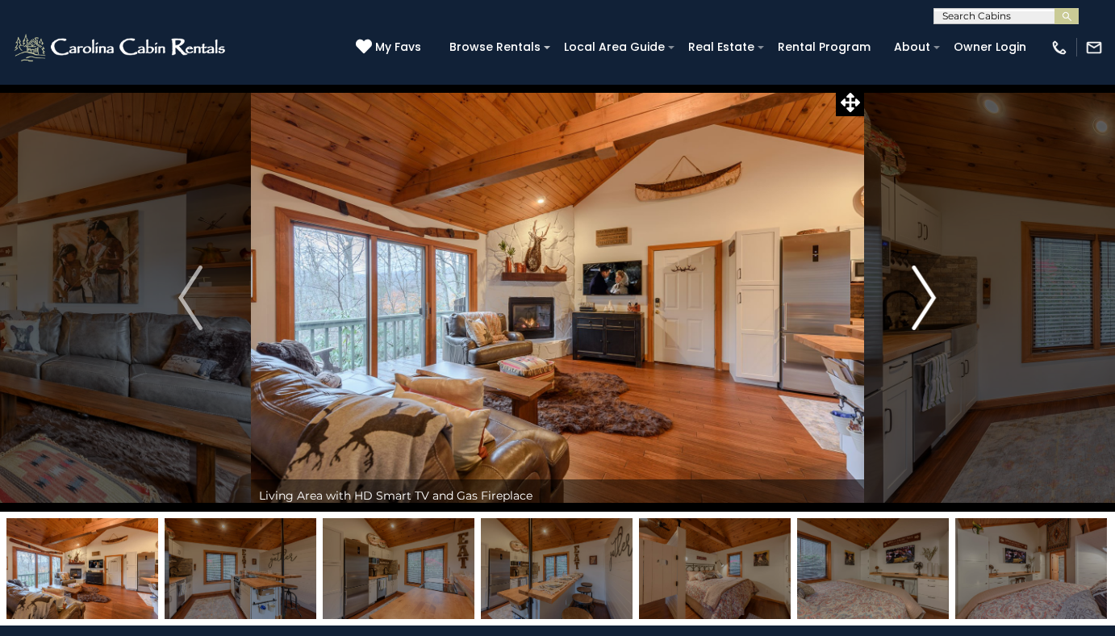
click at [934, 293] on img "Next" at bounding box center [925, 297] width 24 height 65
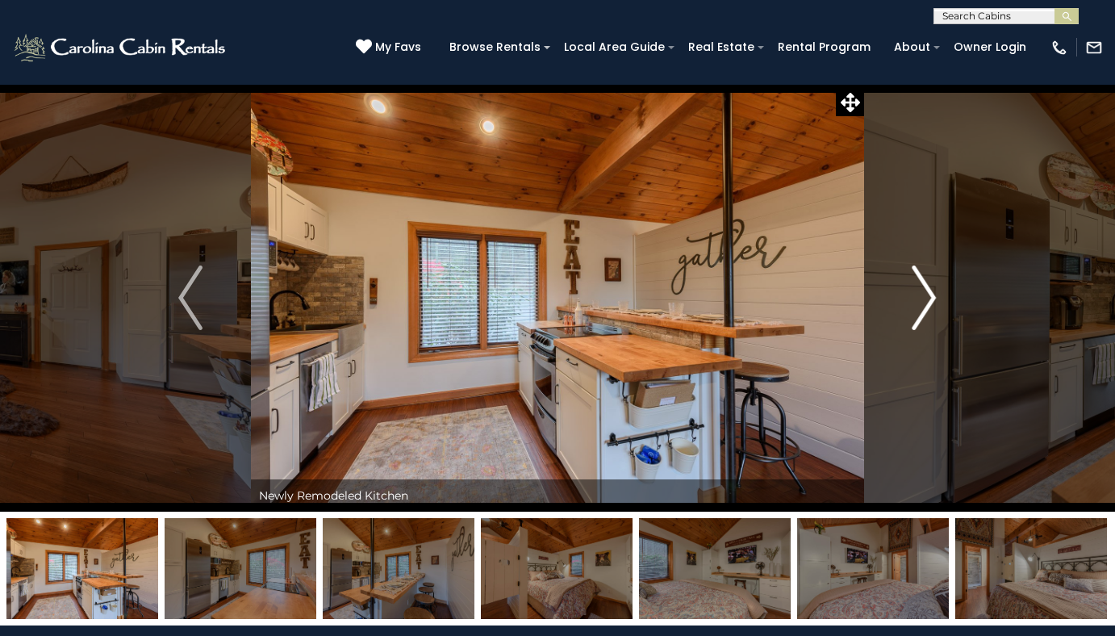
click at [934, 293] on img "Next" at bounding box center [925, 297] width 24 height 65
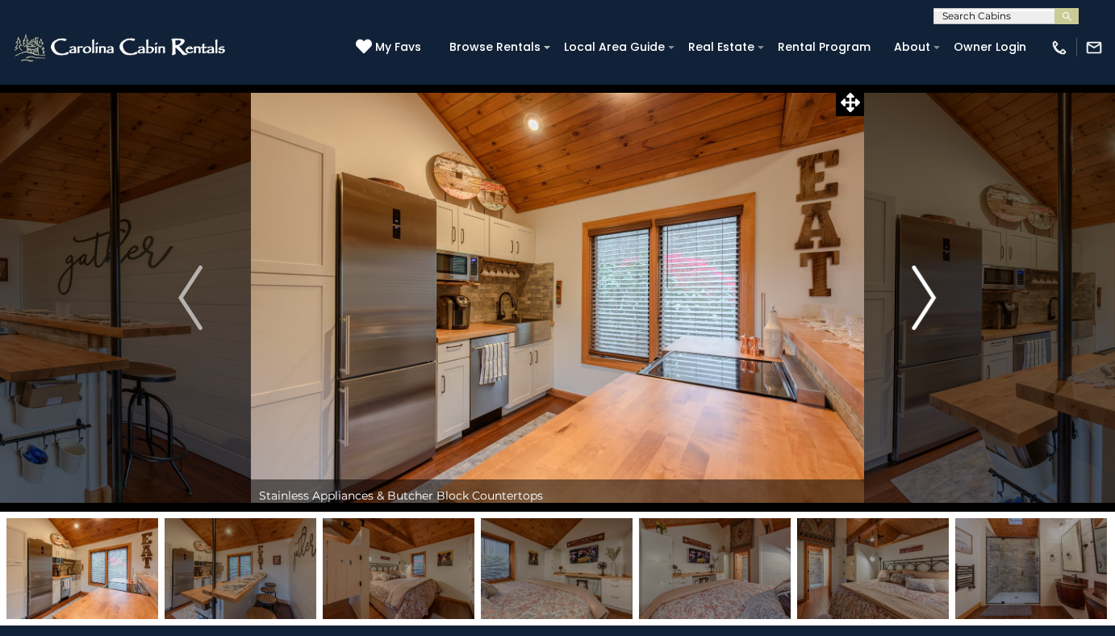
click at [934, 293] on img "Next" at bounding box center [925, 297] width 24 height 65
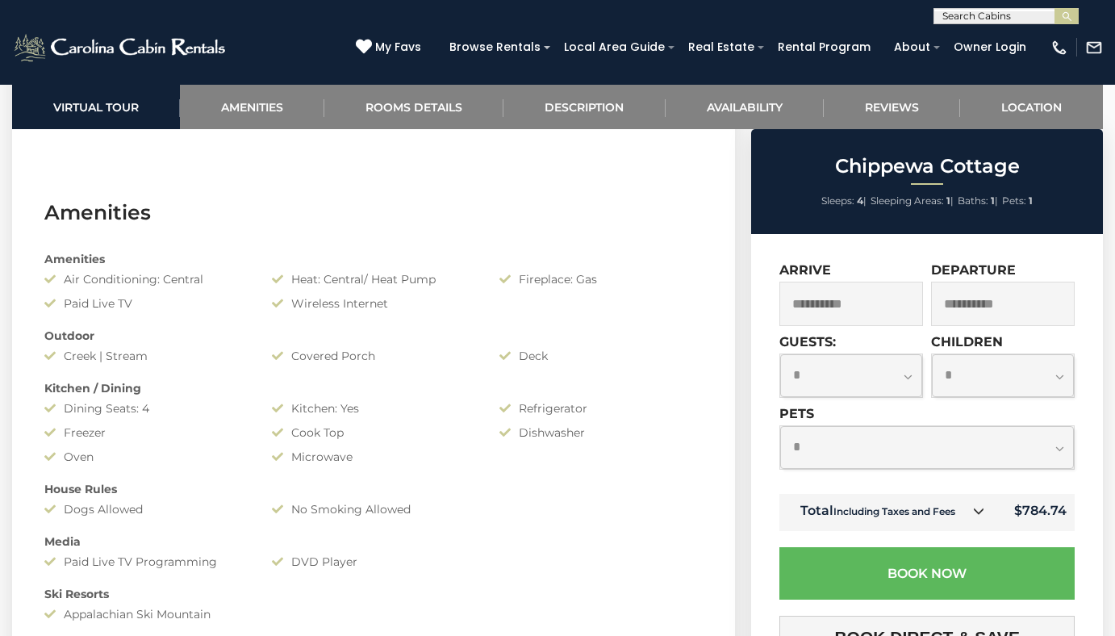
scroll to position [1130, 0]
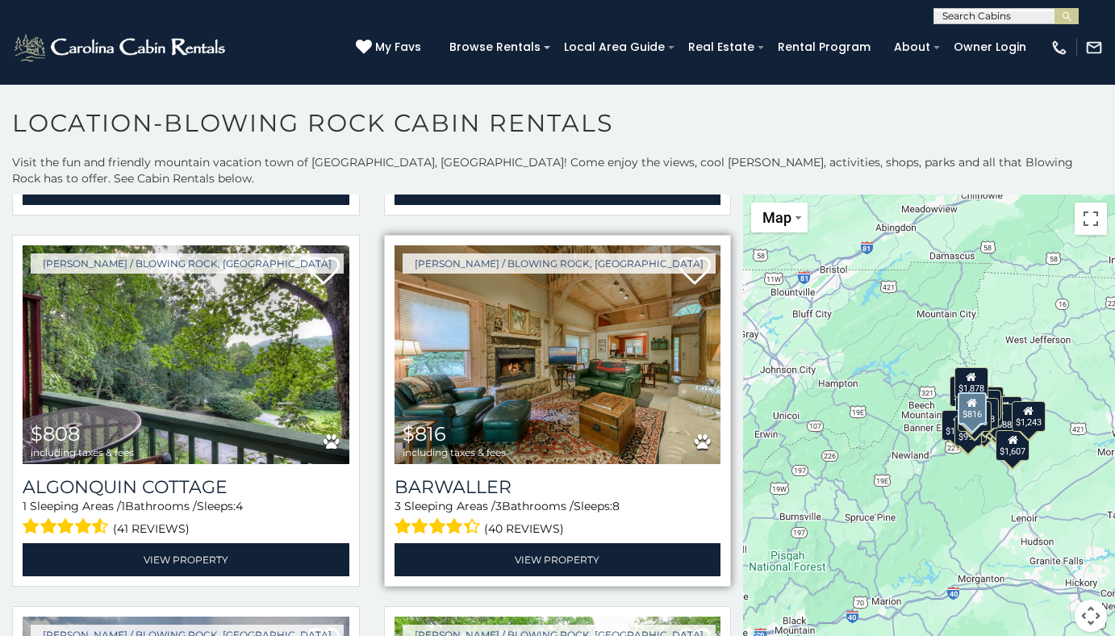
scroll to position [3712, 0]
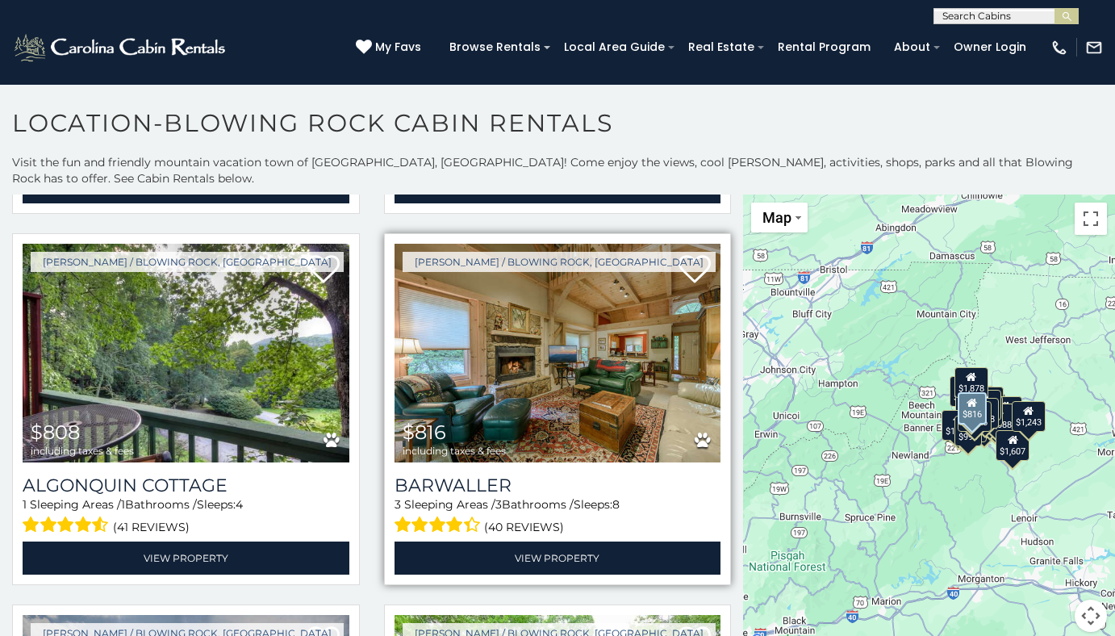
click at [570, 367] on img at bounding box center [558, 353] width 327 height 219
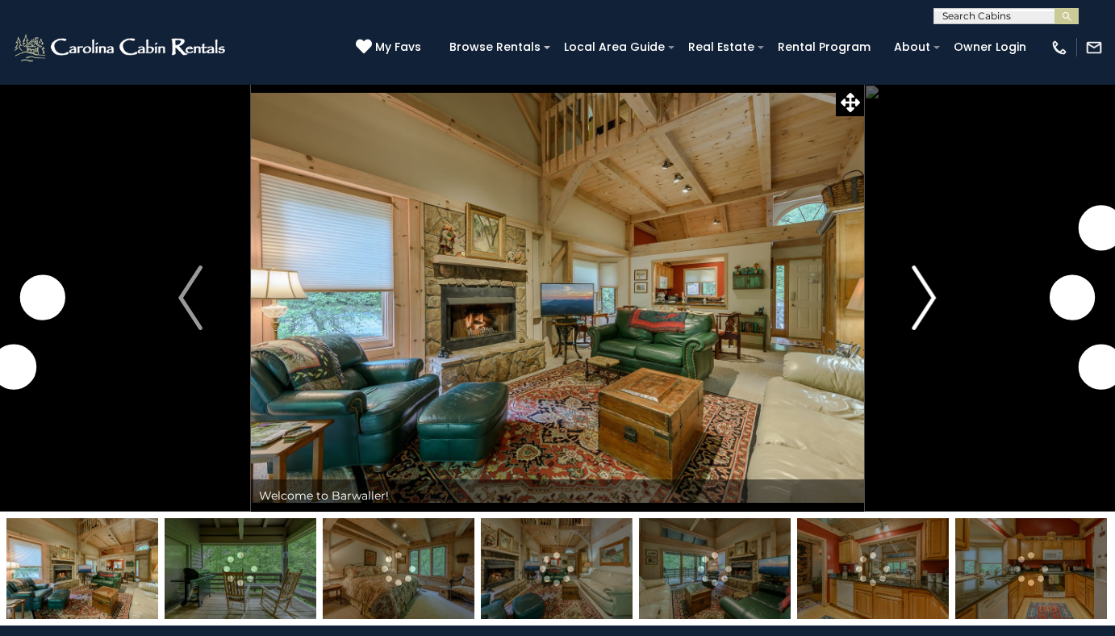
click at [922, 299] on img "Next" at bounding box center [925, 297] width 24 height 65
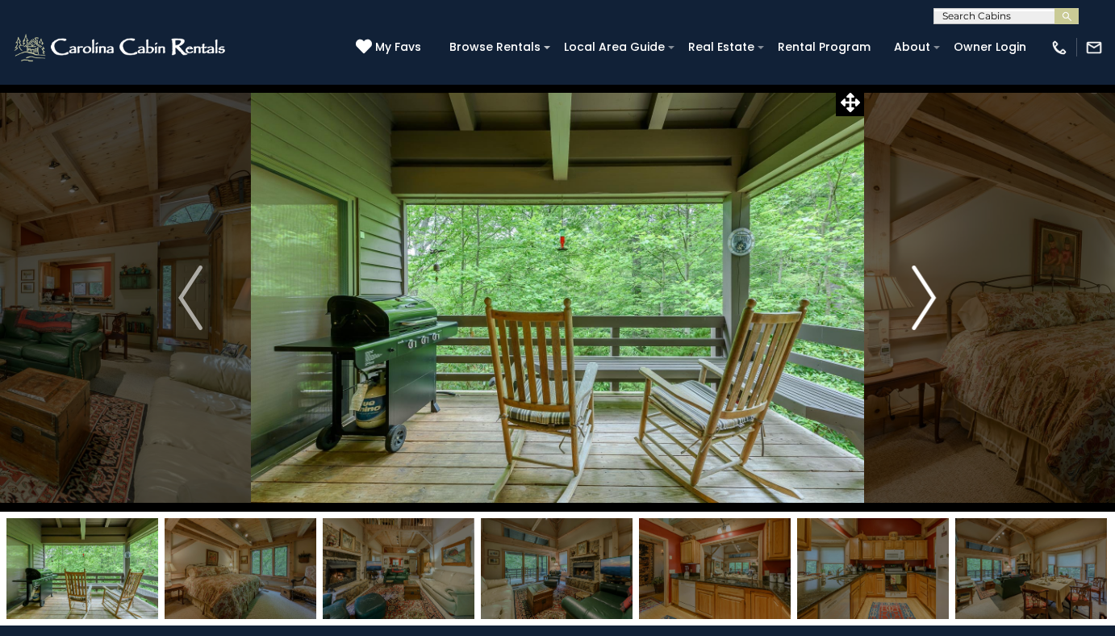
click at [933, 311] on img "Next" at bounding box center [925, 297] width 24 height 65
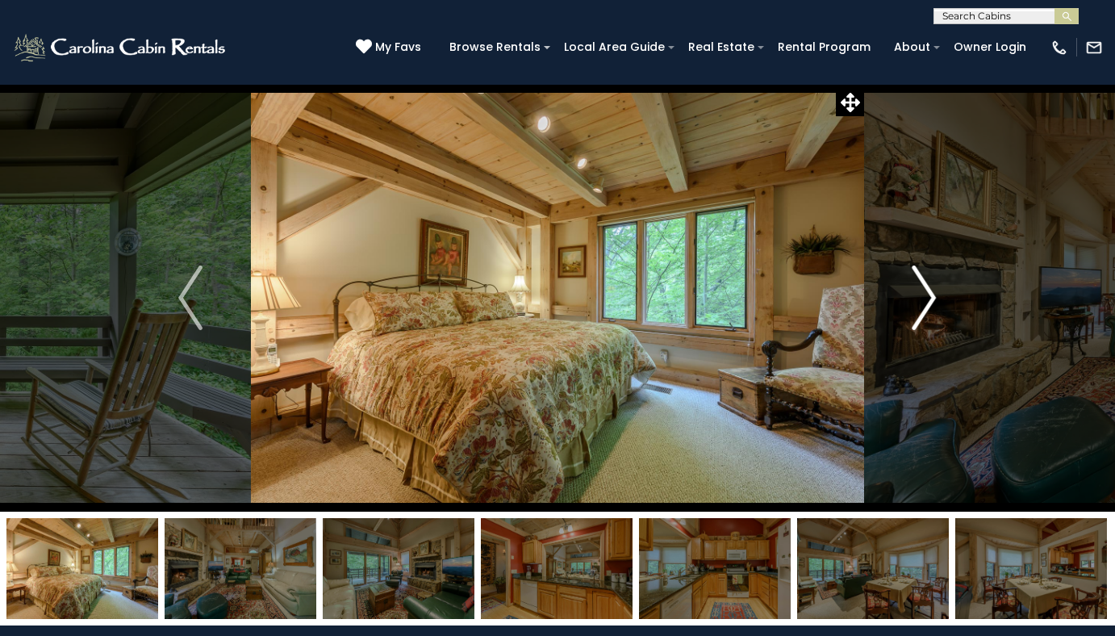
click at [932, 311] on img "Next" at bounding box center [925, 297] width 24 height 65
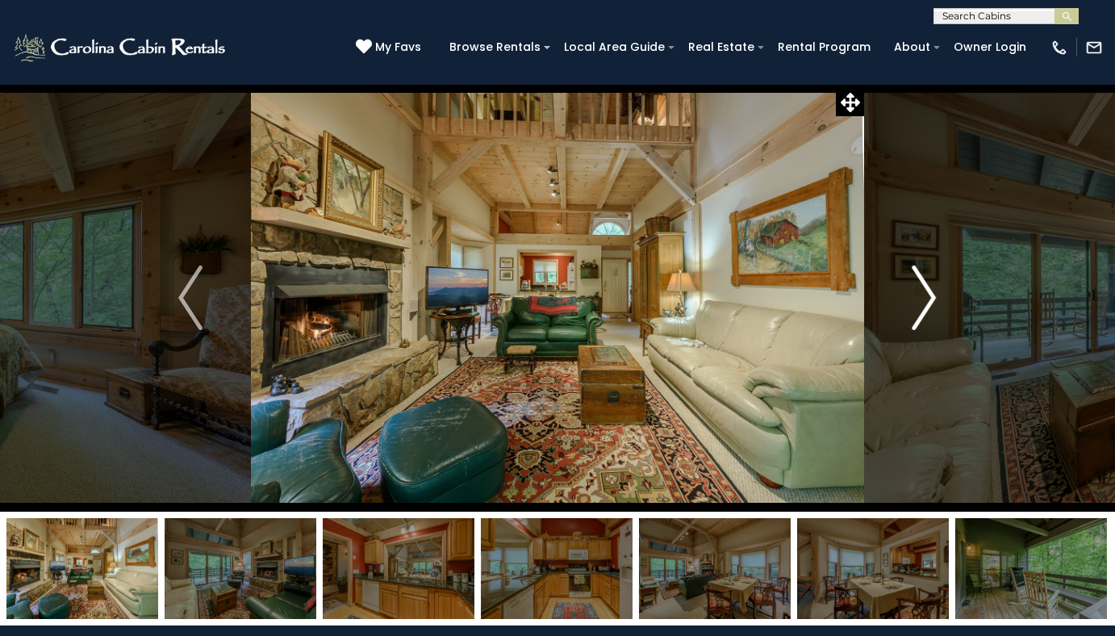
click at [932, 311] on img "Next" at bounding box center [925, 297] width 24 height 65
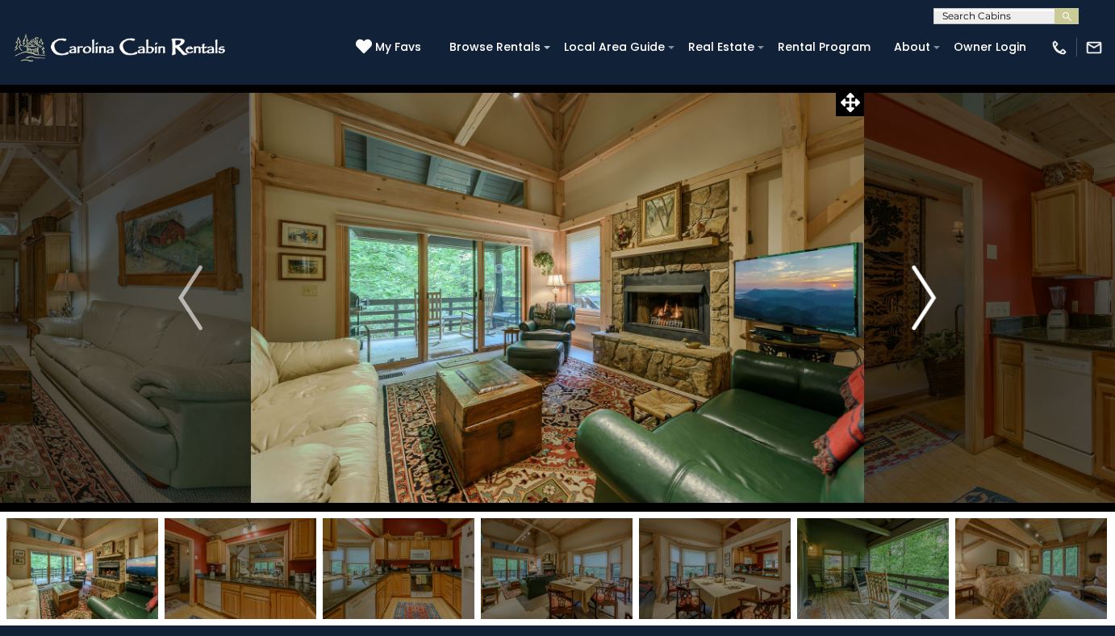
click at [932, 311] on img "Next" at bounding box center [925, 297] width 24 height 65
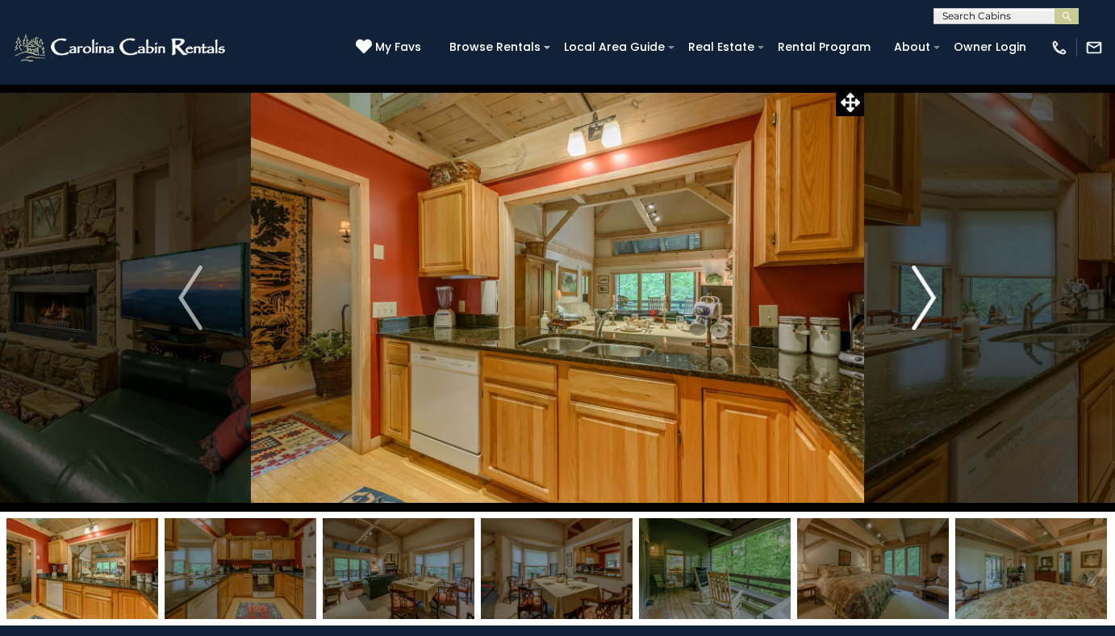
click at [931, 312] on img "Next" at bounding box center [925, 297] width 24 height 65
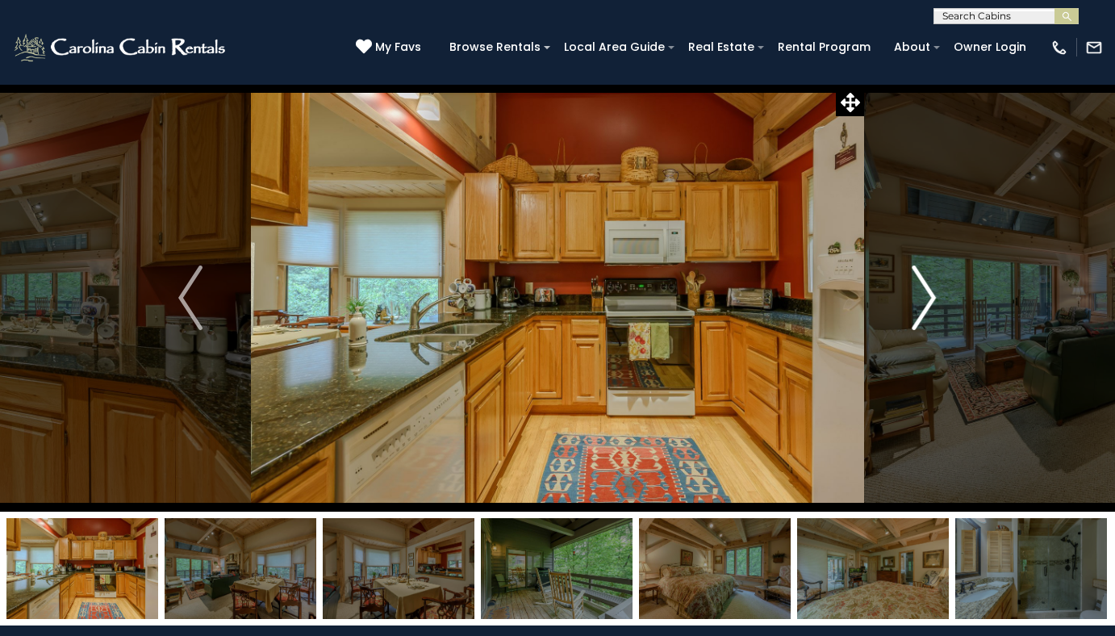
click at [931, 312] on img "Next" at bounding box center [925, 297] width 24 height 65
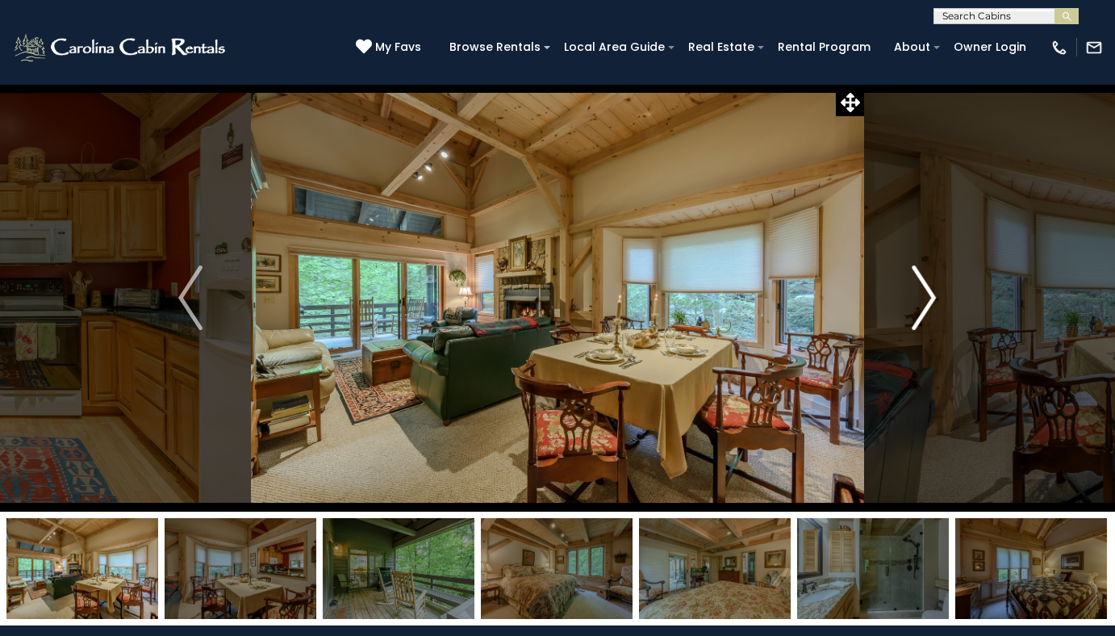
click at [931, 312] on img "Next" at bounding box center [925, 297] width 24 height 65
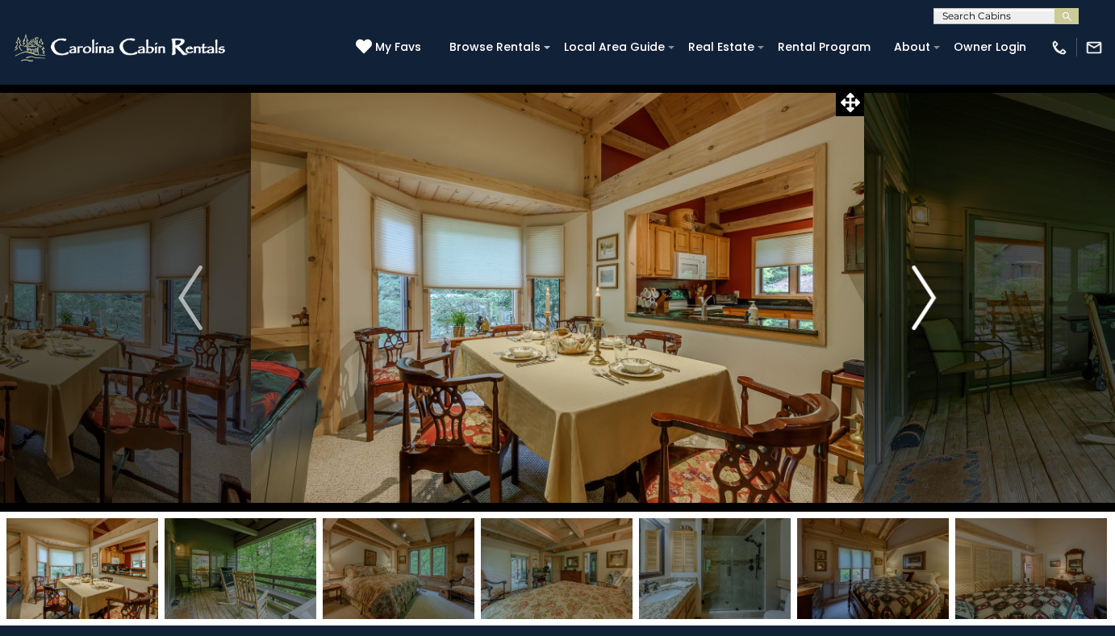
click at [931, 312] on img "Next" at bounding box center [925, 297] width 24 height 65
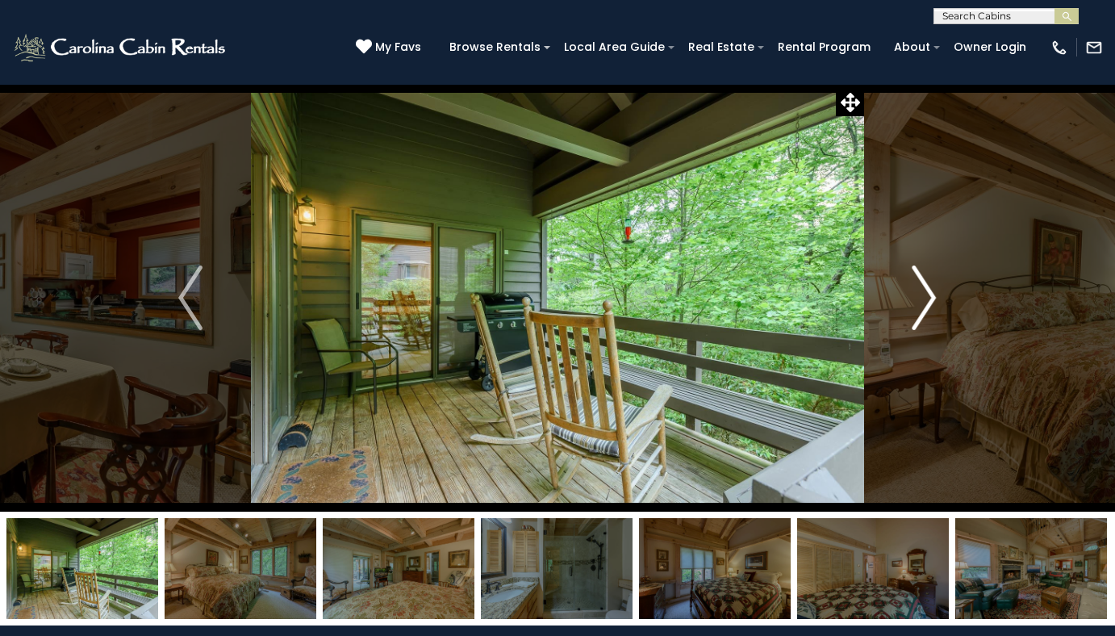
click at [931, 312] on img "Next" at bounding box center [925, 297] width 24 height 65
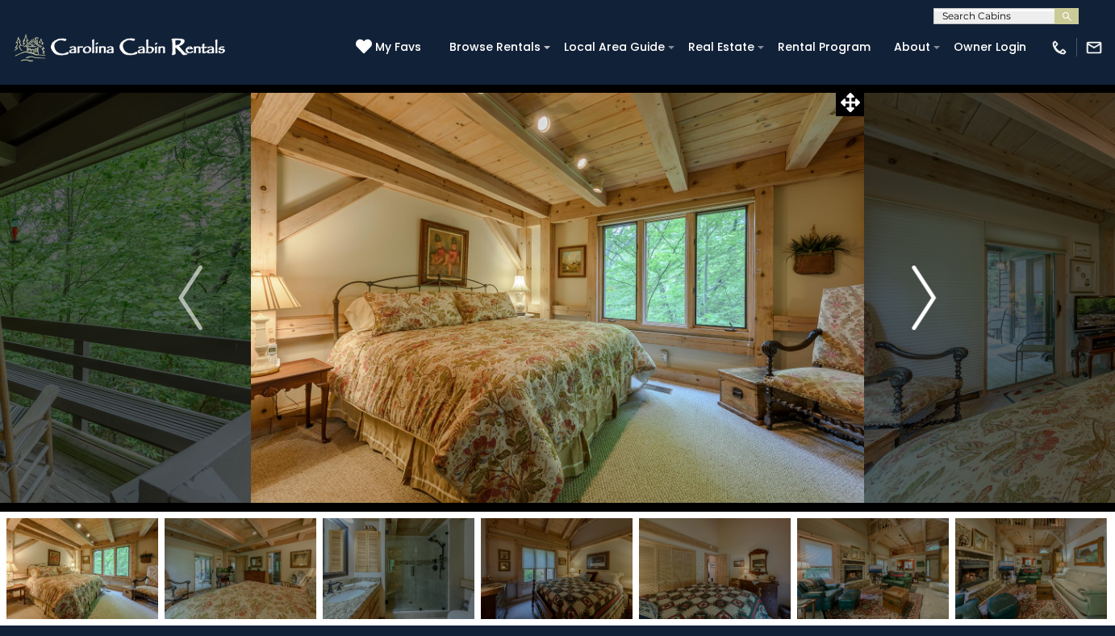
click at [931, 312] on img "Next" at bounding box center [925, 297] width 24 height 65
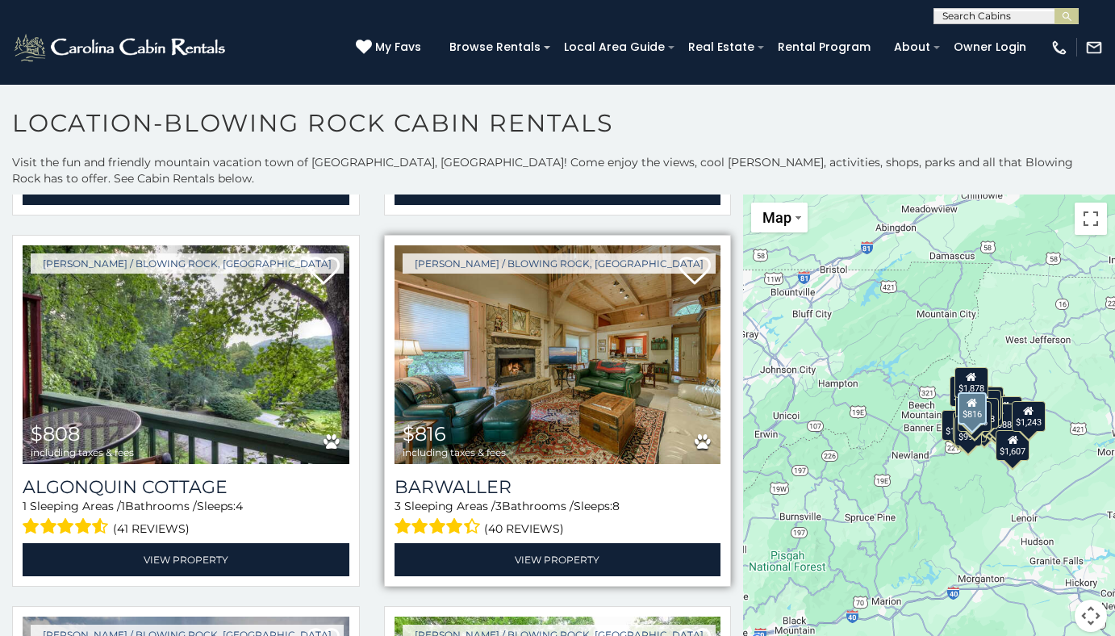
scroll to position [3712, 0]
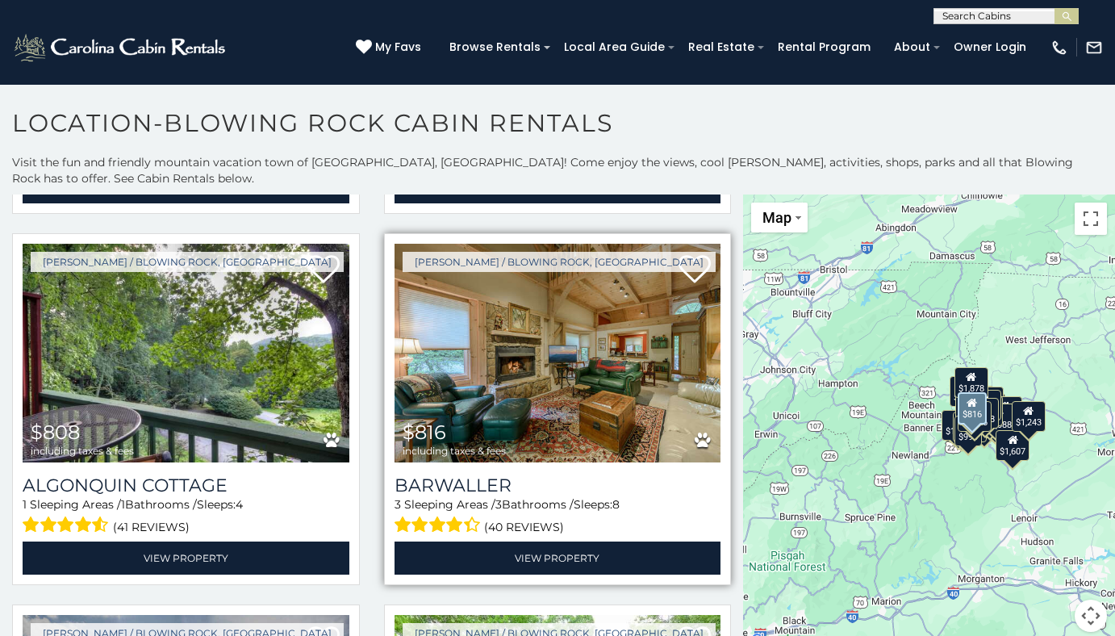
click at [544, 377] on img at bounding box center [558, 353] width 327 height 219
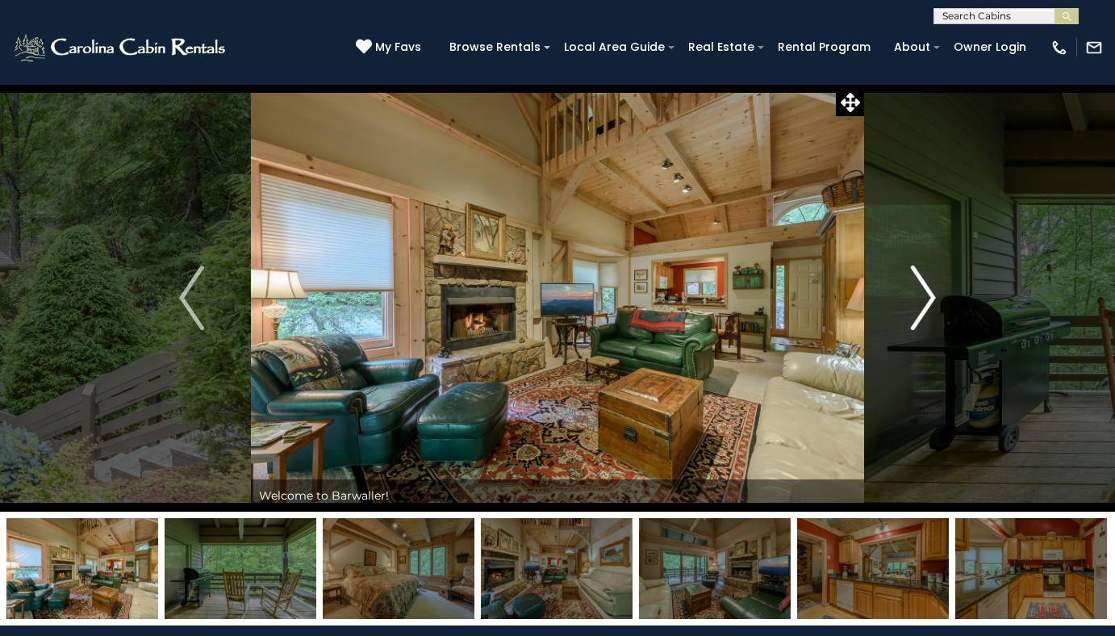
click at [922, 315] on img "Next" at bounding box center [923, 297] width 24 height 65
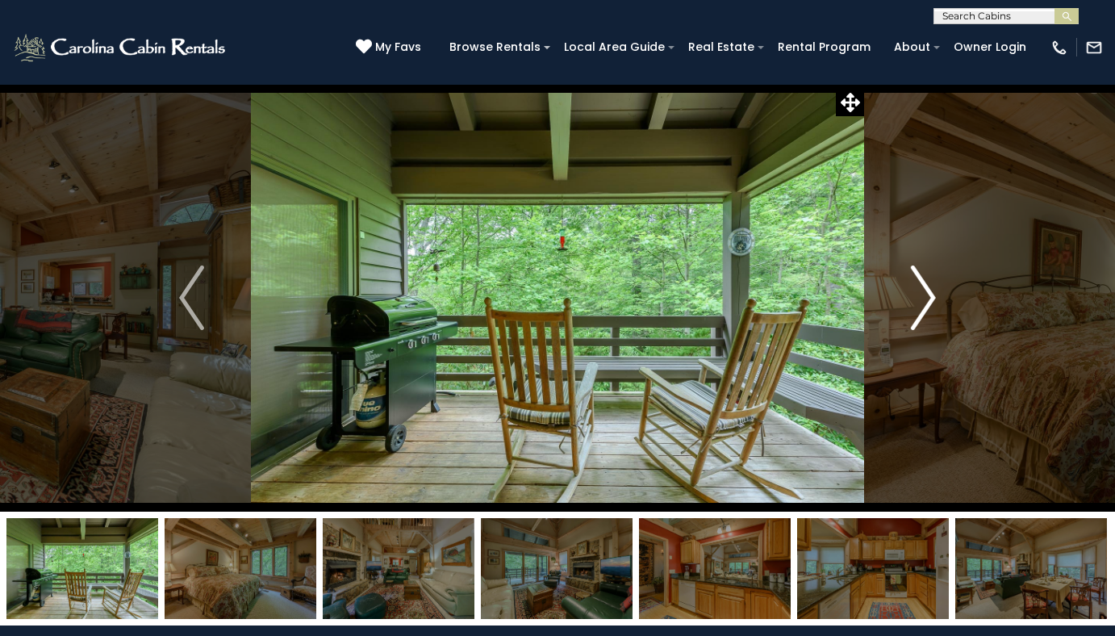
click at [922, 315] on img "Next" at bounding box center [923, 297] width 24 height 65
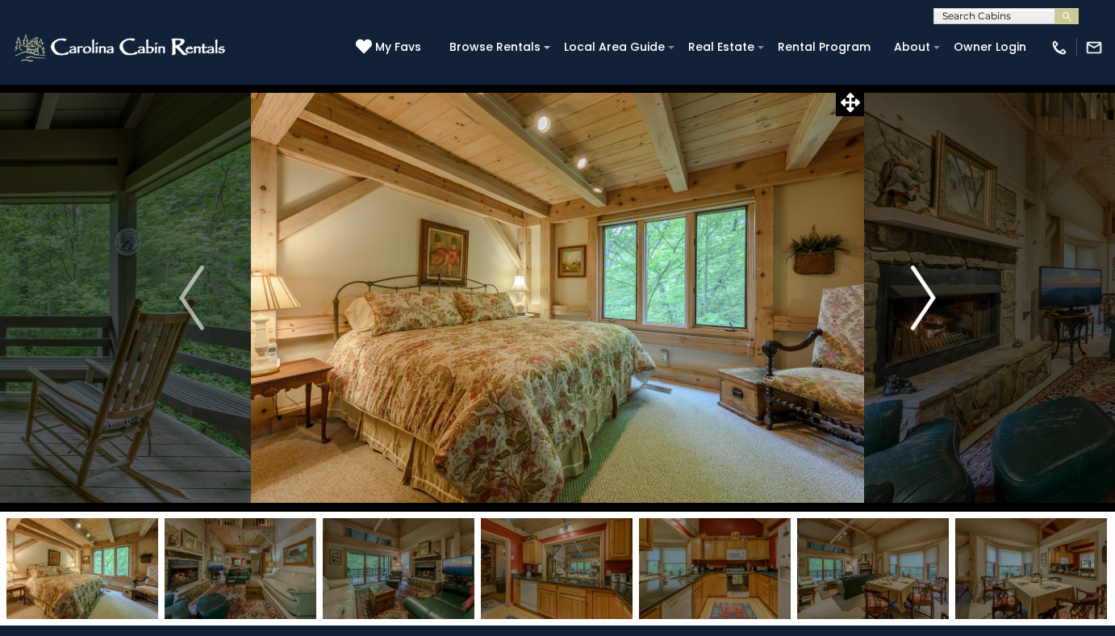
click at [922, 315] on img "Next" at bounding box center [923, 297] width 24 height 65
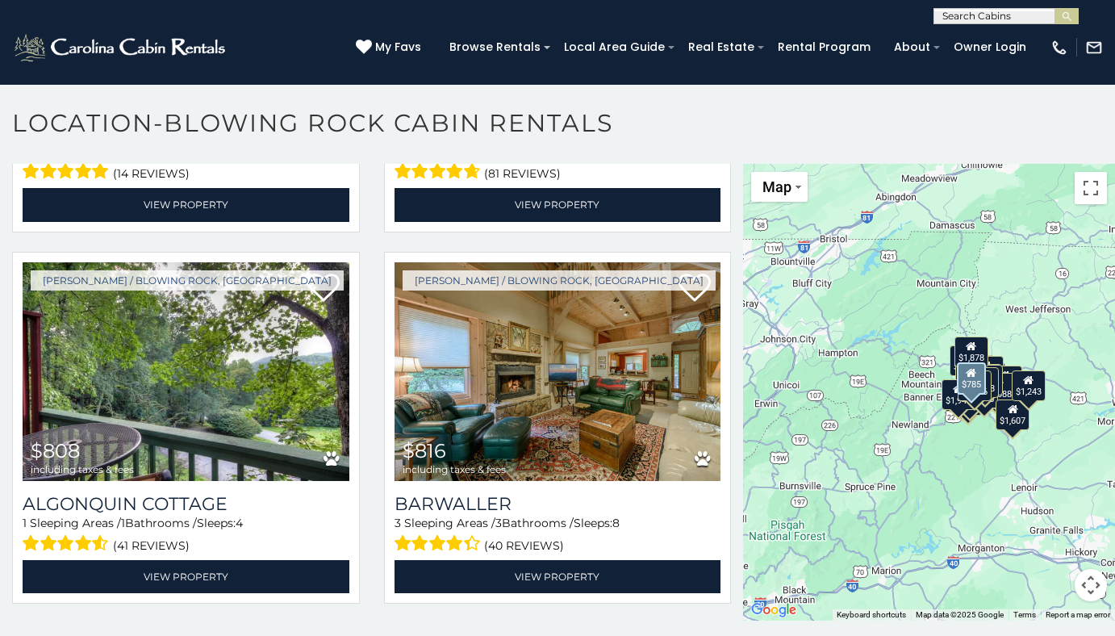
scroll to position [3712, 0]
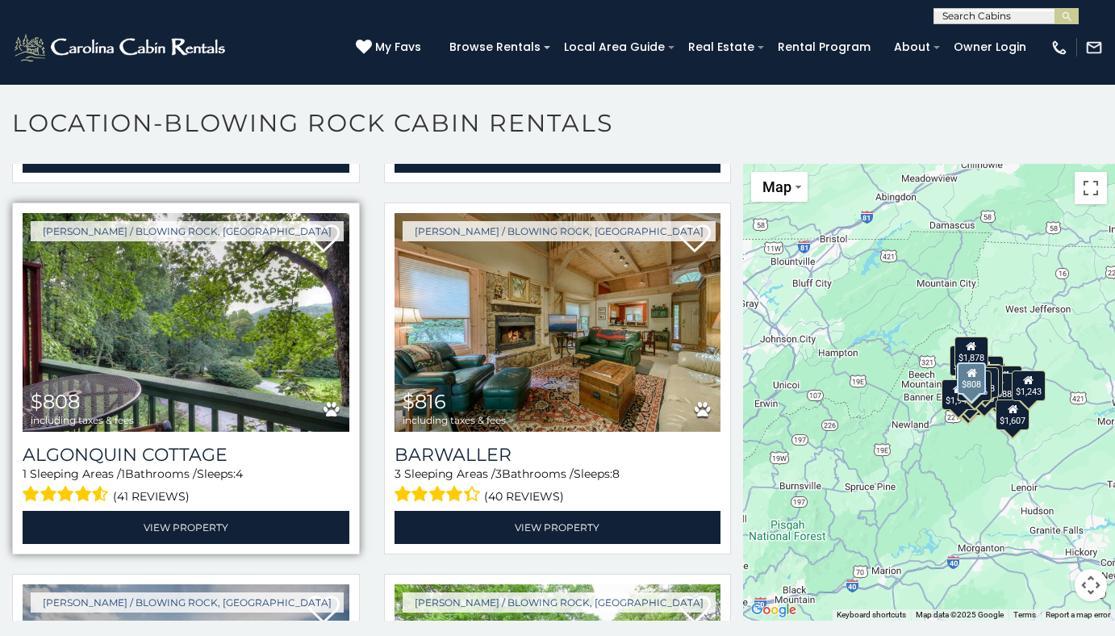
click at [187, 304] on img at bounding box center [186, 322] width 327 height 219
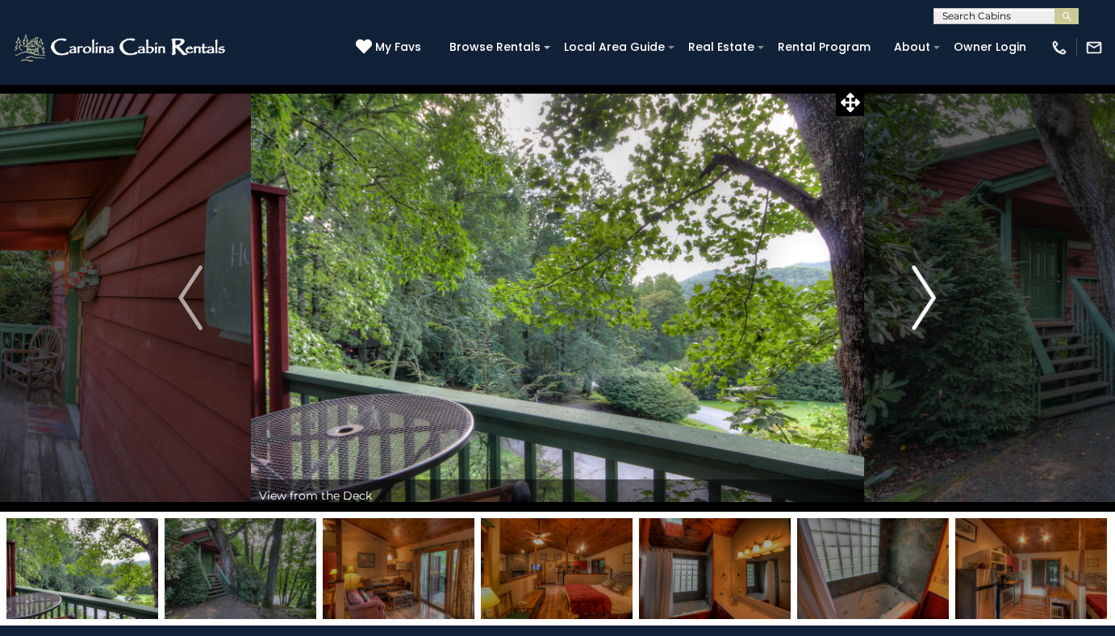
click at [931, 307] on img "Next" at bounding box center [925, 297] width 24 height 65
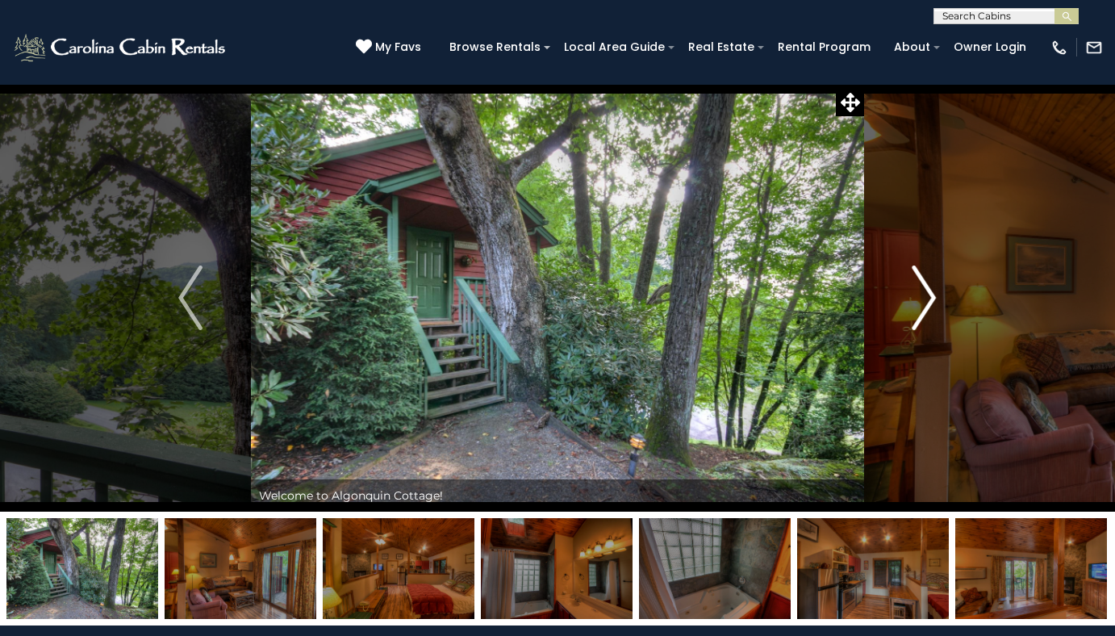
click at [930, 306] on img "Next" at bounding box center [925, 297] width 24 height 65
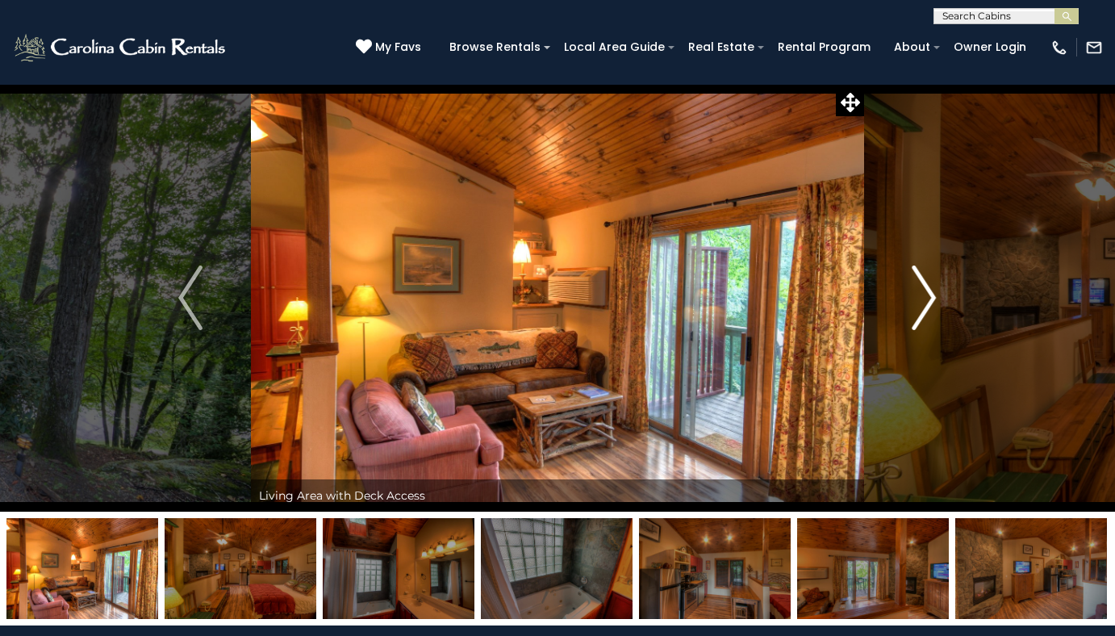
click at [925, 306] on img "Next" at bounding box center [925, 297] width 24 height 65
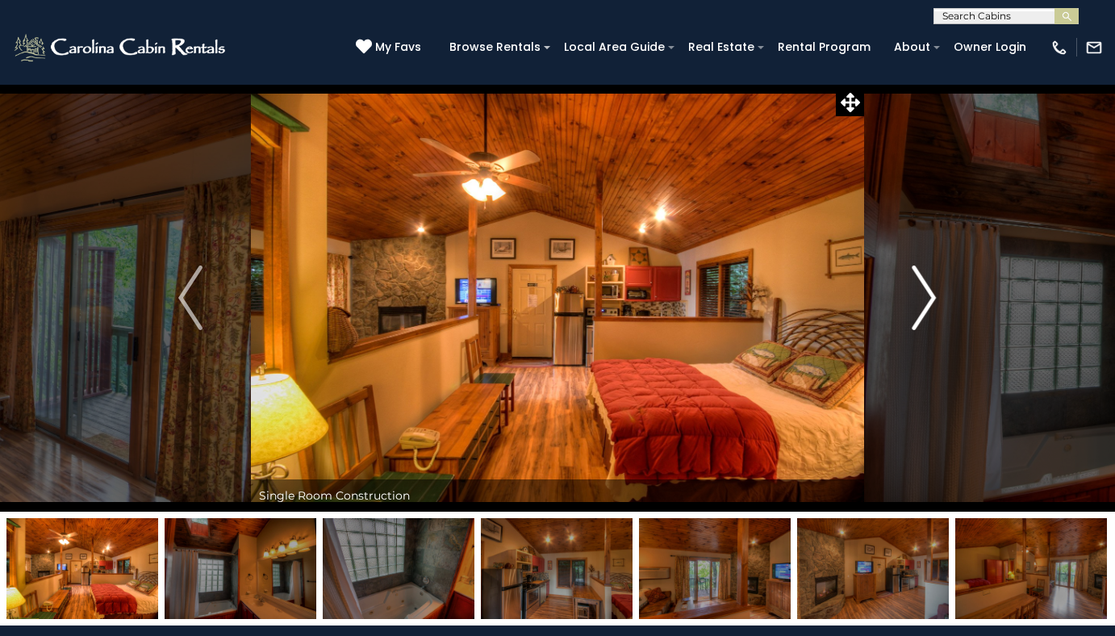
click at [925, 306] on img "Next" at bounding box center [925, 297] width 24 height 65
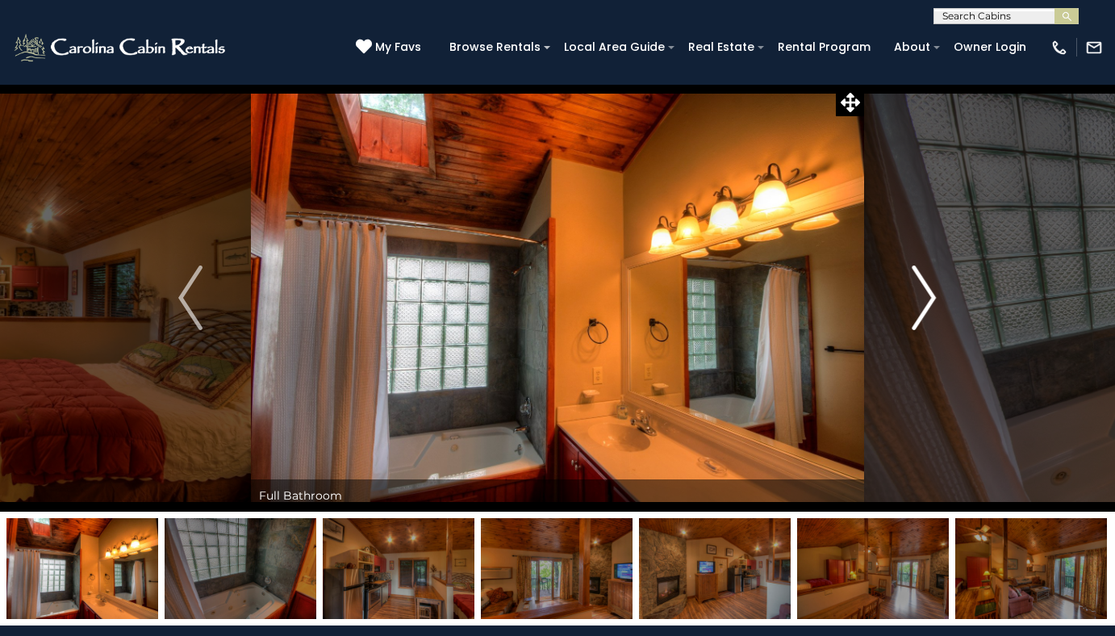
click at [925, 306] on img "Next" at bounding box center [925, 297] width 24 height 65
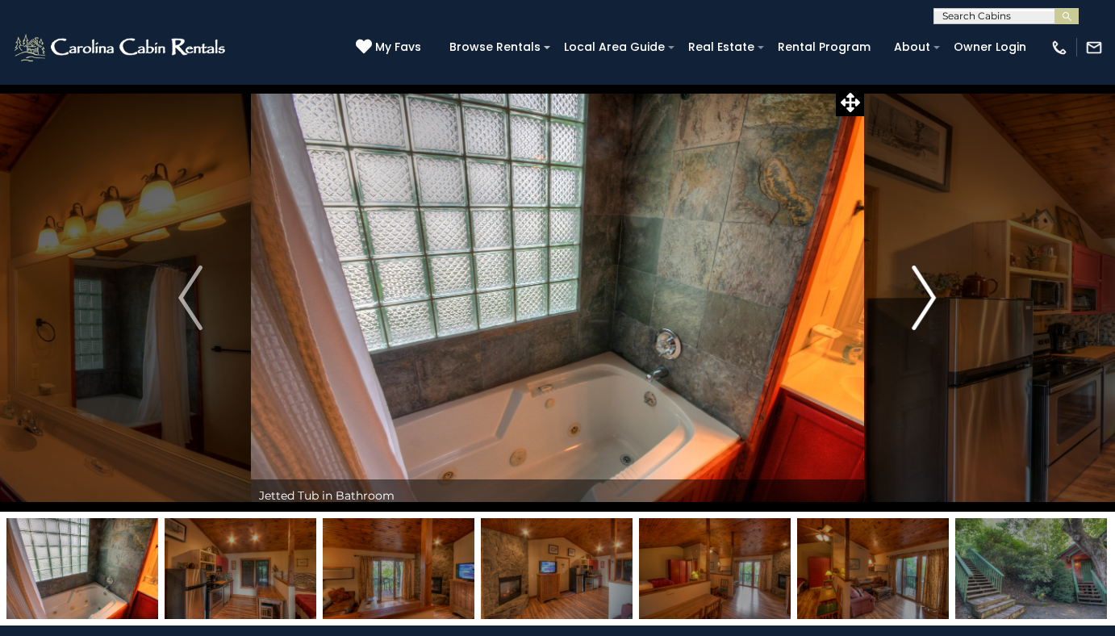
click at [925, 306] on img "Next" at bounding box center [925, 297] width 24 height 65
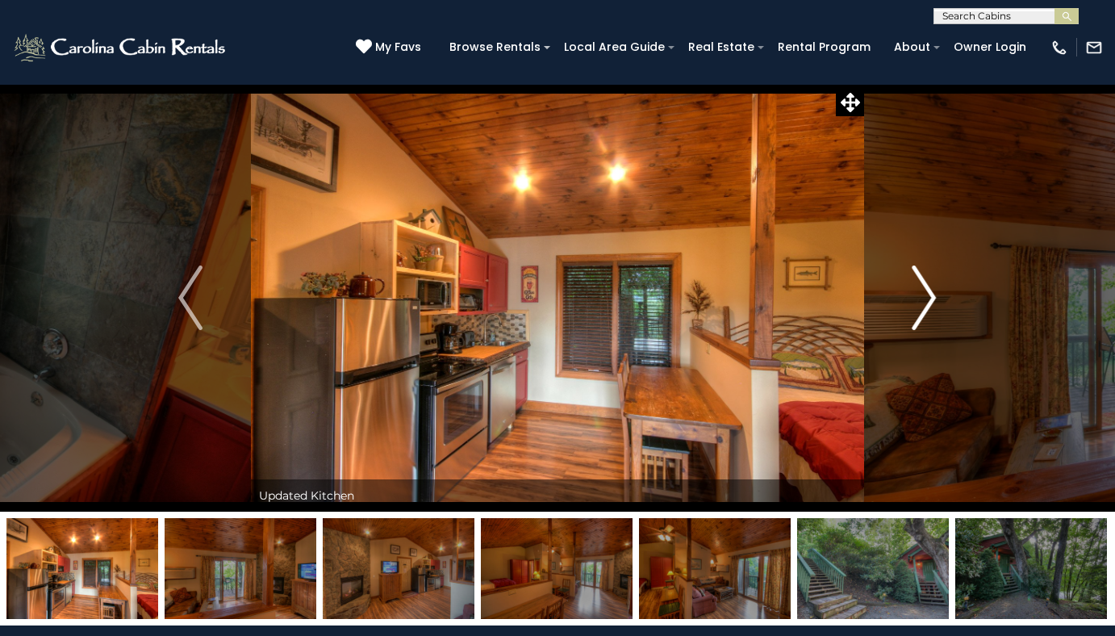
click at [925, 306] on img "Next" at bounding box center [925, 297] width 24 height 65
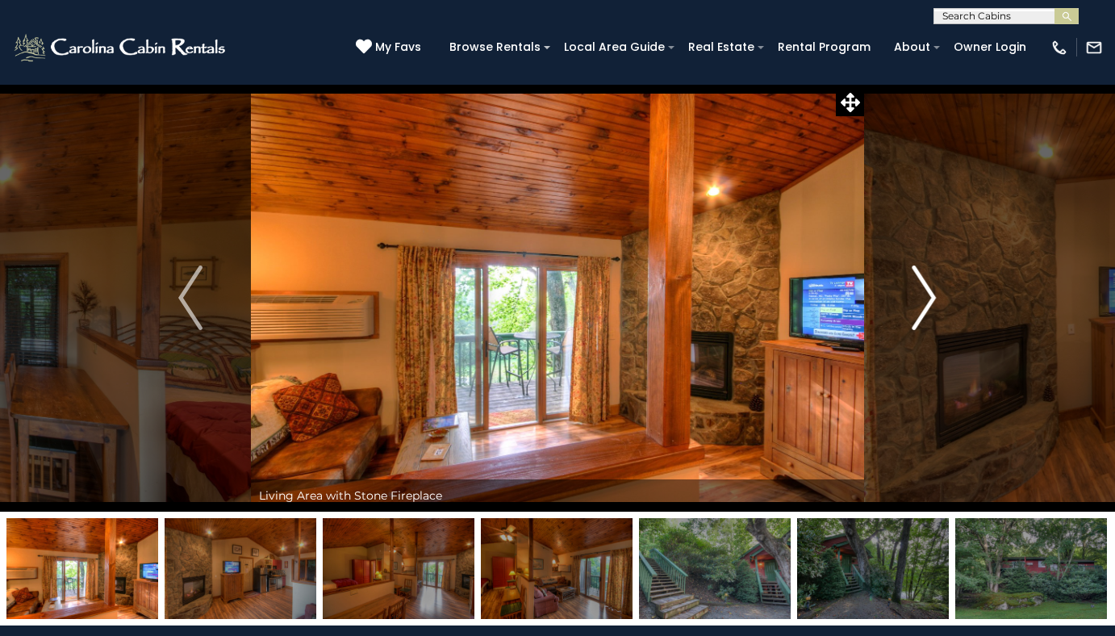
click at [925, 306] on img "Next" at bounding box center [925, 297] width 24 height 65
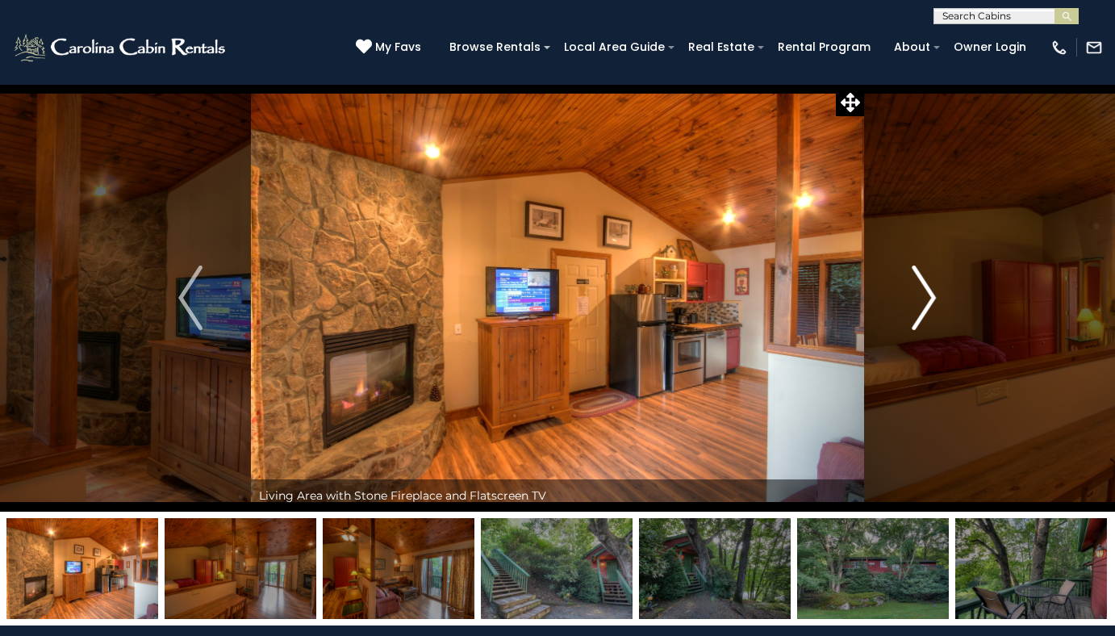
click at [925, 306] on img "Next" at bounding box center [925, 297] width 24 height 65
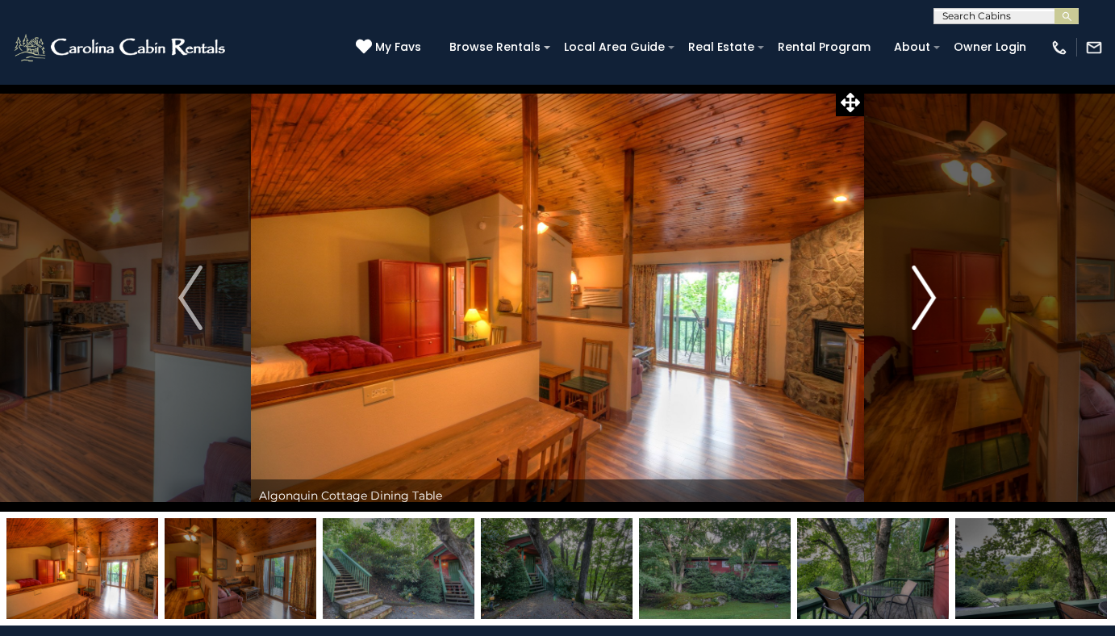
click at [925, 306] on img "Next" at bounding box center [925, 297] width 24 height 65
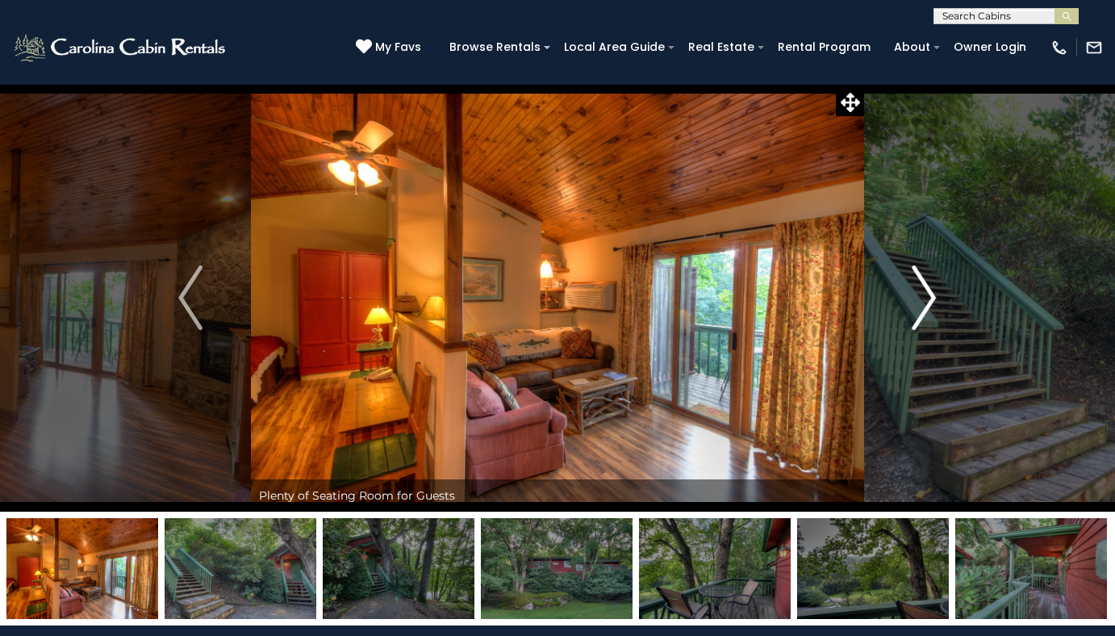
click at [925, 306] on img "Next" at bounding box center [925, 297] width 24 height 65
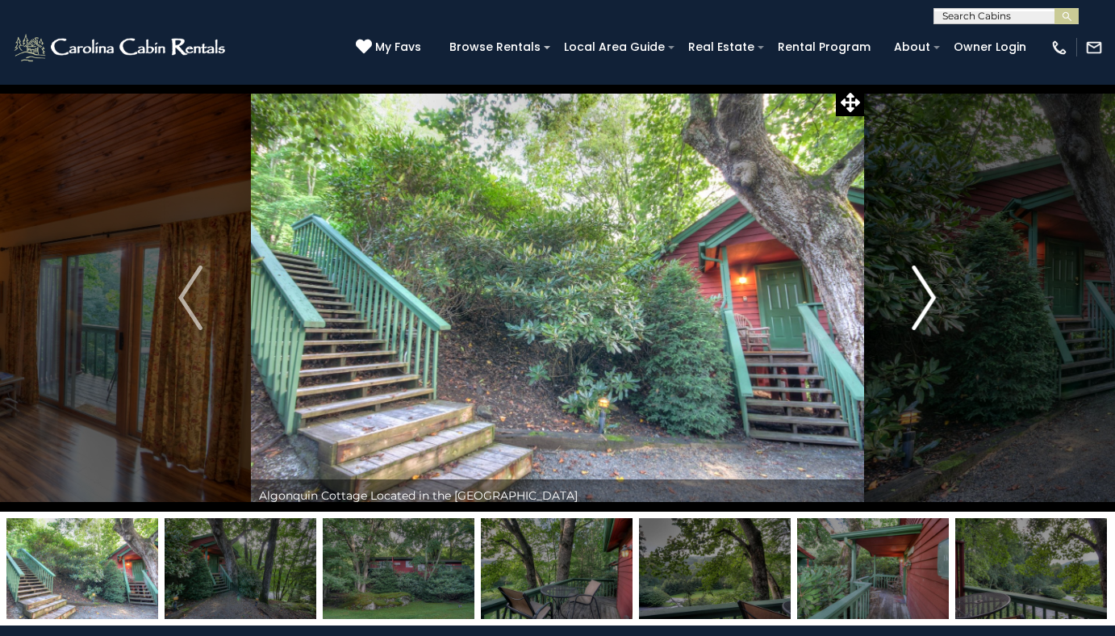
click at [925, 306] on img "Next" at bounding box center [925, 297] width 24 height 65
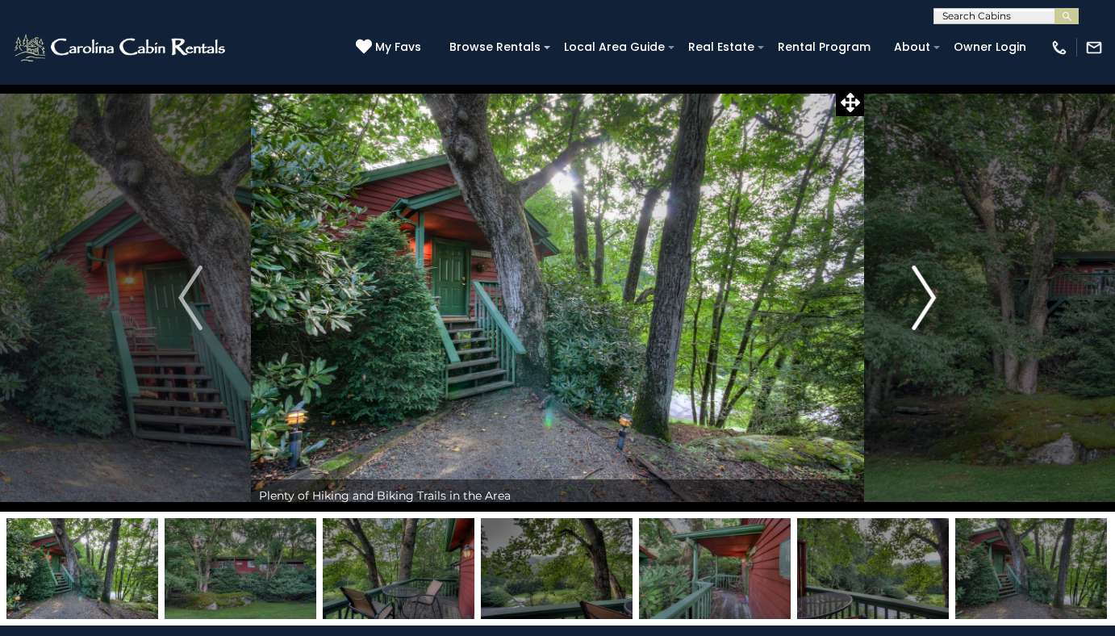
click at [925, 306] on img "Next" at bounding box center [925, 297] width 24 height 65
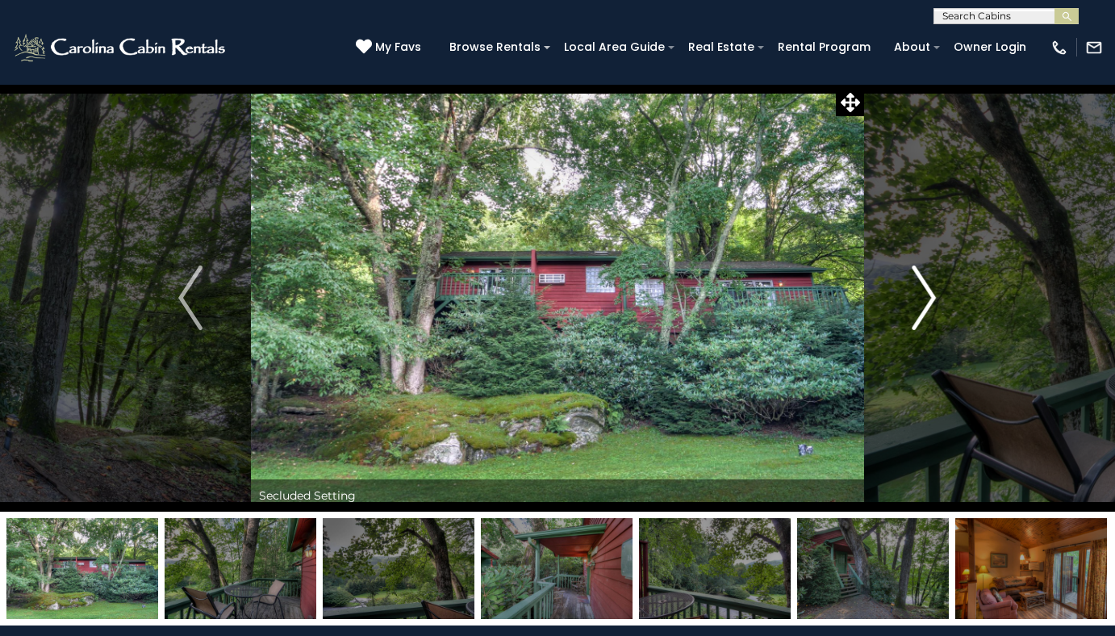
click at [925, 306] on img "Next" at bounding box center [925, 297] width 24 height 65
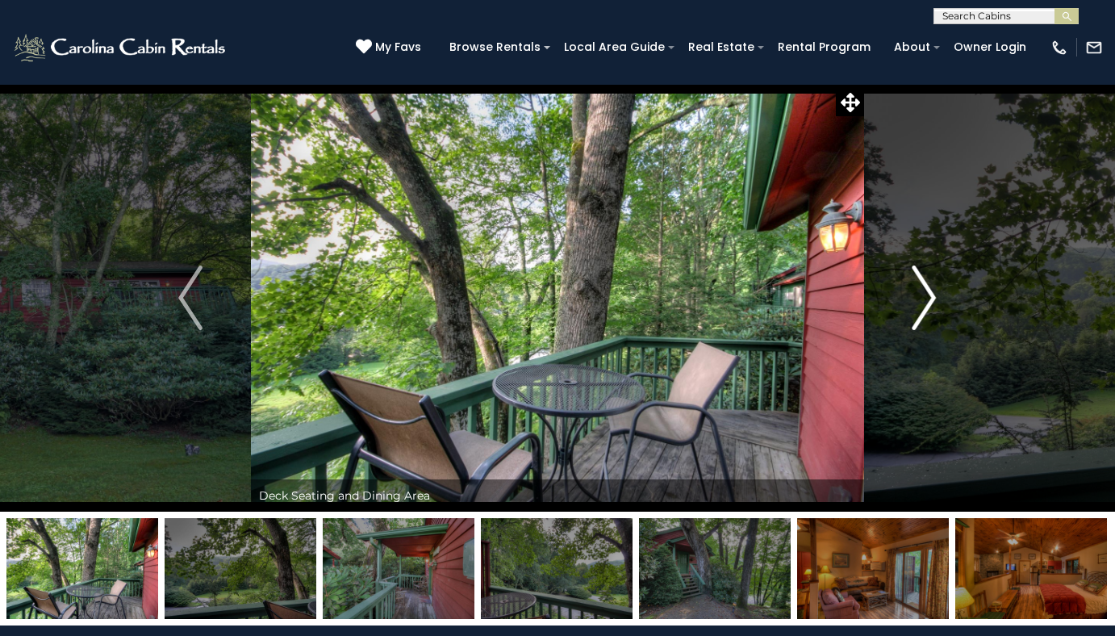
click at [925, 306] on img "Next" at bounding box center [925, 297] width 24 height 65
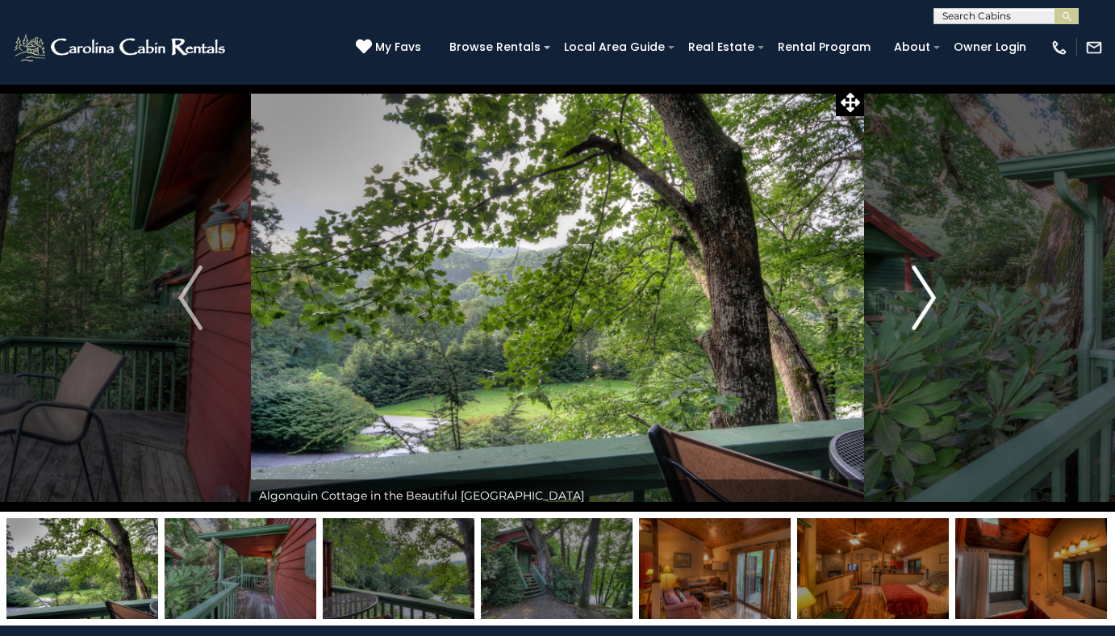
click at [925, 306] on img "Next" at bounding box center [925, 297] width 24 height 65
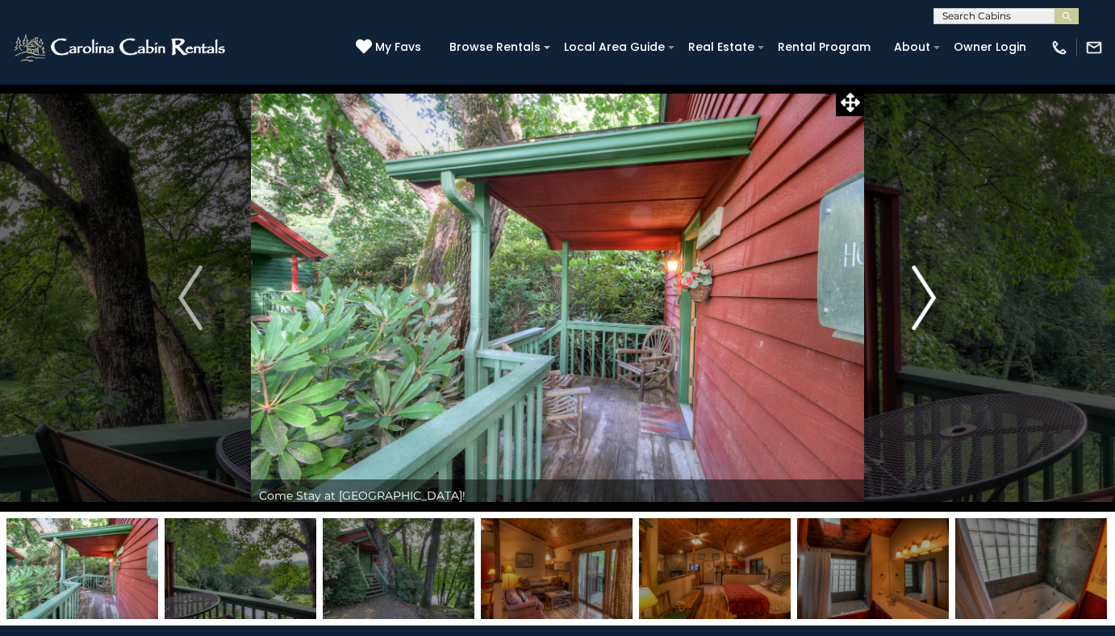
click at [925, 306] on img "Next" at bounding box center [925, 297] width 24 height 65
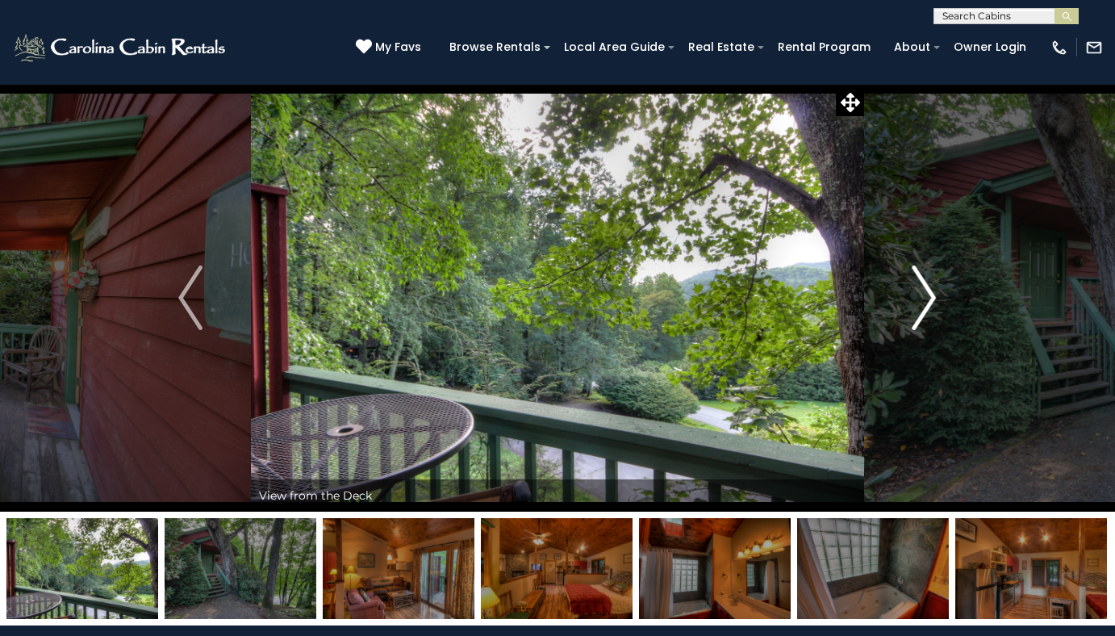
click at [925, 306] on img "Next" at bounding box center [925, 297] width 24 height 65
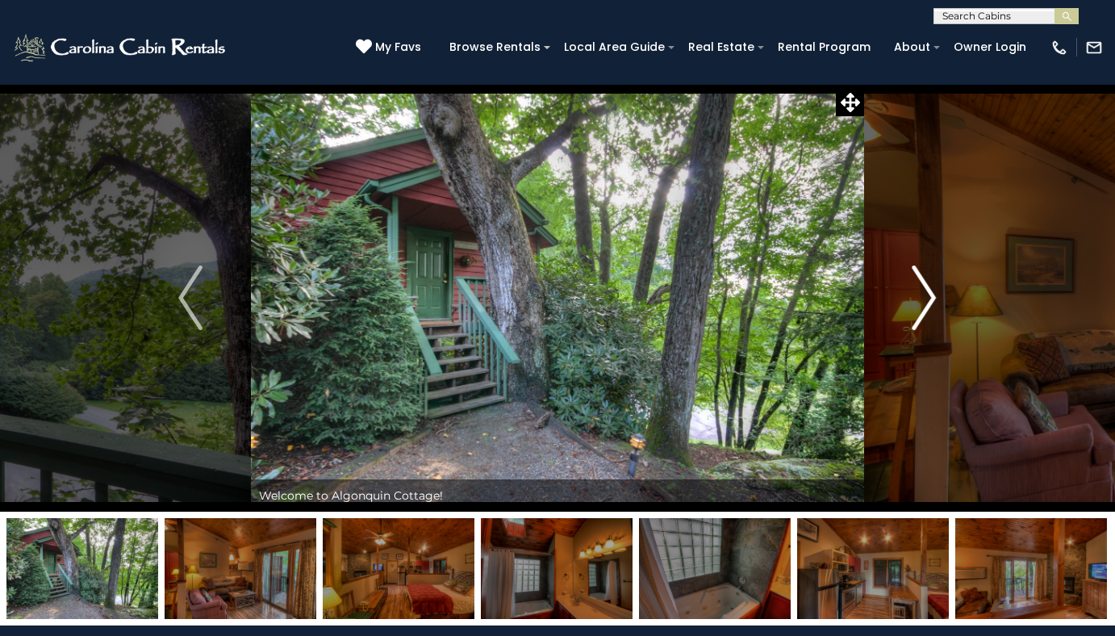
click at [925, 306] on img "Next" at bounding box center [925, 297] width 24 height 65
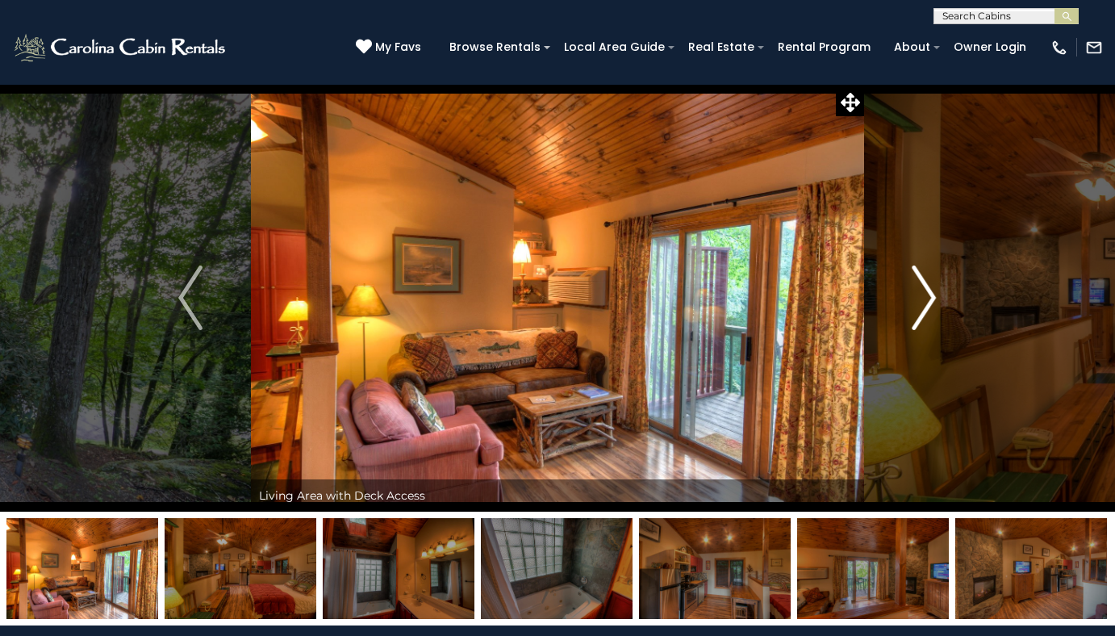
click at [925, 306] on img "Next" at bounding box center [925, 297] width 24 height 65
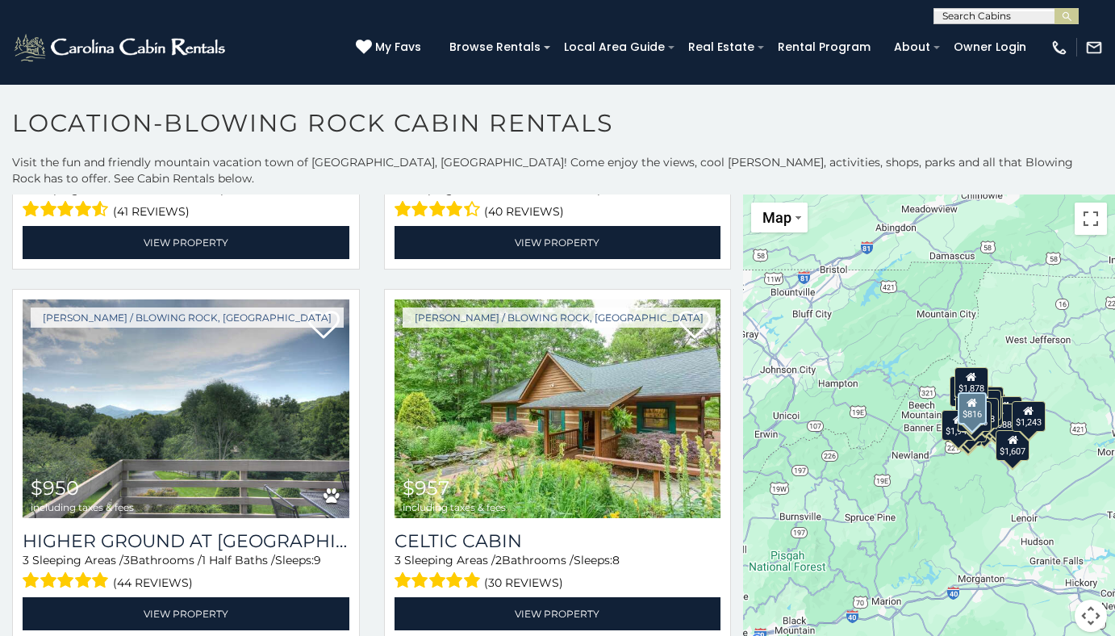
scroll to position [4035, 0]
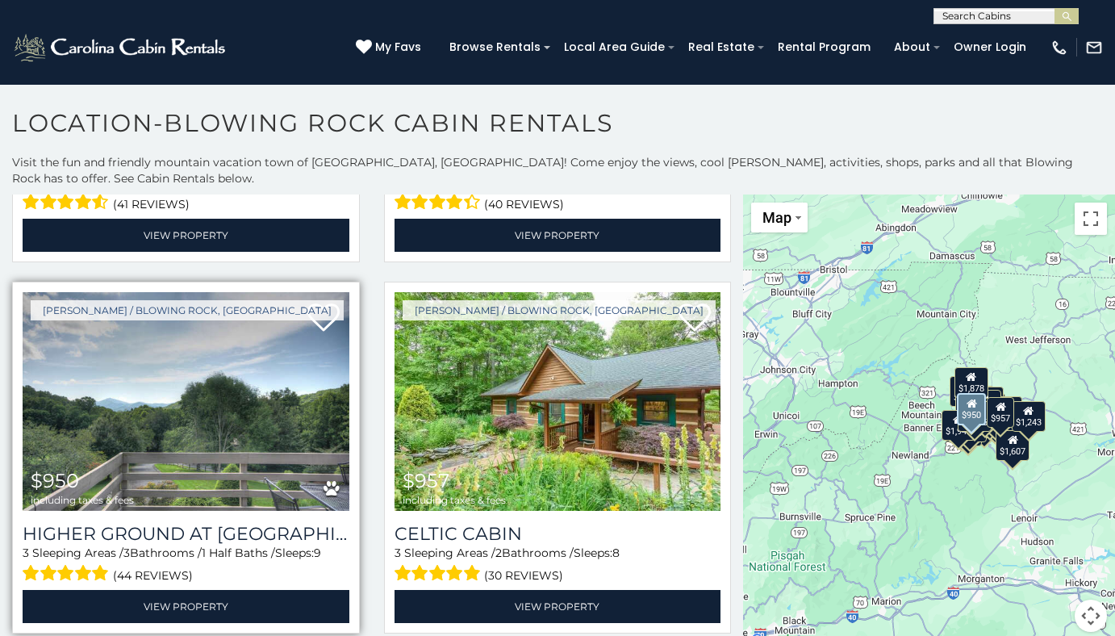
click at [192, 381] on img at bounding box center [186, 401] width 327 height 219
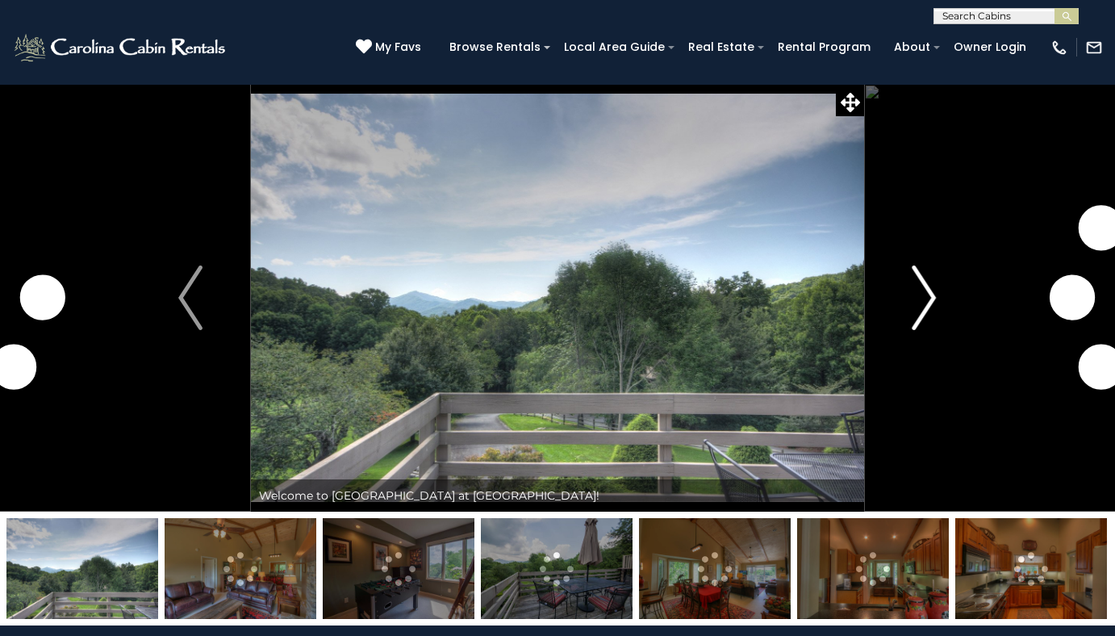
click at [924, 308] on img "Next" at bounding box center [925, 297] width 24 height 65
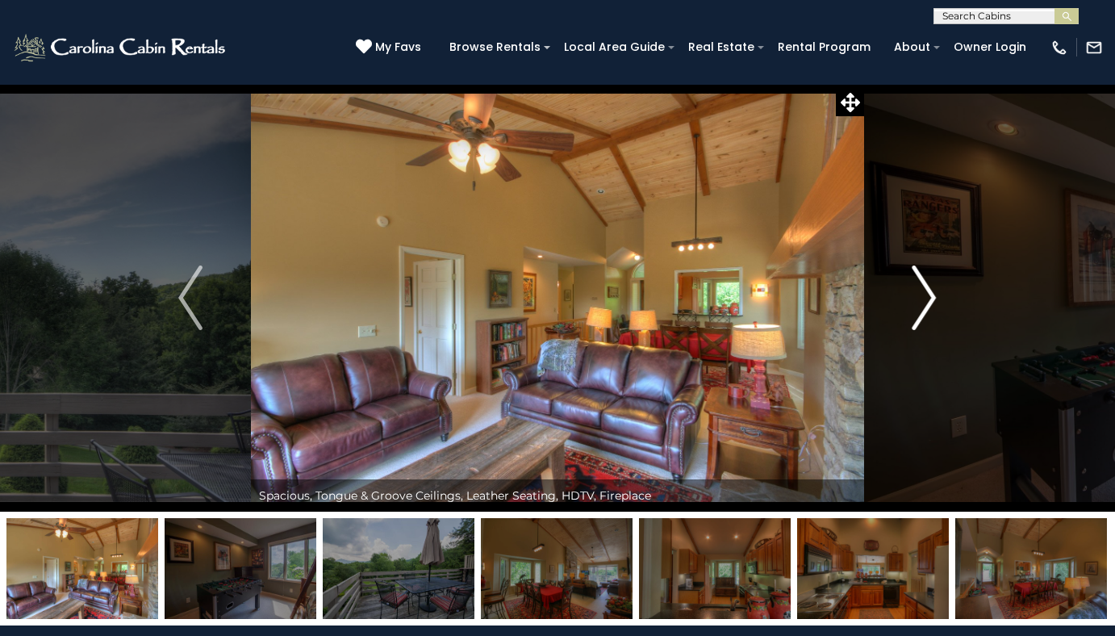
click at [924, 308] on img "Next" at bounding box center [925, 297] width 24 height 65
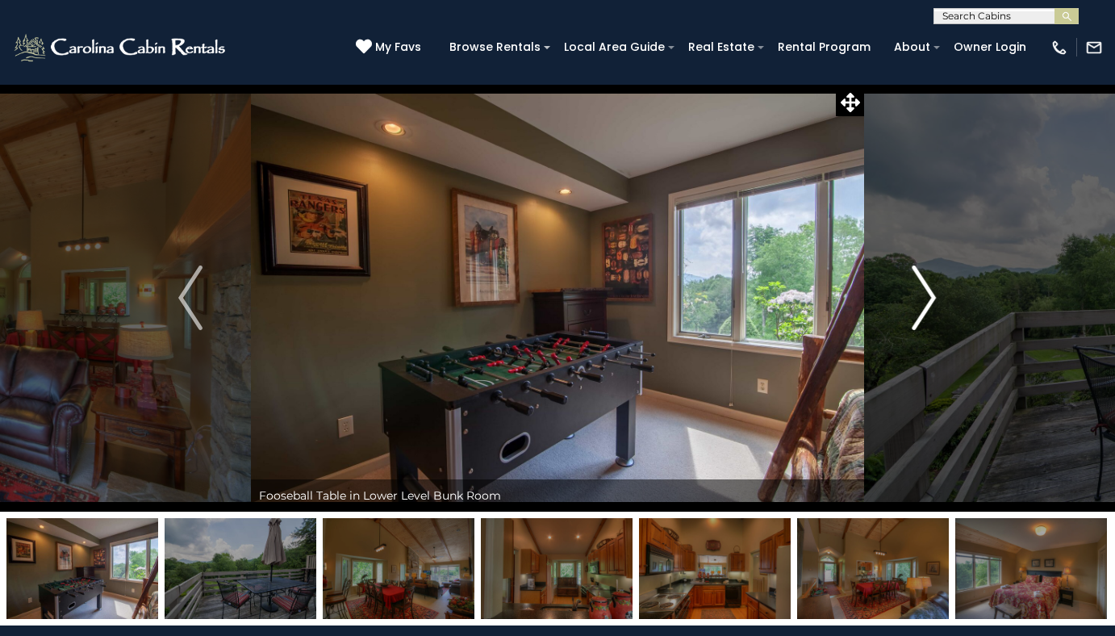
click at [924, 308] on img "Next" at bounding box center [925, 297] width 24 height 65
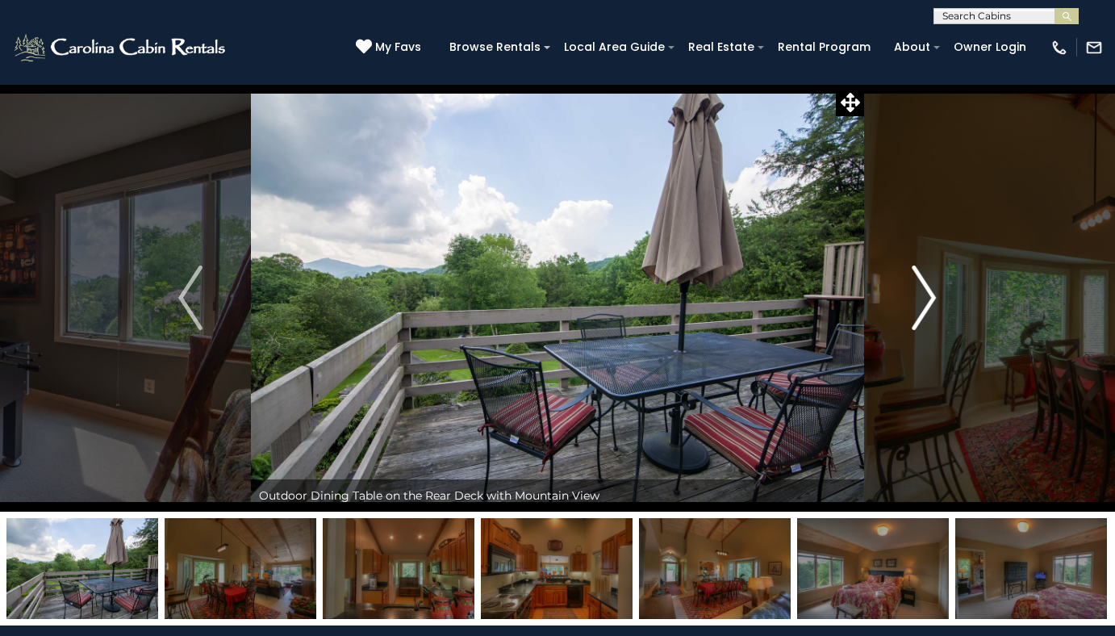
click at [924, 308] on img "Next" at bounding box center [925, 297] width 24 height 65
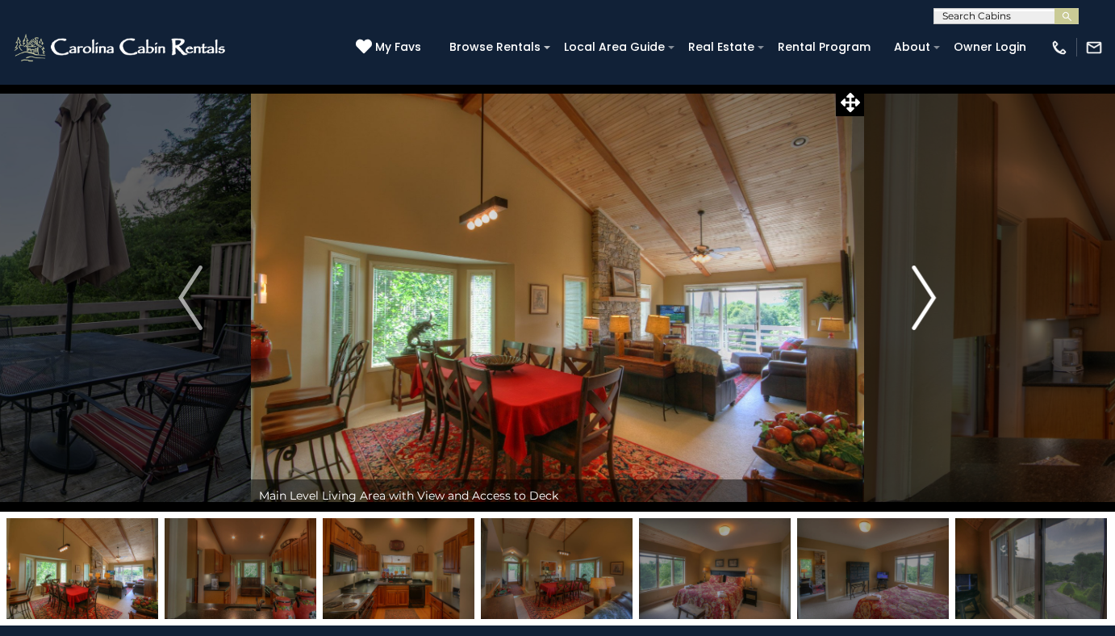
click at [924, 308] on img "Next" at bounding box center [925, 297] width 24 height 65
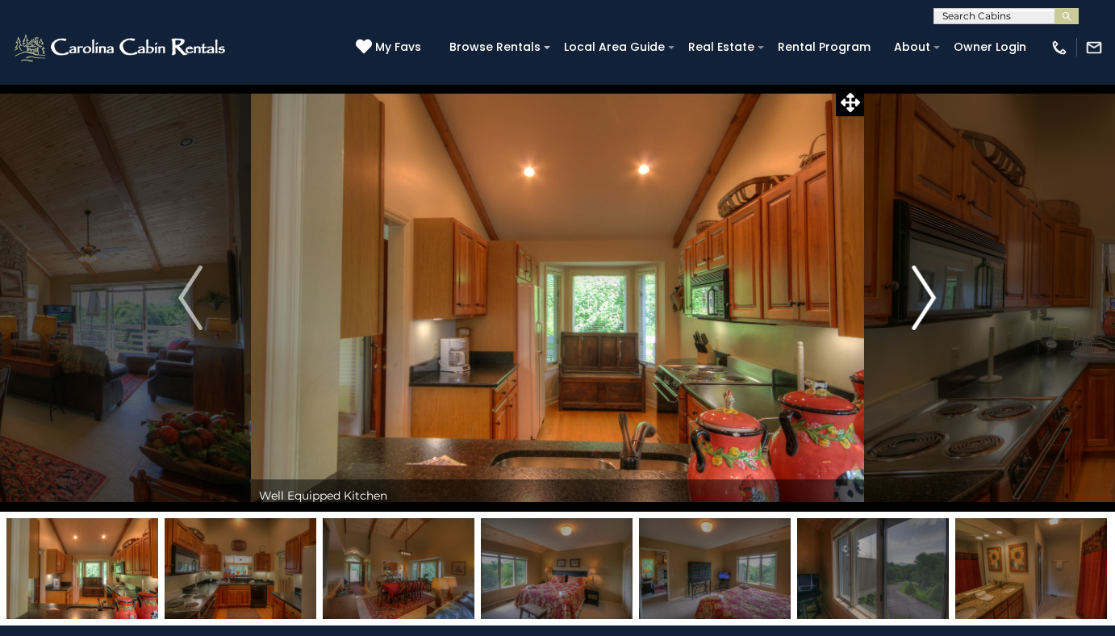
click at [924, 308] on img "Next" at bounding box center [925, 297] width 24 height 65
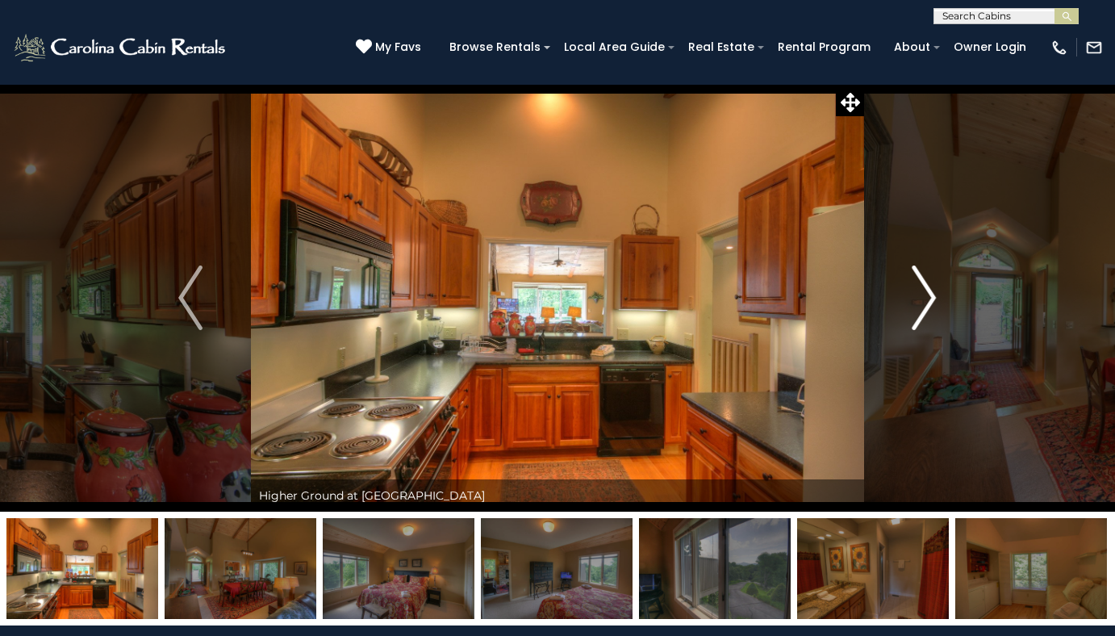
click at [924, 308] on img "Next" at bounding box center [925, 297] width 24 height 65
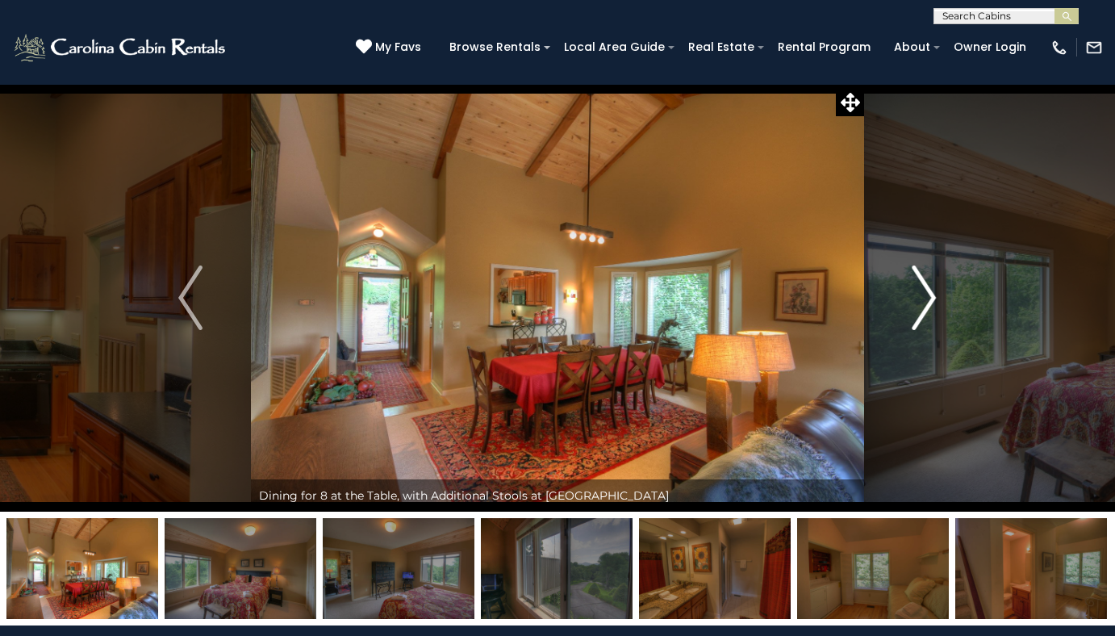
click at [924, 308] on img "Next" at bounding box center [925, 297] width 24 height 65
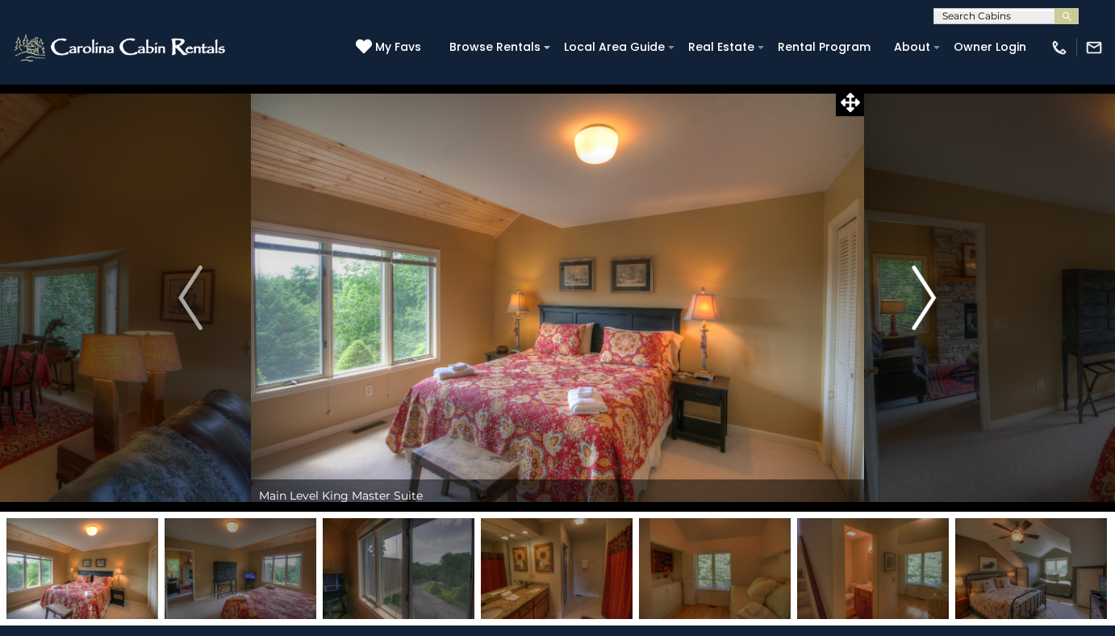
click at [924, 308] on img "Next" at bounding box center [925, 297] width 24 height 65
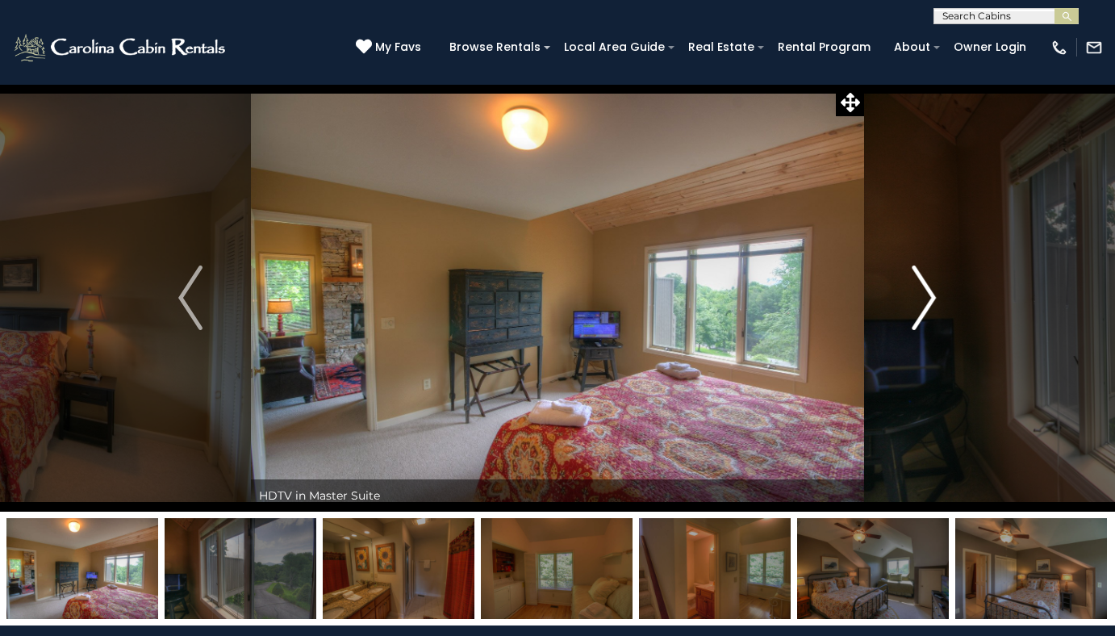
click at [924, 308] on img "Next" at bounding box center [925, 297] width 24 height 65
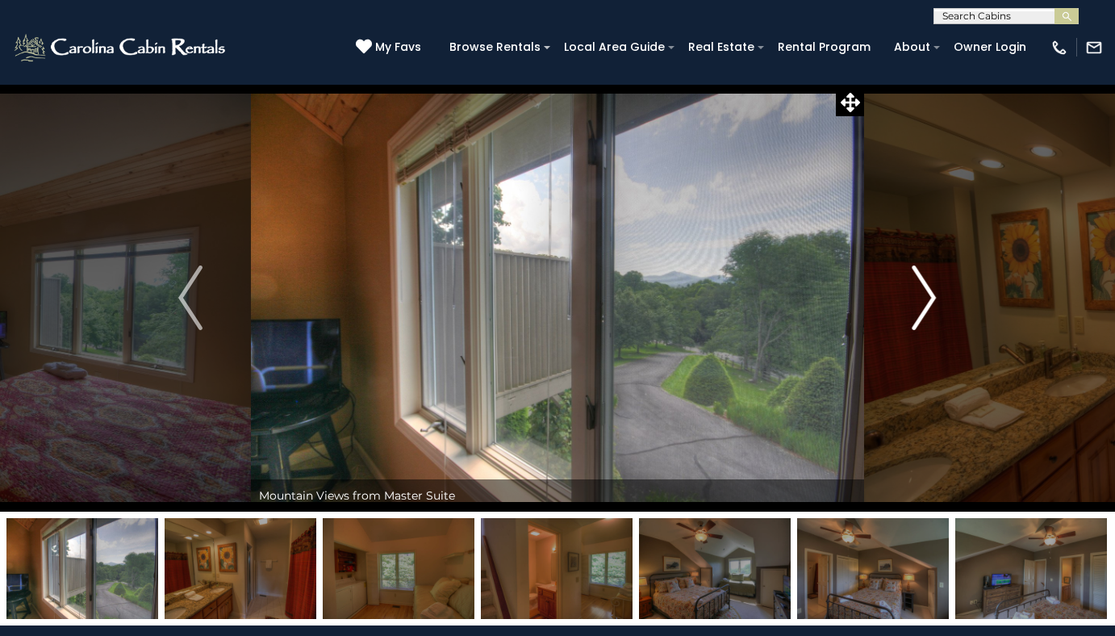
click at [924, 308] on img "Next" at bounding box center [925, 297] width 24 height 65
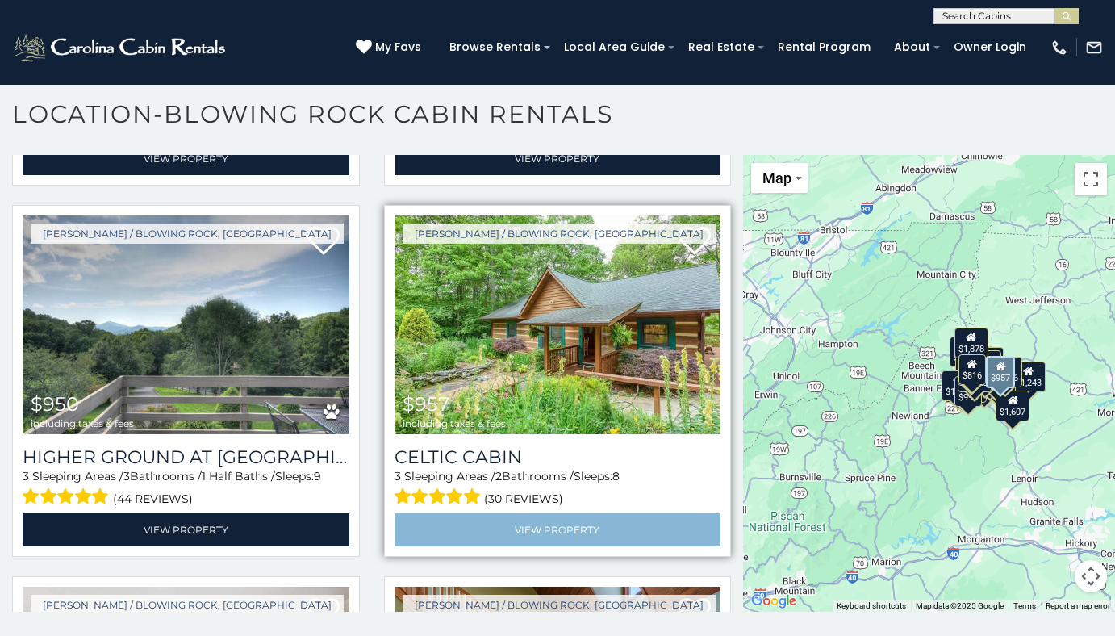
scroll to position [4035, 0]
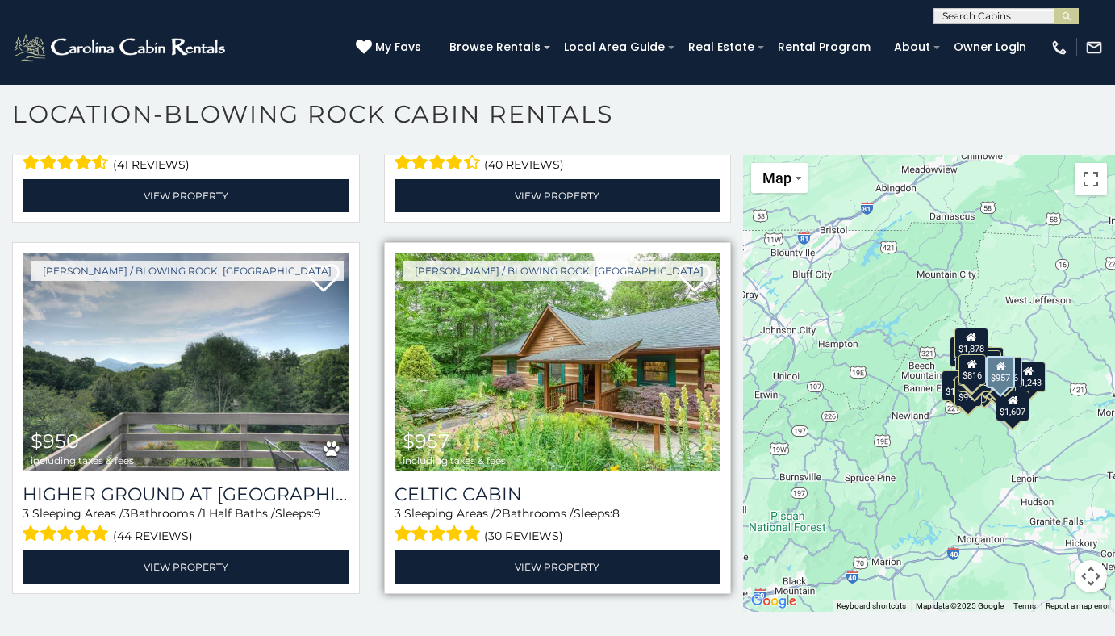
click at [574, 368] on img at bounding box center [558, 362] width 327 height 219
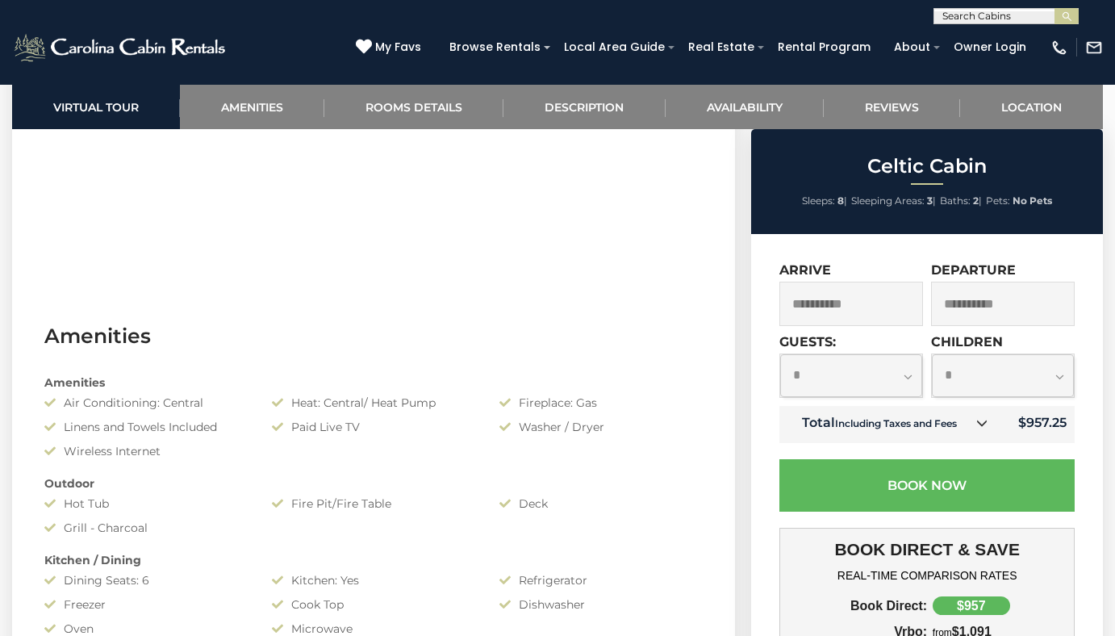
scroll to position [968, 0]
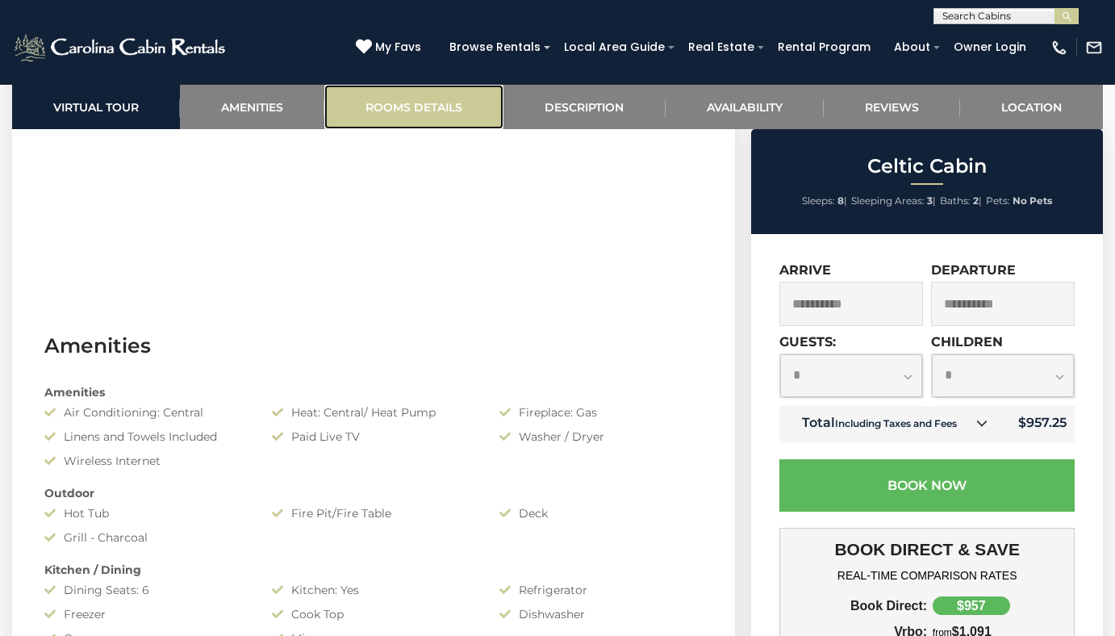
click at [416, 119] on link "Rooms Details" at bounding box center [413, 107] width 179 height 44
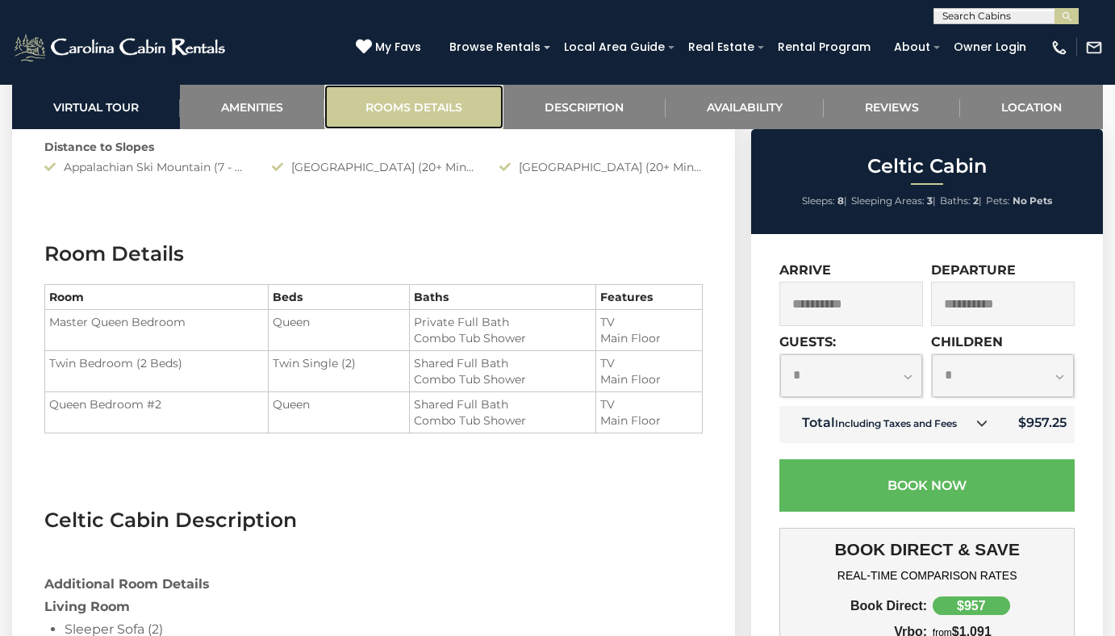
scroll to position [1796, 0]
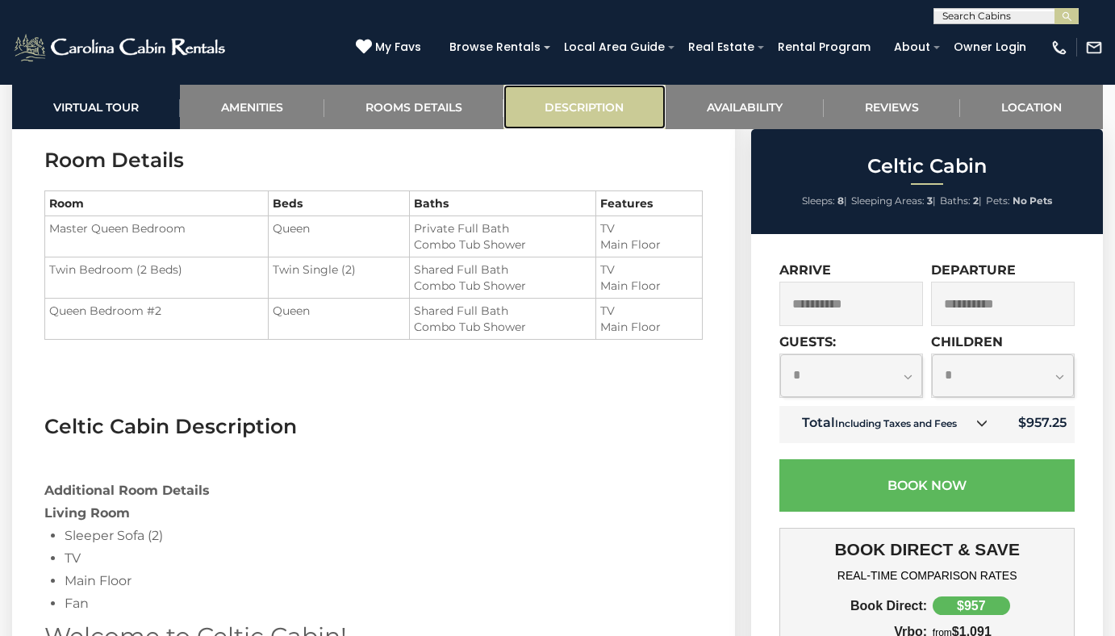
click at [562, 104] on link "Description" at bounding box center [584, 107] width 161 height 44
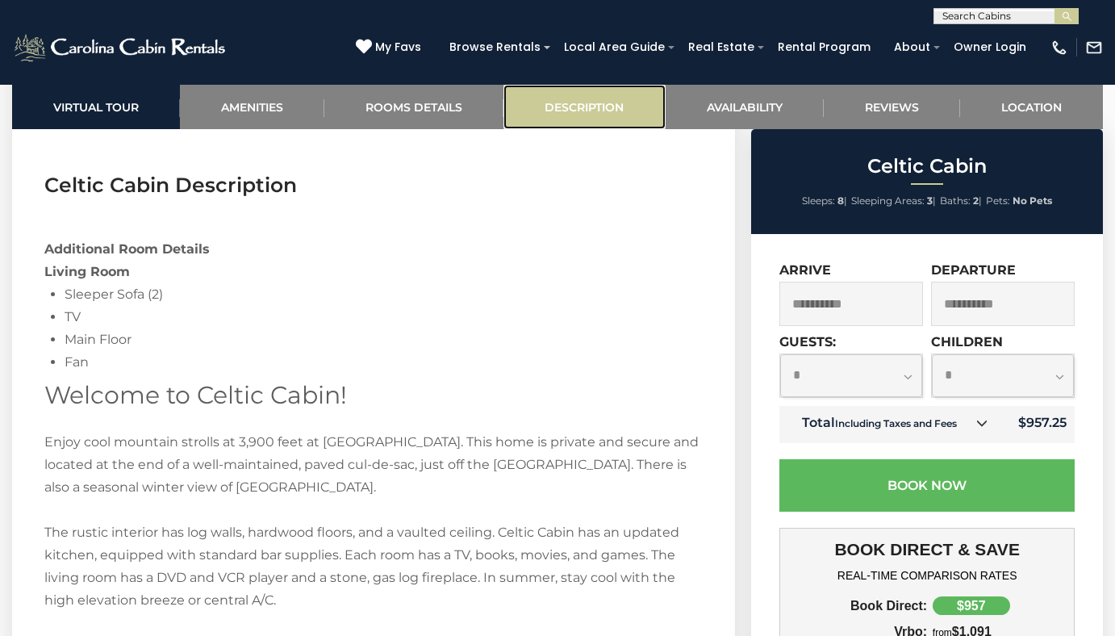
scroll to position [2062, 0]
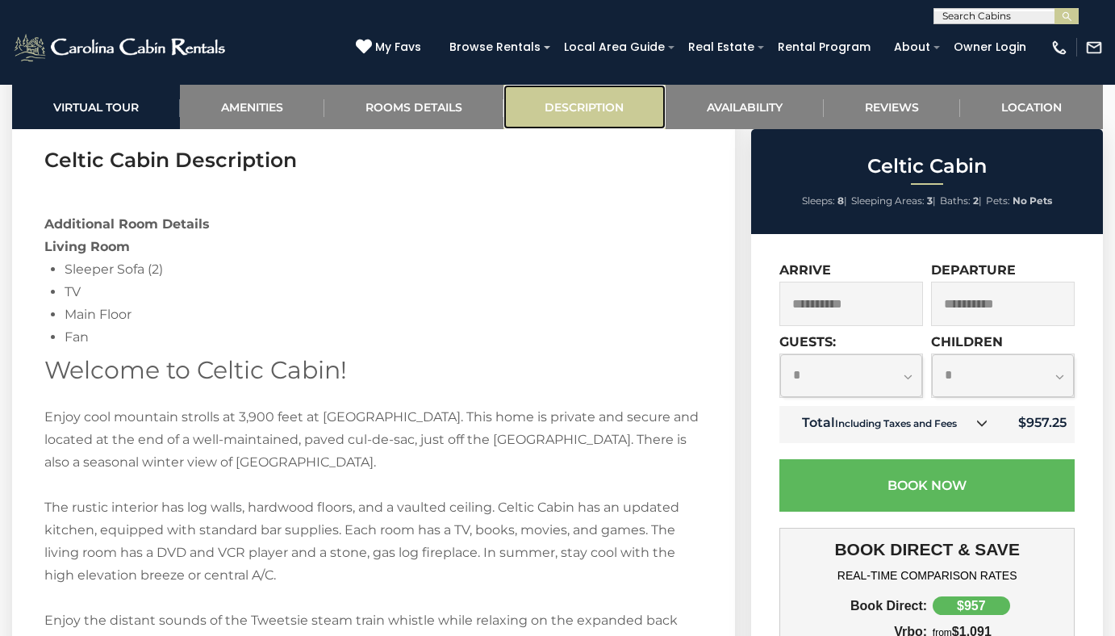
click at [569, 108] on link "Description" at bounding box center [584, 107] width 161 height 44
click at [571, 109] on link "Description" at bounding box center [584, 107] width 161 height 44
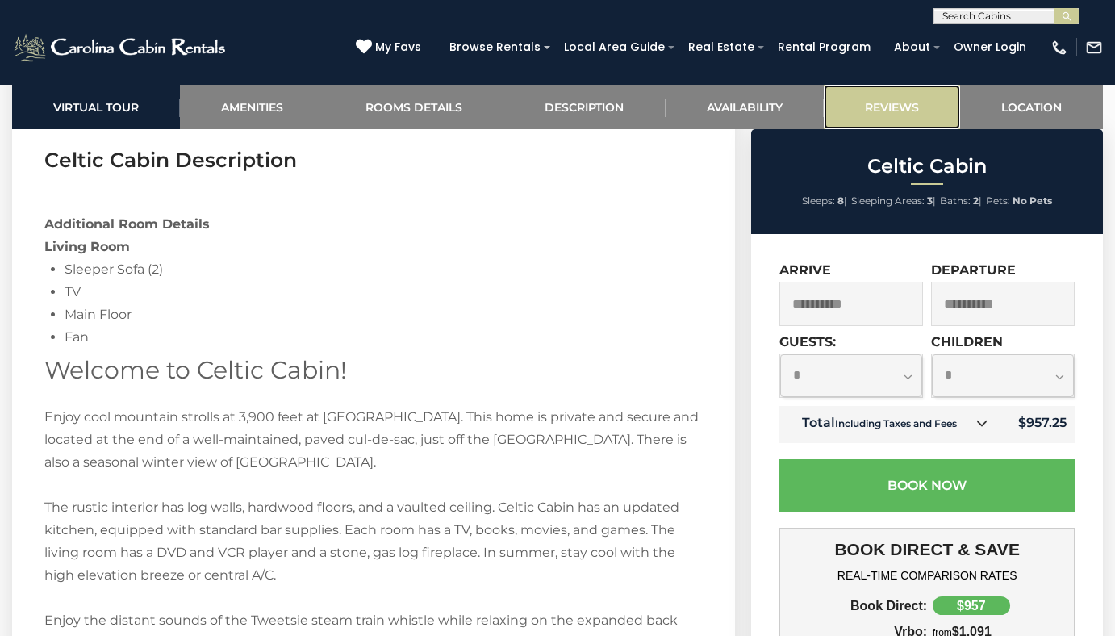
click at [889, 107] on link "Reviews" at bounding box center [892, 107] width 136 height 44
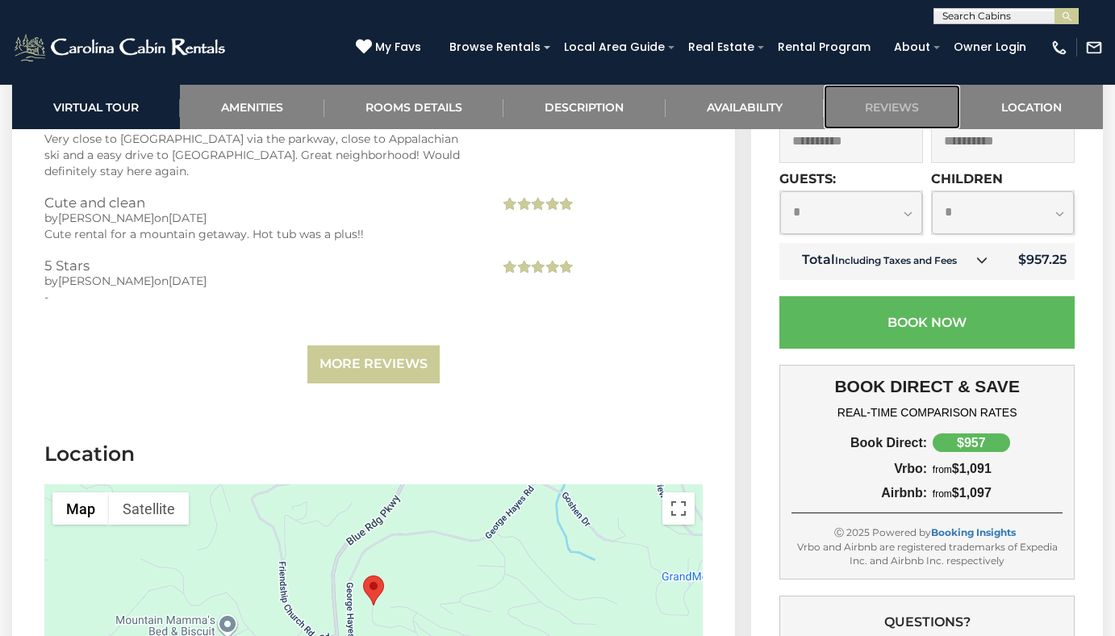
scroll to position [3478, 0]
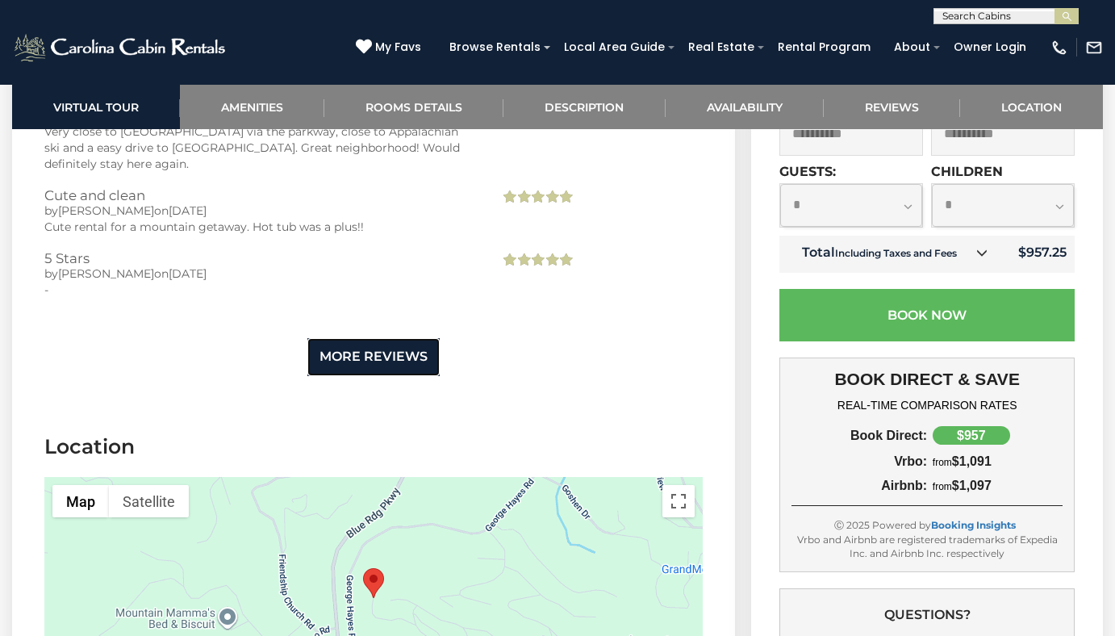
click at [412, 347] on link "More Reviews" at bounding box center [373, 357] width 132 height 38
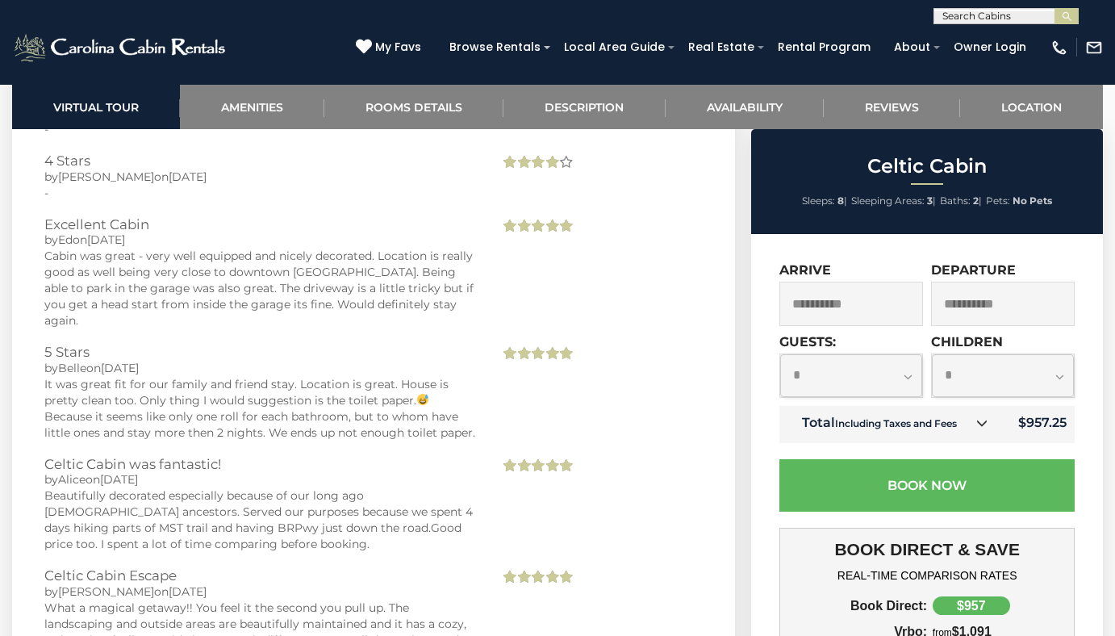
scroll to position [3640, 0]
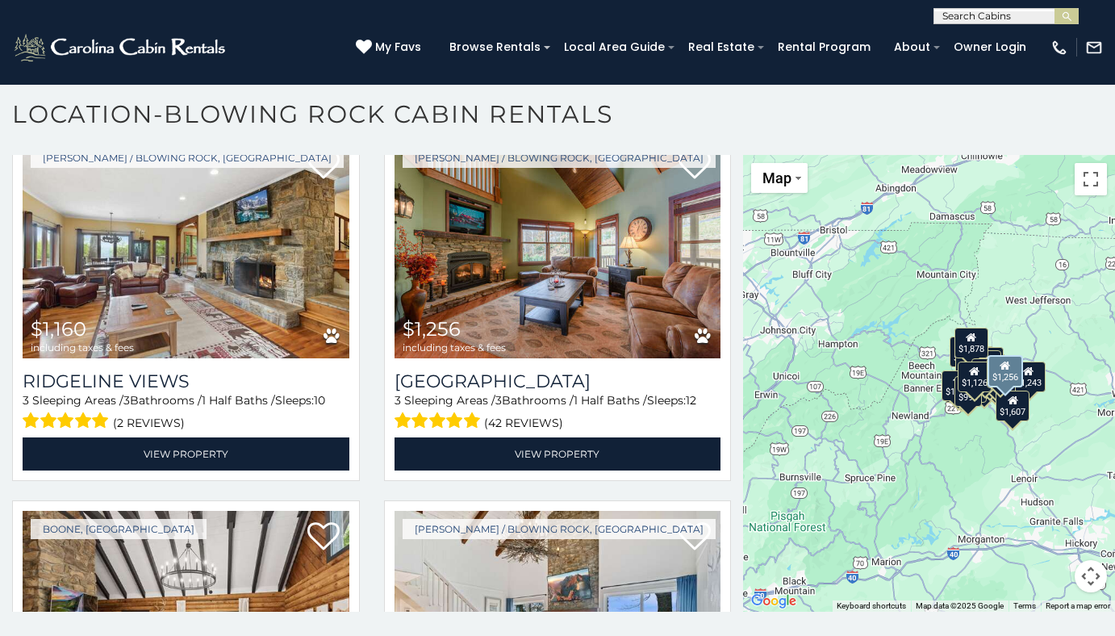
scroll to position [4681, 0]
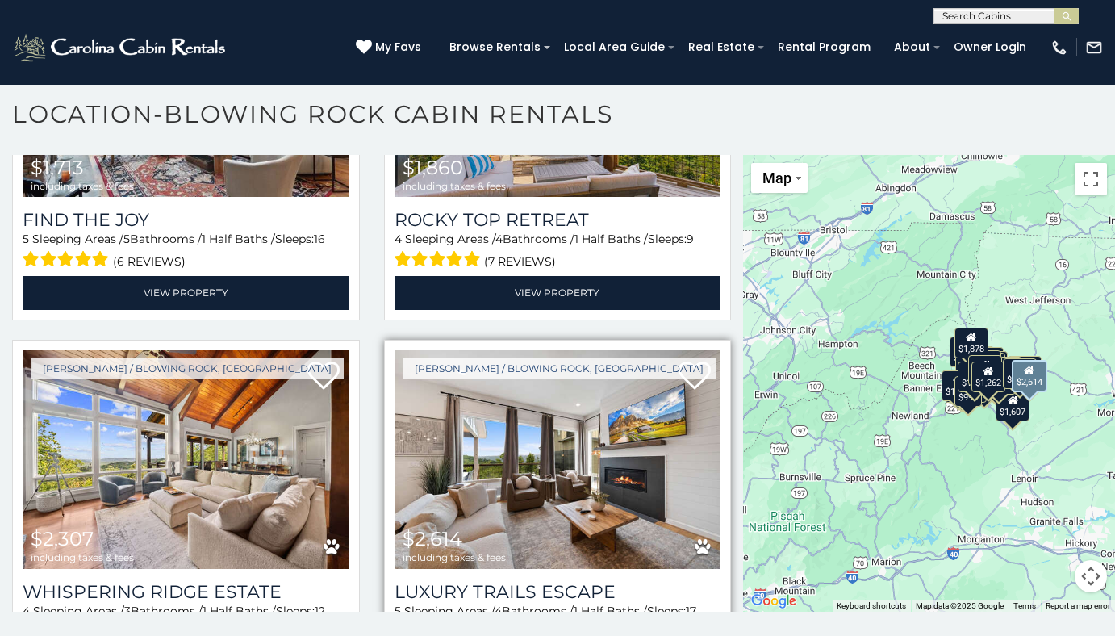
scroll to position [6551, 0]
